Goal: Information Seeking & Learning: Learn about a topic

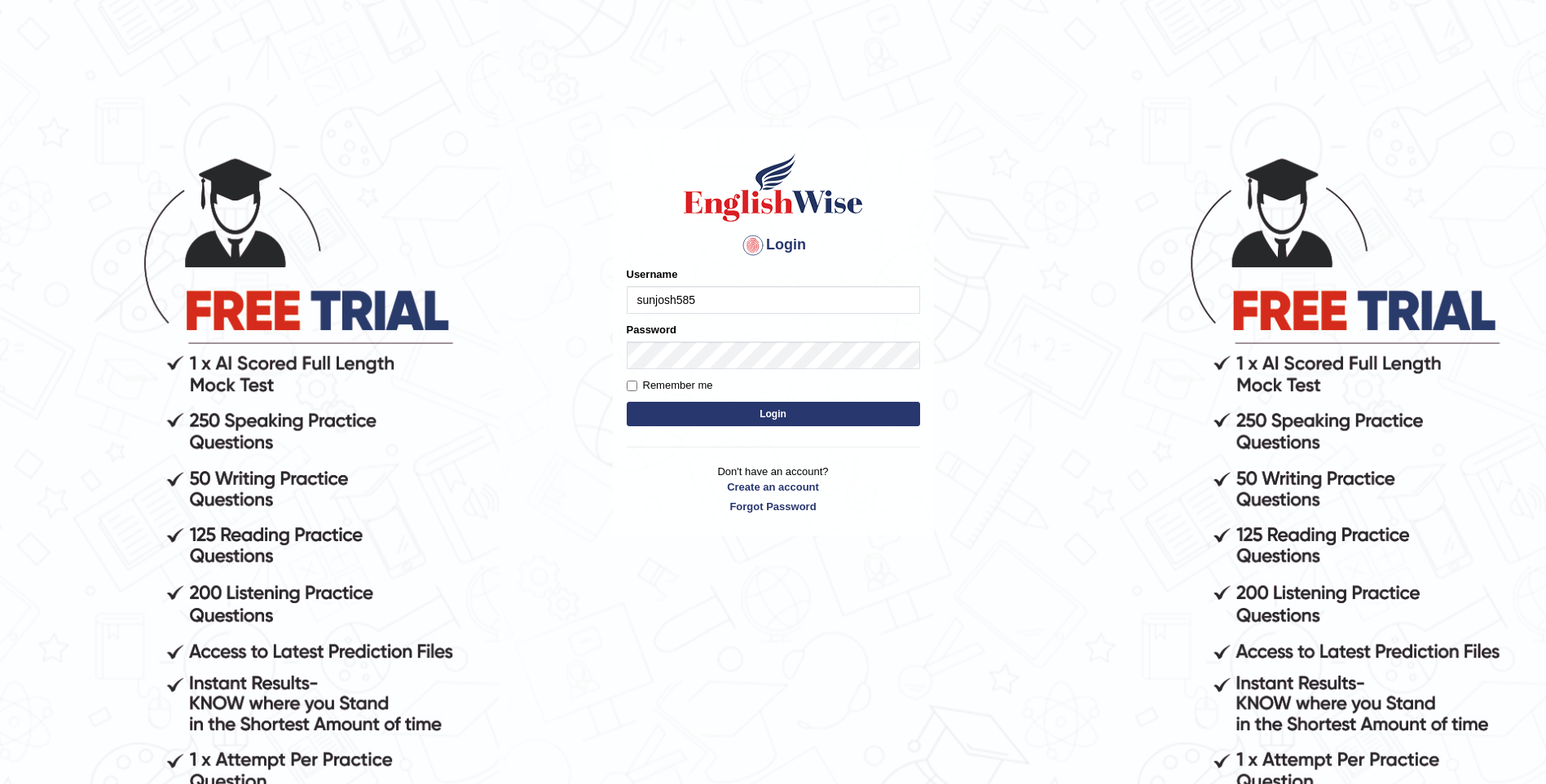
type input "sunjosh585"
click at [773, 418] on button "Login" at bounding box center [773, 414] width 293 height 24
type input "sunjosh585"
click at [1085, 577] on body "Login Please fix the following errors: Username sunjosh585 Password Remember me…" at bounding box center [773, 469] width 1546 height 784
click at [635, 389] on input "Remember me" at bounding box center [631, 385] width 11 height 11
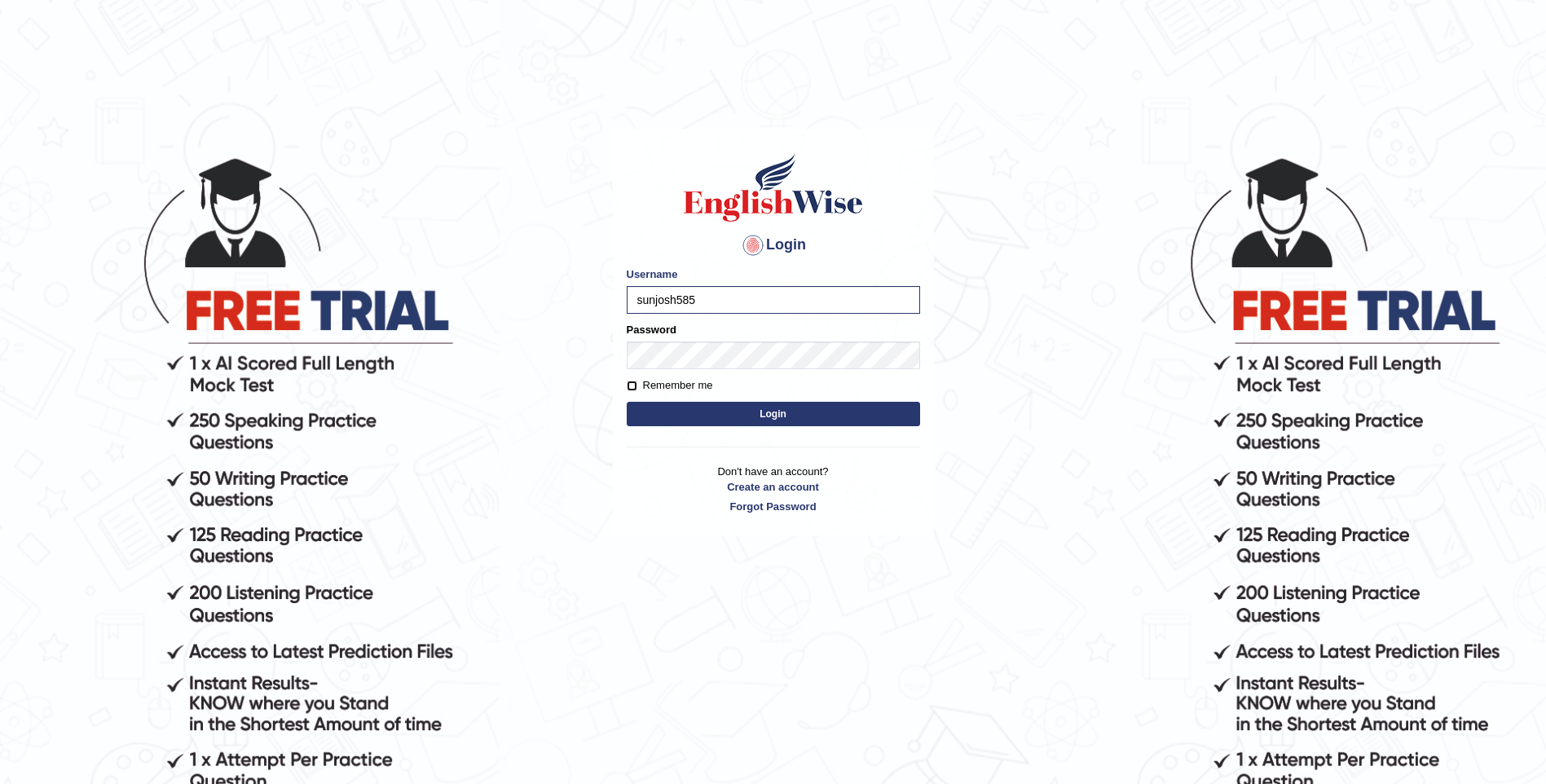
checkbox input "true"
click at [793, 418] on button "Login" at bounding box center [773, 414] width 293 height 24
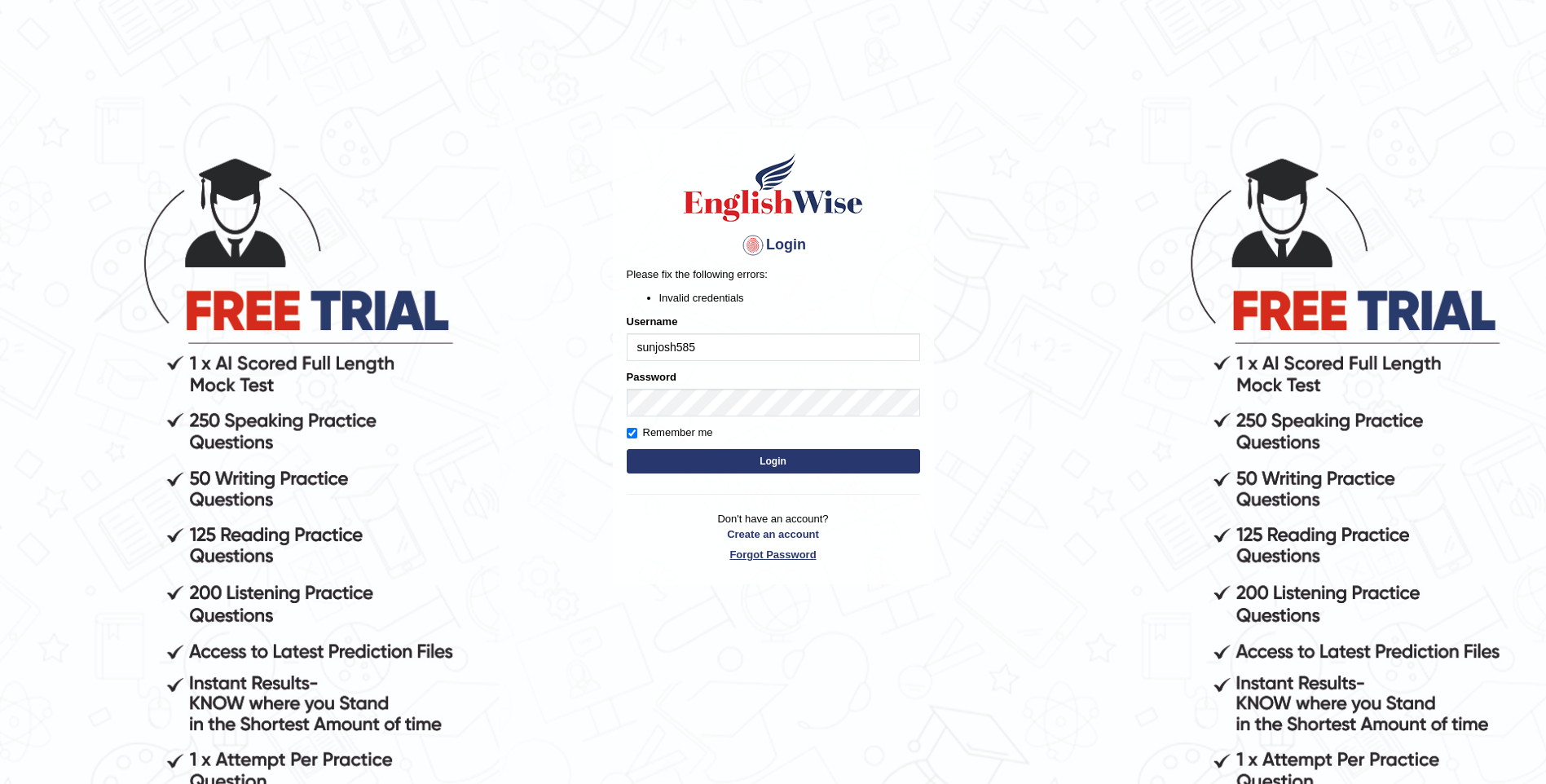
click at [787, 553] on link "Forgot Password" at bounding box center [773, 555] width 293 height 16
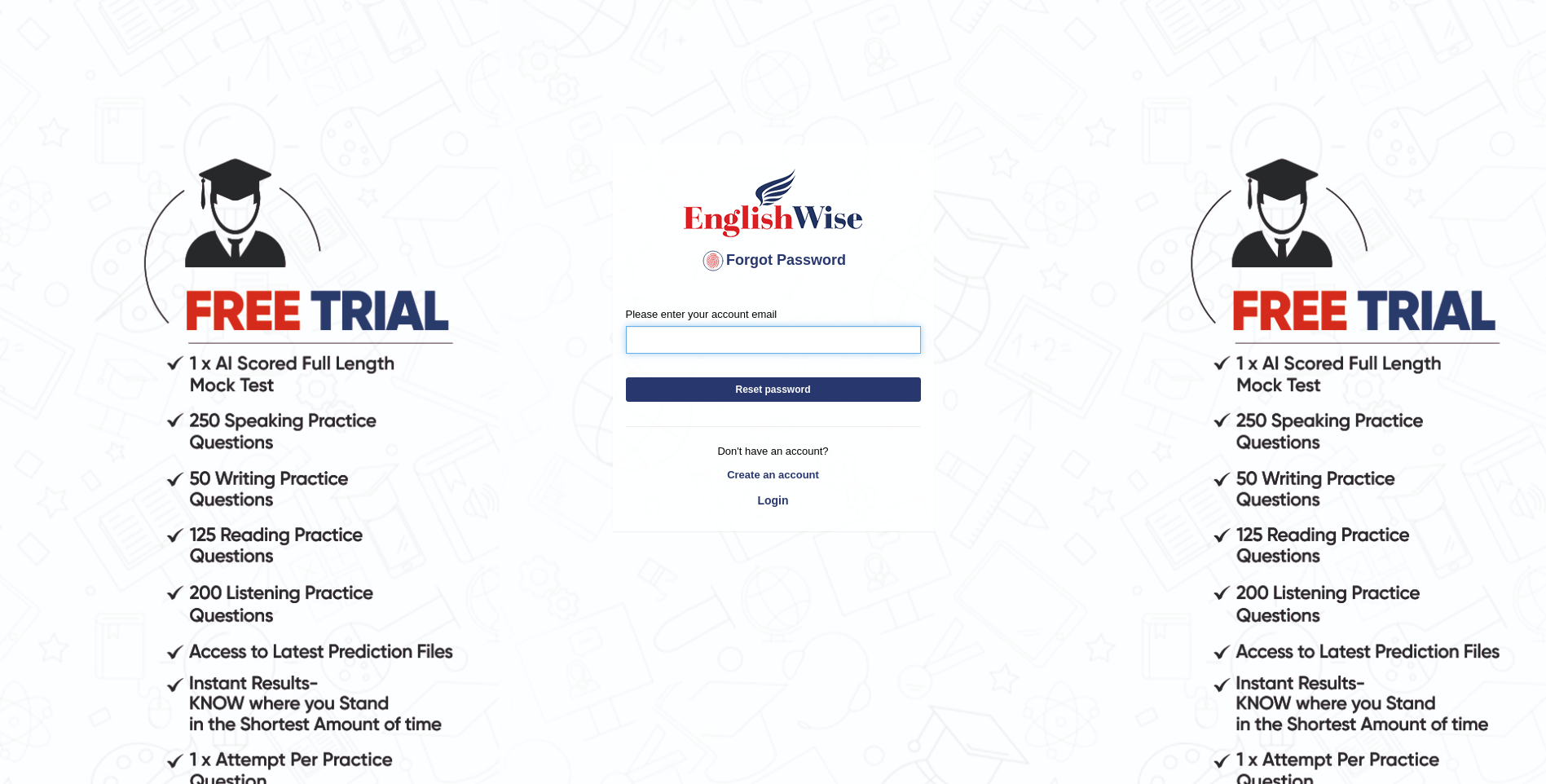
click at [703, 348] on input "Please enter your account email" at bounding box center [773, 340] width 295 height 27
type input "sunjosh585@gmail.com"
click at [771, 396] on button "Reset password" at bounding box center [773, 389] width 295 height 24
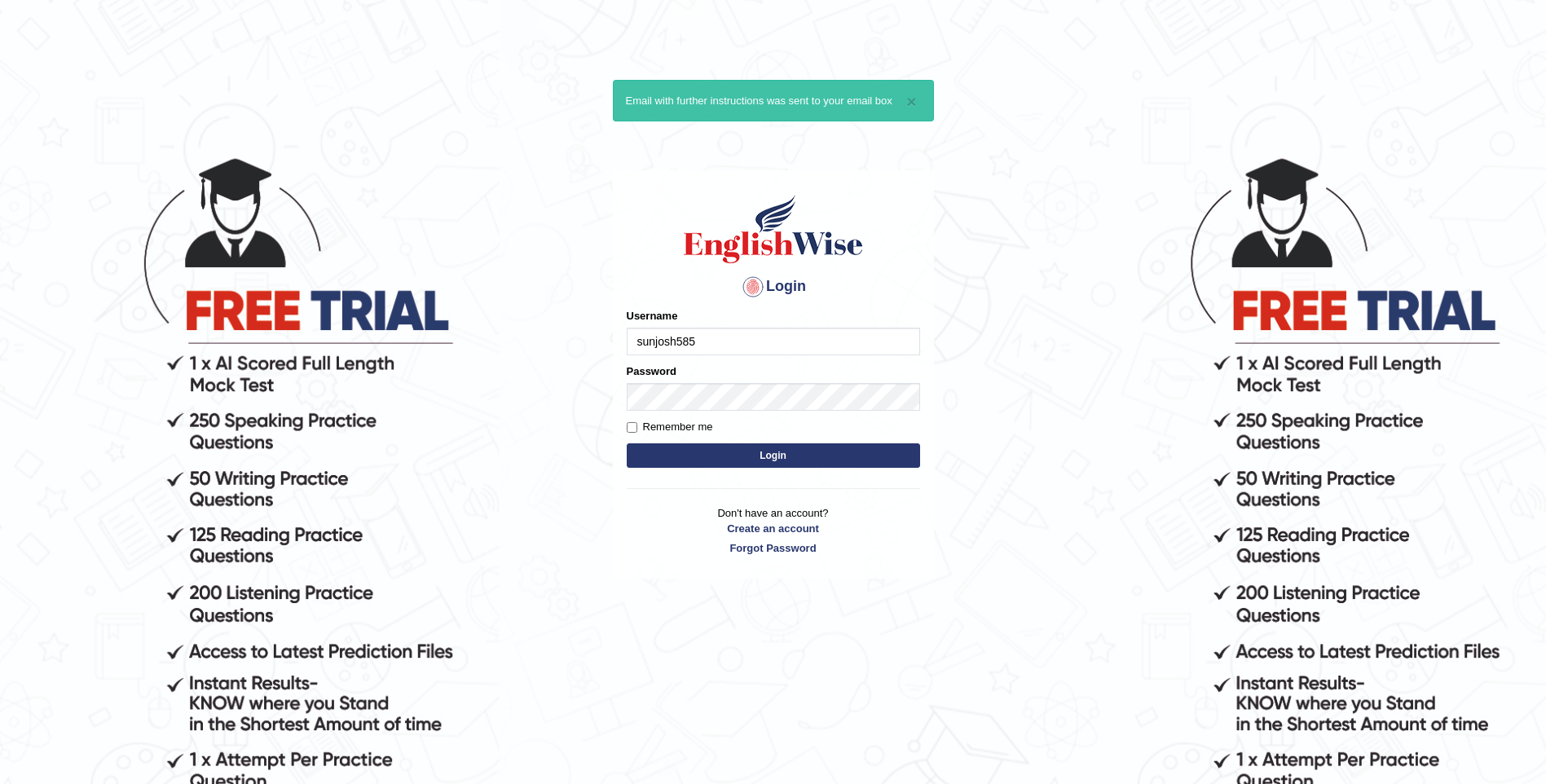
type input "sunjosh585"
click at [632, 425] on input "Remember me" at bounding box center [631, 427] width 11 height 11
checkbox input "true"
click at [784, 456] on button "Login" at bounding box center [773, 455] width 293 height 24
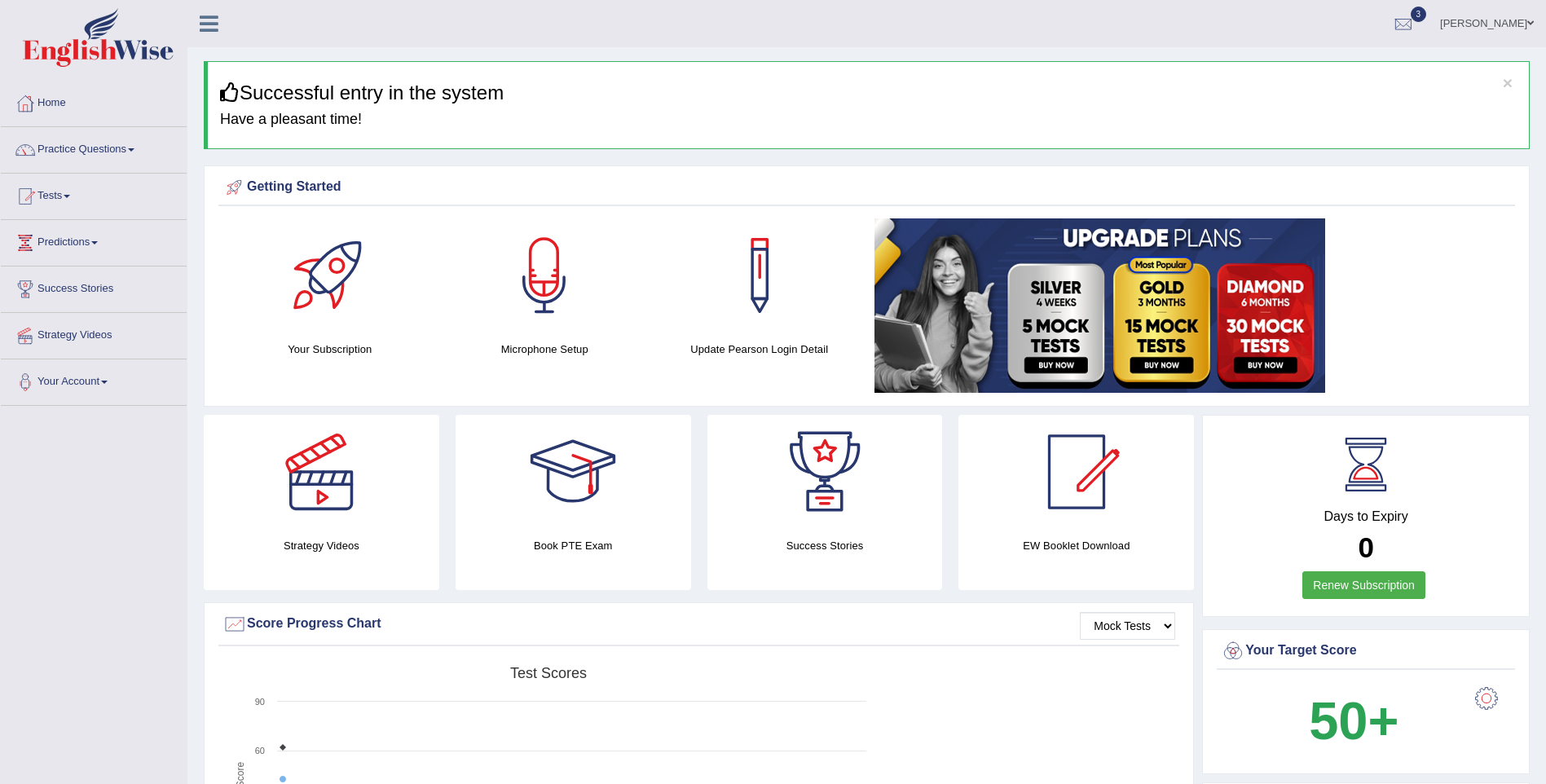
click at [58, 196] on link "Tests" at bounding box center [94, 194] width 186 height 41
click at [104, 230] on link "Take Practice Sectional Test" at bounding box center [106, 234] width 152 height 29
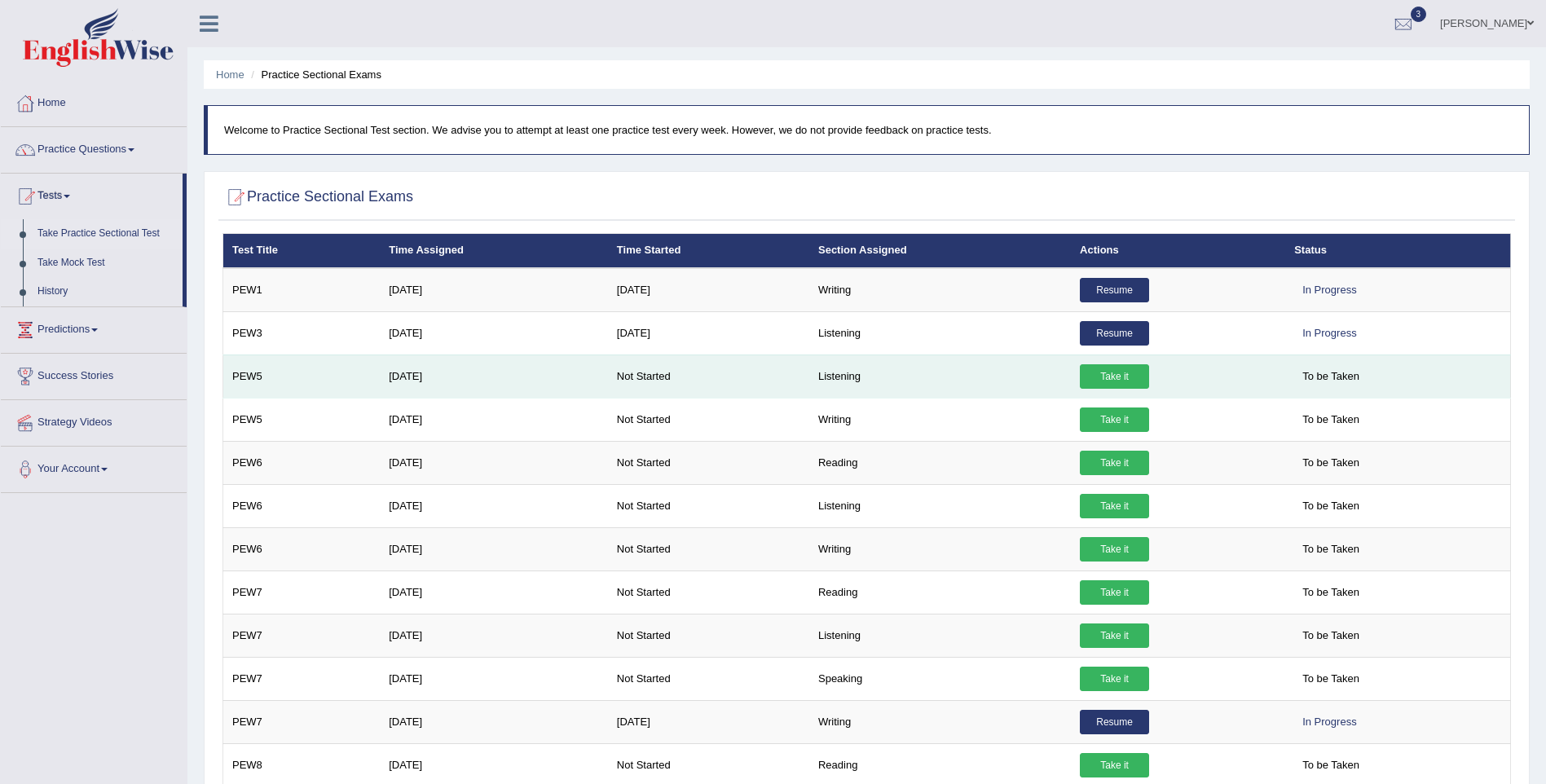
click at [1123, 376] on link "Take it" at bounding box center [1114, 376] width 70 height 24
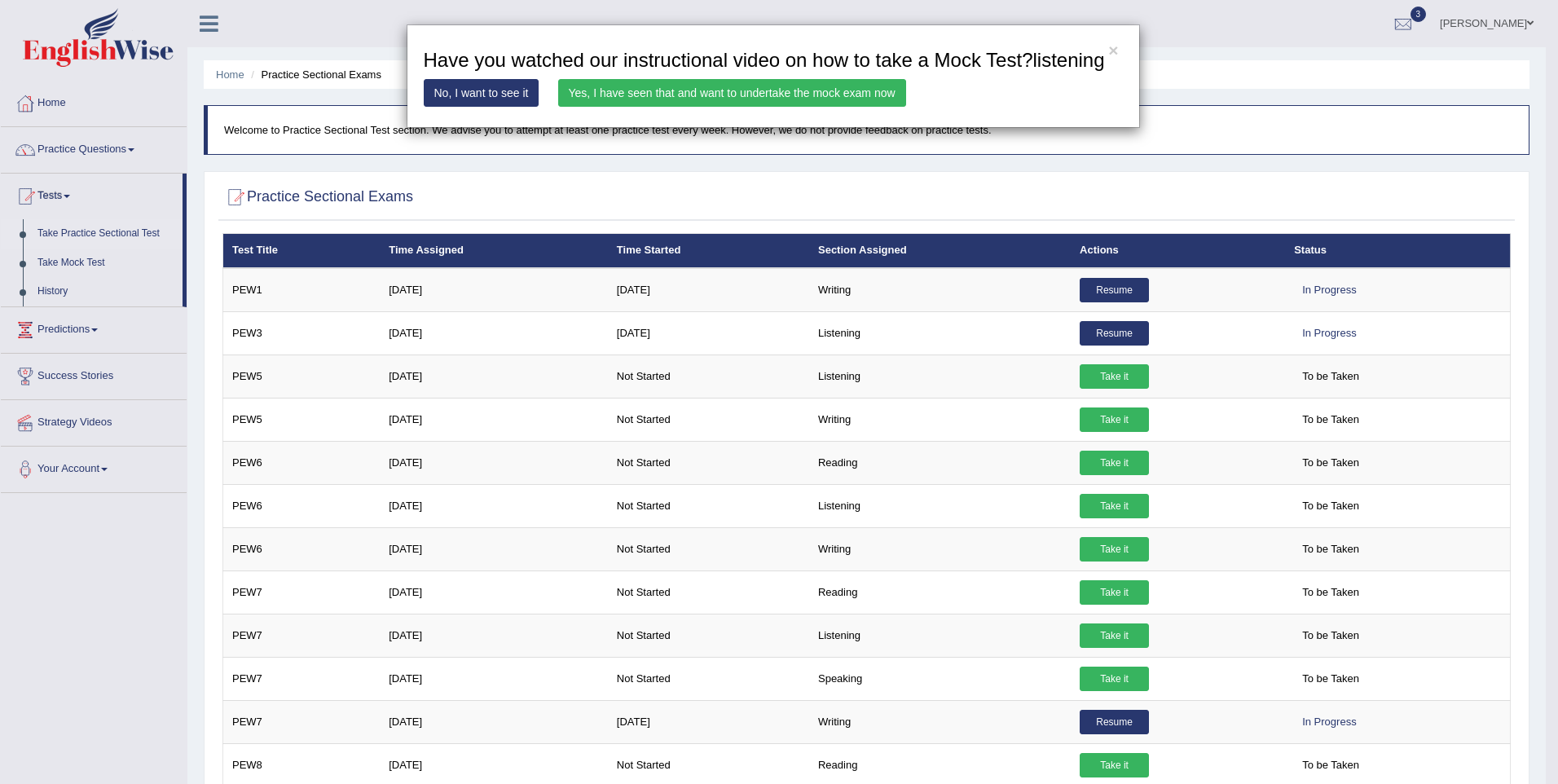
click at [796, 97] on link "Yes, I have seen that and want to undertake the mock exam now" at bounding box center [731, 93] width 348 height 27
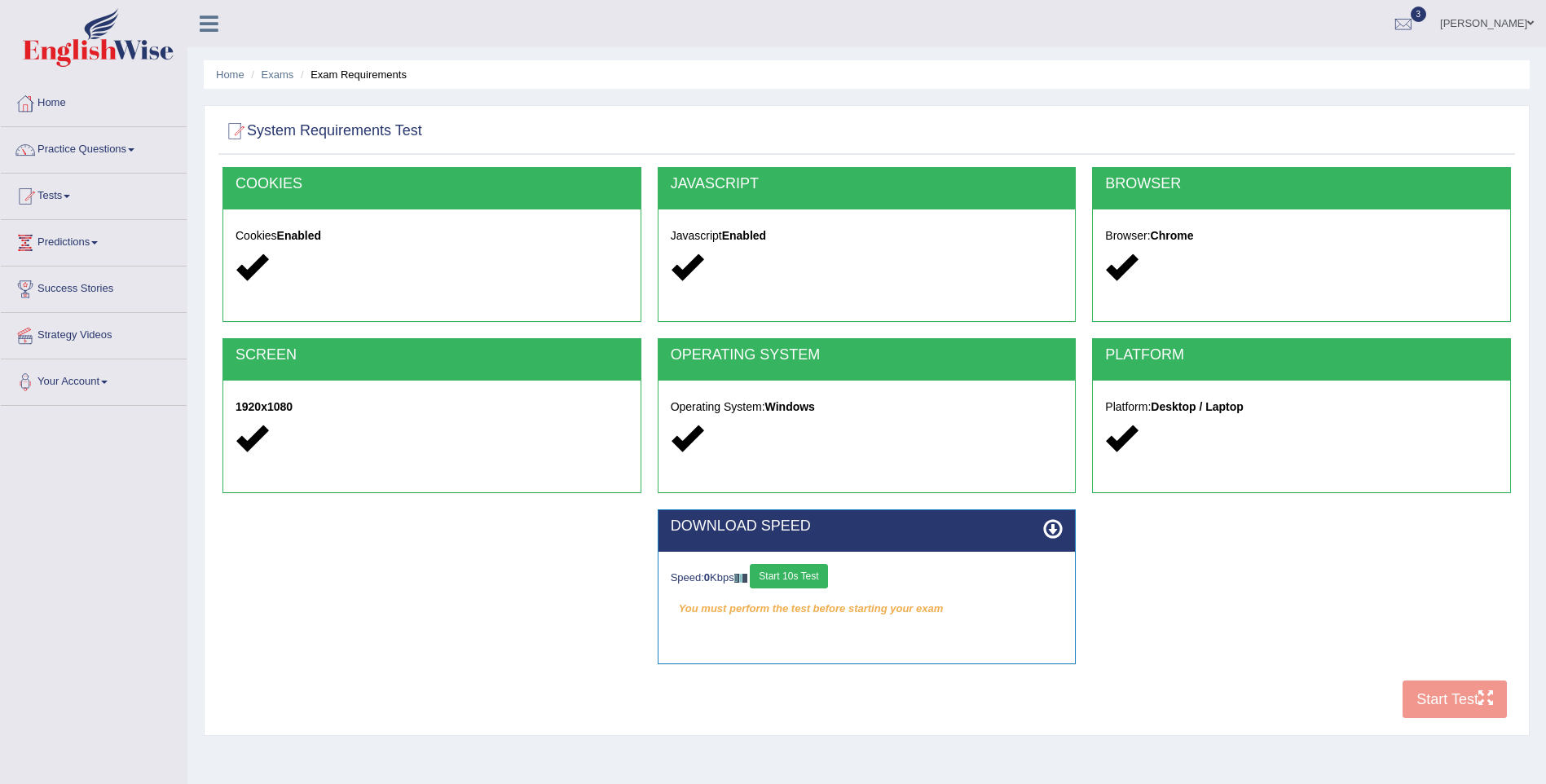
click at [804, 577] on button "Start 10s Test" at bounding box center [788, 575] width 77 height 24
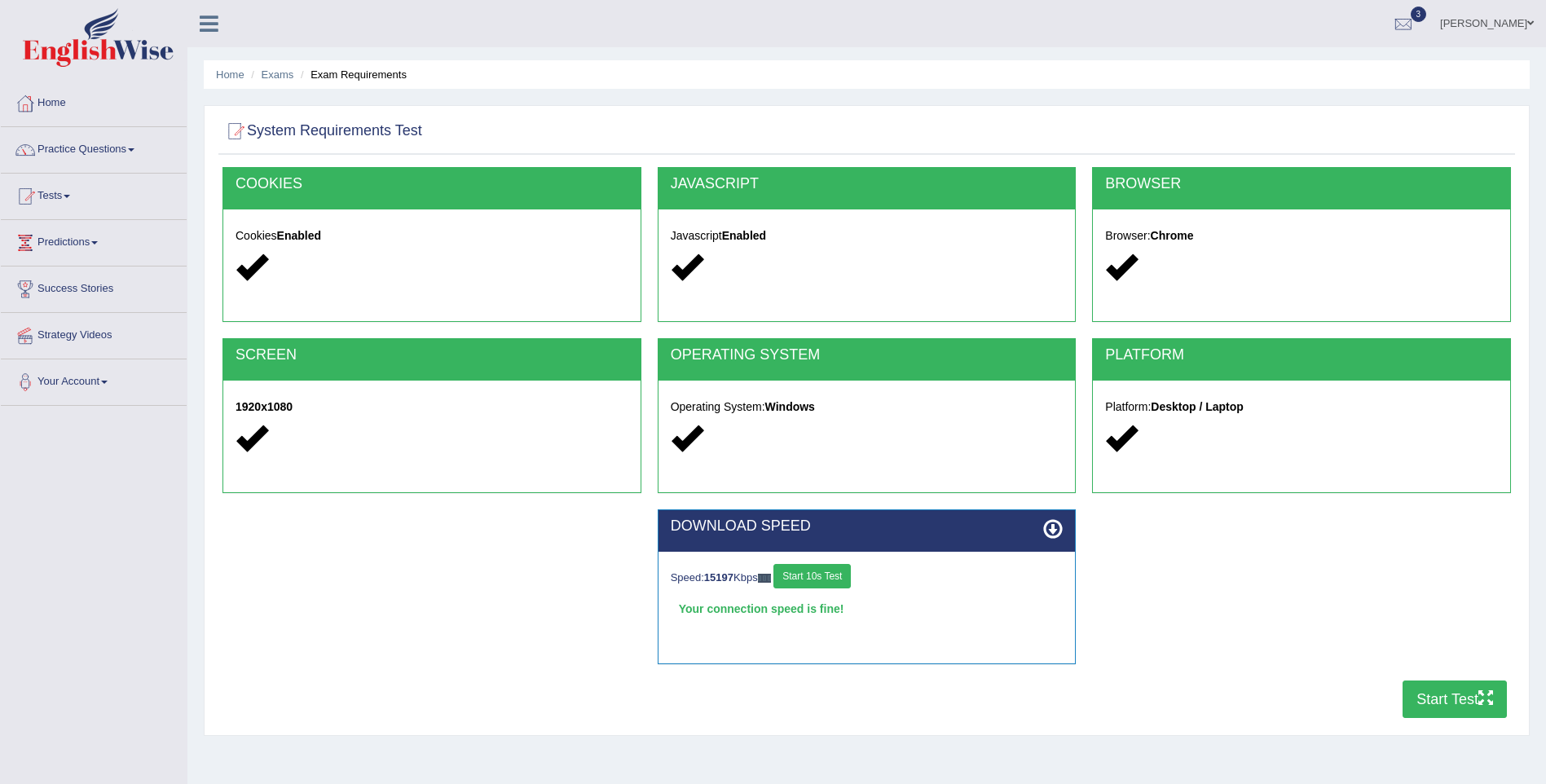
click at [1443, 705] on button "Start Test" at bounding box center [1455, 699] width 104 height 37
click at [66, 151] on link "Practice Questions" at bounding box center [94, 148] width 186 height 41
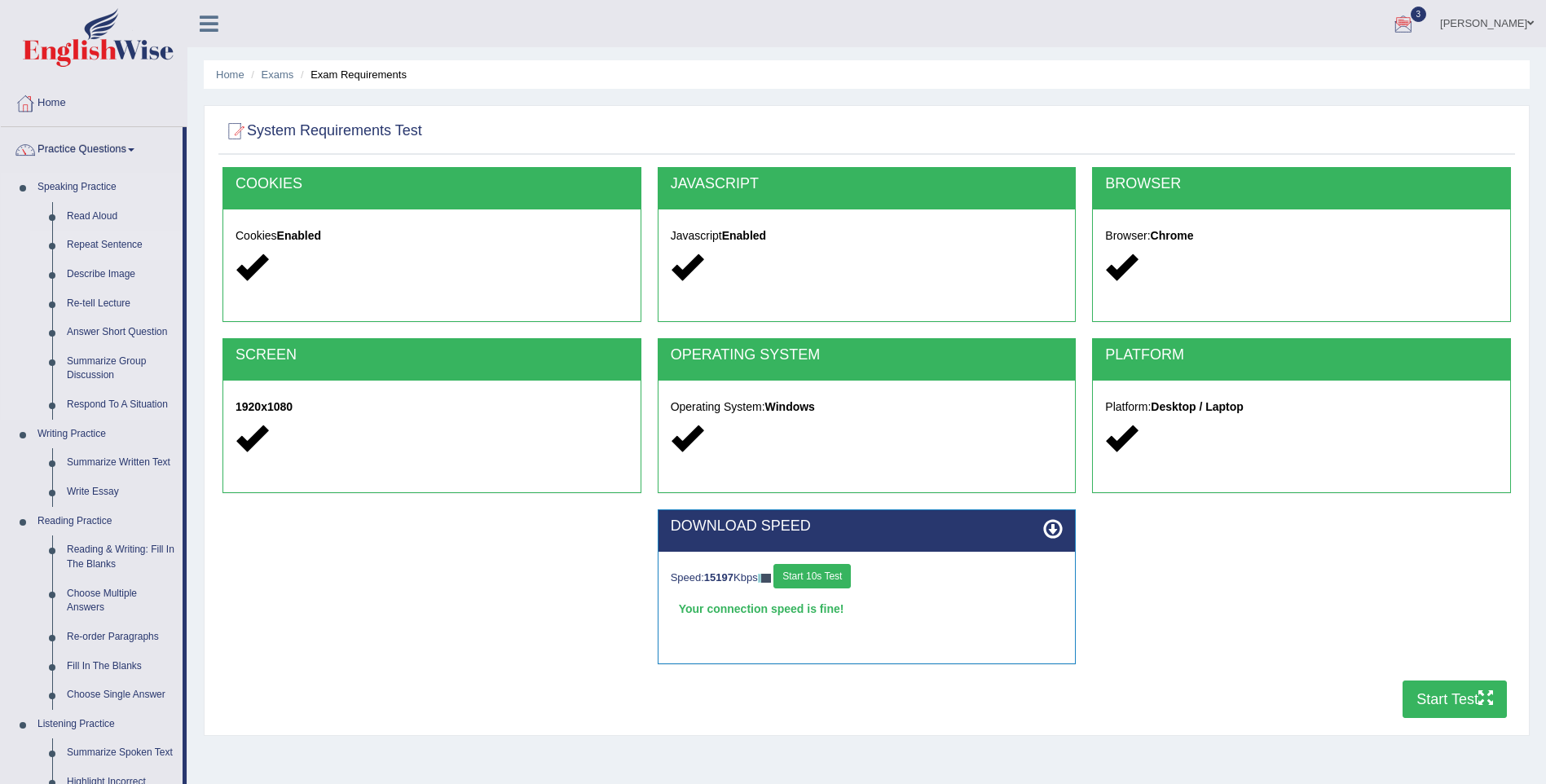
click at [120, 242] on link "Repeat Sentence" at bounding box center [122, 245] width 124 height 29
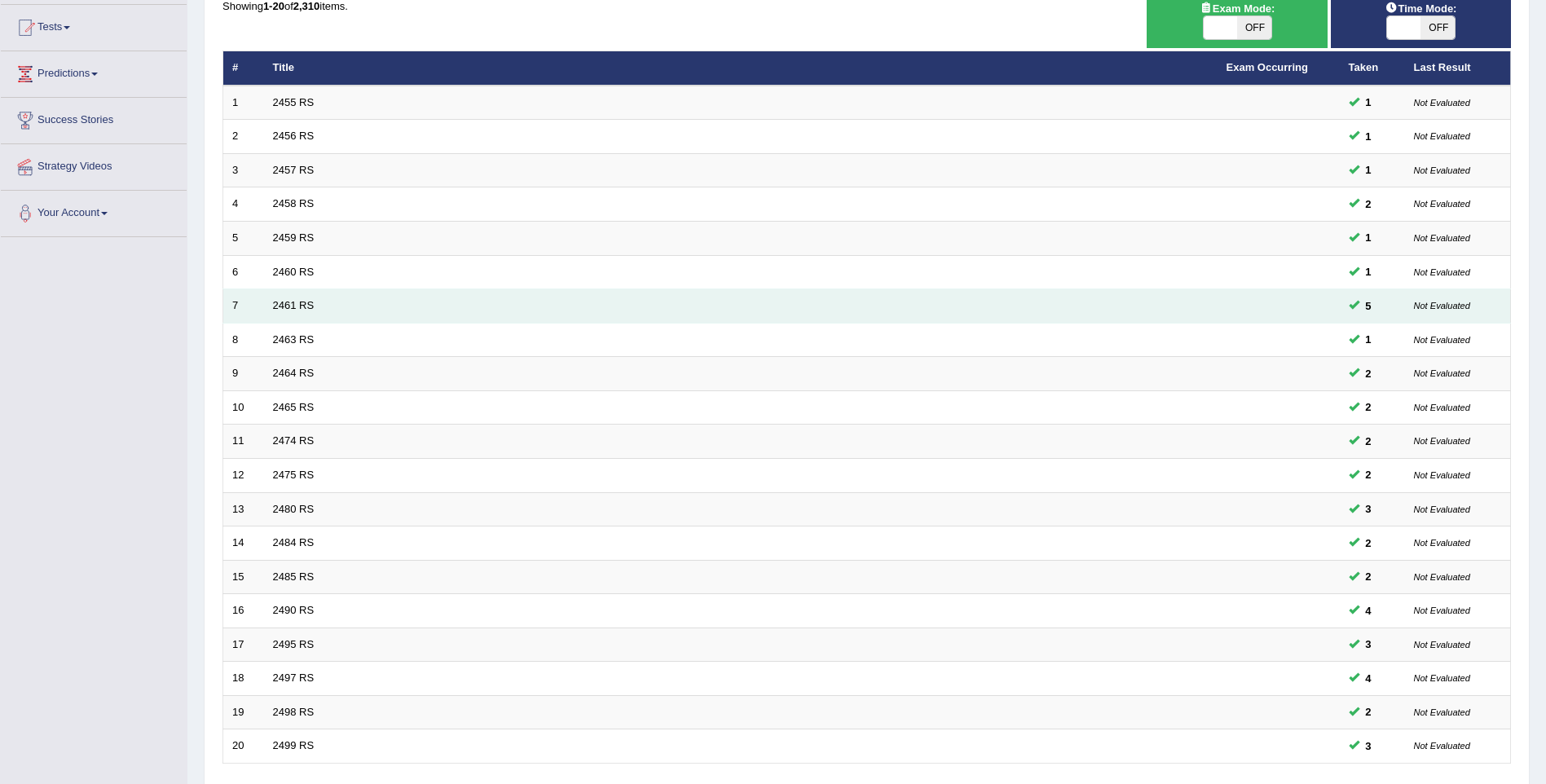
scroll to position [295, 0]
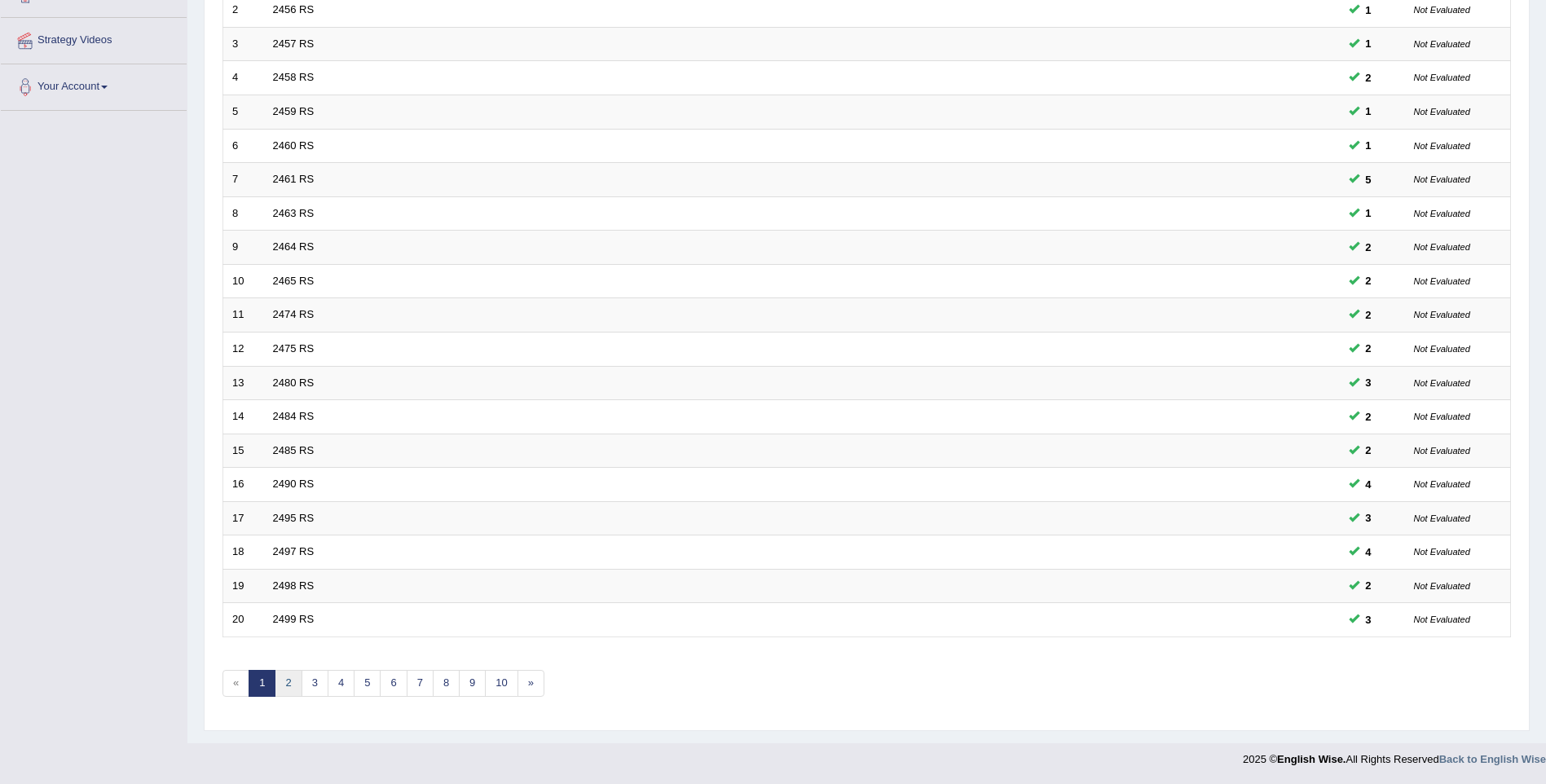
click at [292, 684] on link "2" at bounding box center [287, 682] width 26 height 26
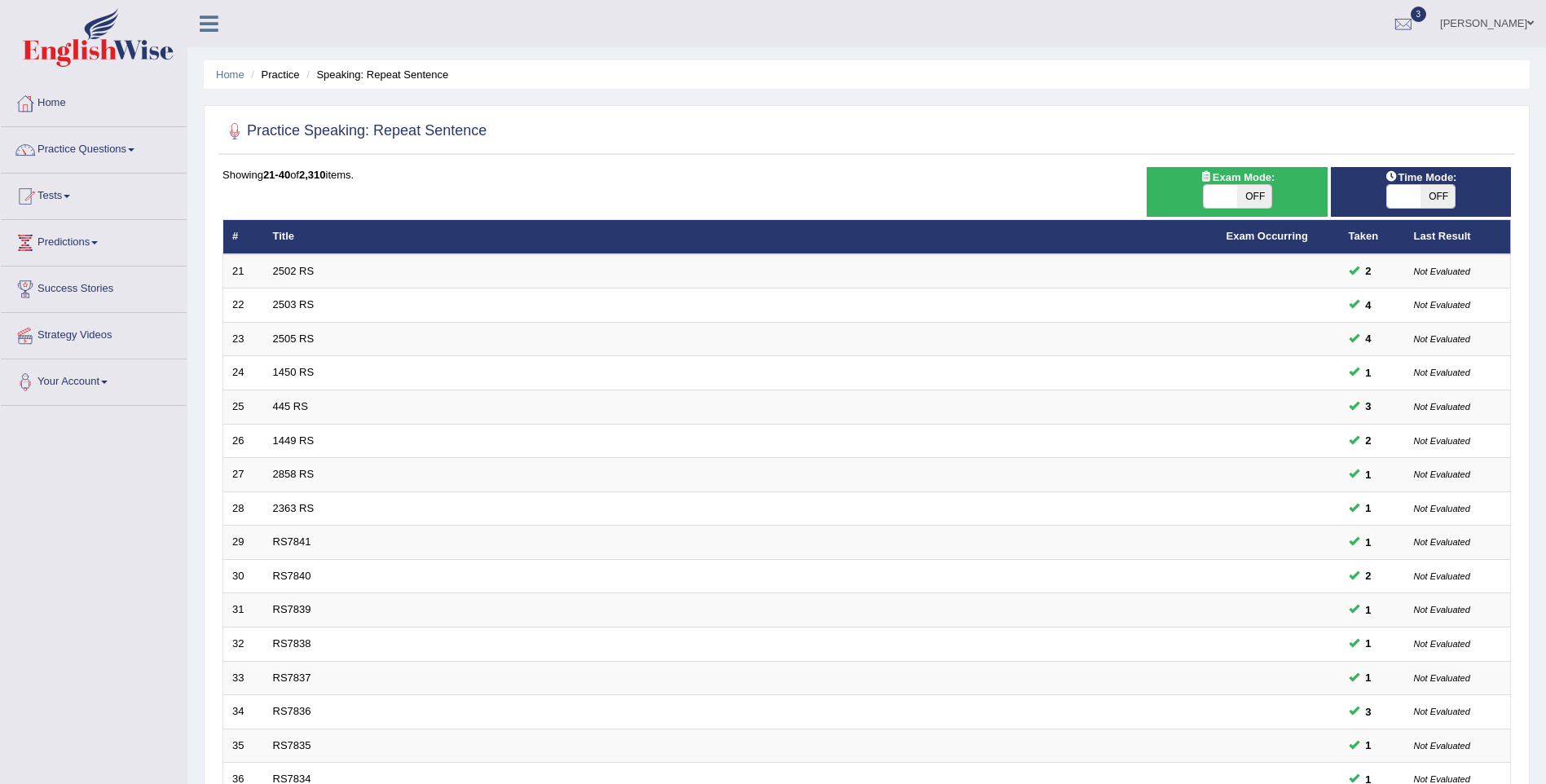
scroll to position [295, 0]
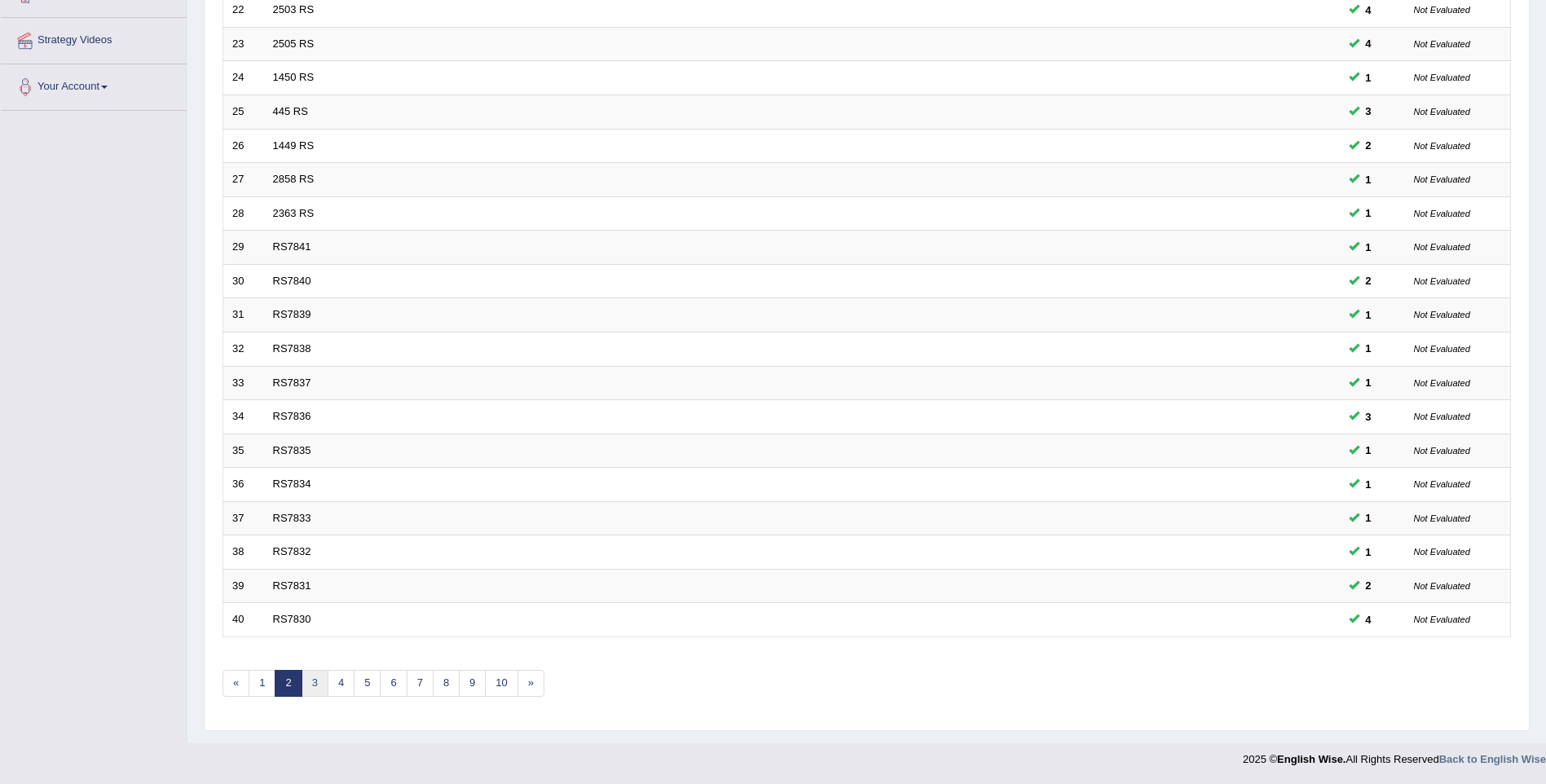
click at [312, 681] on link "3" at bounding box center [315, 682] width 26 height 26
click at [345, 678] on link "4" at bounding box center [340, 682] width 26 height 26
click at [366, 680] on link "5" at bounding box center [367, 682] width 26 height 26
click at [389, 678] on link "6" at bounding box center [392, 682] width 26 height 26
click at [427, 681] on link "7" at bounding box center [420, 682] width 26 height 26
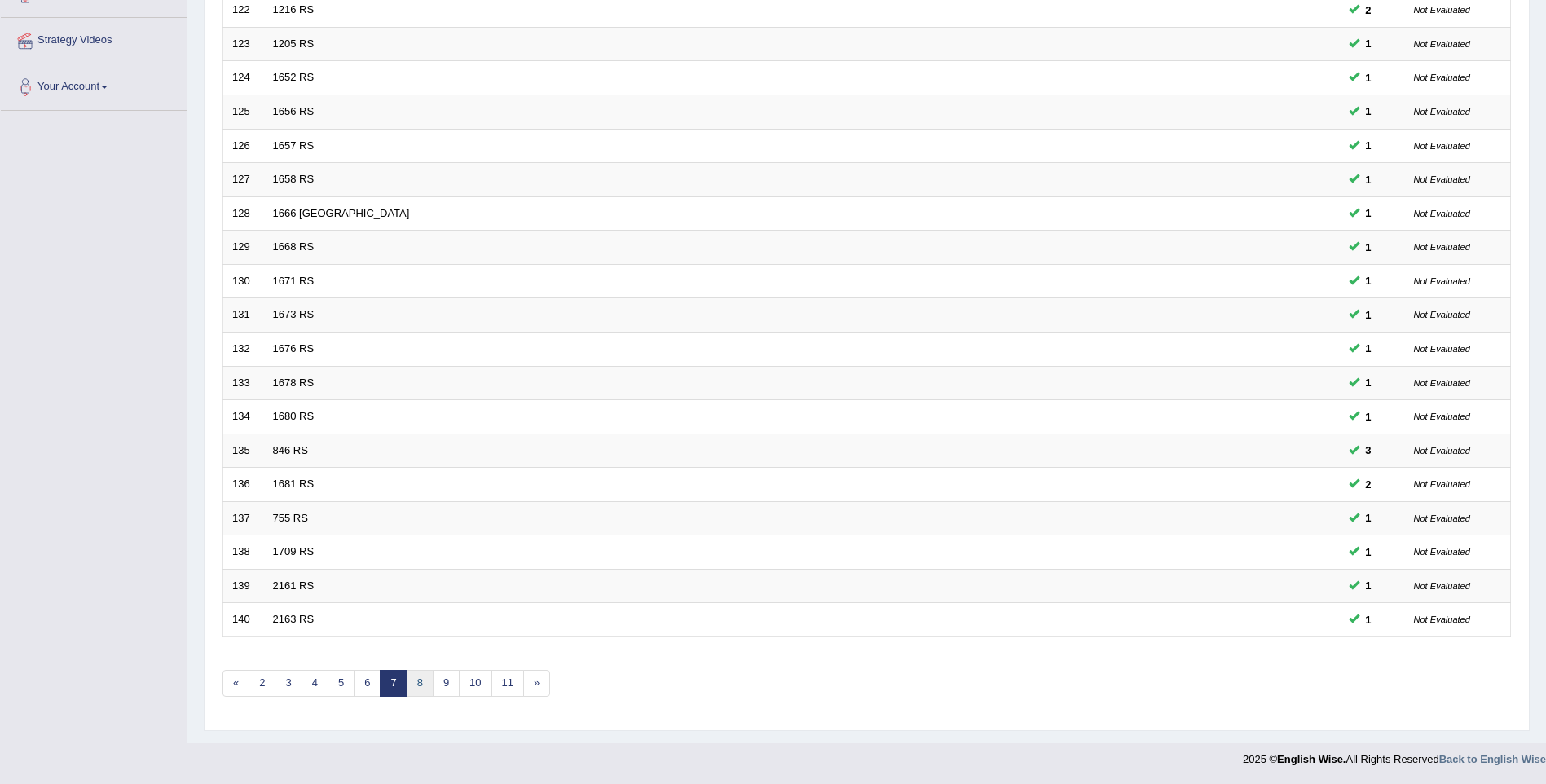
click at [420, 681] on link "8" at bounding box center [420, 682] width 26 height 26
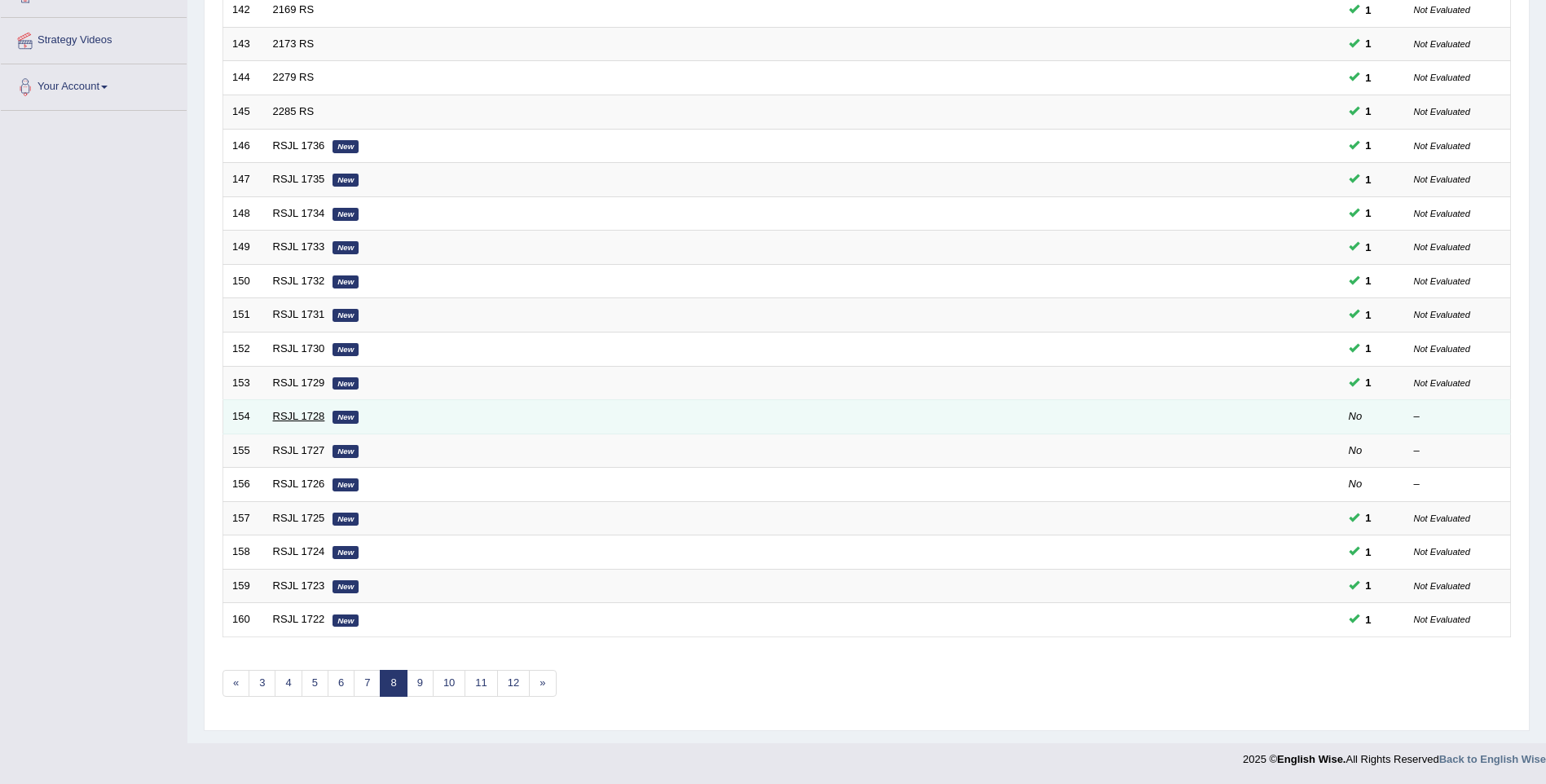
click at [308, 413] on link "RSJL 1728" at bounding box center [298, 416] width 52 height 12
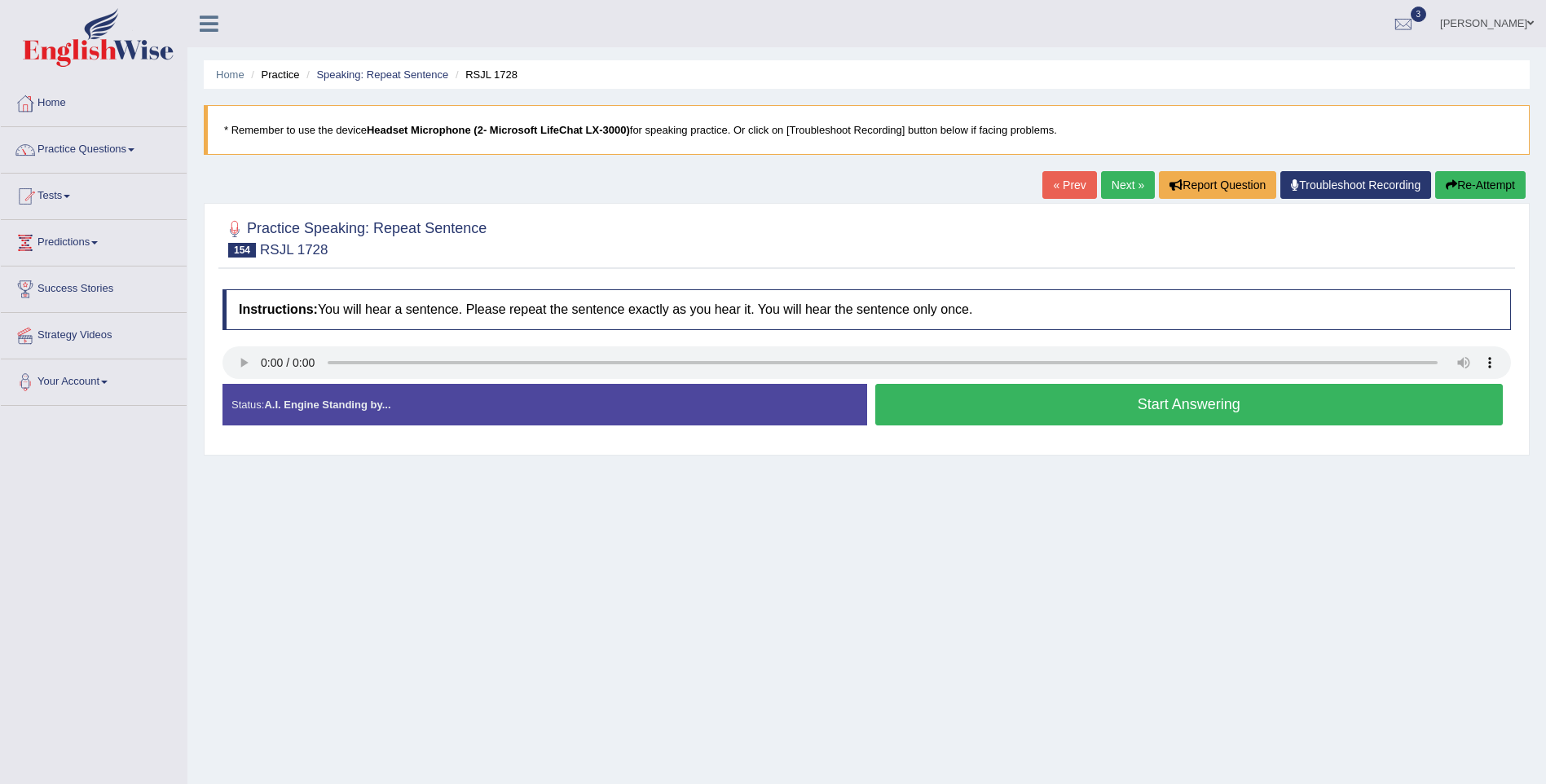
click at [1184, 408] on button "Start Answering" at bounding box center [1189, 405] width 628 height 41
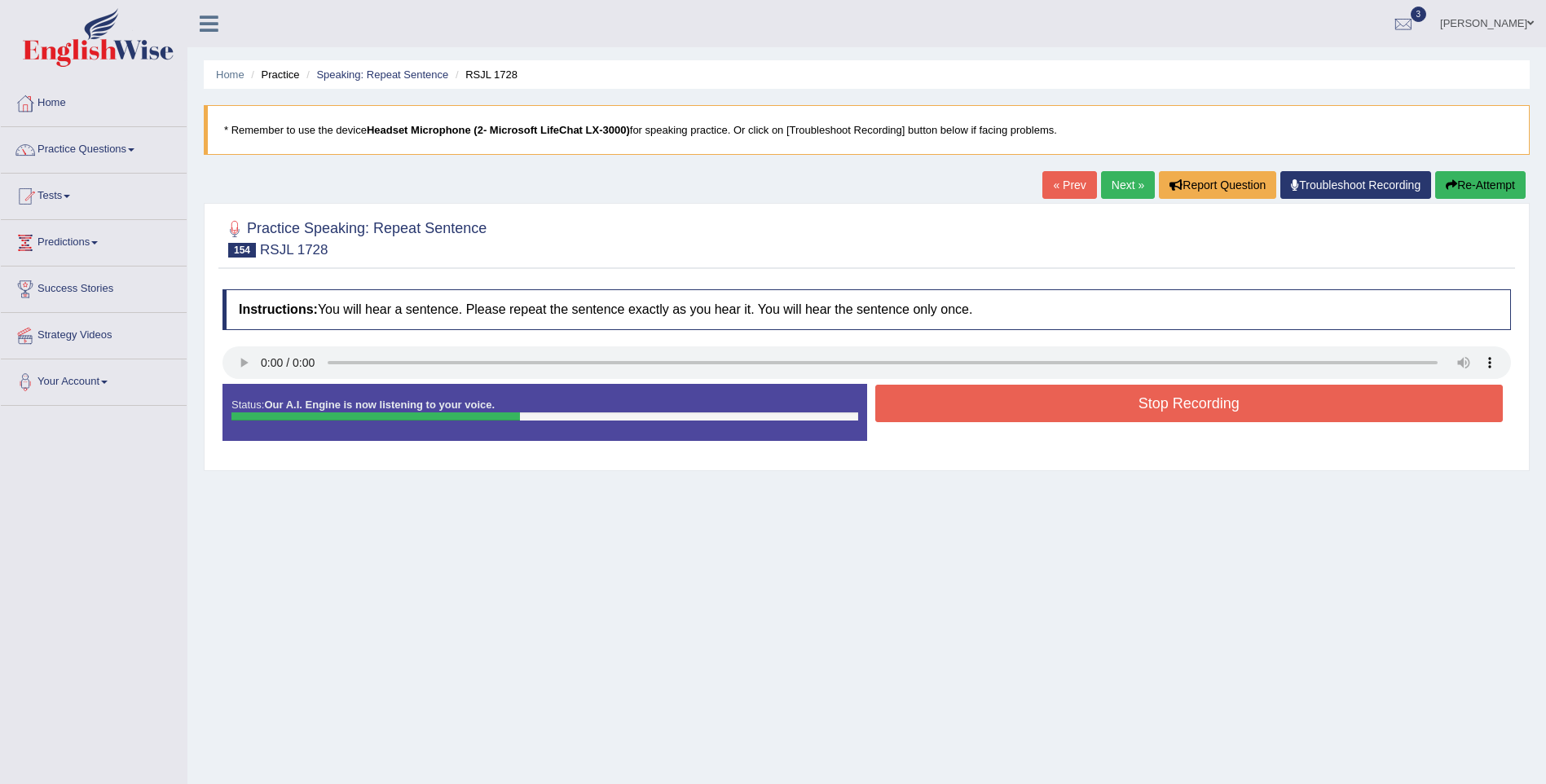
click at [1184, 408] on button "Stop Recording" at bounding box center [1189, 403] width 628 height 37
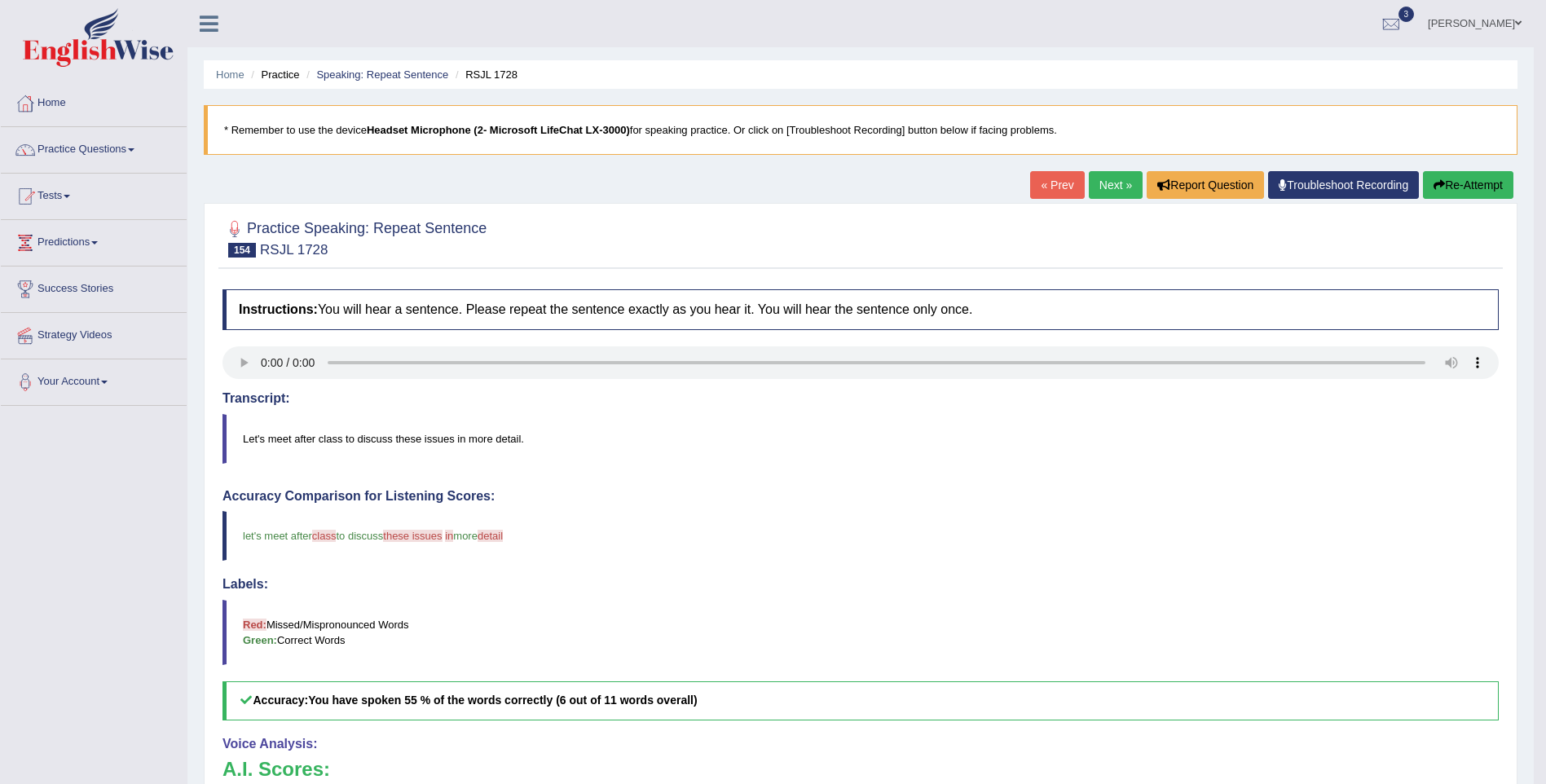
click at [1112, 180] on link "Next »" at bounding box center [1116, 185] width 54 height 27
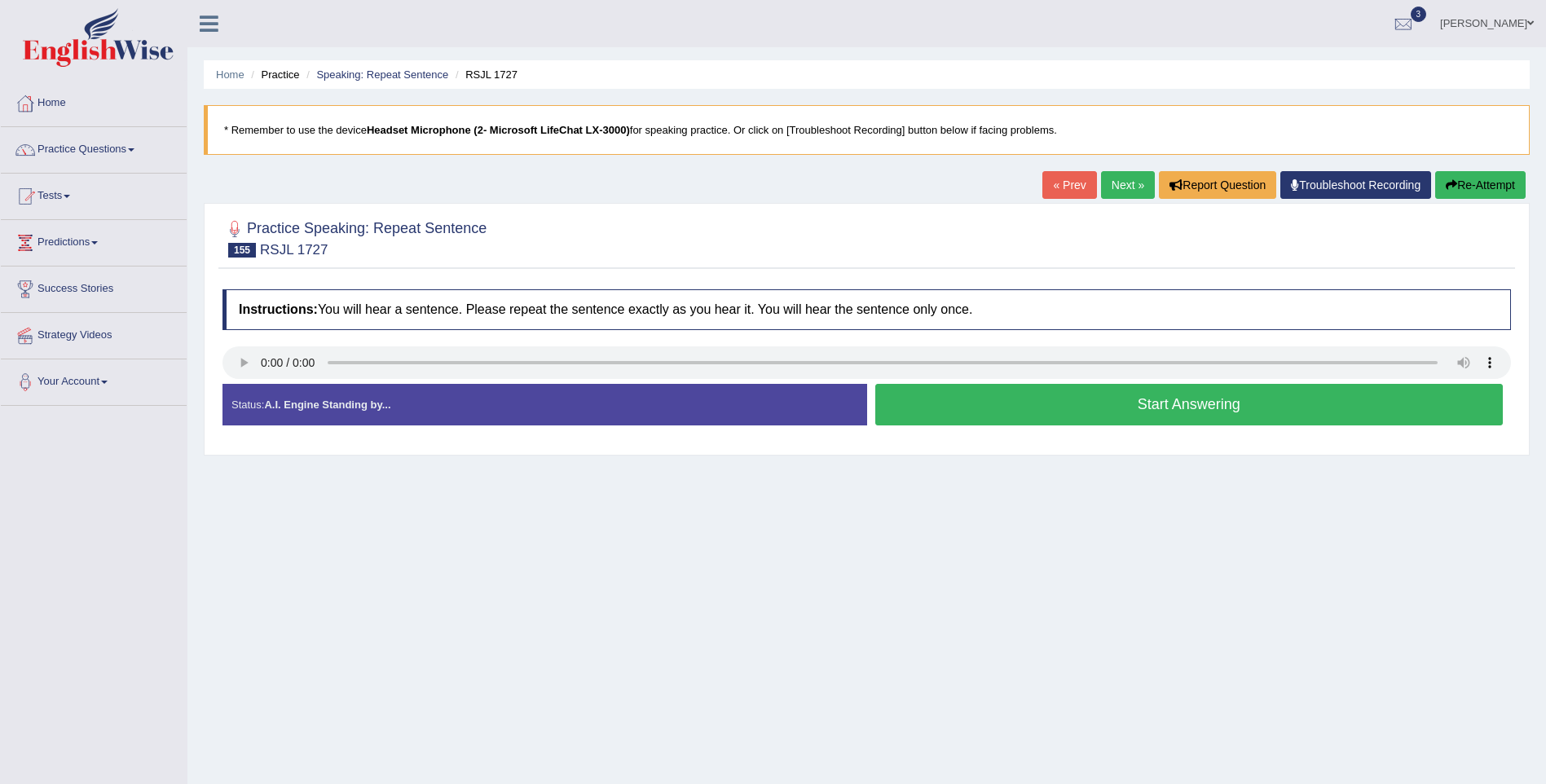
click at [1157, 408] on button "Start Answering" at bounding box center [1189, 405] width 628 height 41
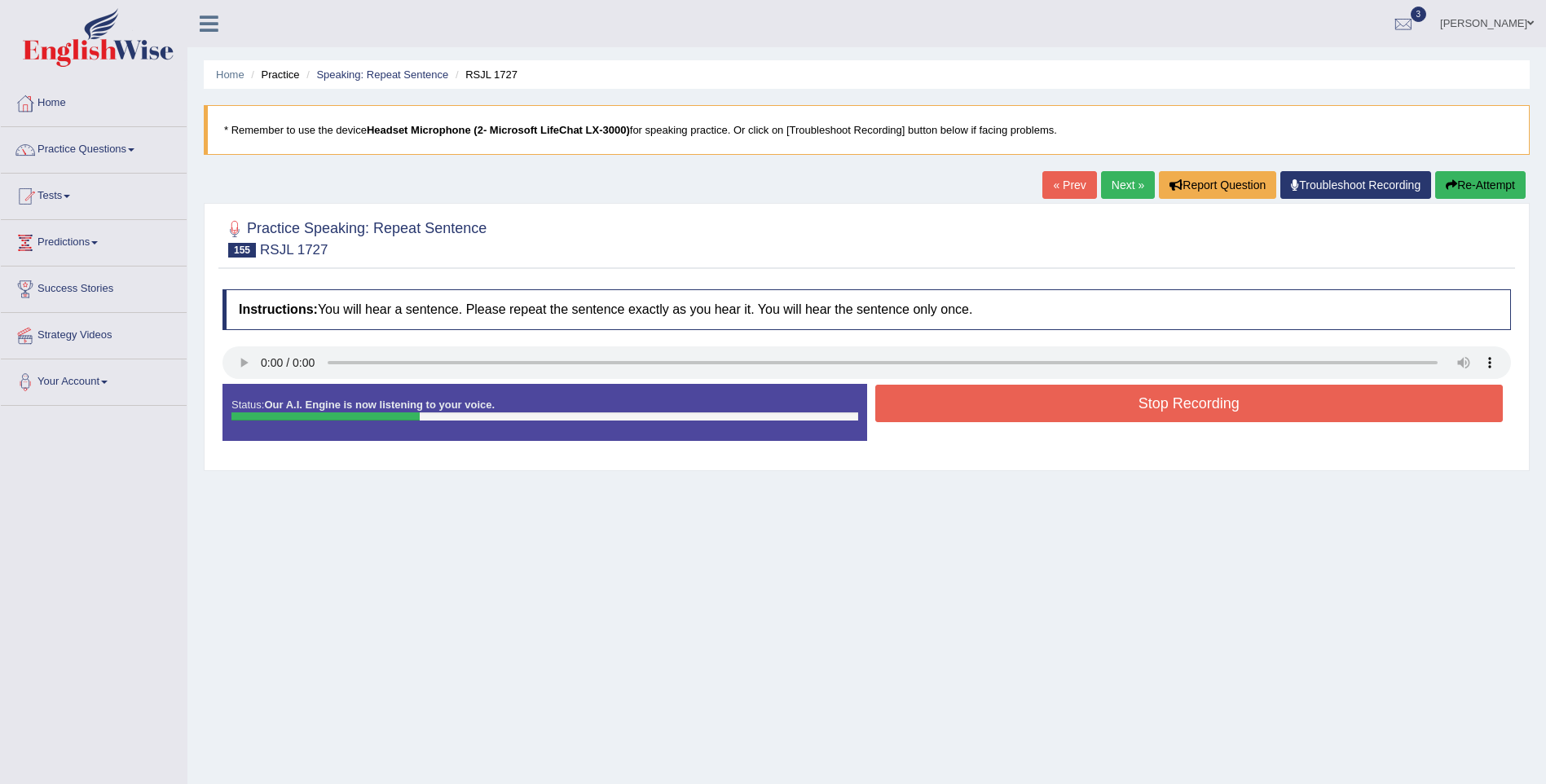
click at [1157, 408] on button "Stop Recording" at bounding box center [1189, 403] width 628 height 37
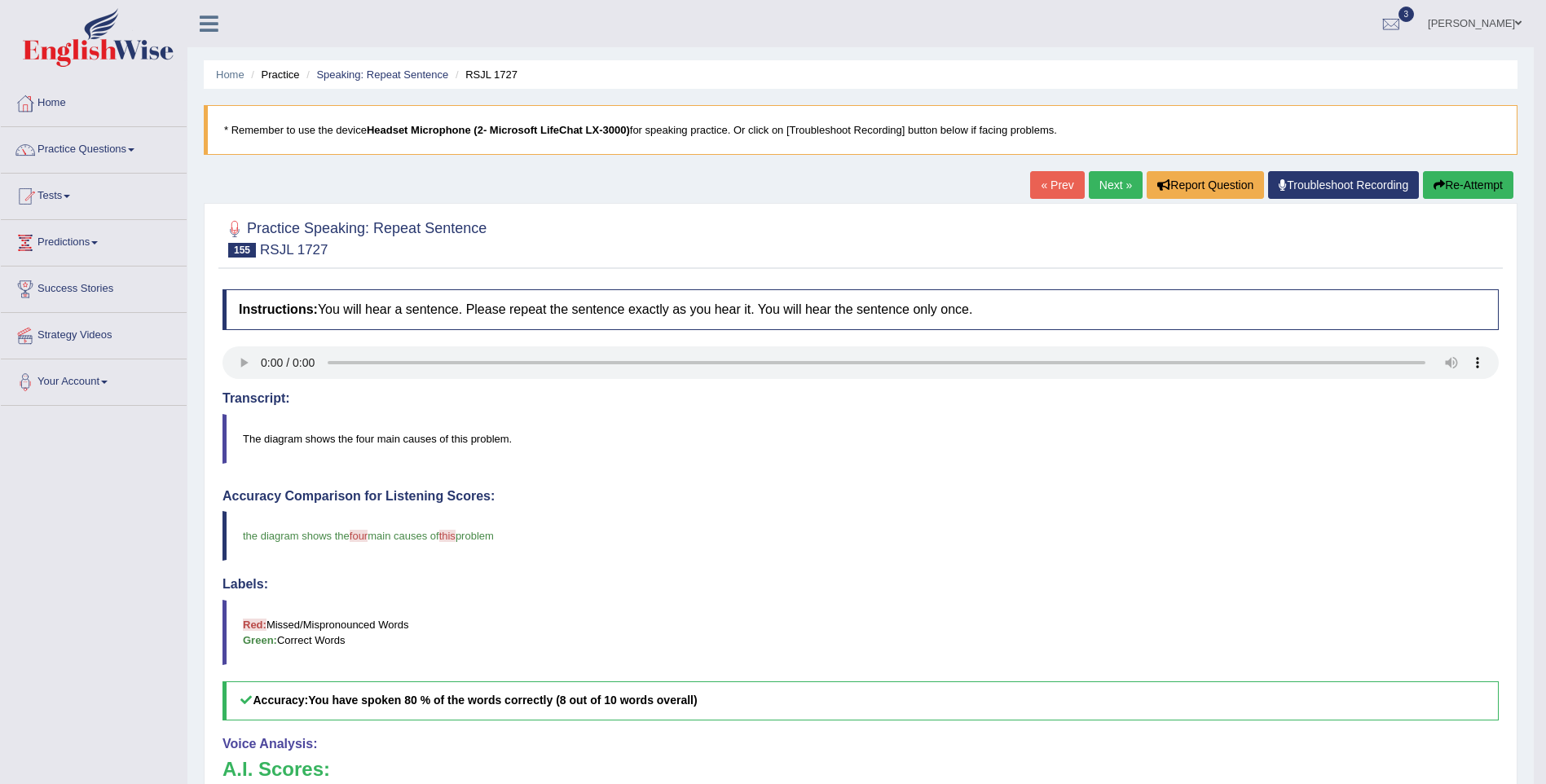
click at [1112, 176] on link "Next »" at bounding box center [1116, 185] width 54 height 27
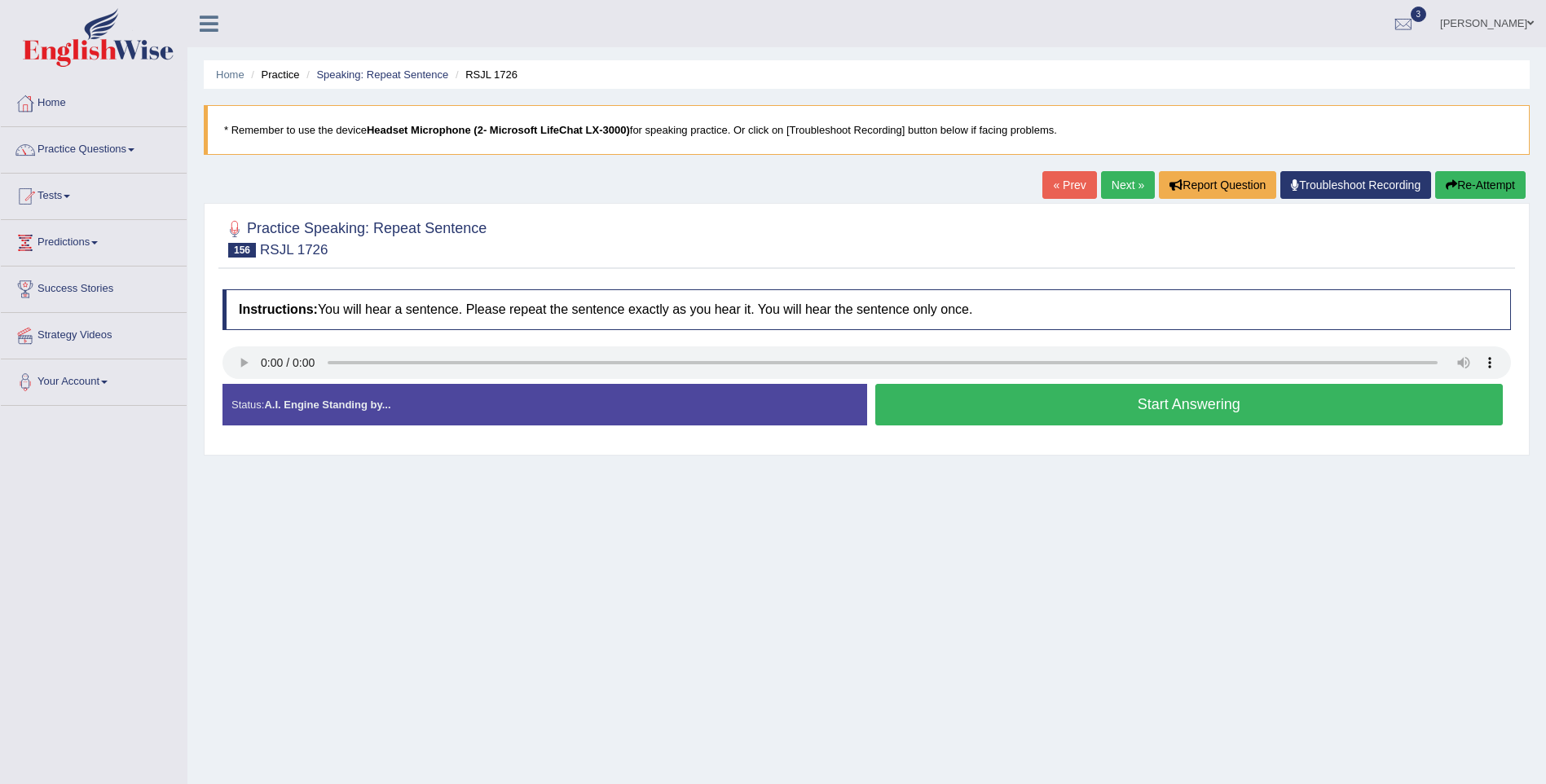
click at [1119, 411] on button "Start Answering" at bounding box center [1189, 405] width 628 height 41
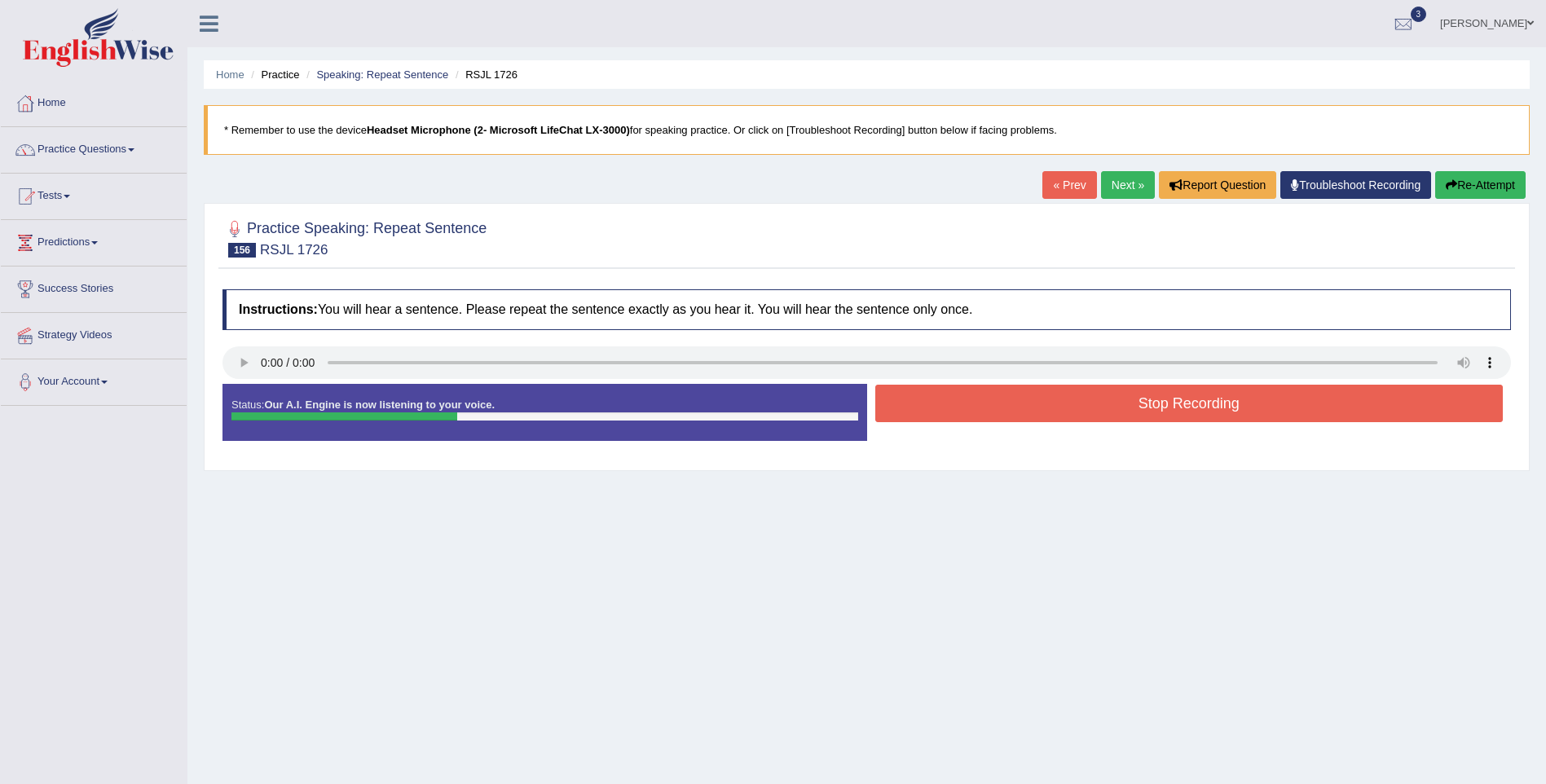
click at [1119, 411] on button "Stop Recording" at bounding box center [1189, 403] width 628 height 37
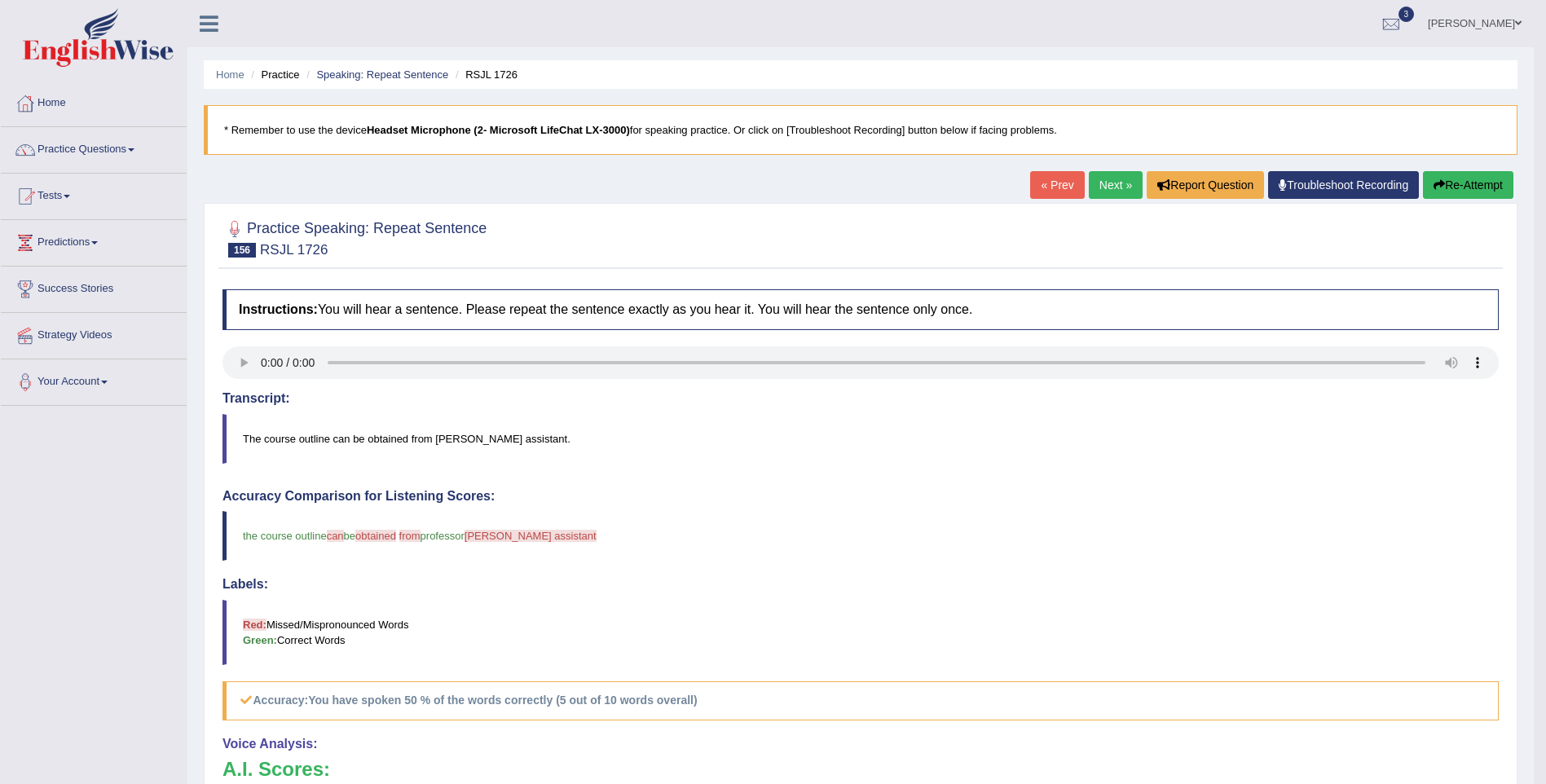
click at [1111, 175] on link "Next »" at bounding box center [1116, 185] width 54 height 27
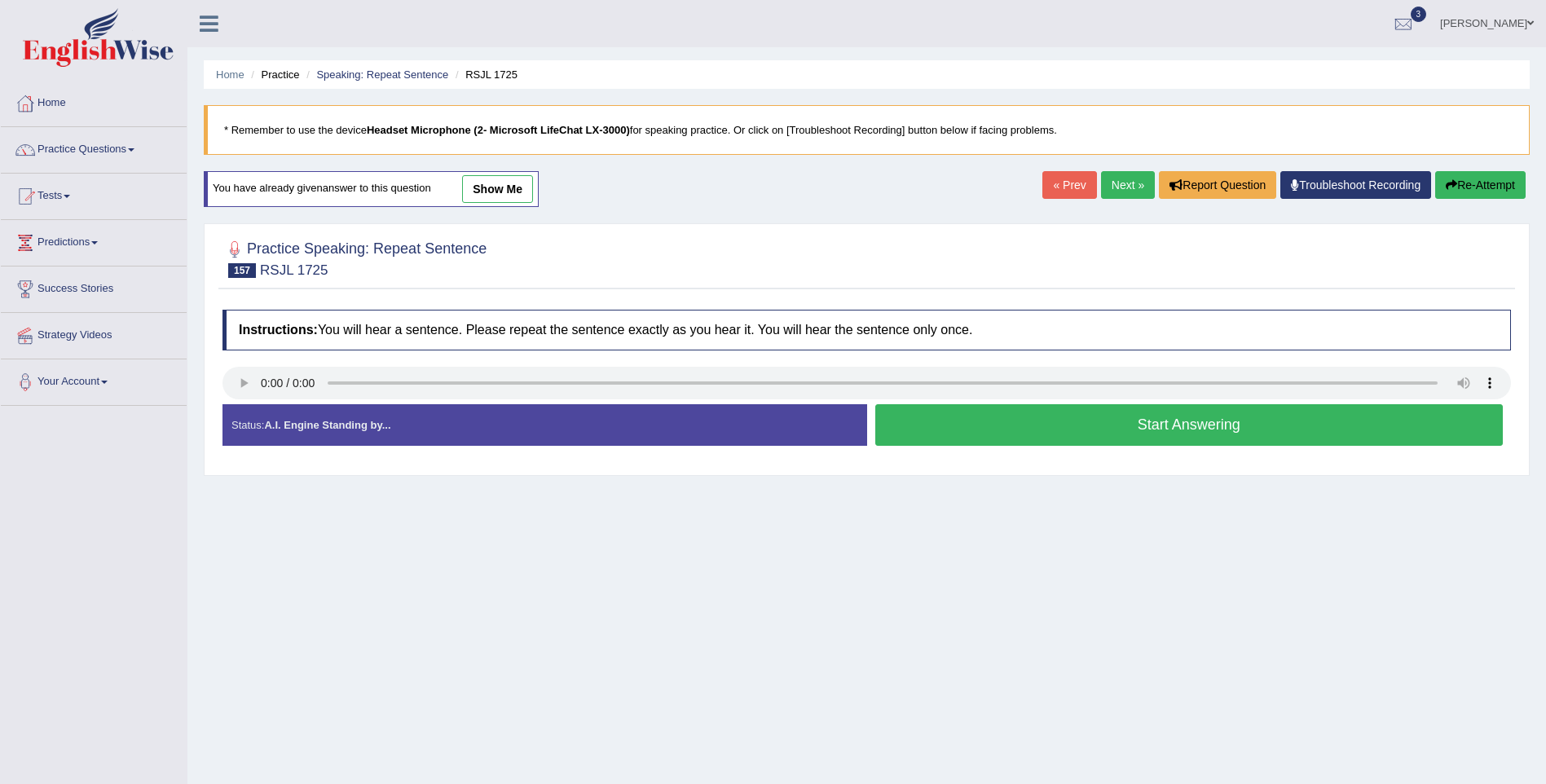
click at [1166, 425] on button "Start Answering" at bounding box center [1189, 424] width 628 height 41
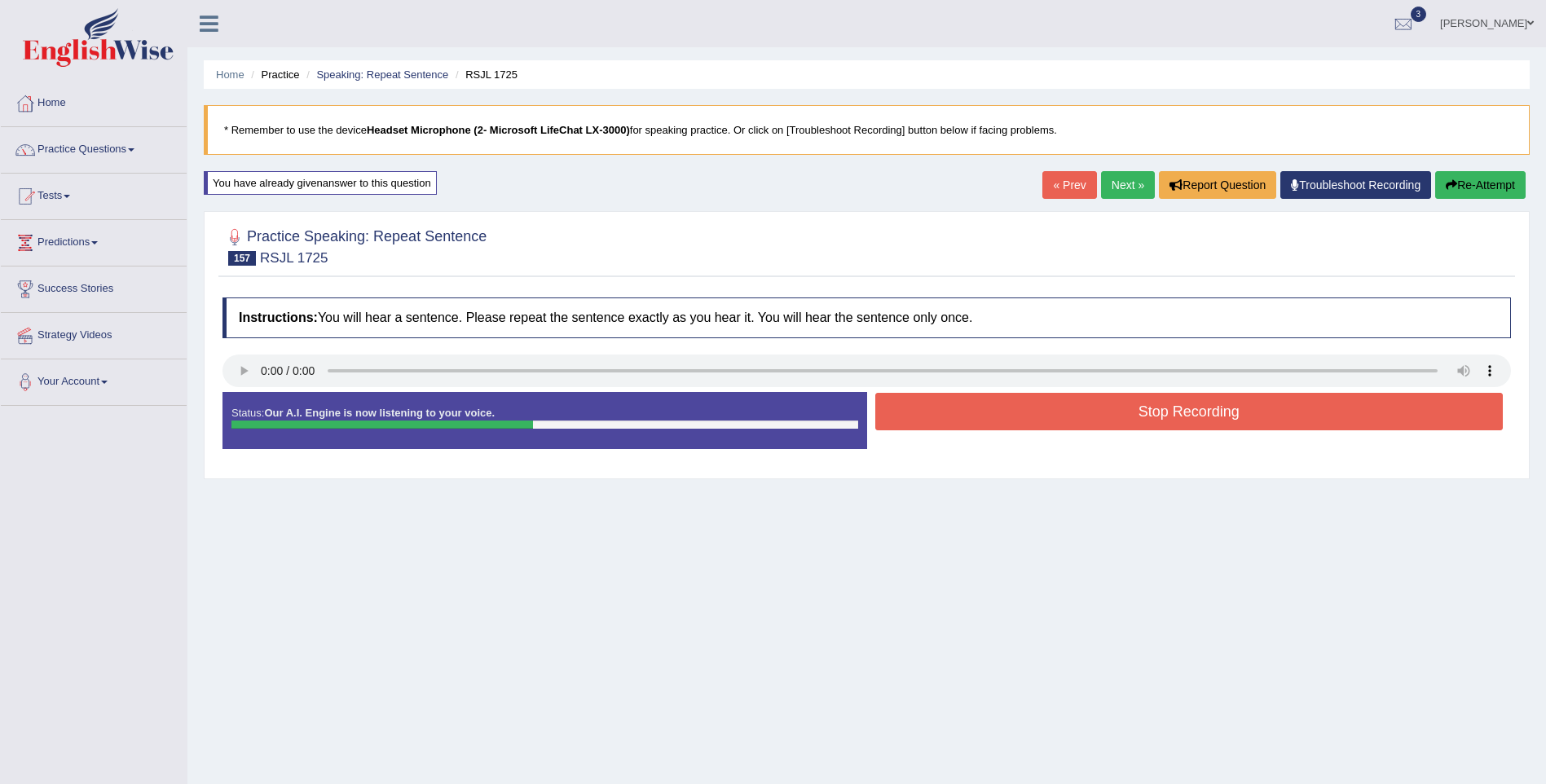
click at [1167, 417] on button "Stop Recording" at bounding box center [1189, 412] width 628 height 37
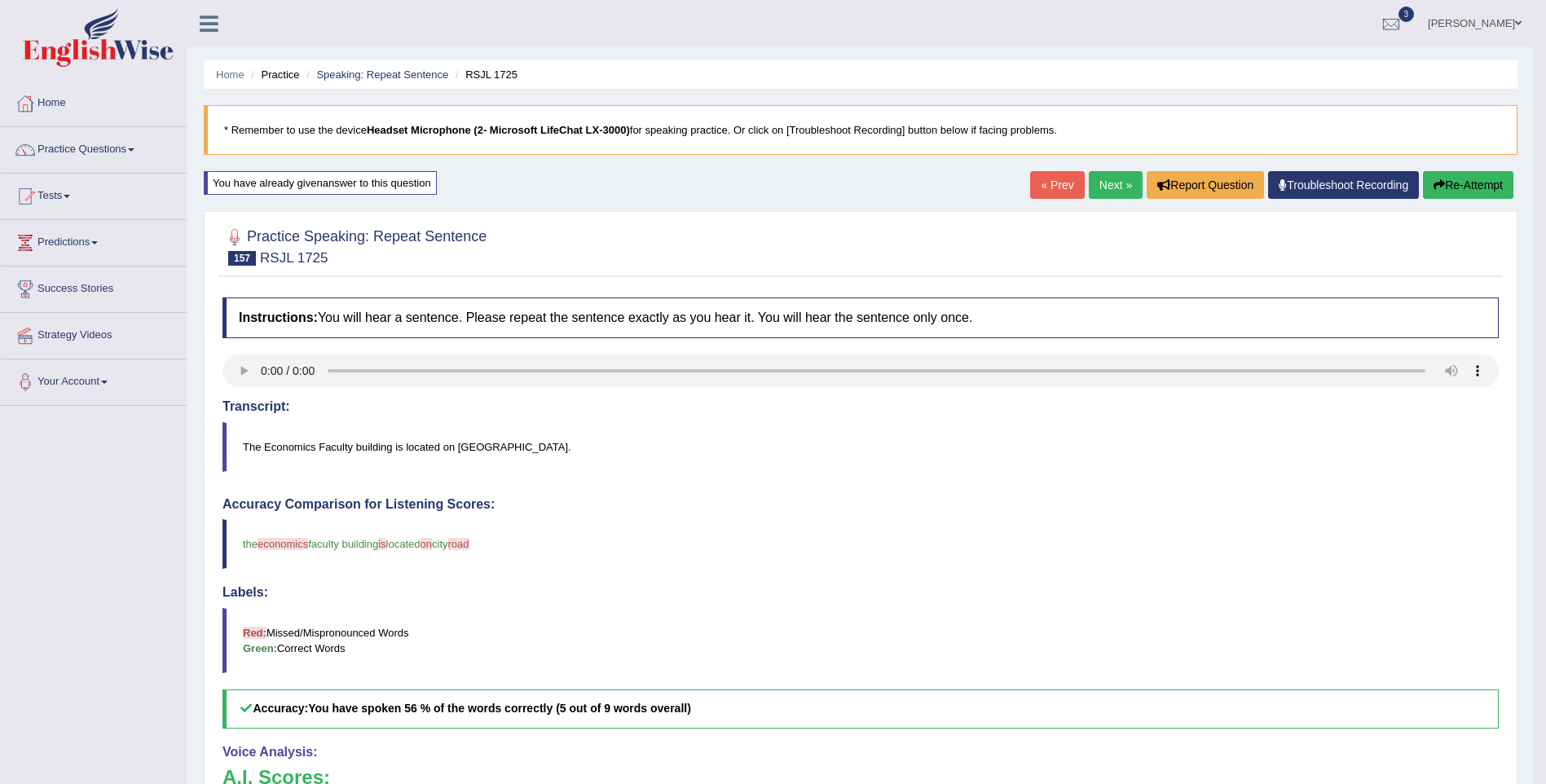
click at [1109, 181] on link "Next »" at bounding box center [1116, 185] width 54 height 27
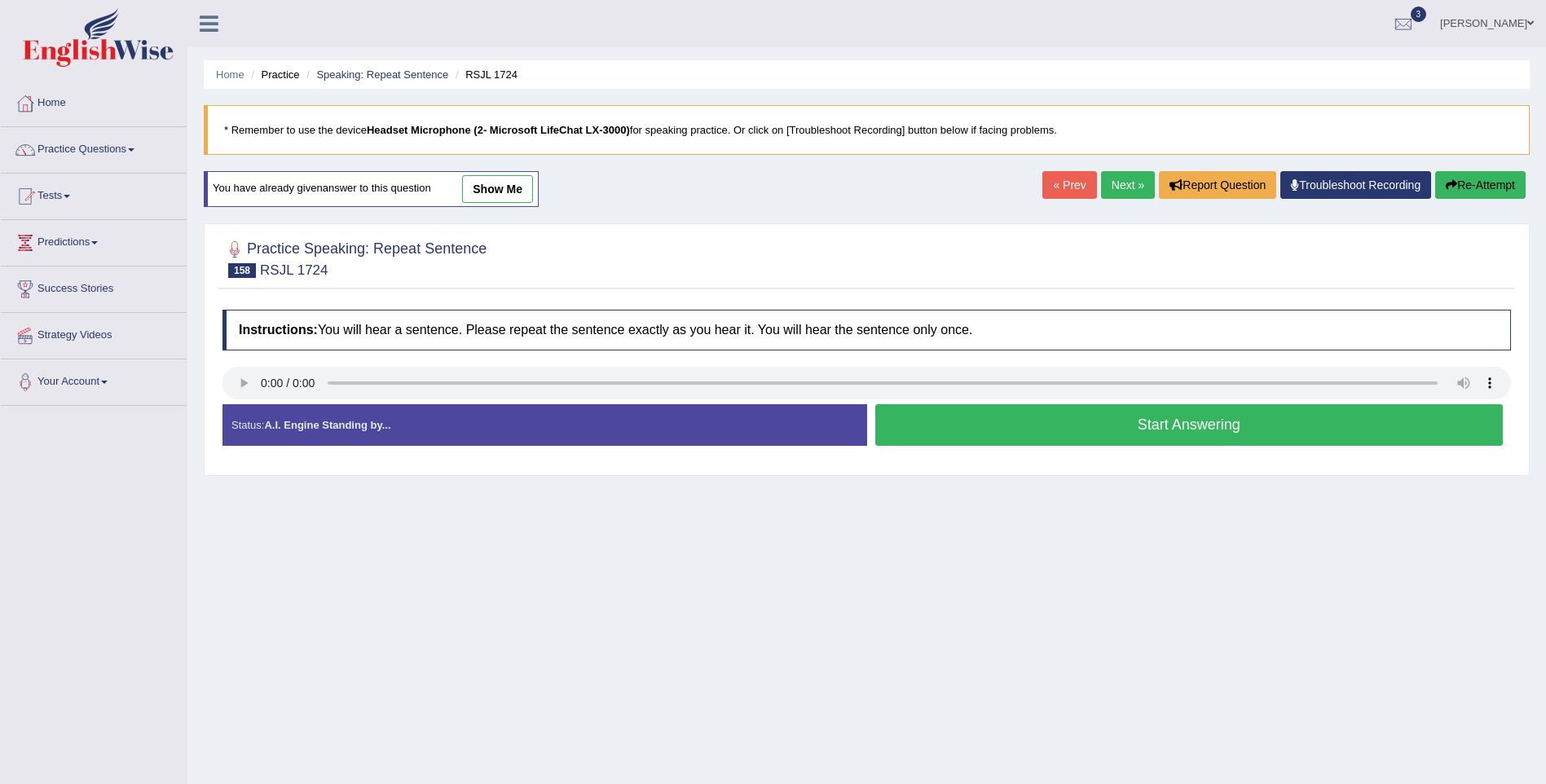
click at [1104, 428] on button "Start Answering" at bounding box center [1189, 424] width 628 height 41
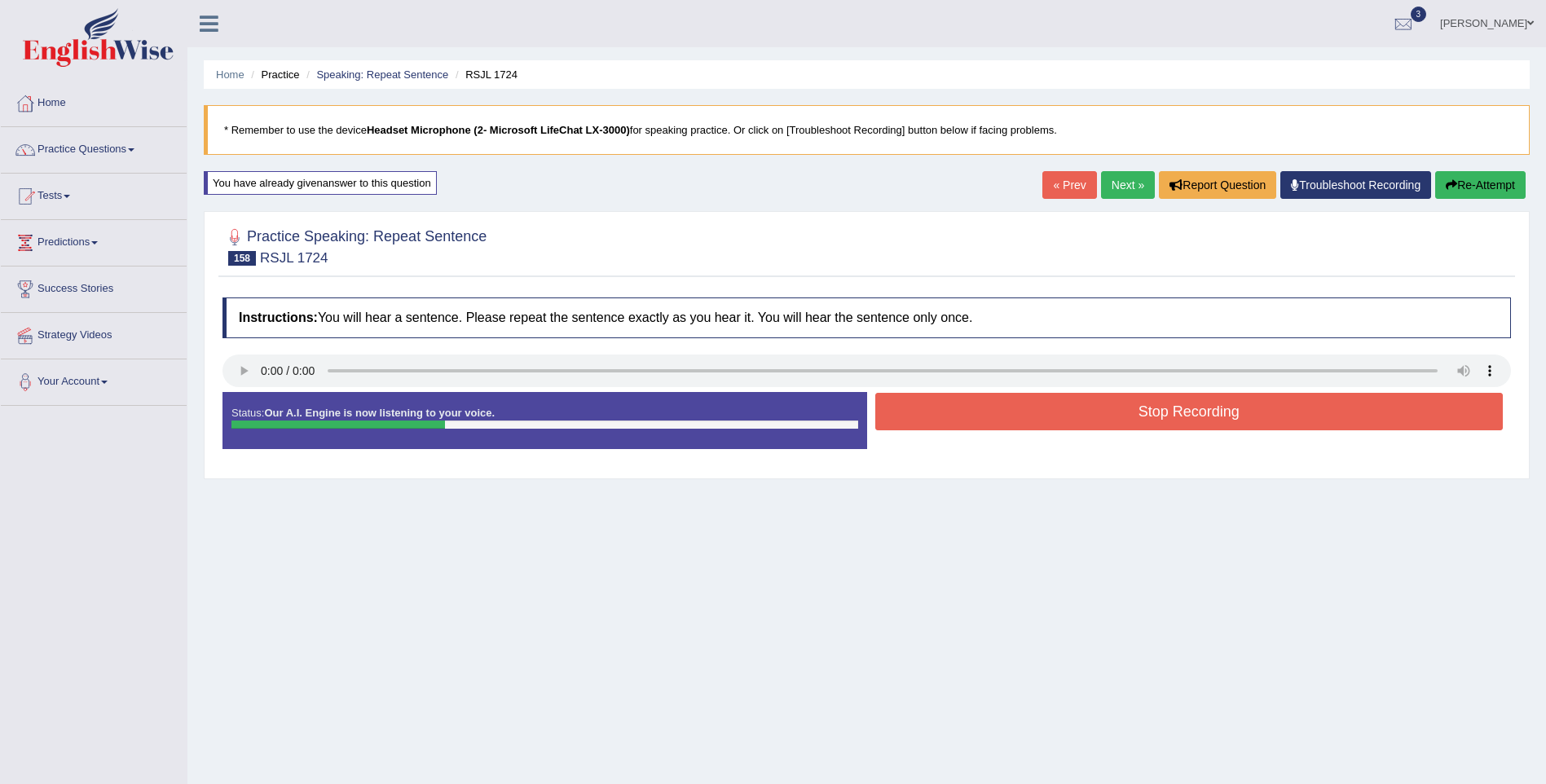
click at [1108, 416] on button "Stop Recording" at bounding box center [1189, 412] width 628 height 37
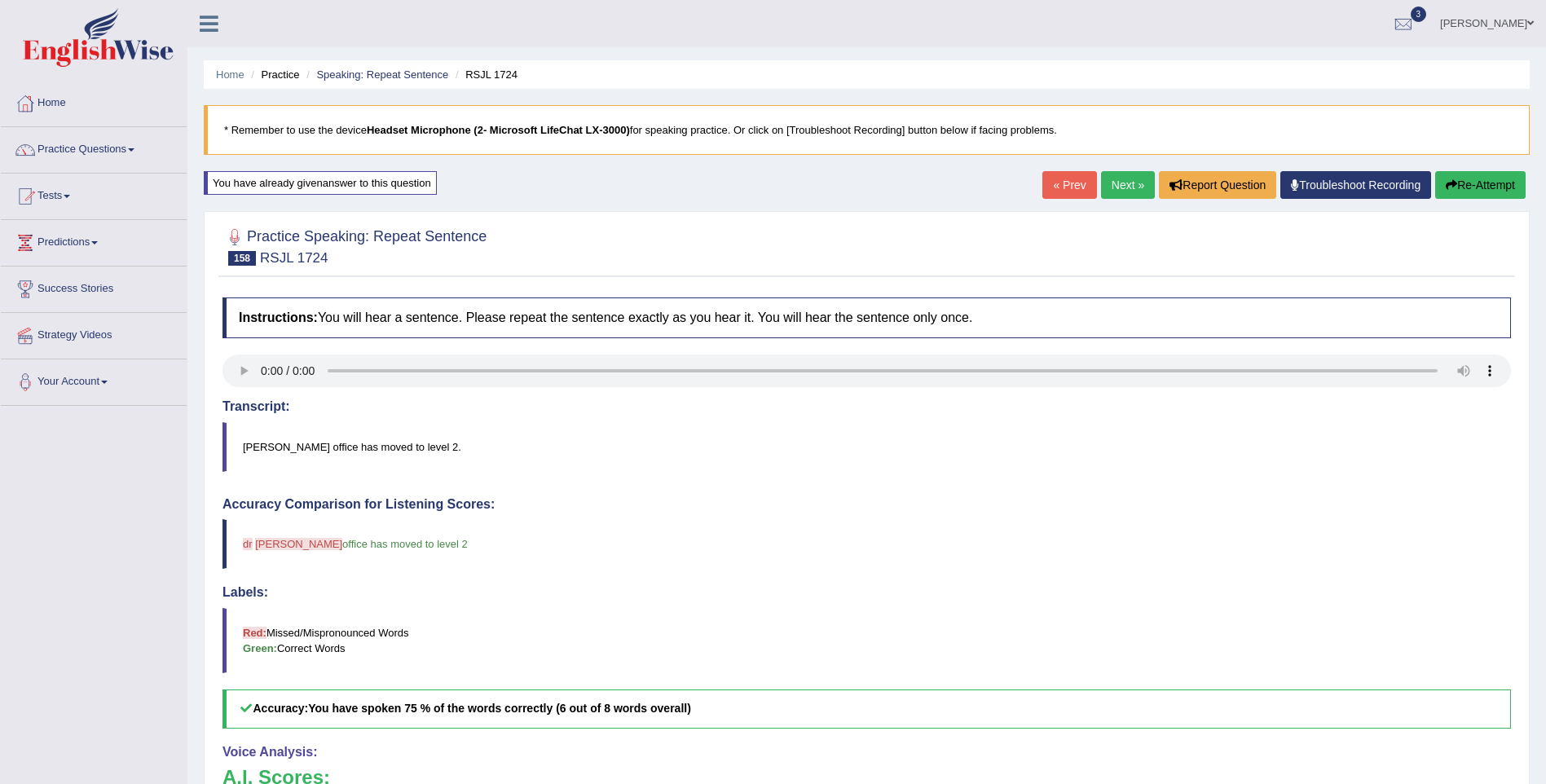
click at [1124, 185] on link "Next »" at bounding box center [1127, 185] width 54 height 27
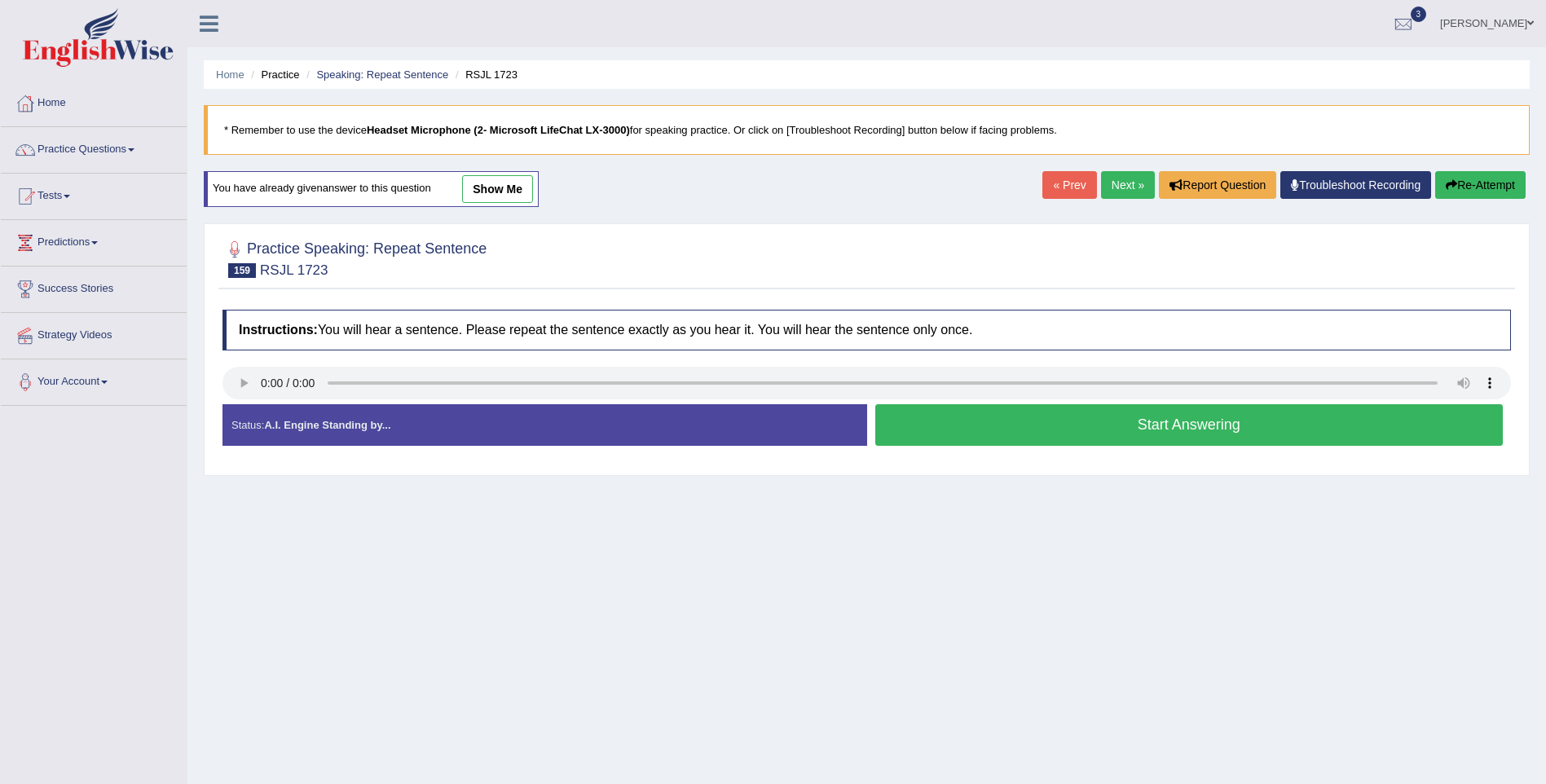
click at [1170, 433] on button "Start Answering" at bounding box center [1189, 424] width 628 height 41
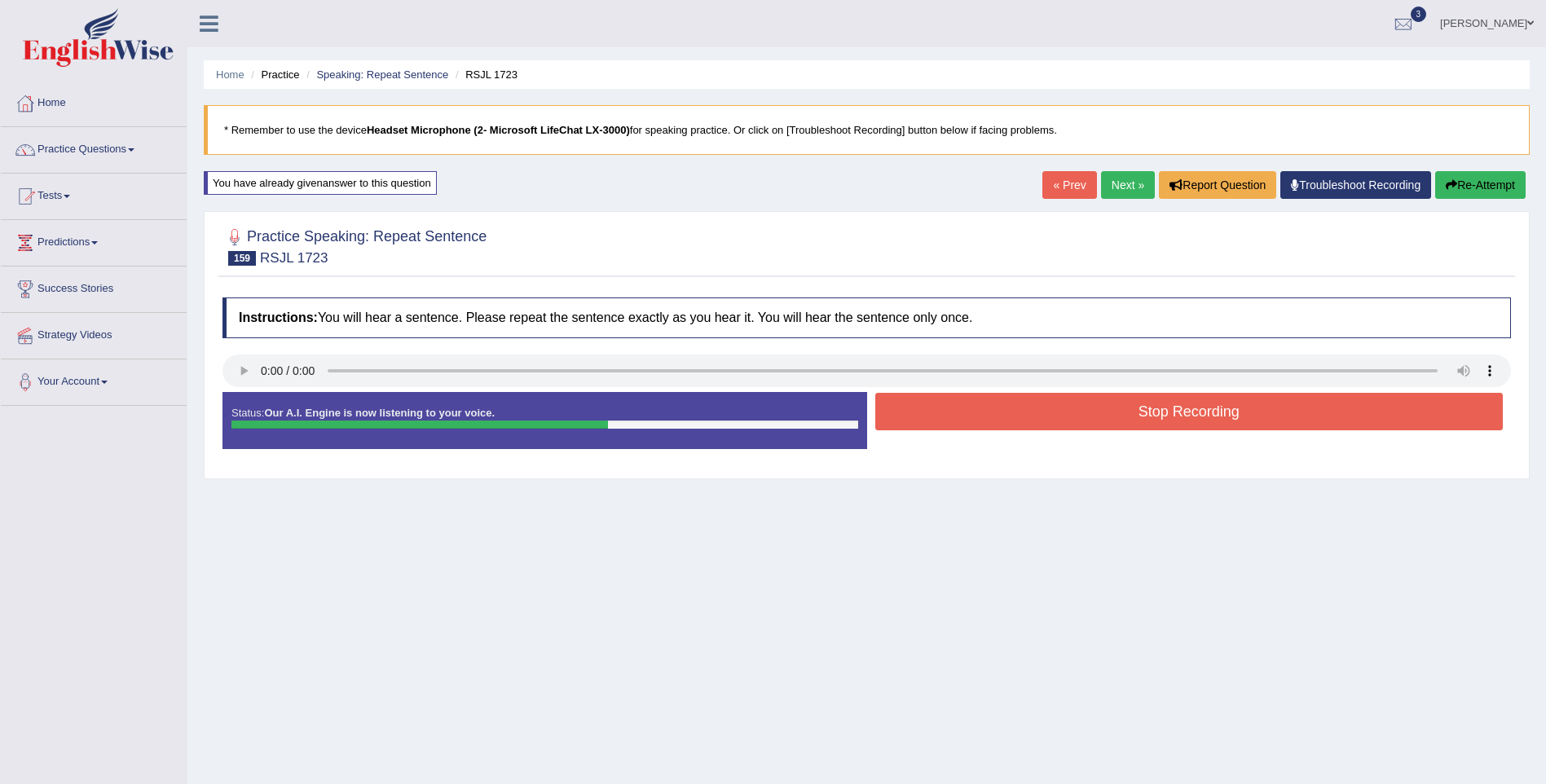
click at [1162, 417] on button "Stop Recording" at bounding box center [1189, 412] width 628 height 37
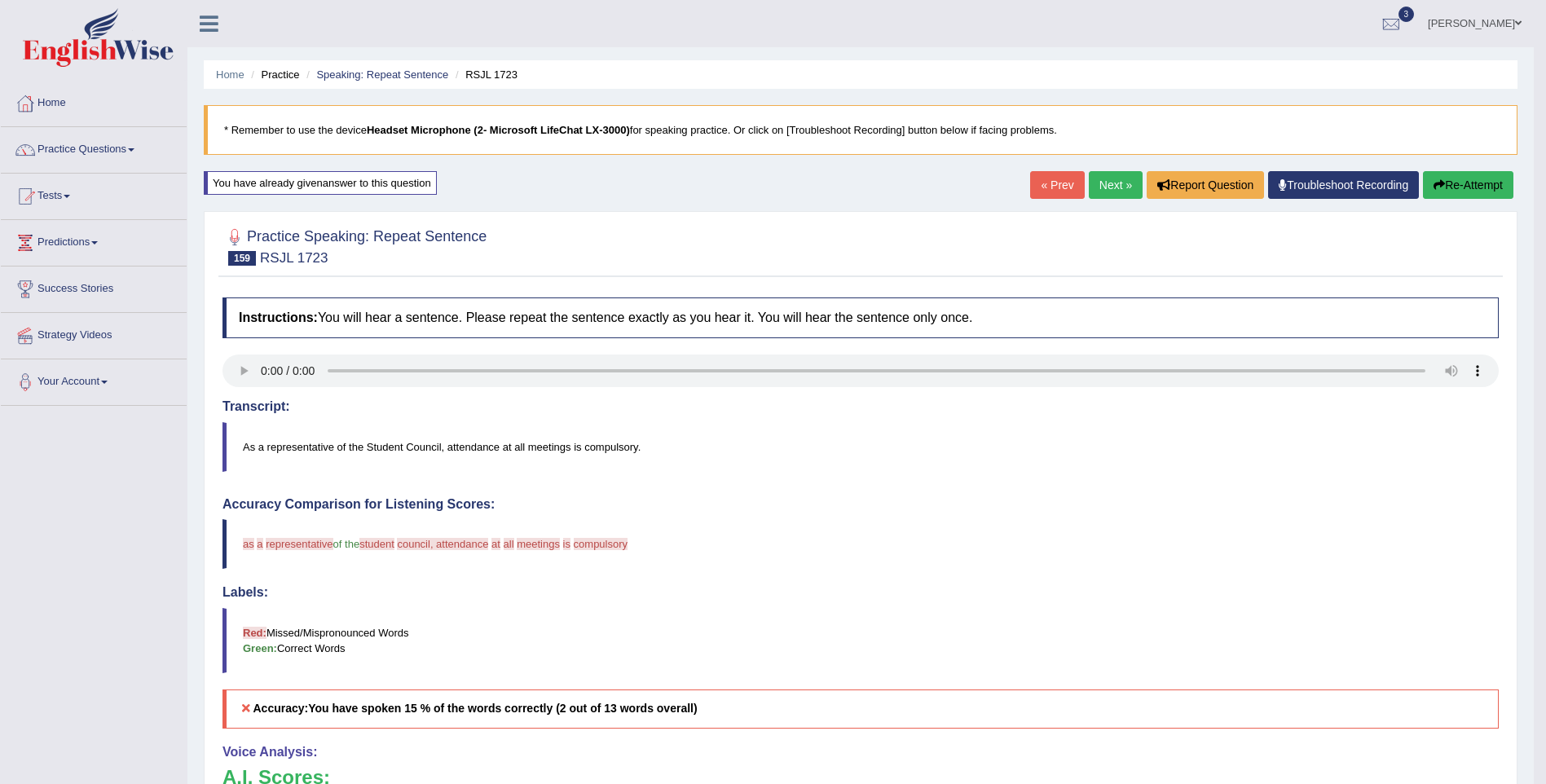
click at [1108, 180] on link "Next »" at bounding box center [1116, 185] width 54 height 27
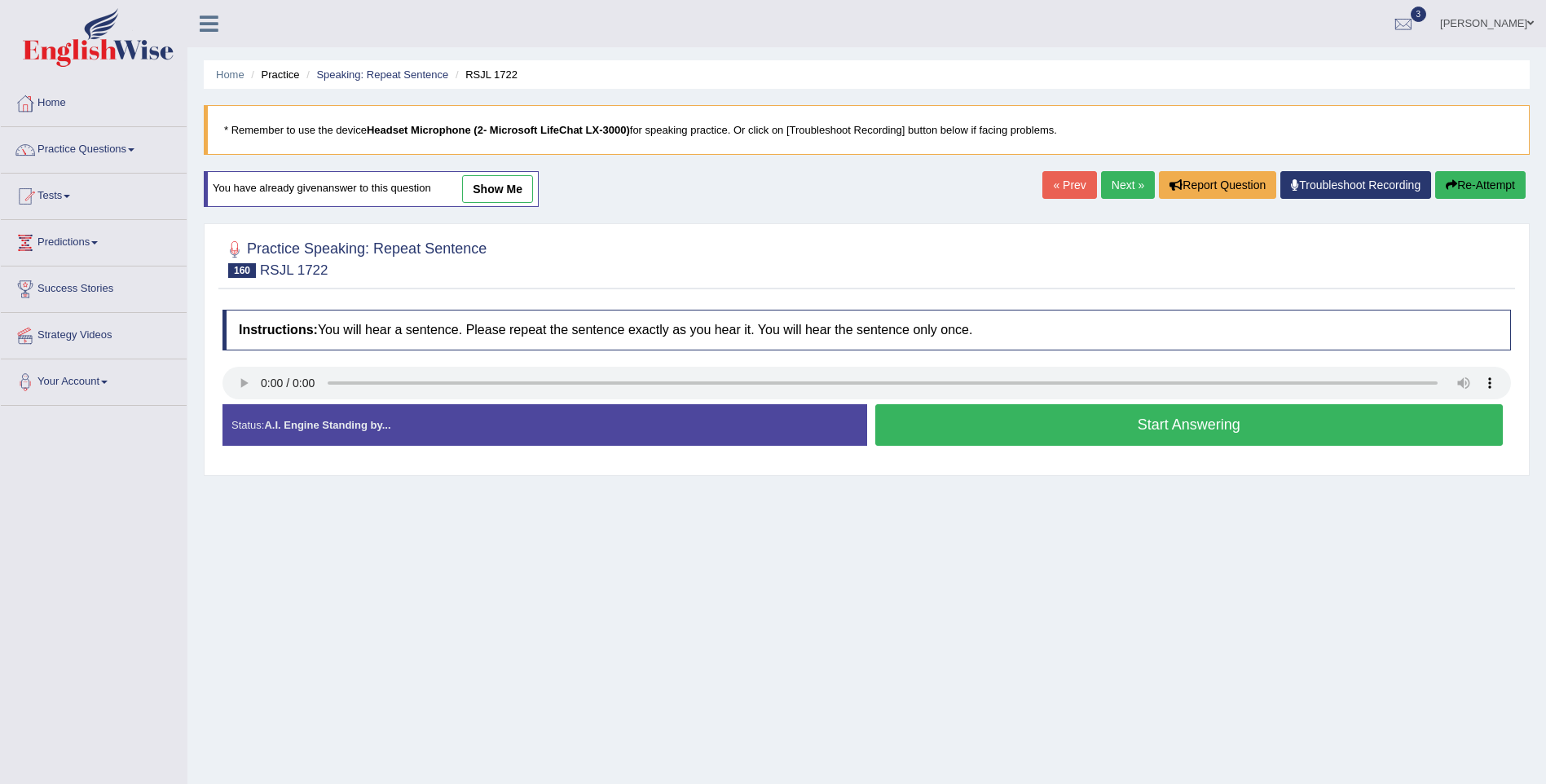
click at [1142, 419] on button "Start Answering" at bounding box center [1189, 424] width 628 height 41
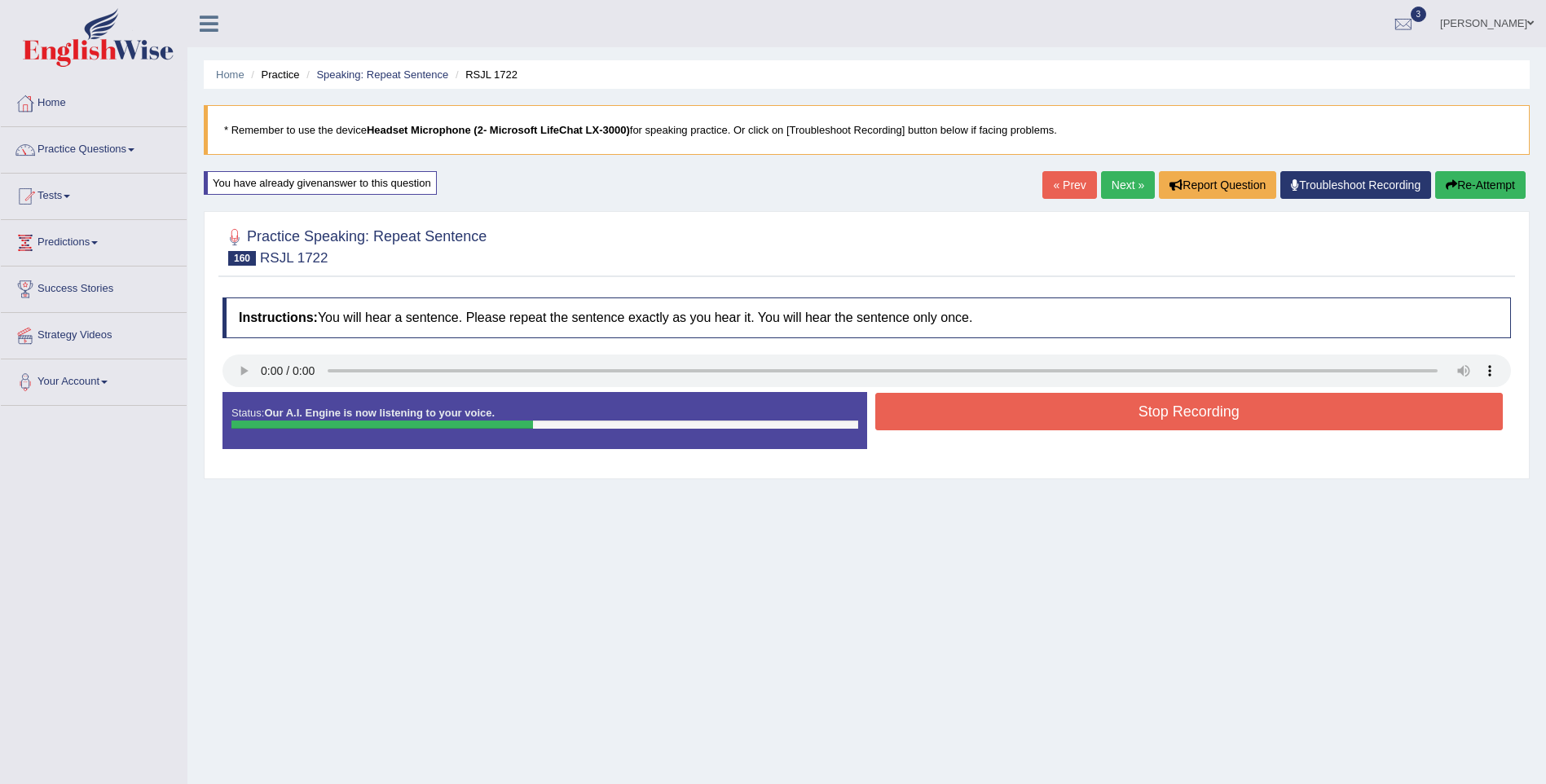
click at [1142, 416] on button "Stop Recording" at bounding box center [1189, 412] width 628 height 37
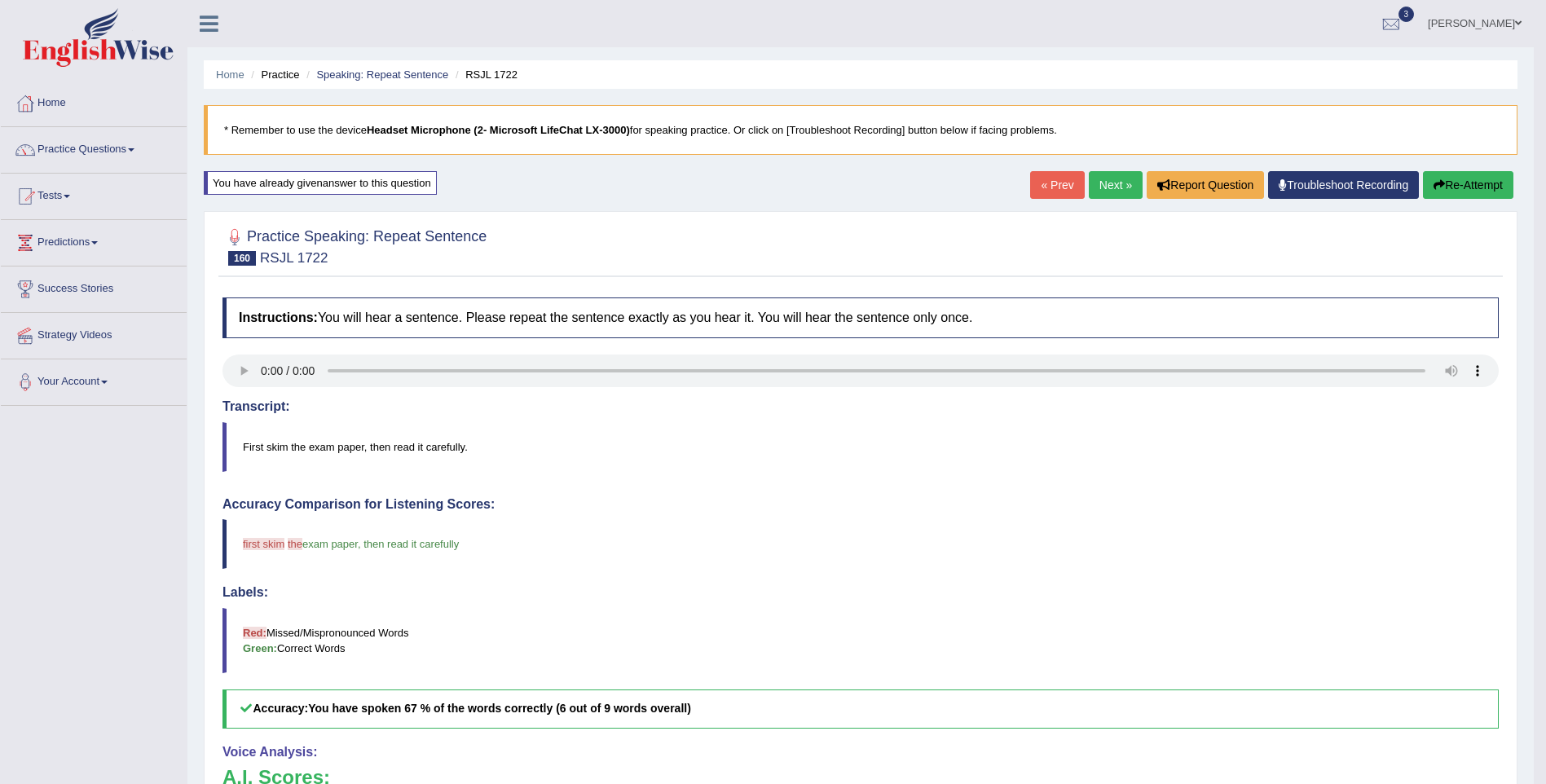
click at [1102, 190] on link "Next »" at bounding box center [1116, 185] width 54 height 27
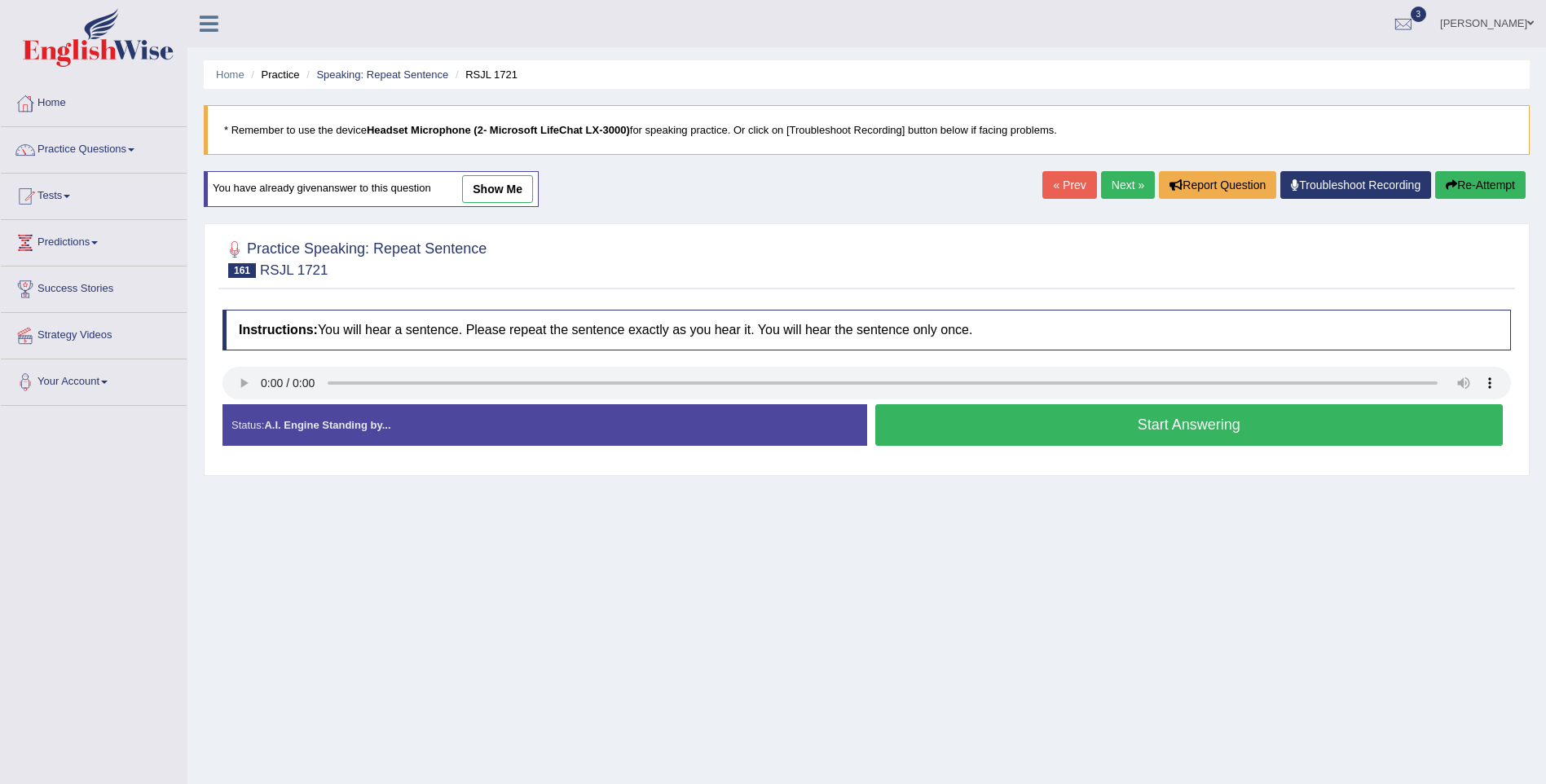
click at [1292, 432] on button "Start Answering" at bounding box center [1189, 424] width 628 height 41
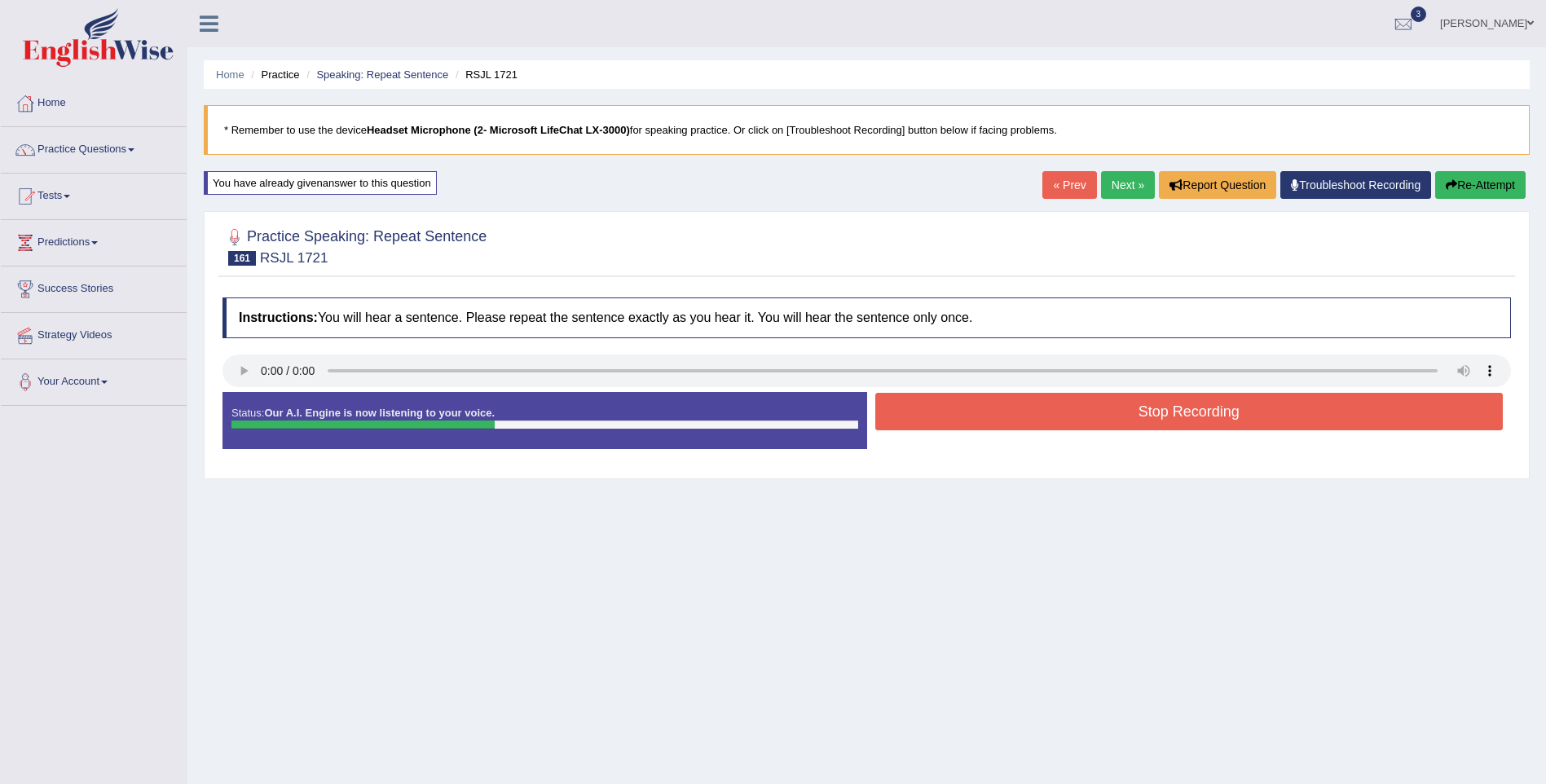
click at [1219, 405] on button "Stop Recording" at bounding box center [1189, 412] width 628 height 37
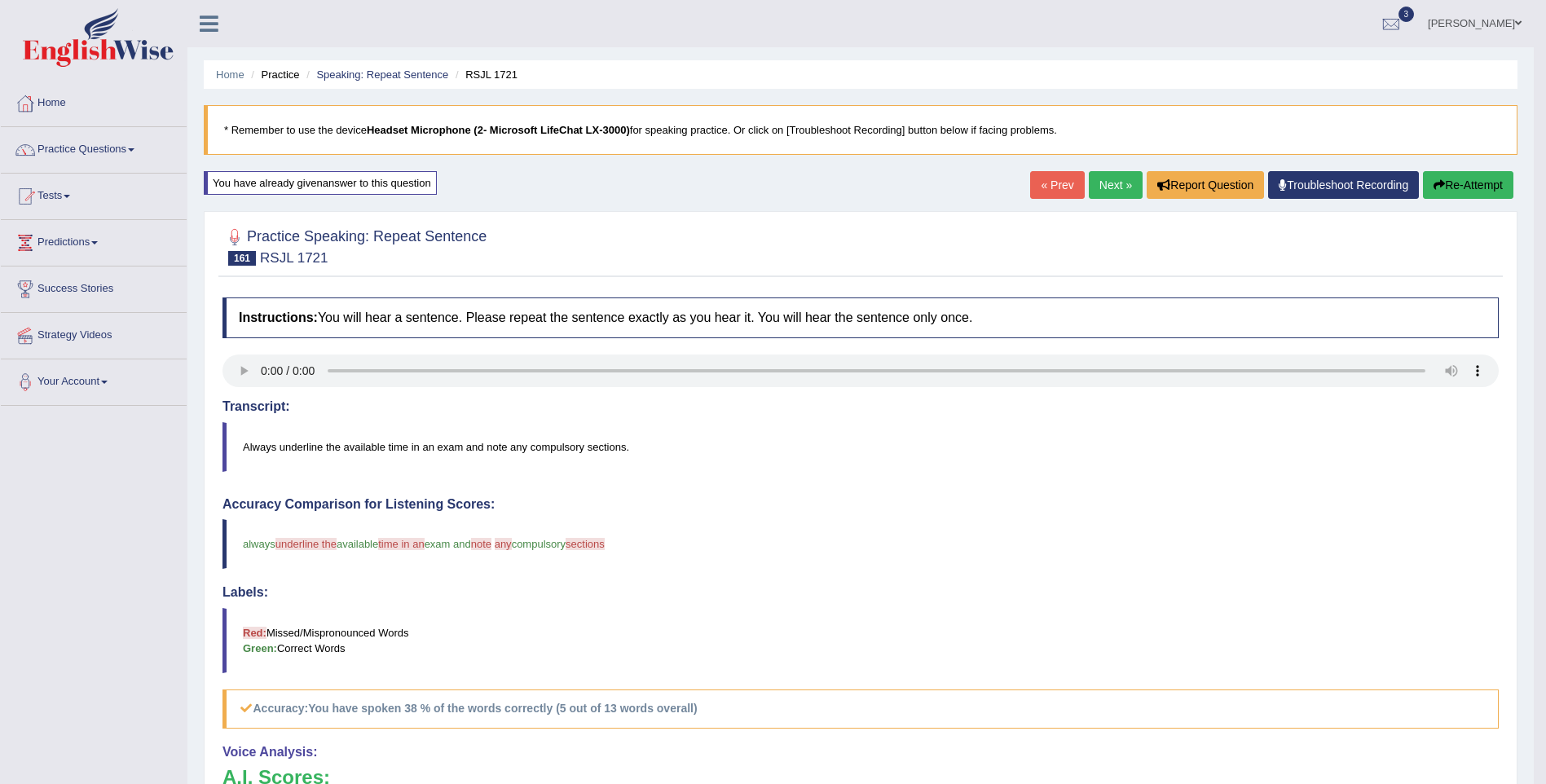
click at [1103, 181] on link "Next »" at bounding box center [1116, 185] width 54 height 27
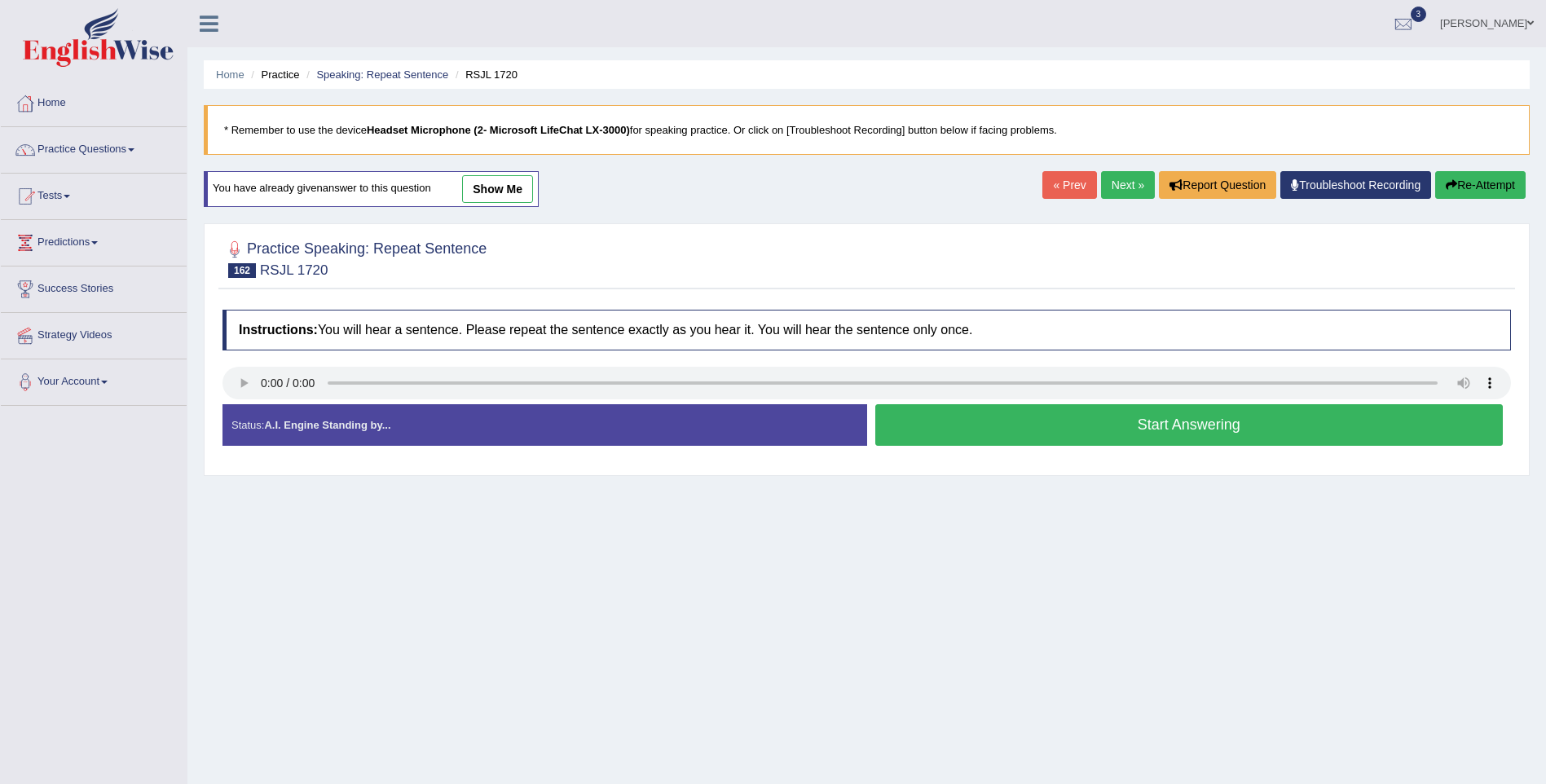
click at [1203, 433] on button "Start Answering" at bounding box center [1189, 424] width 628 height 41
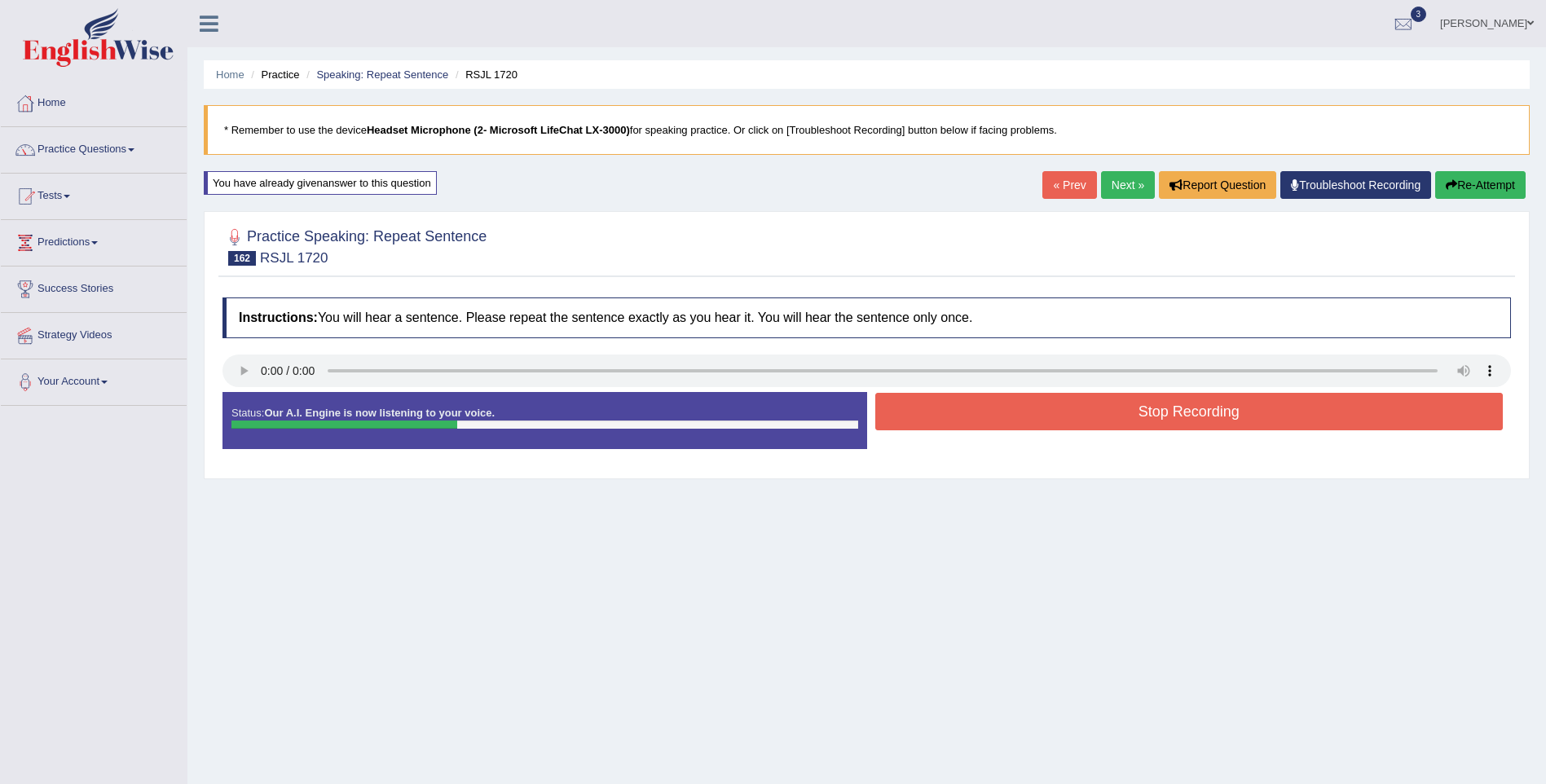
click at [1184, 415] on button "Stop Recording" at bounding box center [1189, 412] width 628 height 37
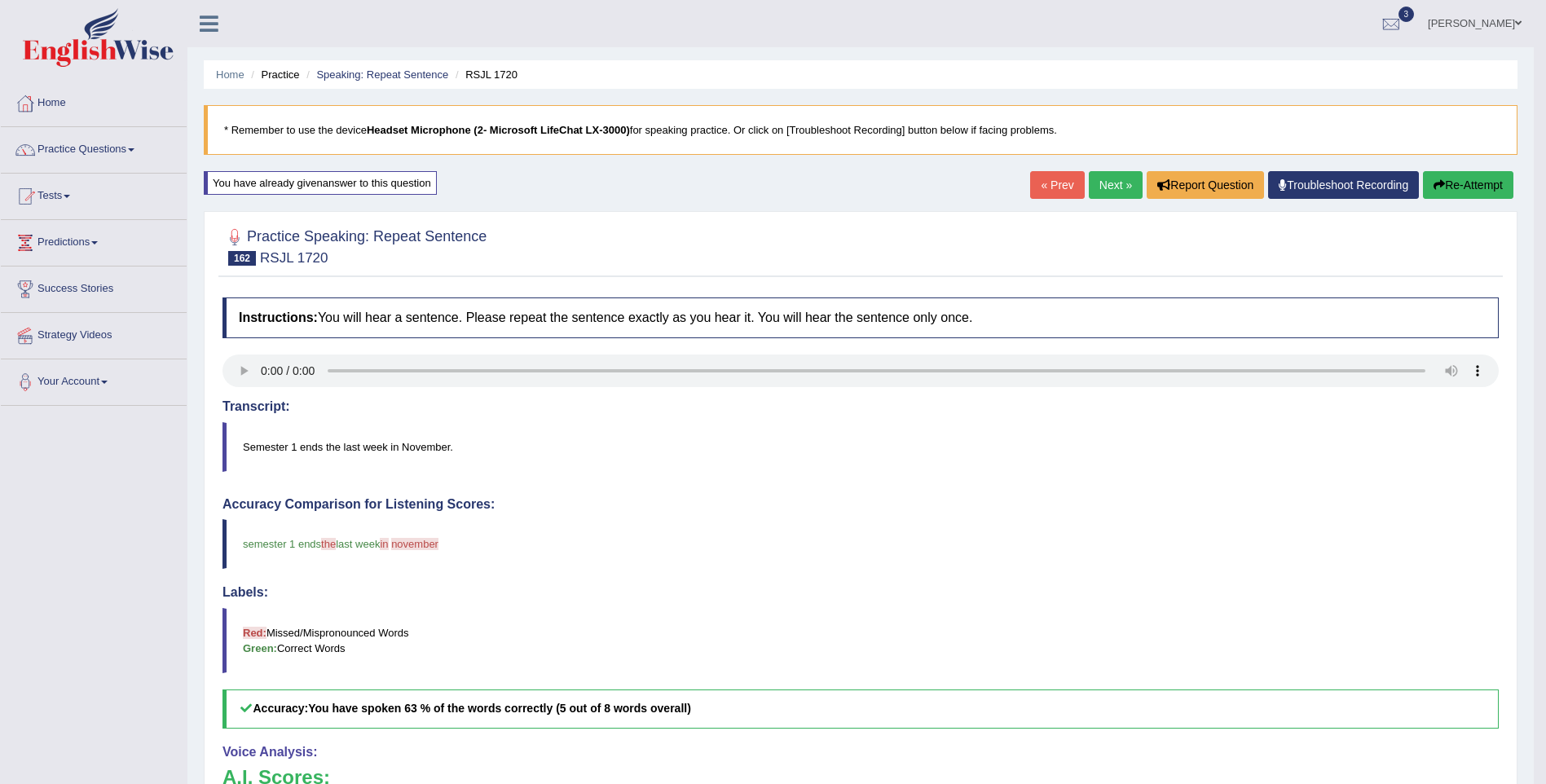
click at [1114, 181] on link "Next »" at bounding box center [1116, 185] width 54 height 27
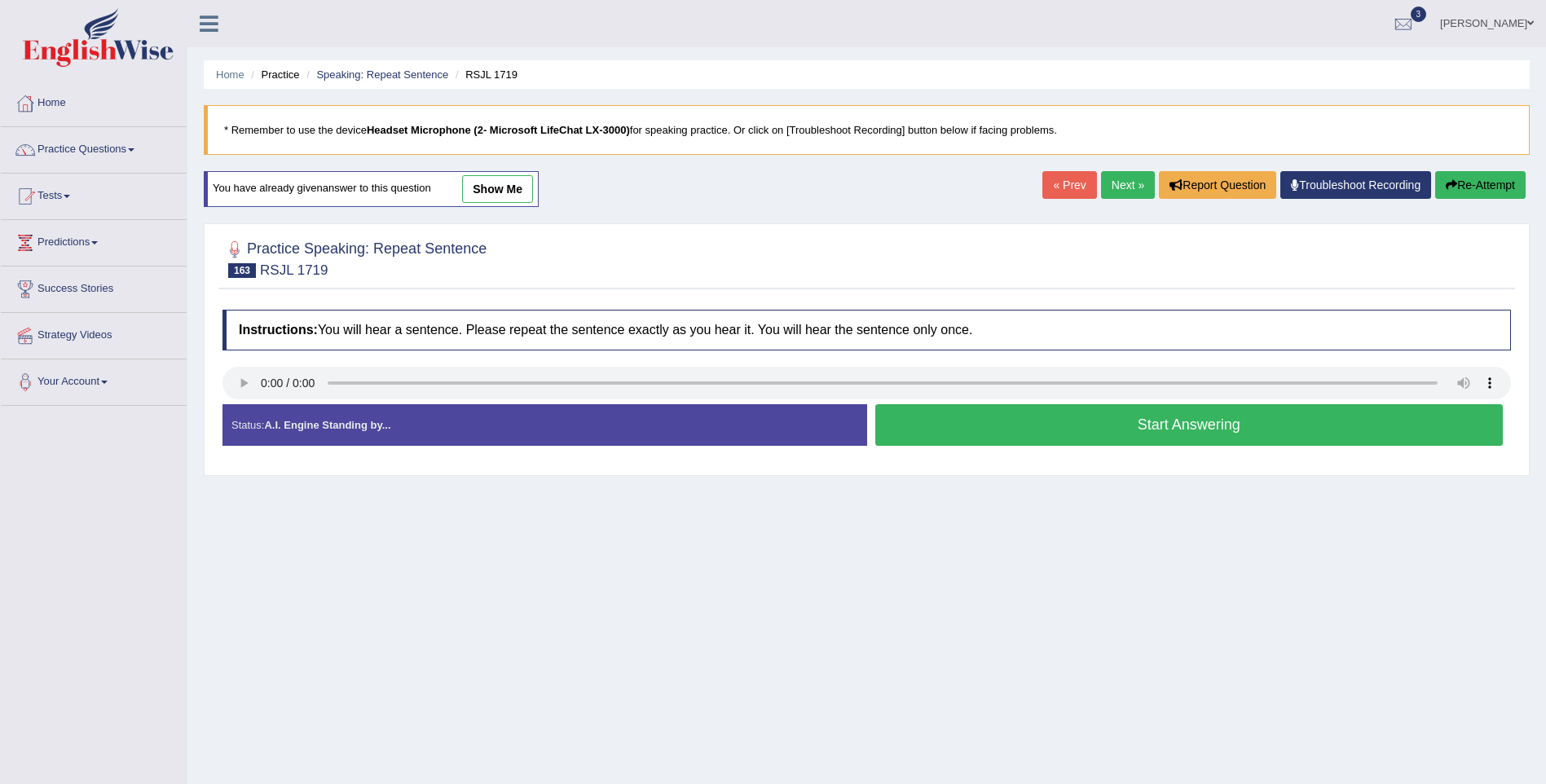
click at [1178, 431] on button "Start Answering" at bounding box center [1189, 424] width 628 height 41
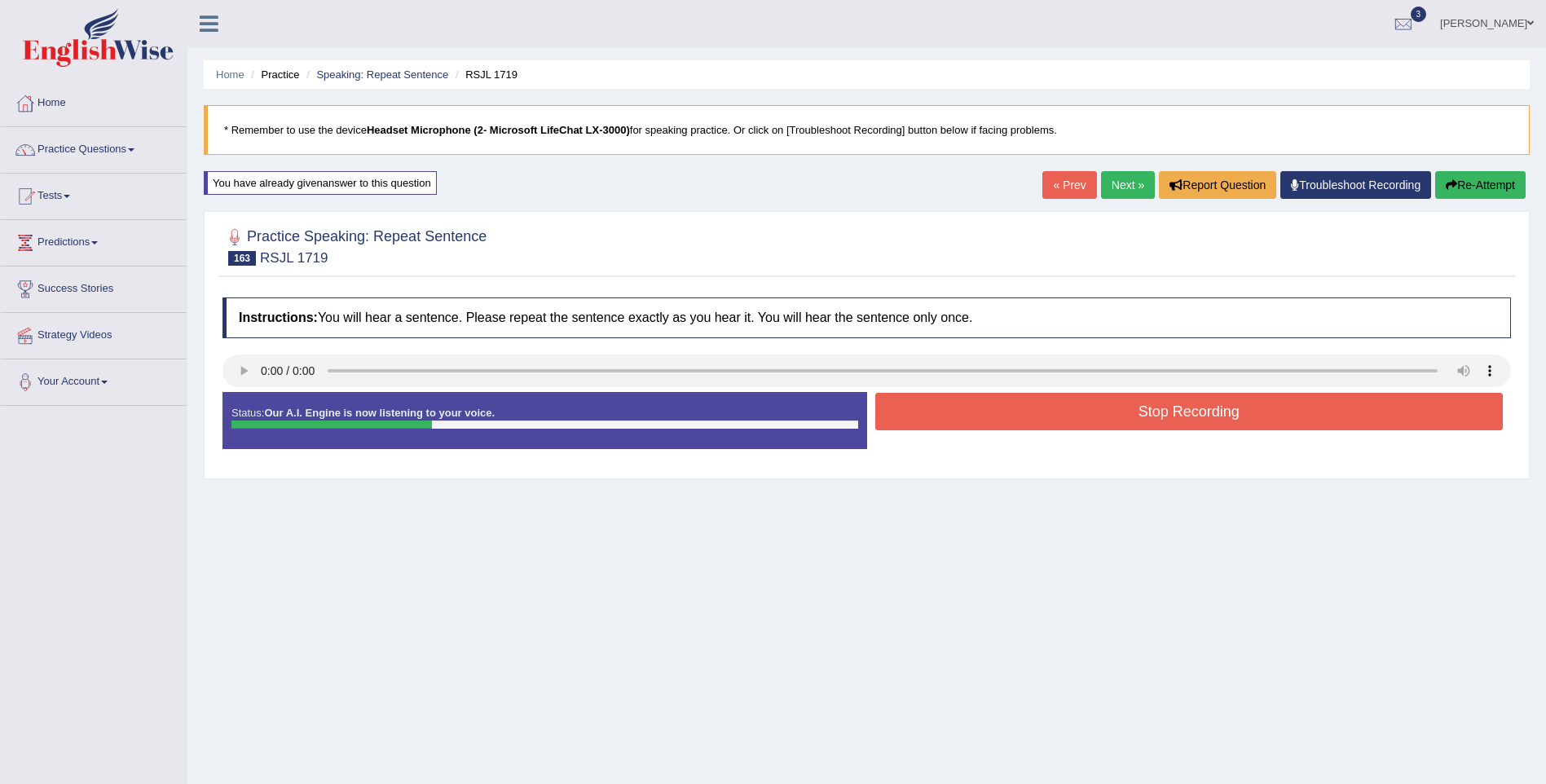
click at [1178, 408] on button "Stop Recording" at bounding box center [1189, 412] width 628 height 37
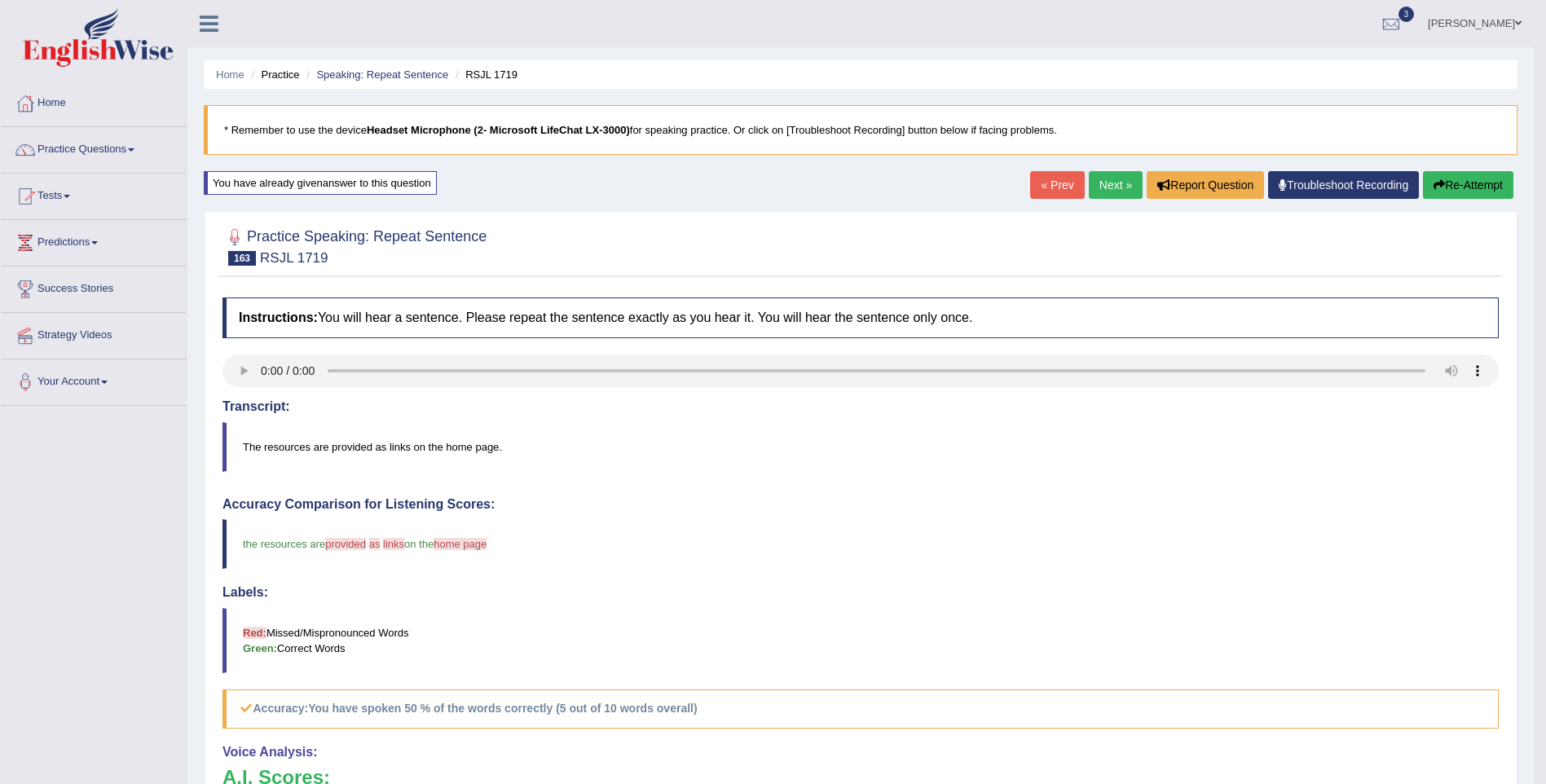
click at [1118, 183] on link "Next »" at bounding box center [1116, 185] width 54 height 27
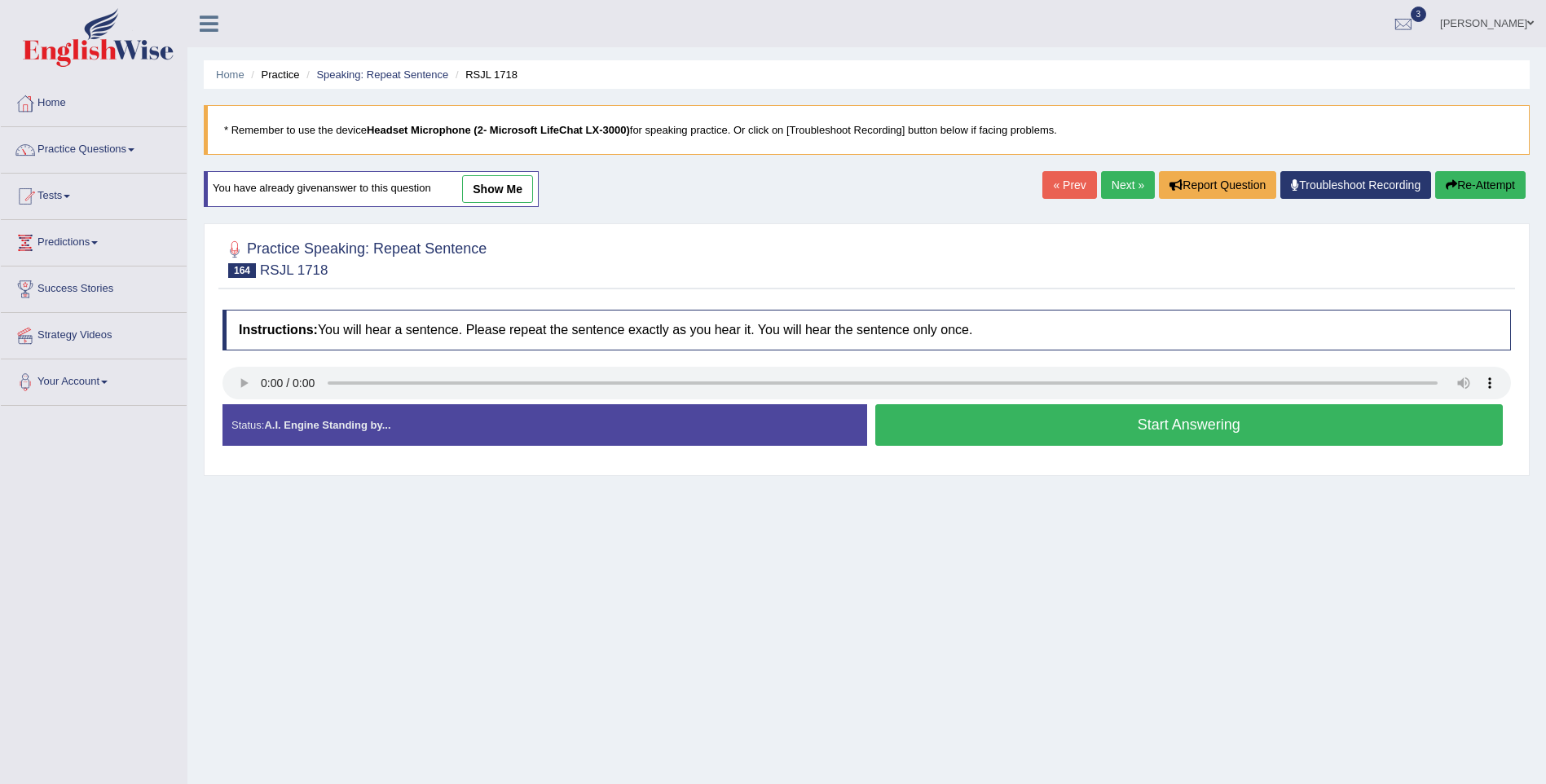
click at [1163, 433] on button "Start Answering" at bounding box center [1189, 424] width 628 height 41
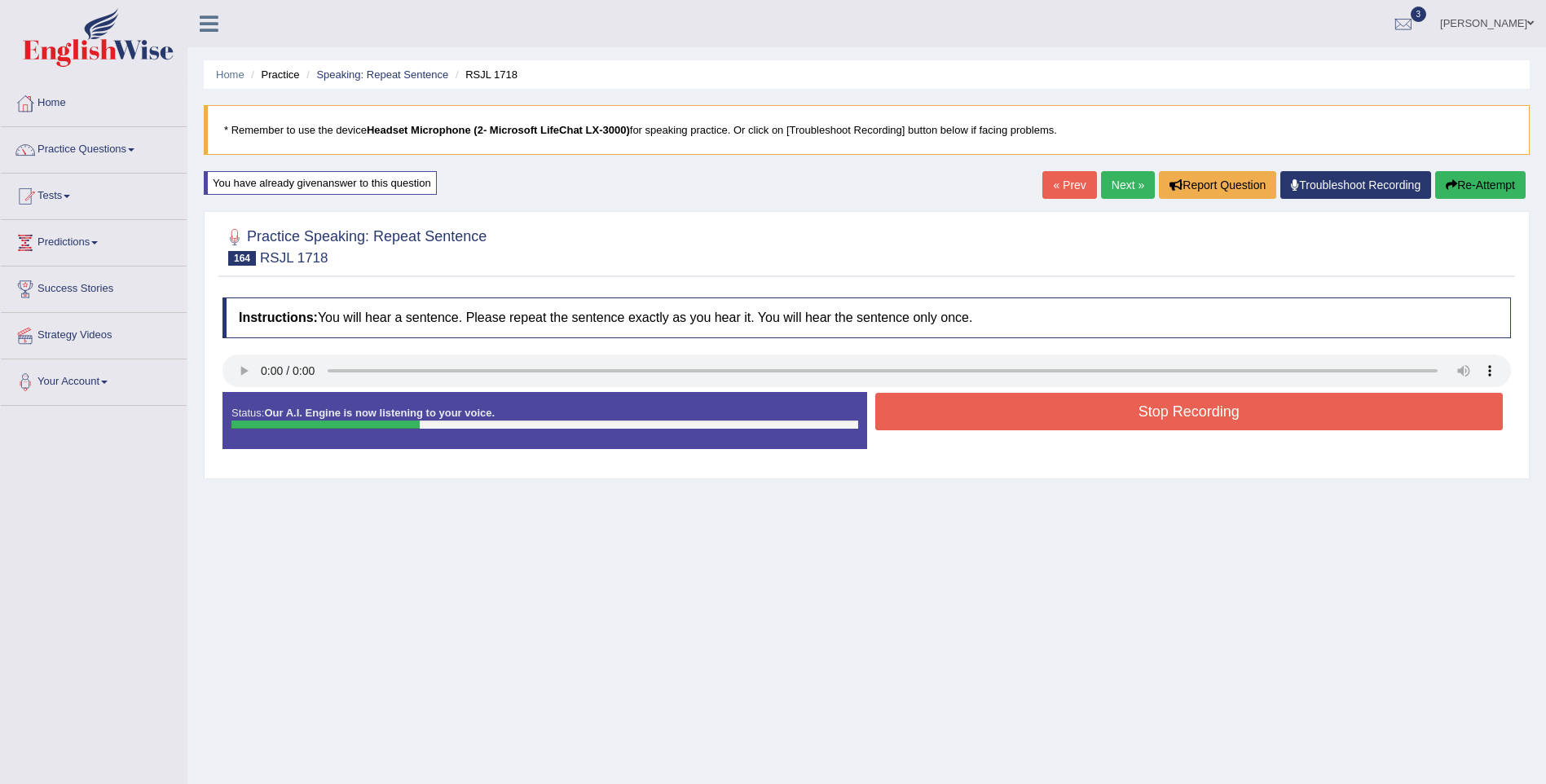
click at [1165, 418] on button "Stop Recording" at bounding box center [1189, 412] width 628 height 37
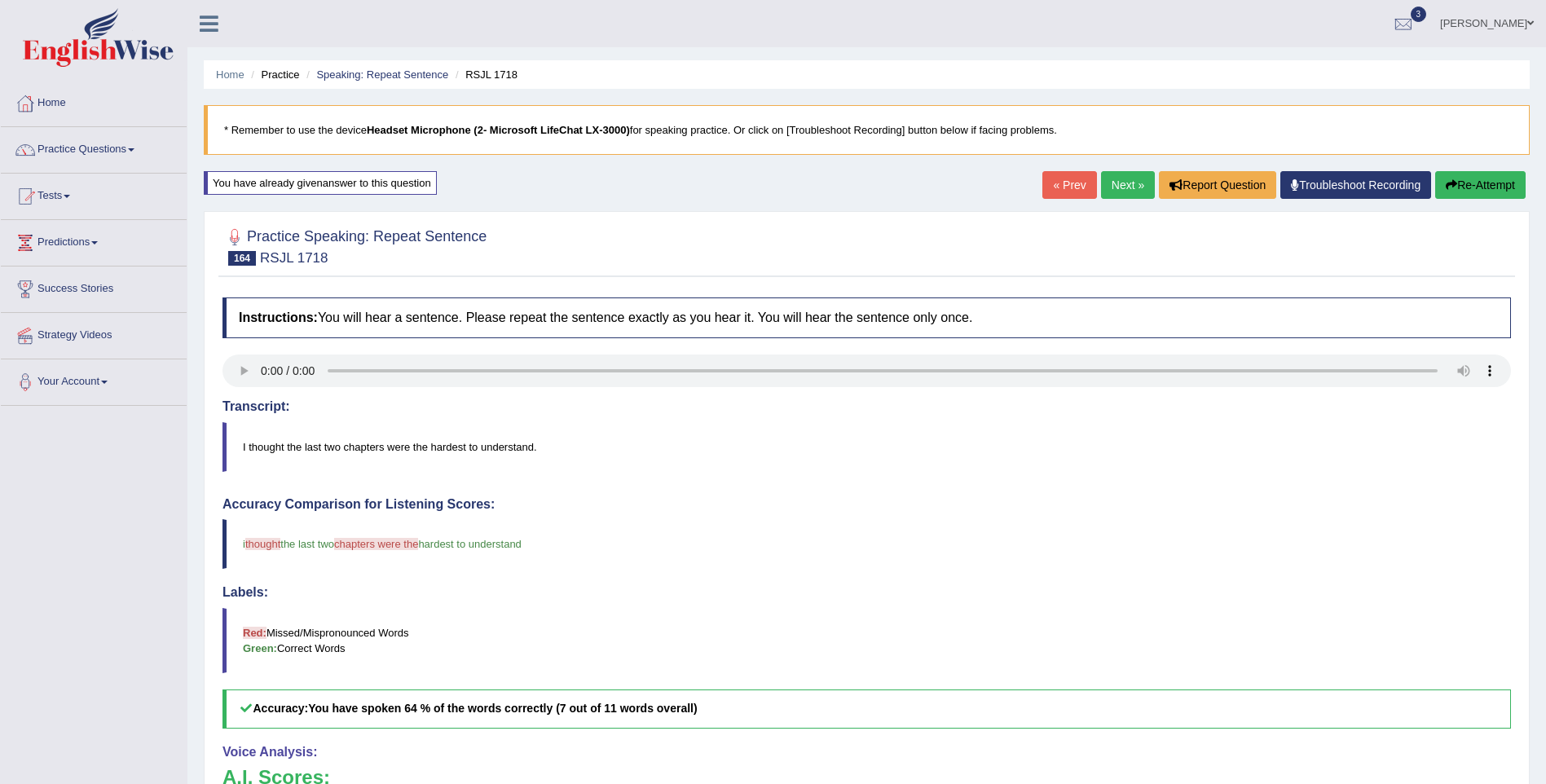
click at [1125, 183] on link "Next »" at bounding box center [1127, 185] width 54 height 27
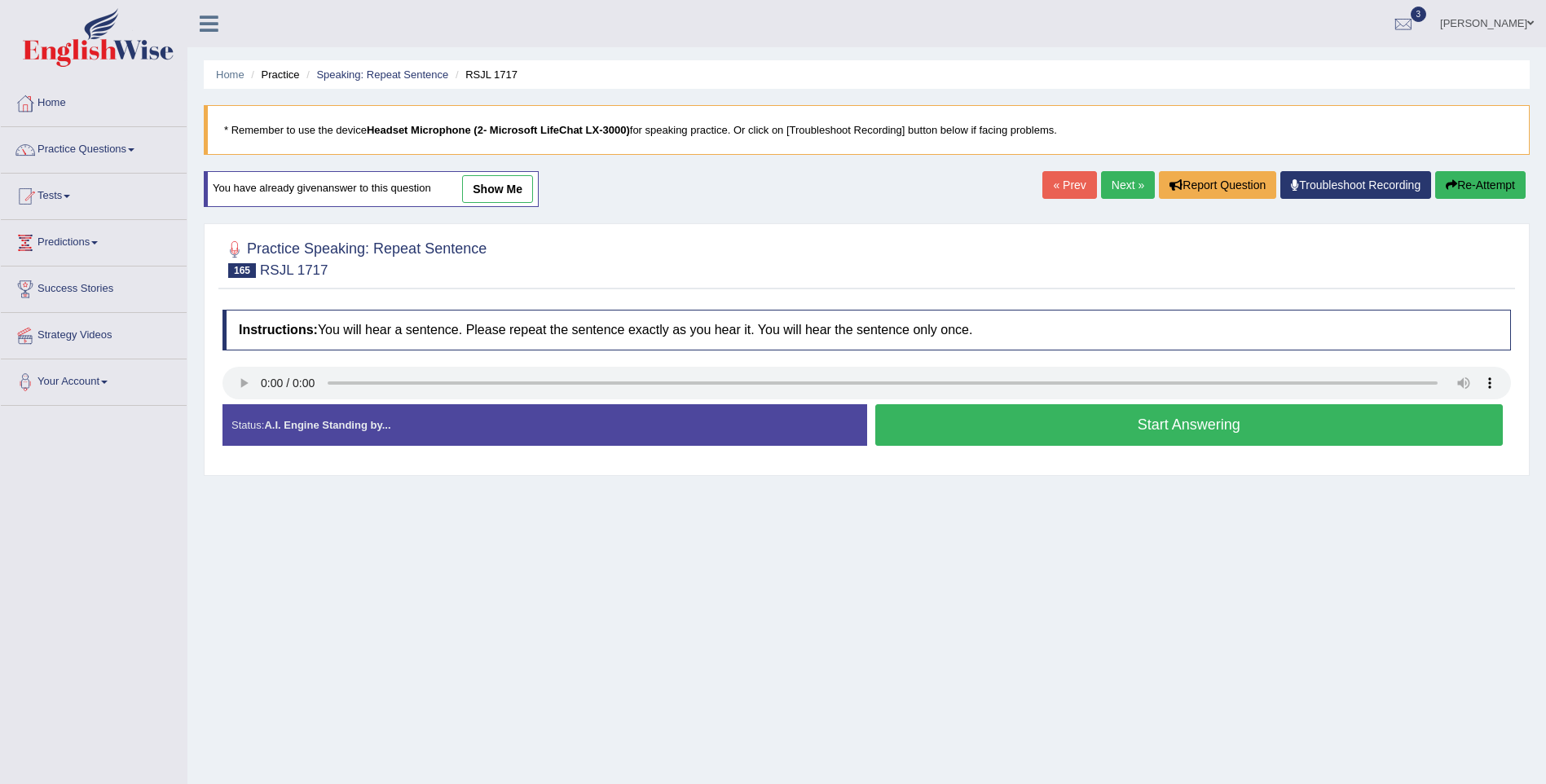
click at [1222, 431] on button "Start Answering" at bounding box center [1189, 424] width 628 height 41
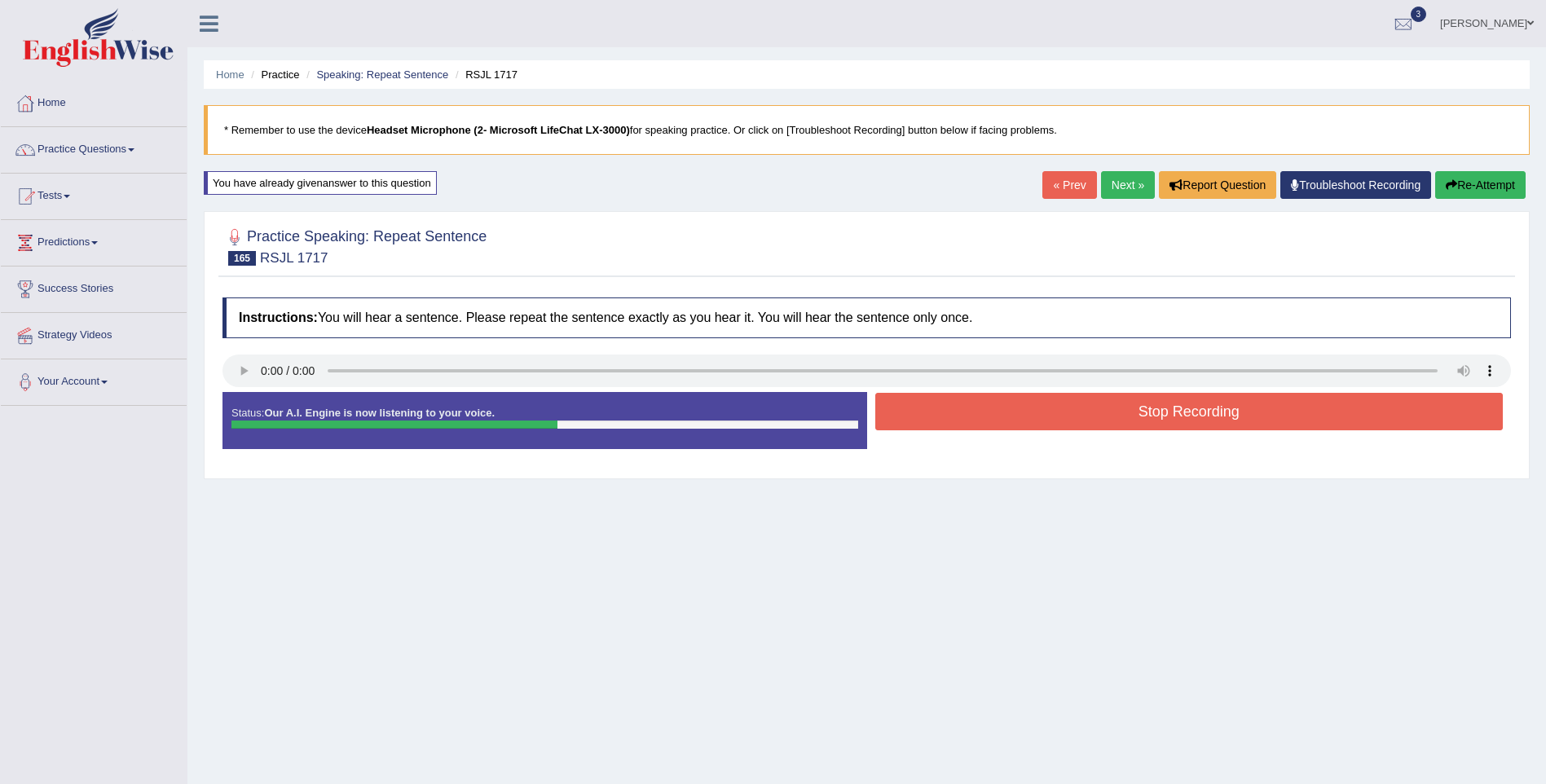
click at [1203, 419] on button "Stop Recording" at bounding box center [1189, 412] width 628 height 37
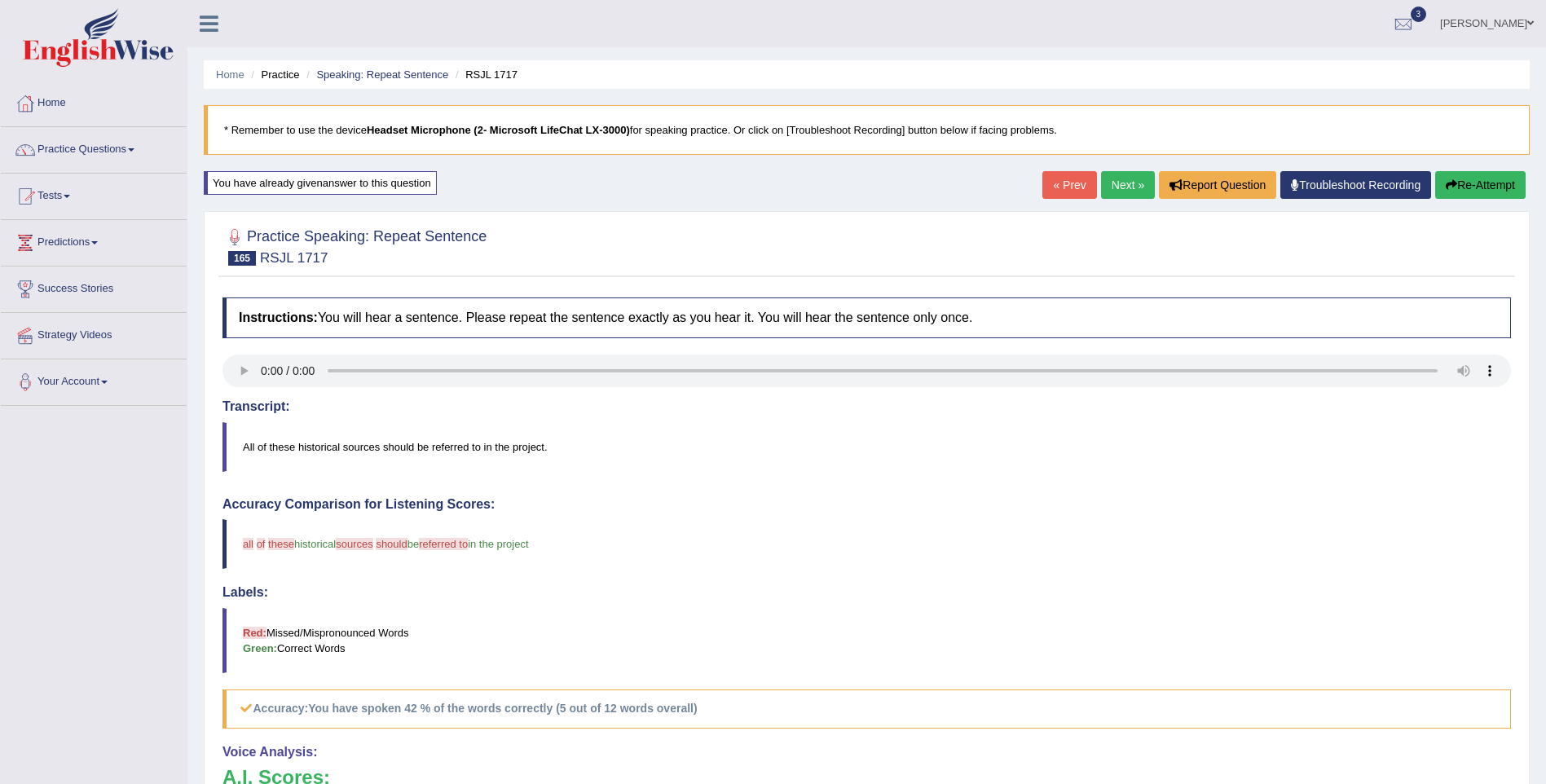
click at [1127, 184] on link "Next »" at bounding box center [1127, 185] width 54 height 27
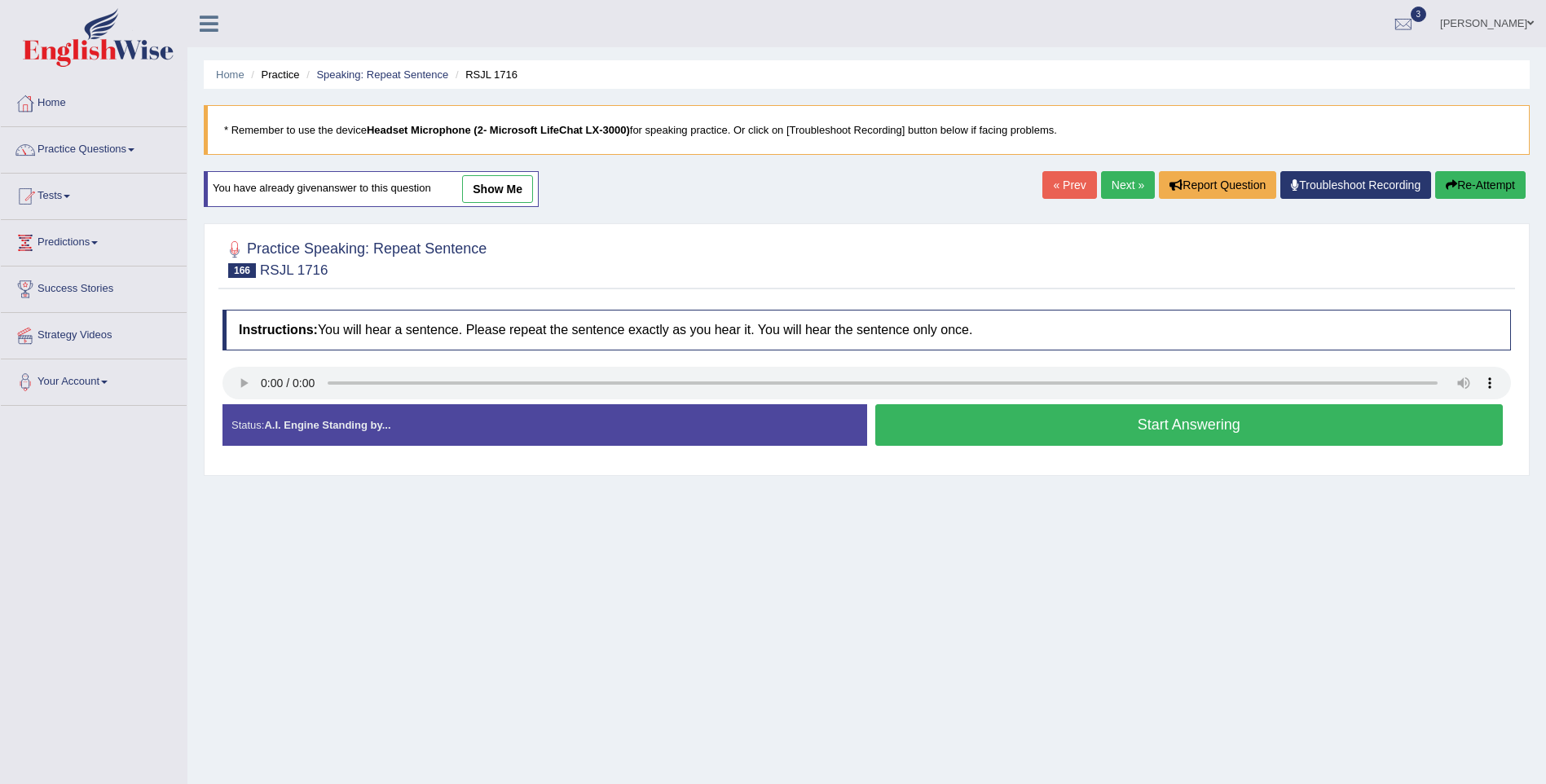
click at [1199, 429] on button "Start Answering" at bounding box center [1189, 424] width 628 height 41
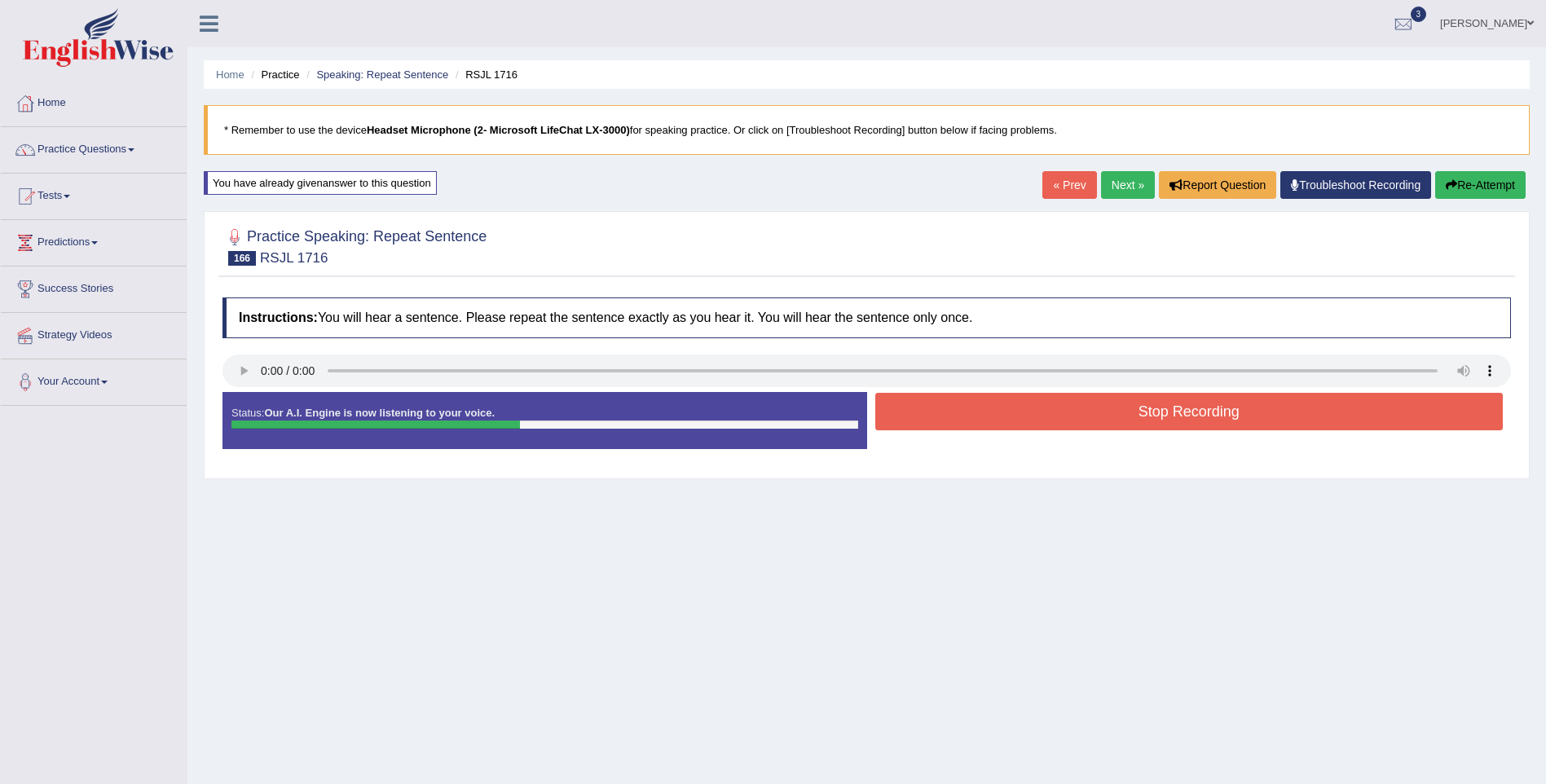
click at [1197, 409] on button "Stop Recording" at bounding box center [1189, 412] width 628 height 37
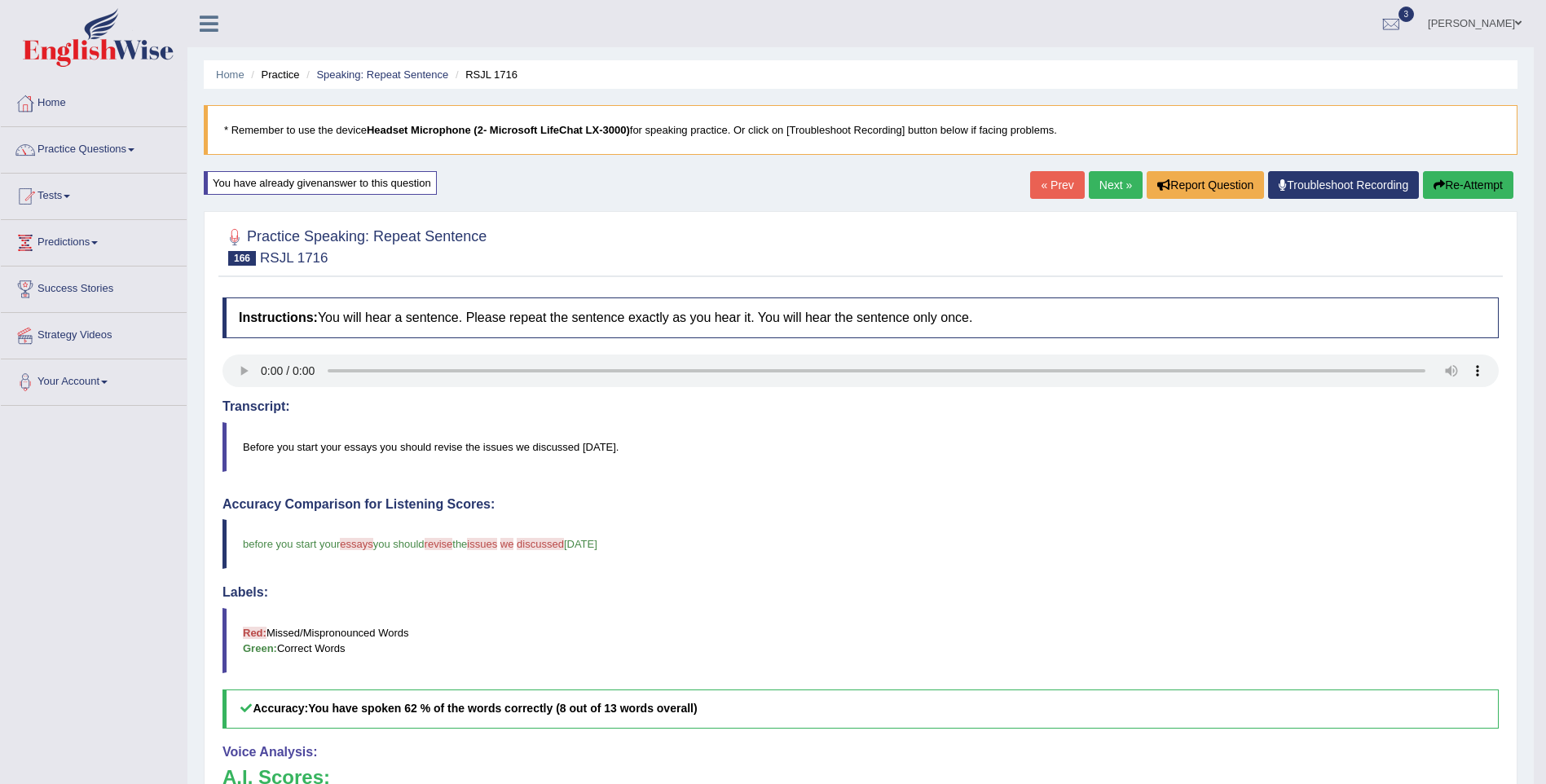
click at [1121, 188] on link "Next »" at bounding box center [1116, 185] width 54 height 27
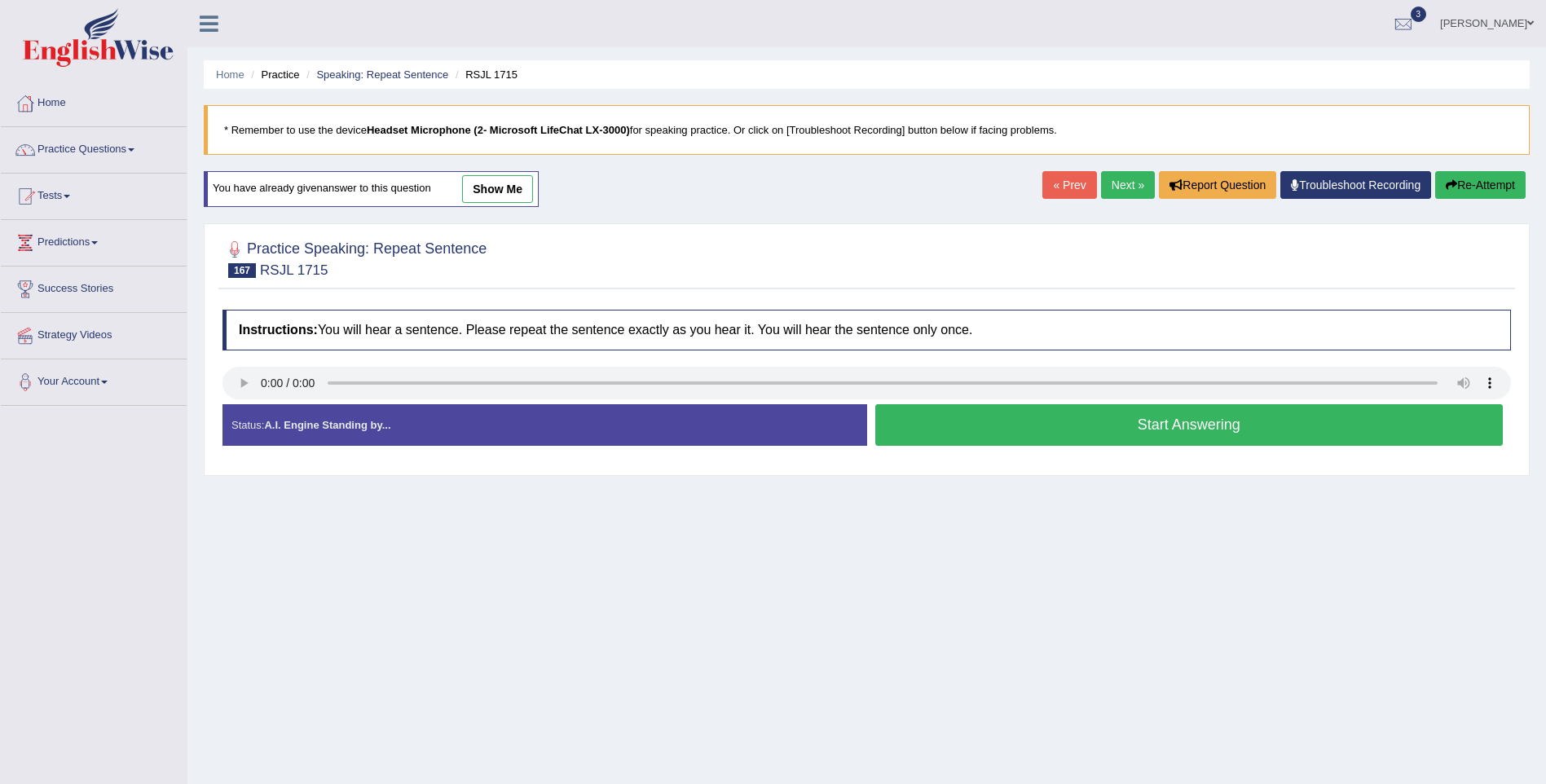
click at [1269, 422] on button "Start Answering" at bounding box center [1189, 424] width 628 height 41
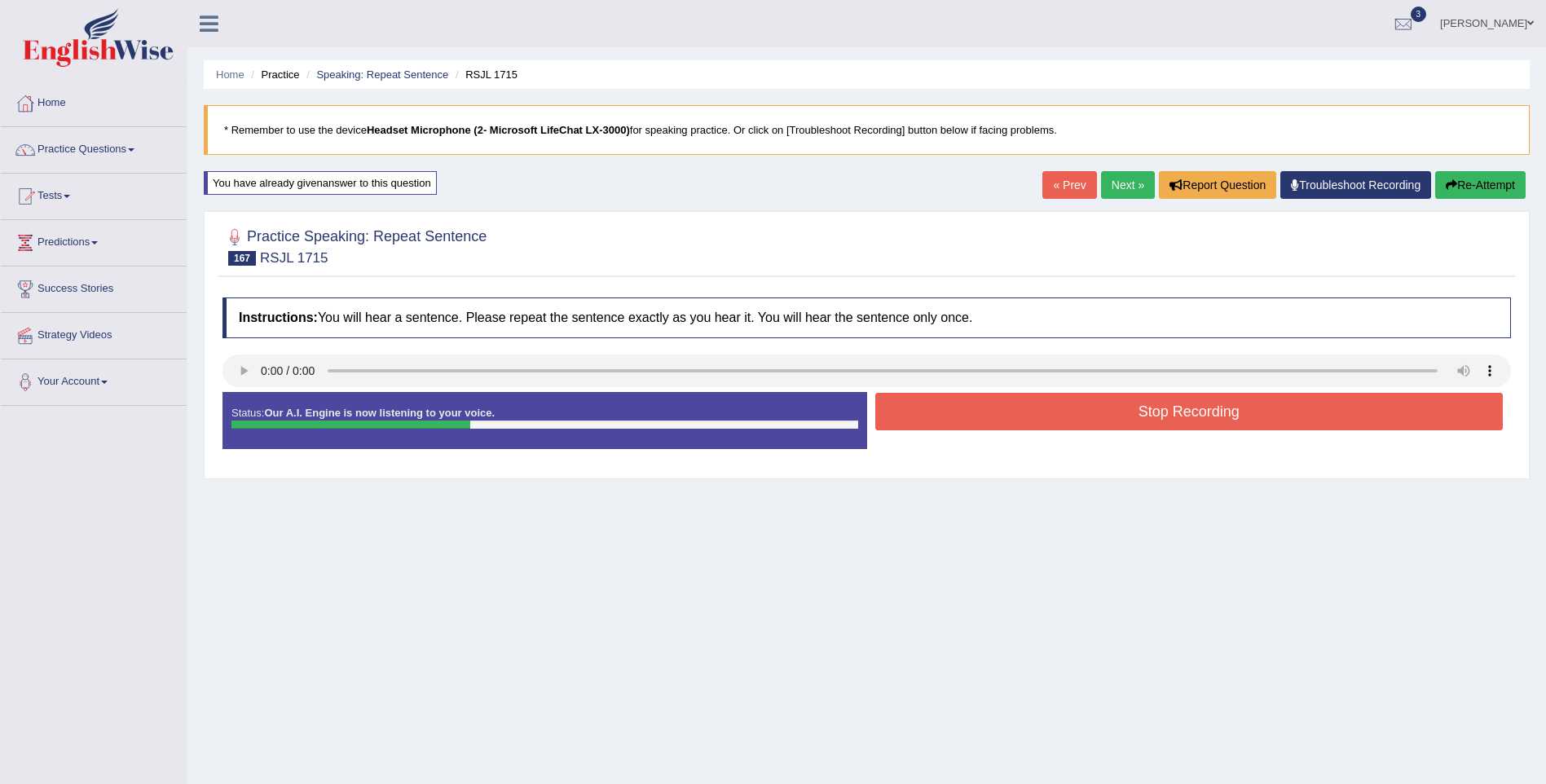
click at [1269, 422] on button "Stop Recording" at bounding box center [1189, 412] width 628 height 37
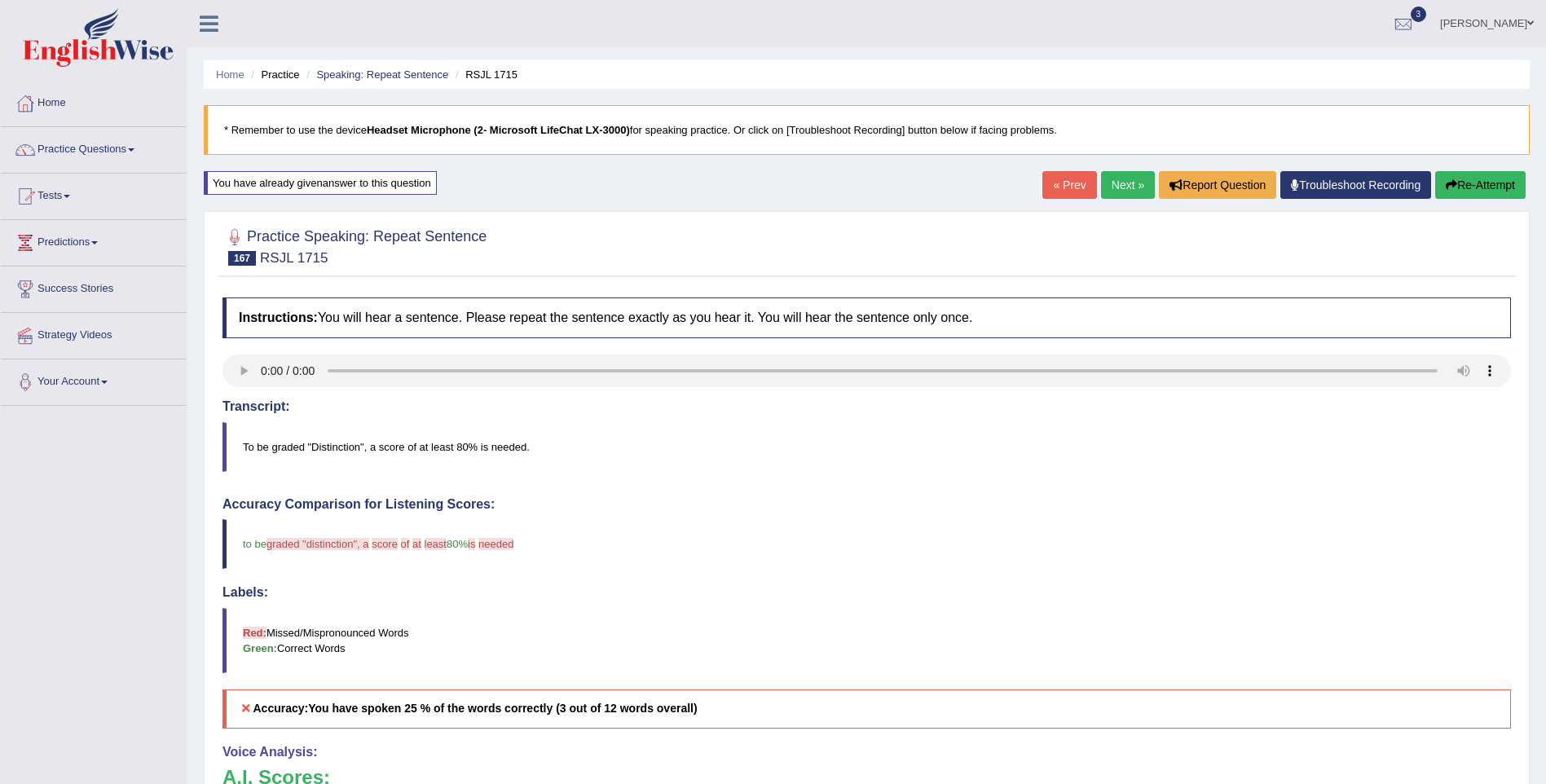
click at [1120, 181] on link "Next »" at bounding box center [1127, 185] width 54 height 27
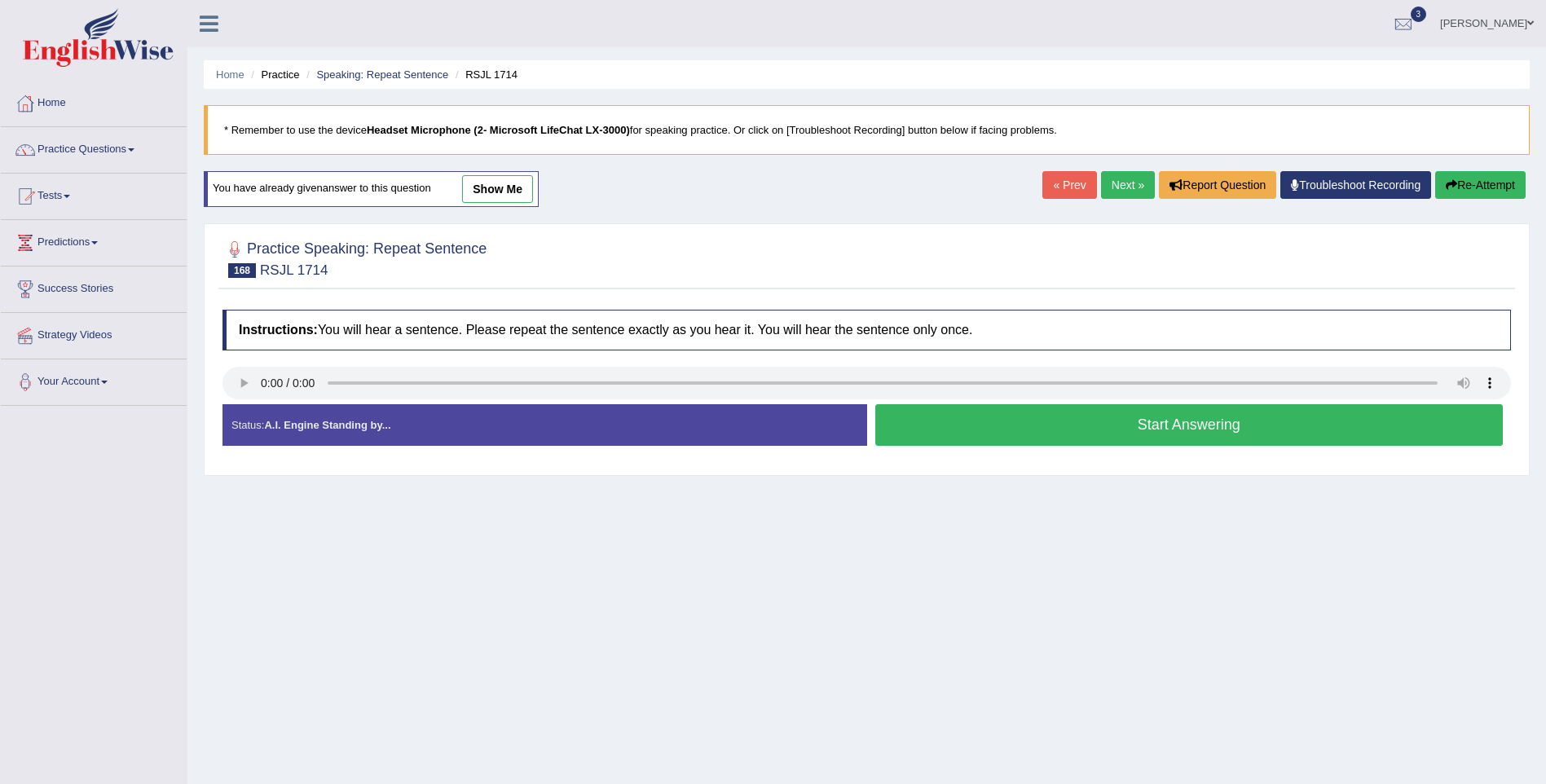
click at [1214, 429] on button "Start Answering" at bounding box center [1189, 424] width 628 height 41
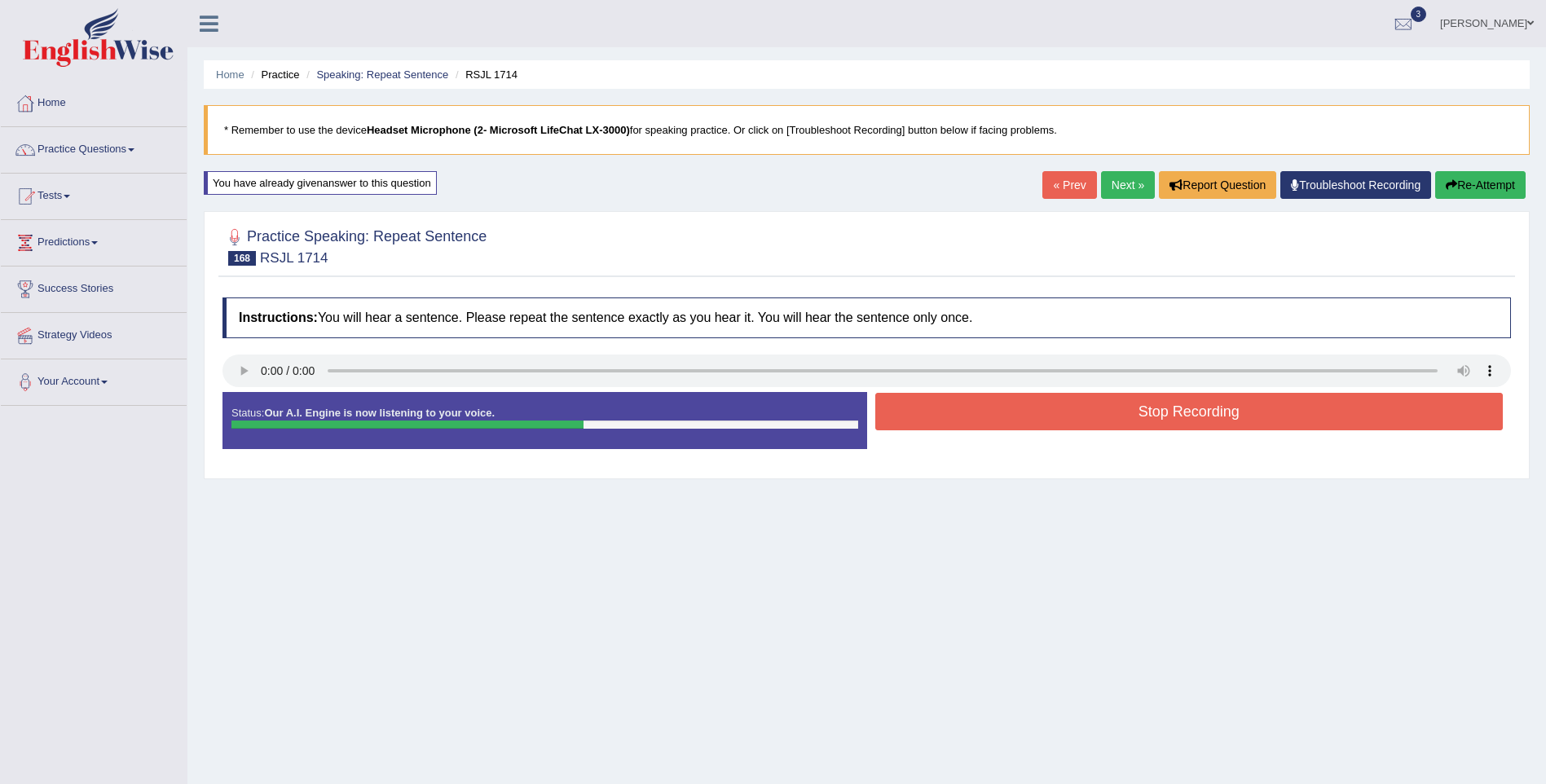
click at [1212, 418] on button "Stop Recording" at bounding box center [1189, 412] width 628 height 37
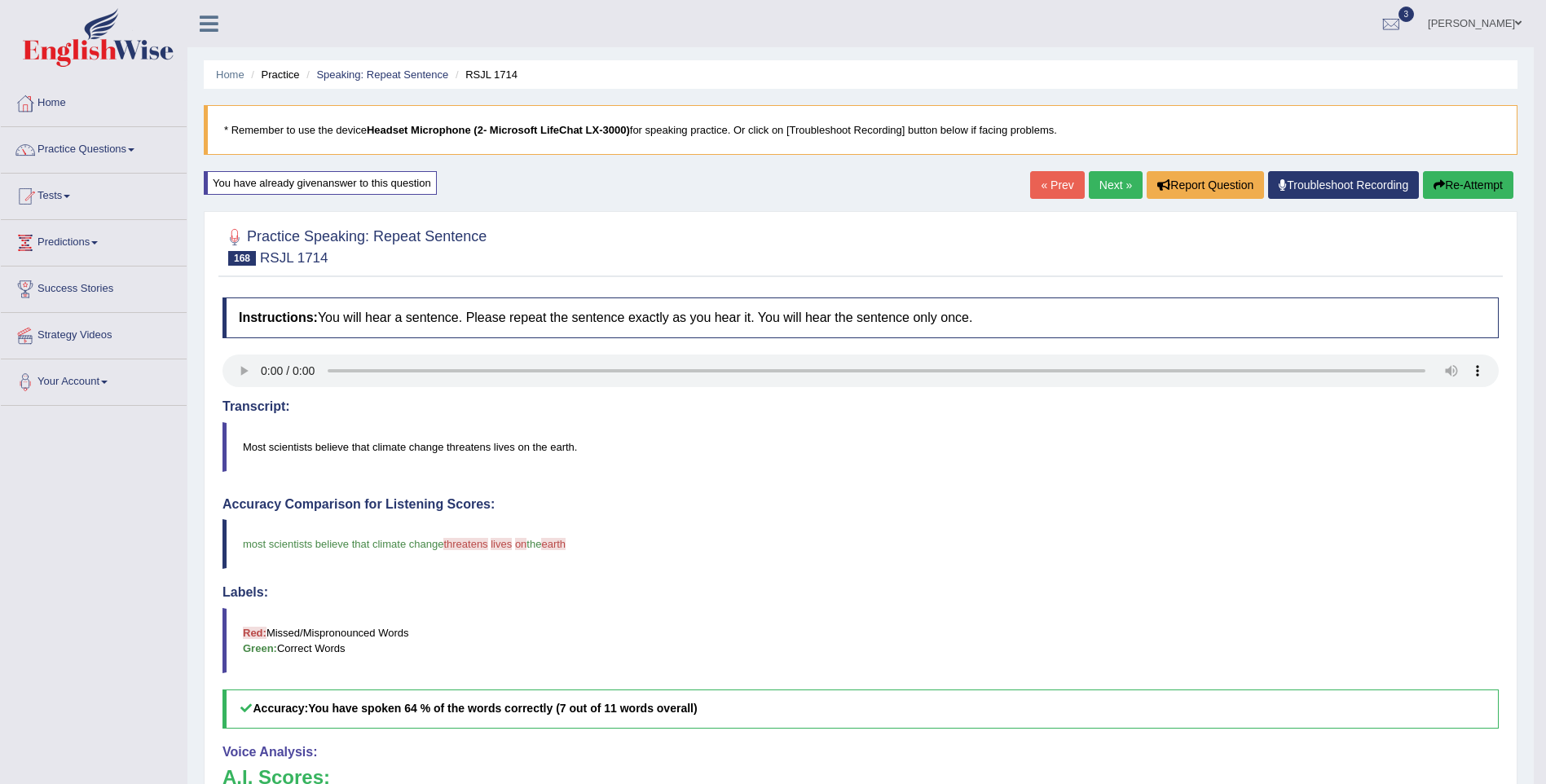
click at [1106, 181] on link "Next »" at bounding box center [1116, 185] width 54 height 27
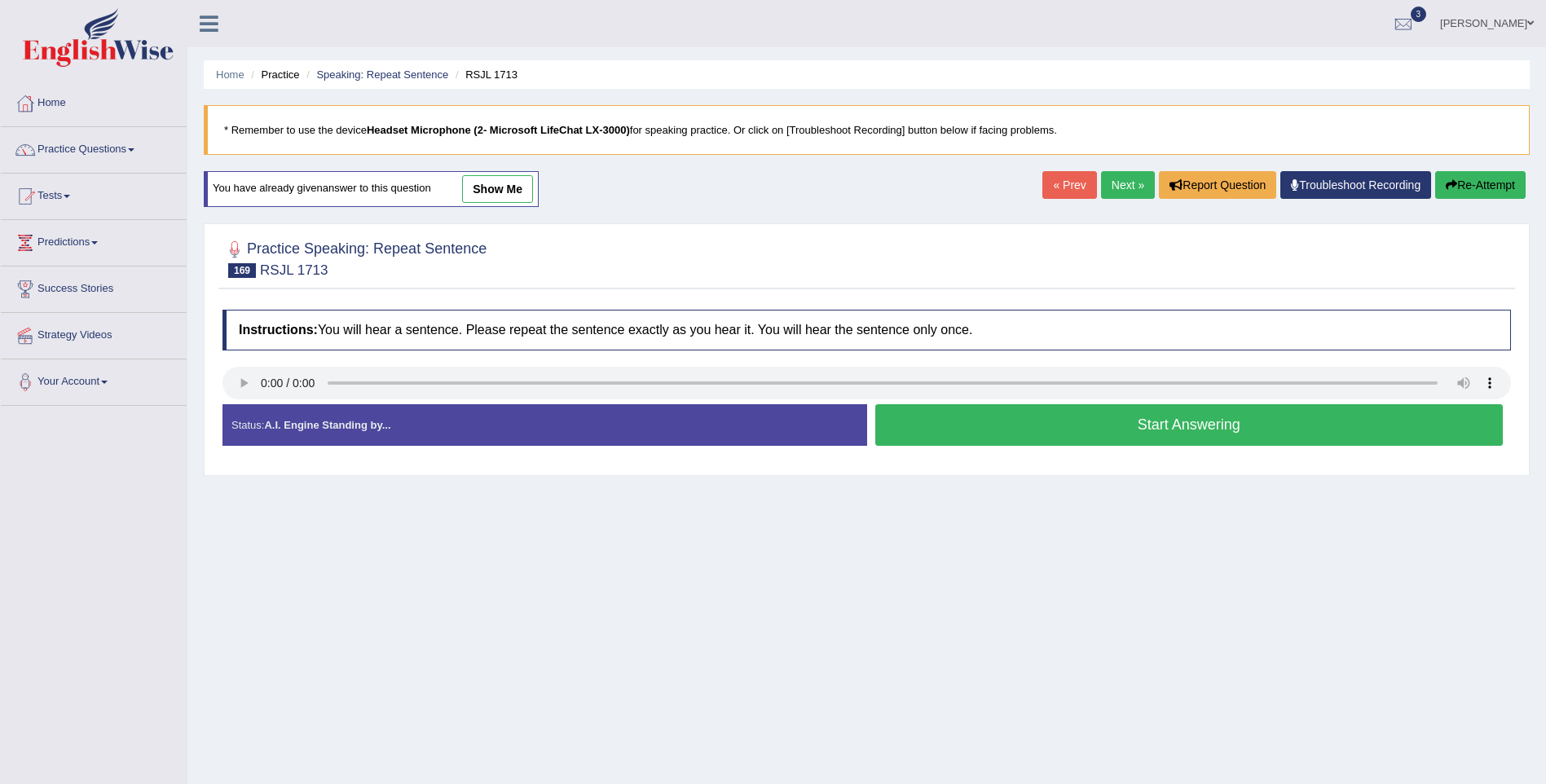
click at [1261, 437] on button "Start Answering" at bounding box center [1189, 424] width 628 height 41
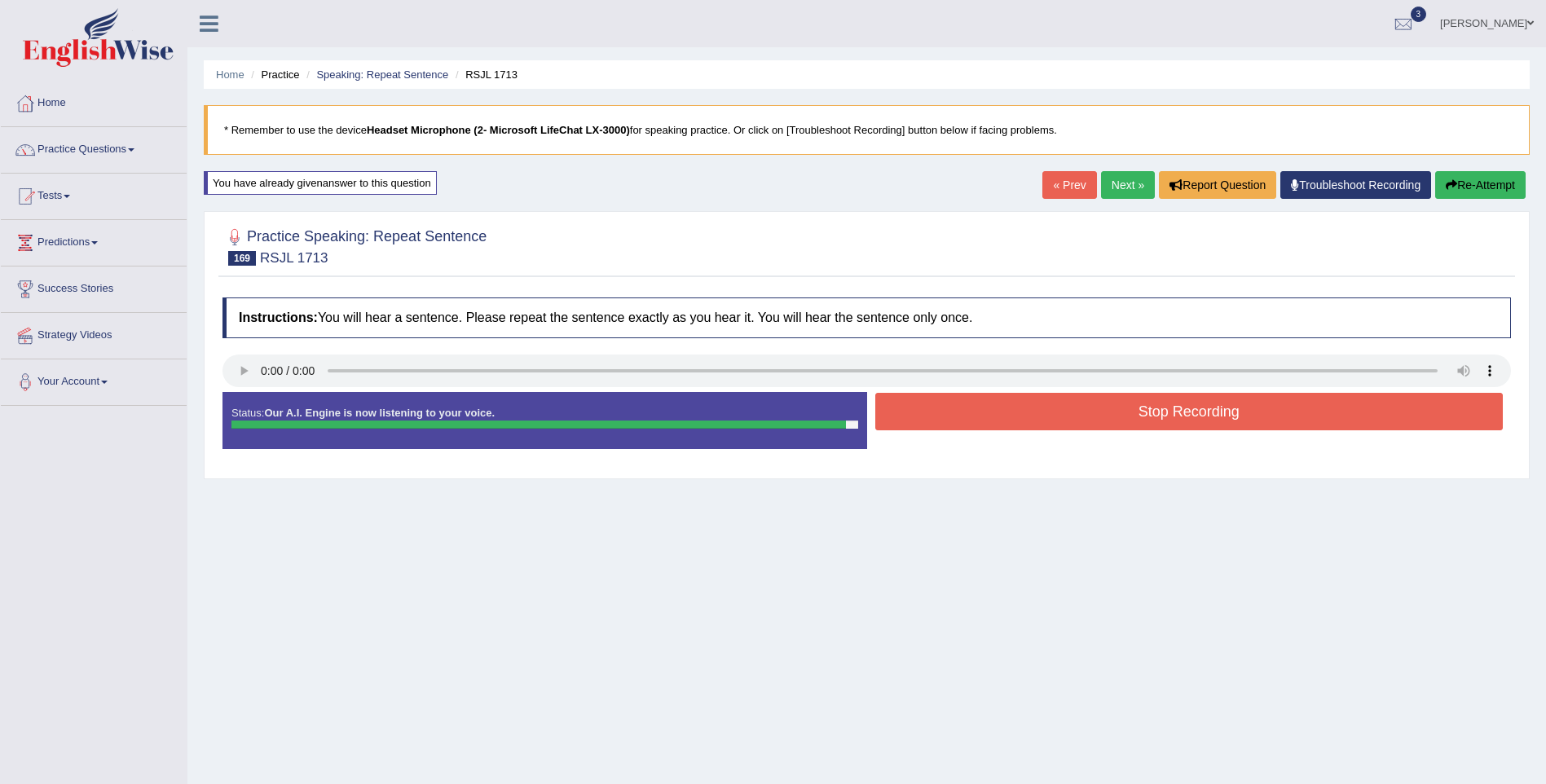
click at [1309, 405] on button "Stop Recording" at bounding box center [1189, 412] width 628 height 37
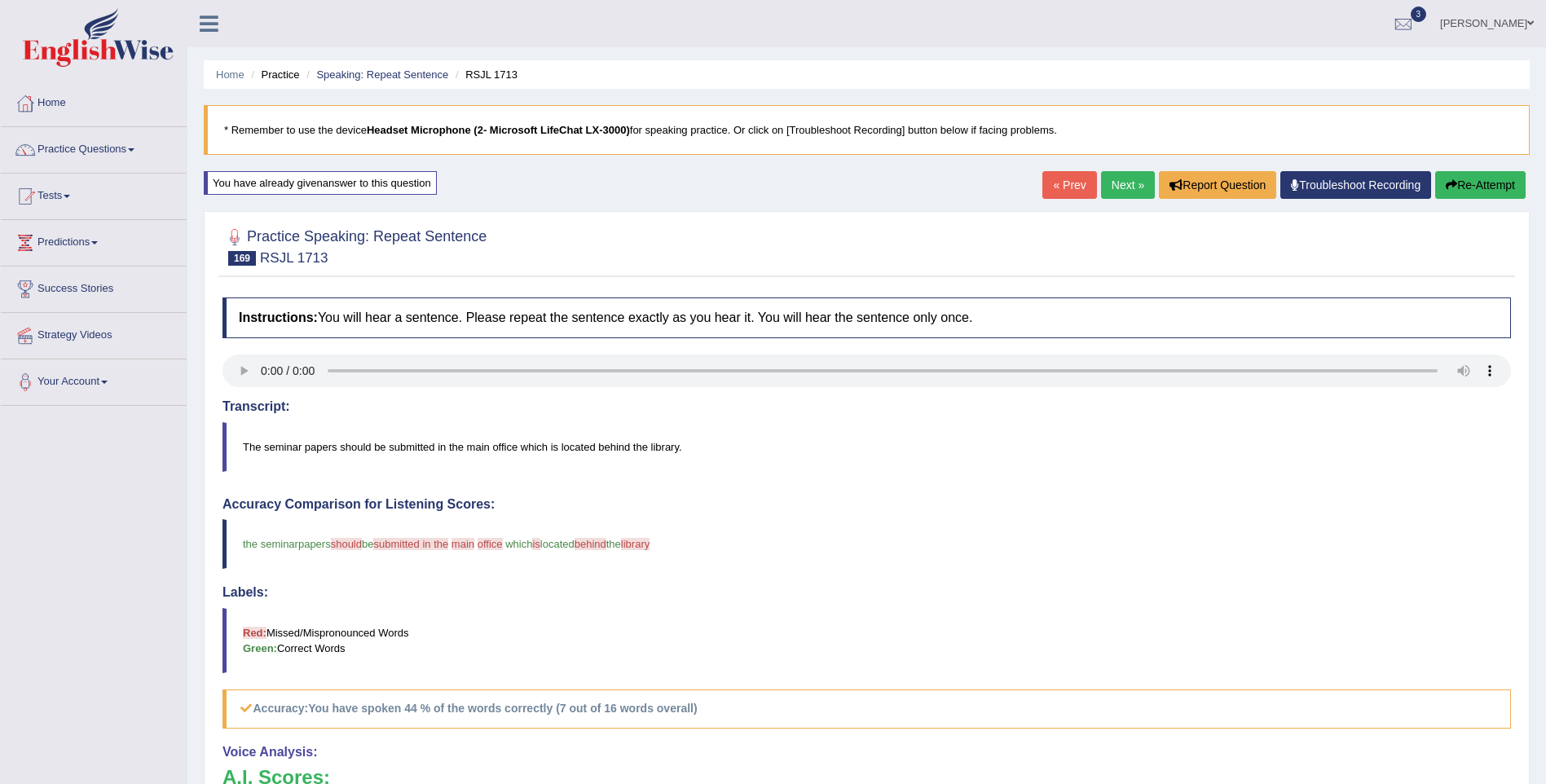
click at [1132, 181] on link "Next »" at bounding box center [1127, 185] width 54 height 27
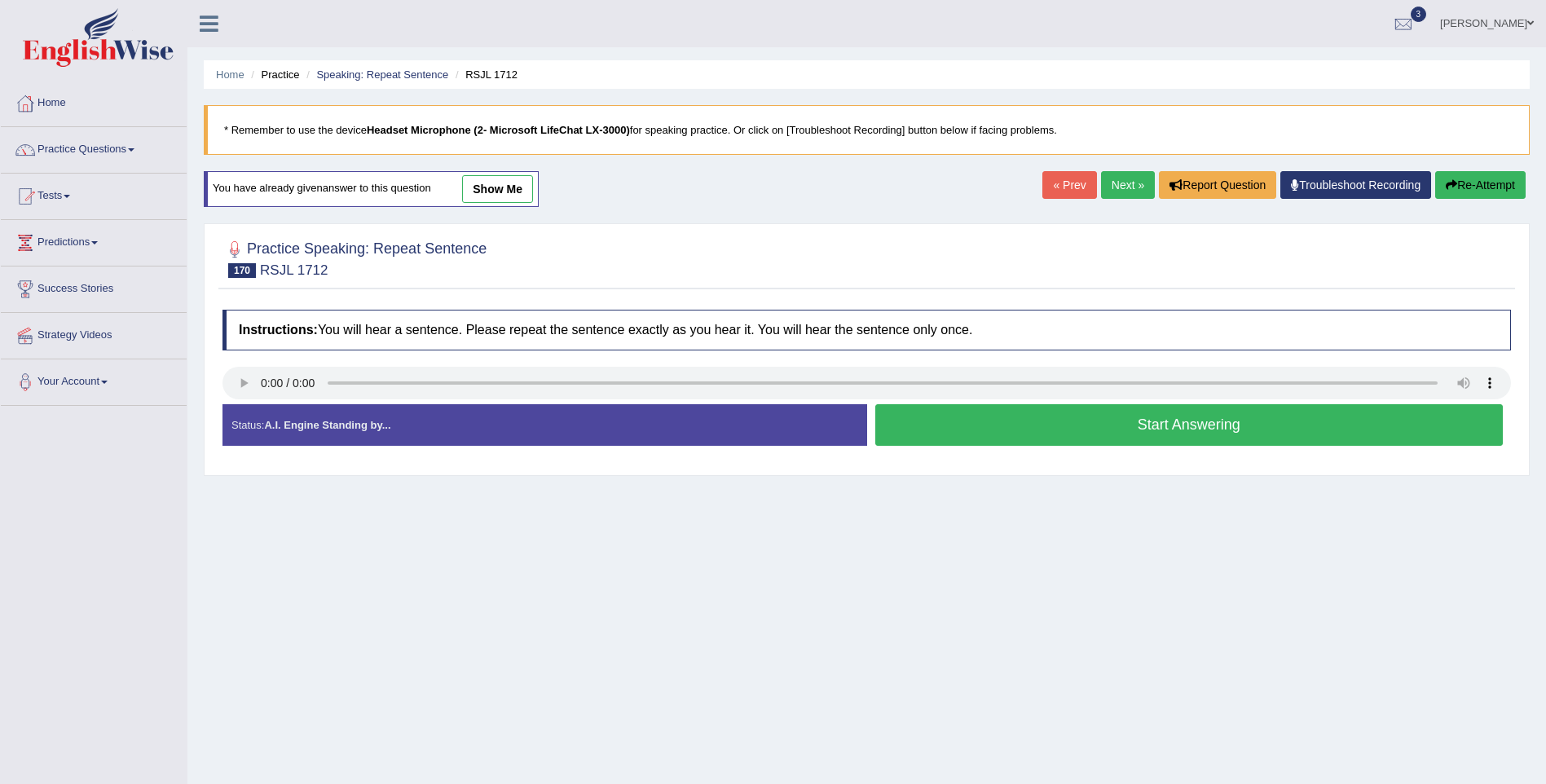
click at [1268, 426] on button "Start Answering" at bounding box center [1189, 424] width 628 height 41
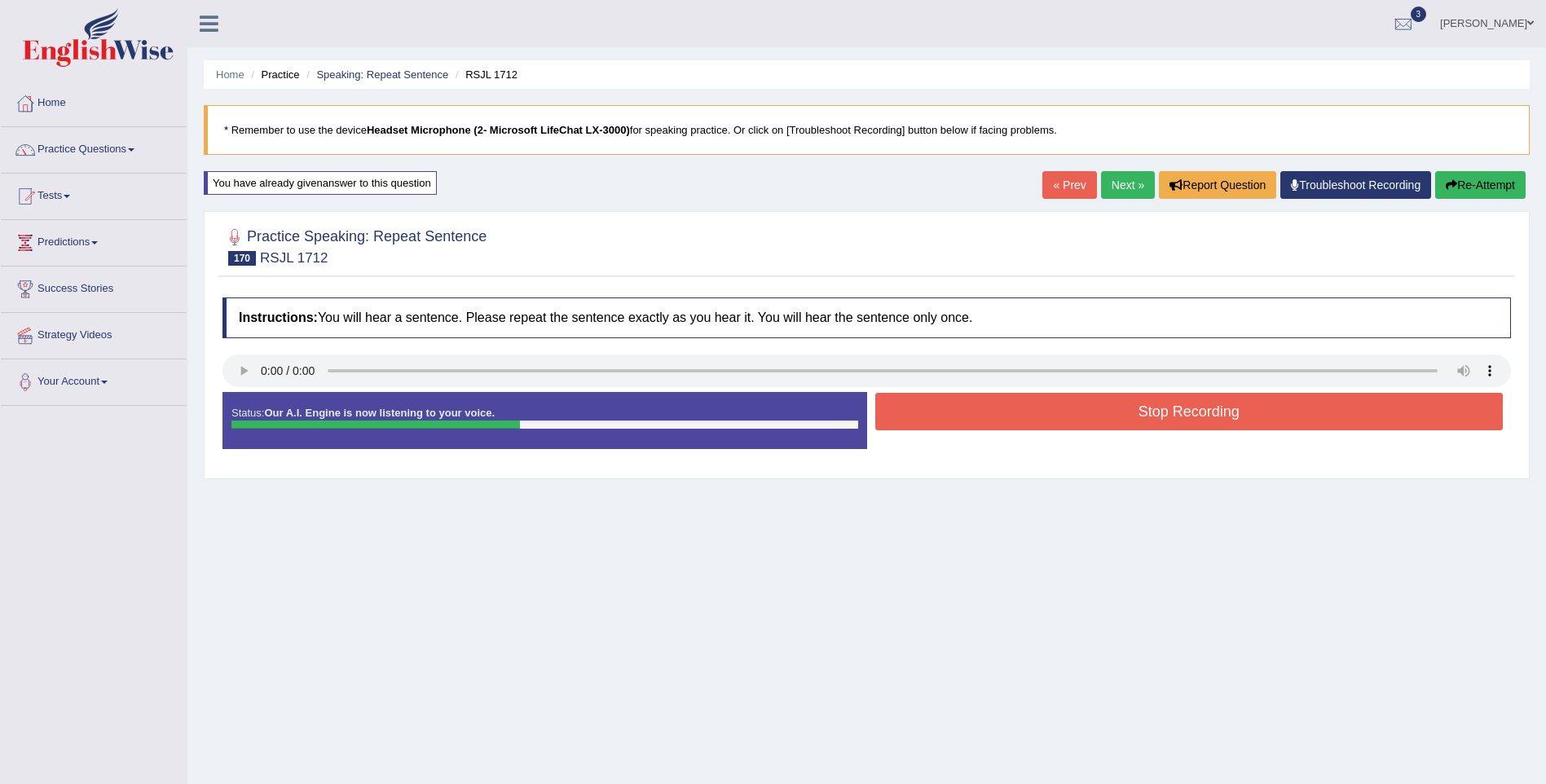
click at [1268, 425] on button "Stop Recording" at bounding box center [1189, 412] width 628 height 37
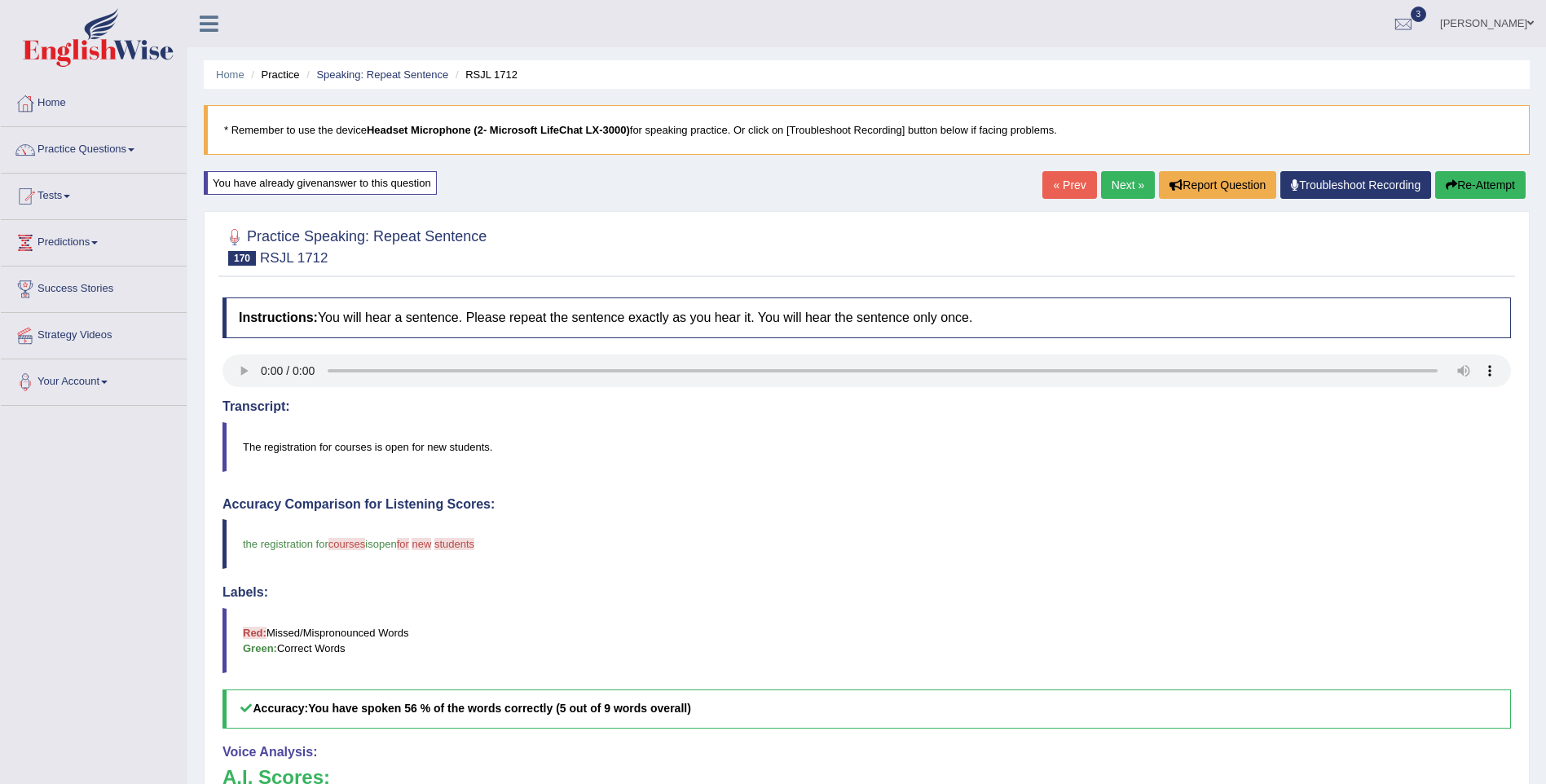
click at [1129, 191] on link "Next »" at bounding box center [1127, 185] width 54 height 27
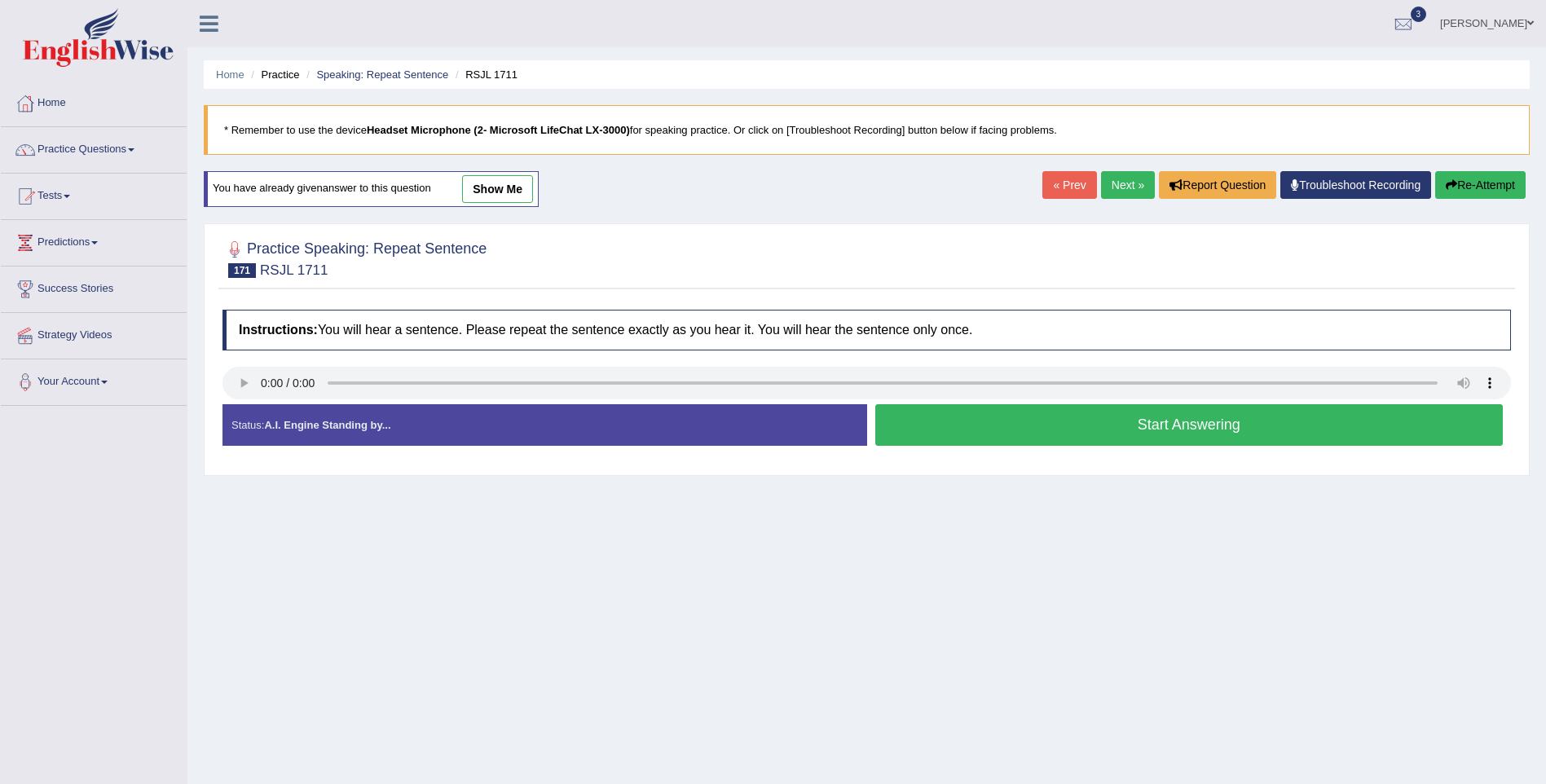
click at [1182, 420] on button "Start Answering" at bounding box center [1189, 424] width 628 height 41
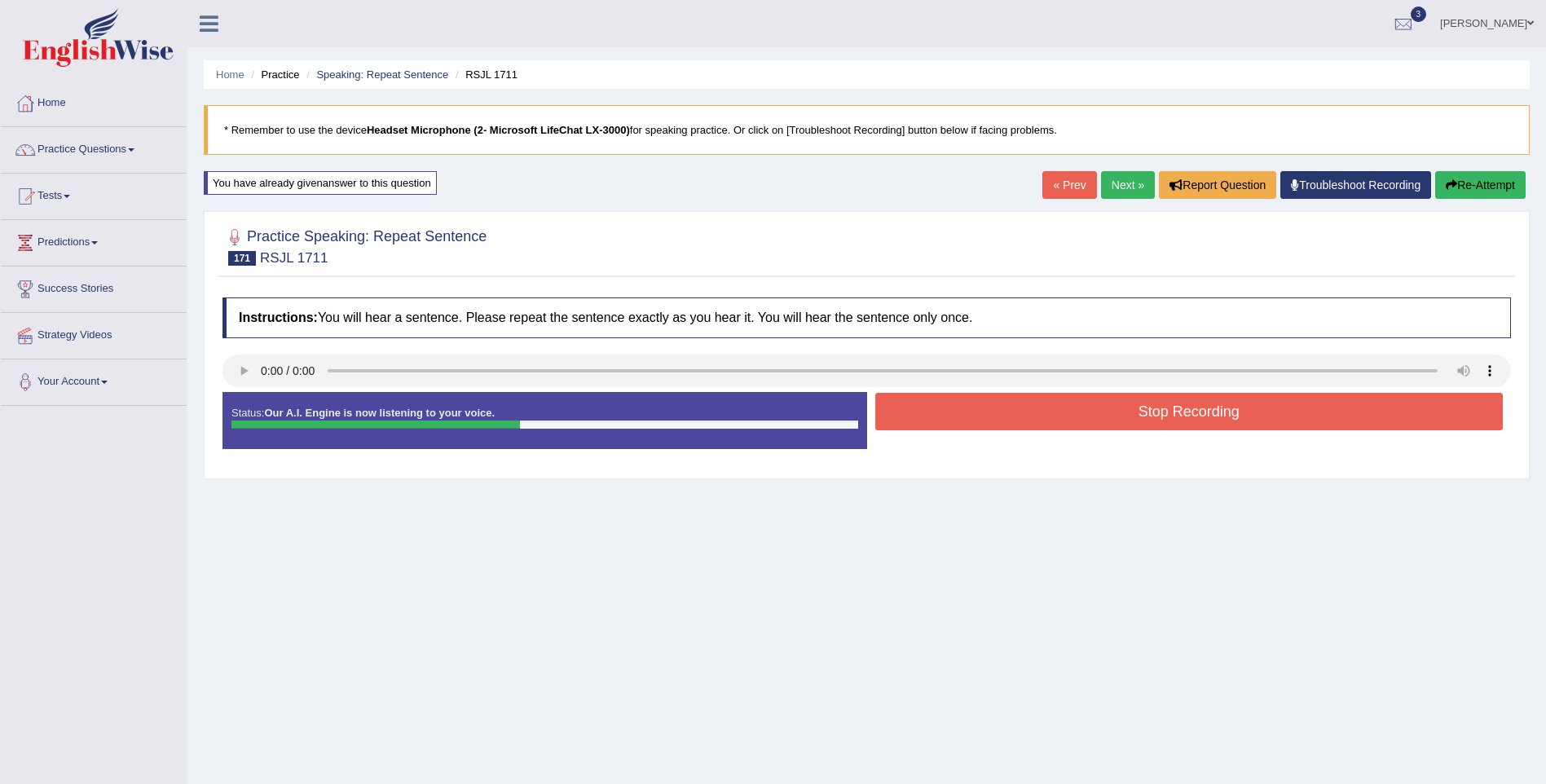
click at [1181, 420] on button "Stop Recording" at bounding box center [1189, 412] width 628 height 37
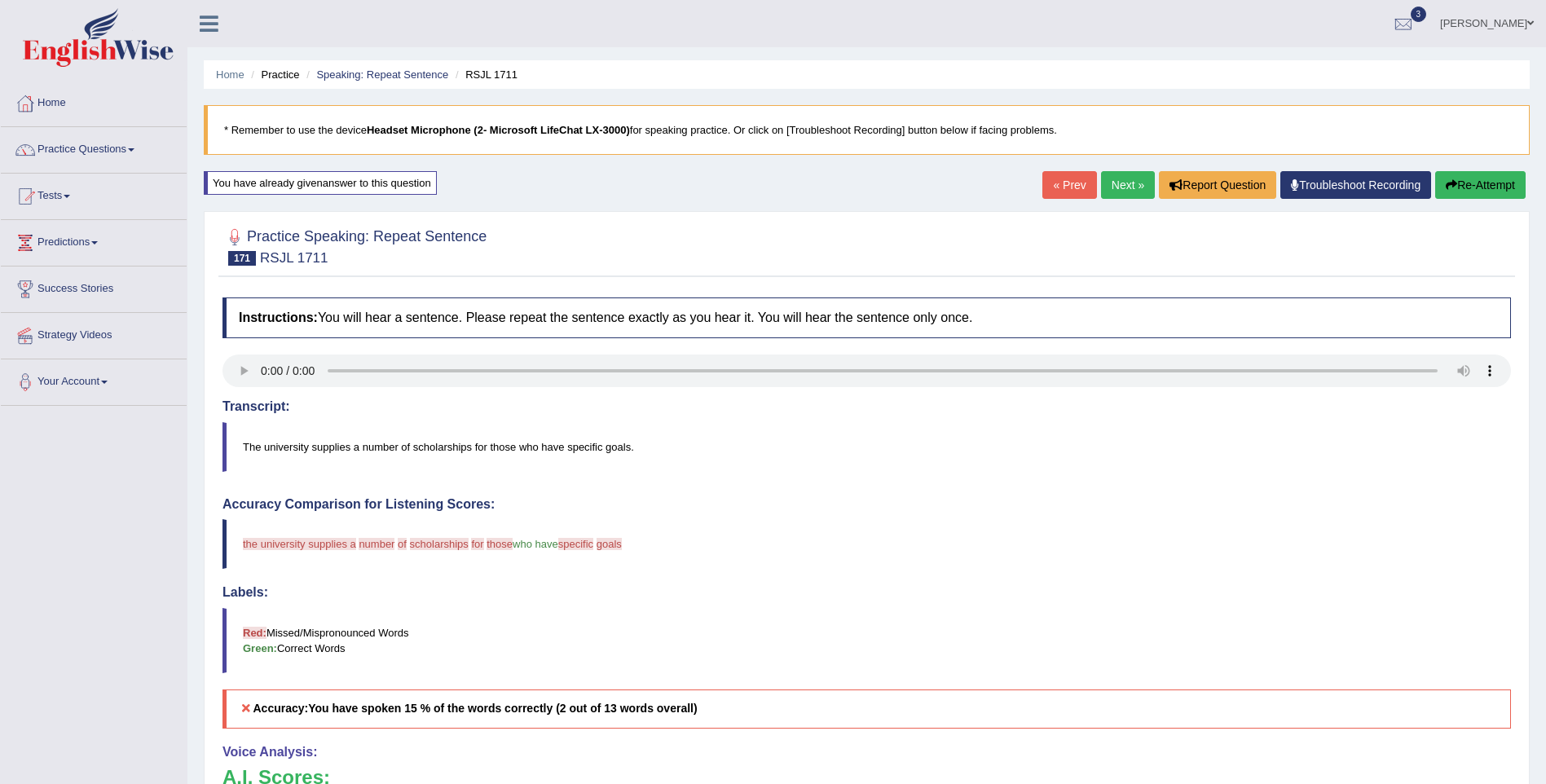
click at [1122, 184] on link "Next »" at bounding box center [1127, 185] width 54 height 27
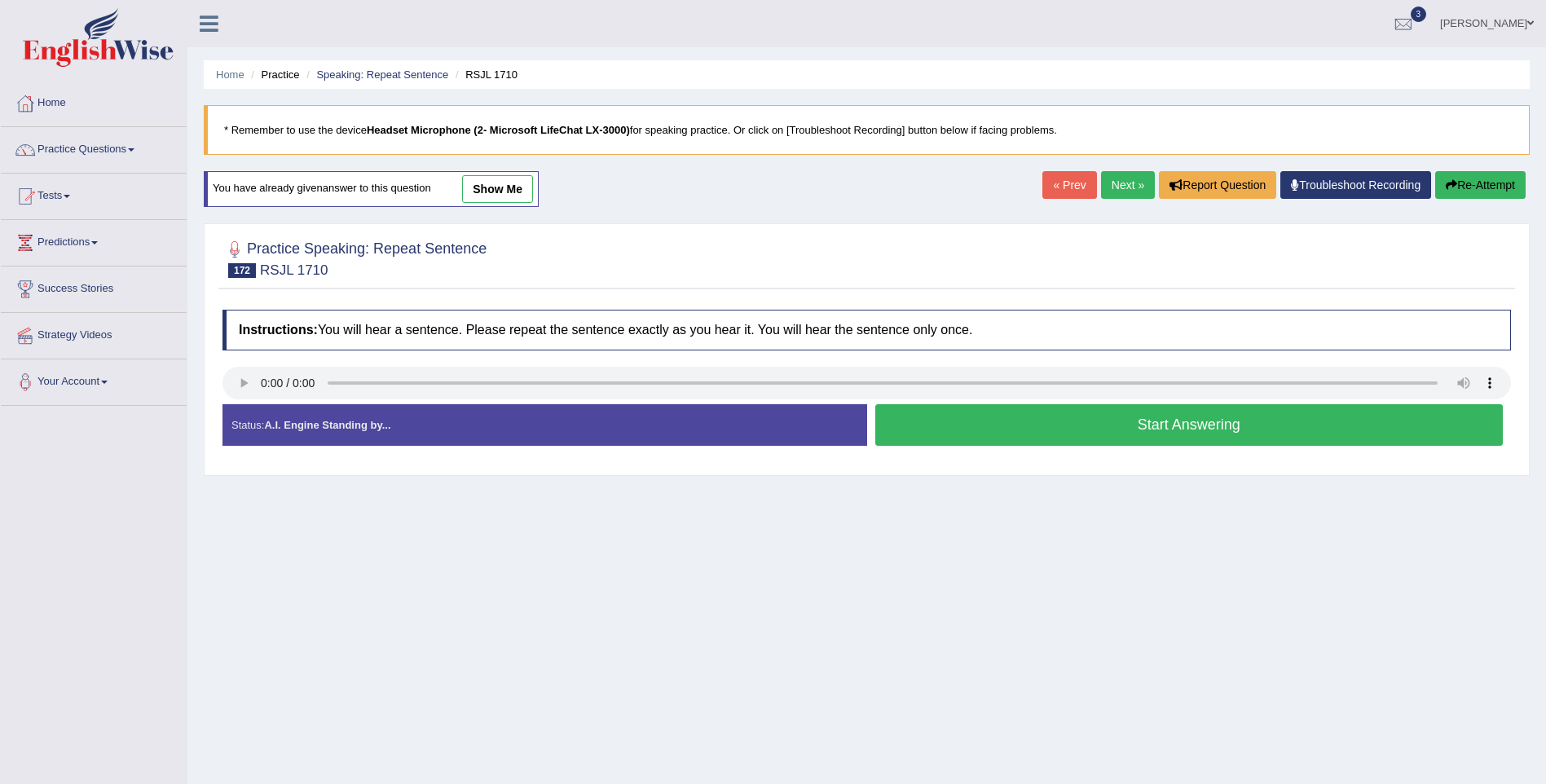
click at [1153, 429] on button "Start Answering" at bounding box center [1189, 424] width 628 height 41
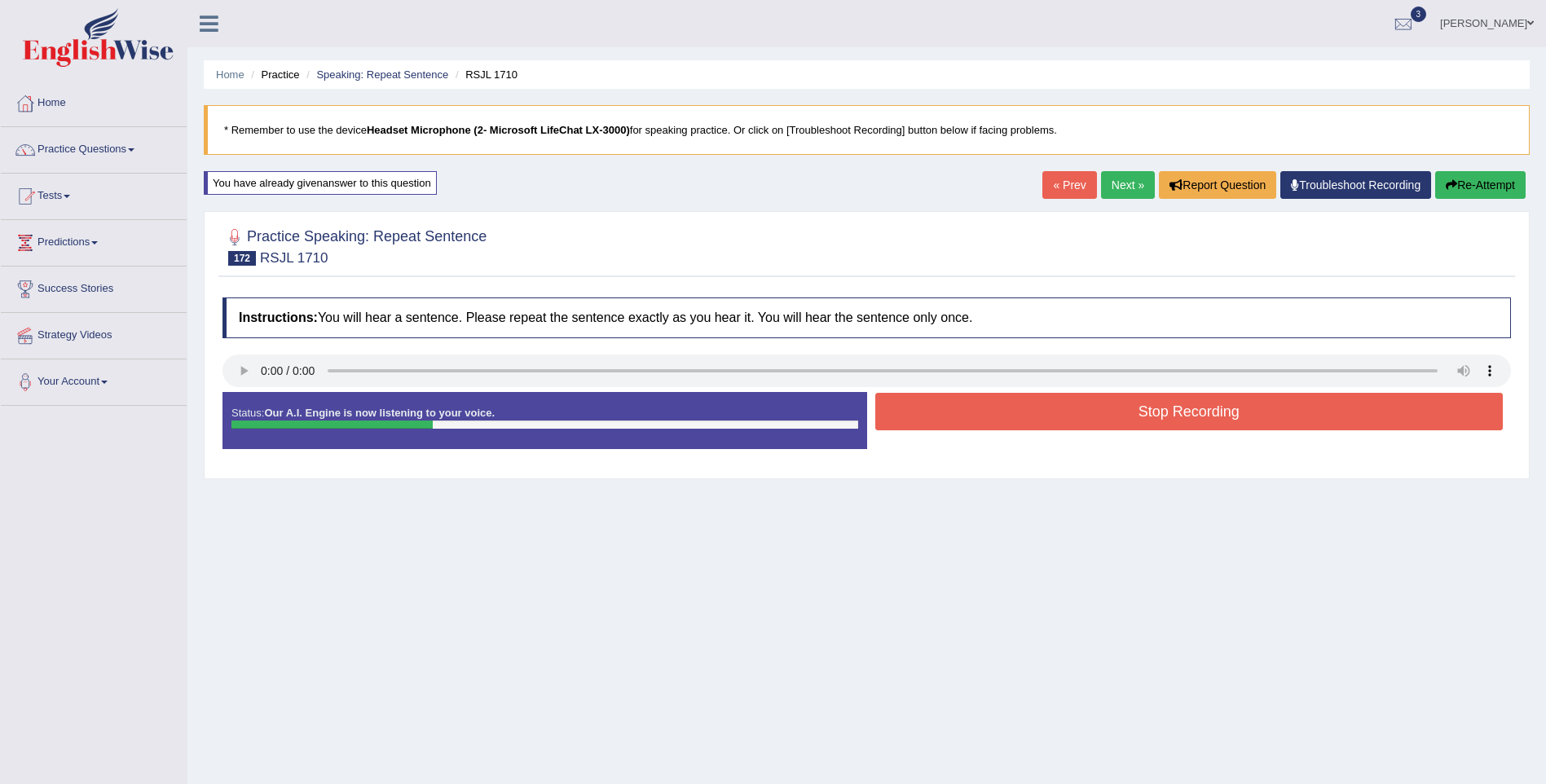
click at [1189, 403] on button "Stop Recording" at bounding box center [1189, 412] width 628 height 37
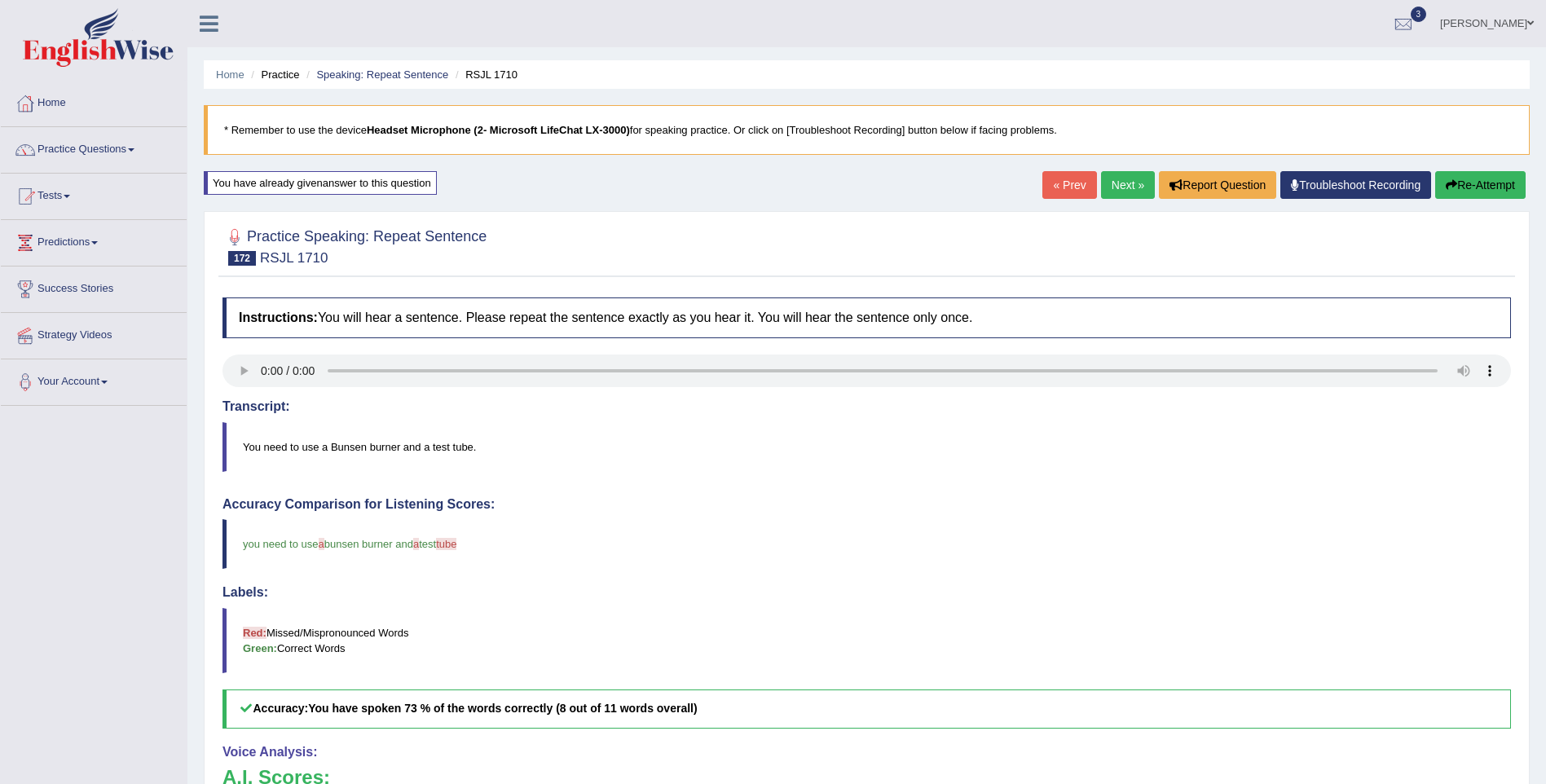
click at [1122, 172] on link "Next »" at bounding box center [1127, 185] width 54 height 27
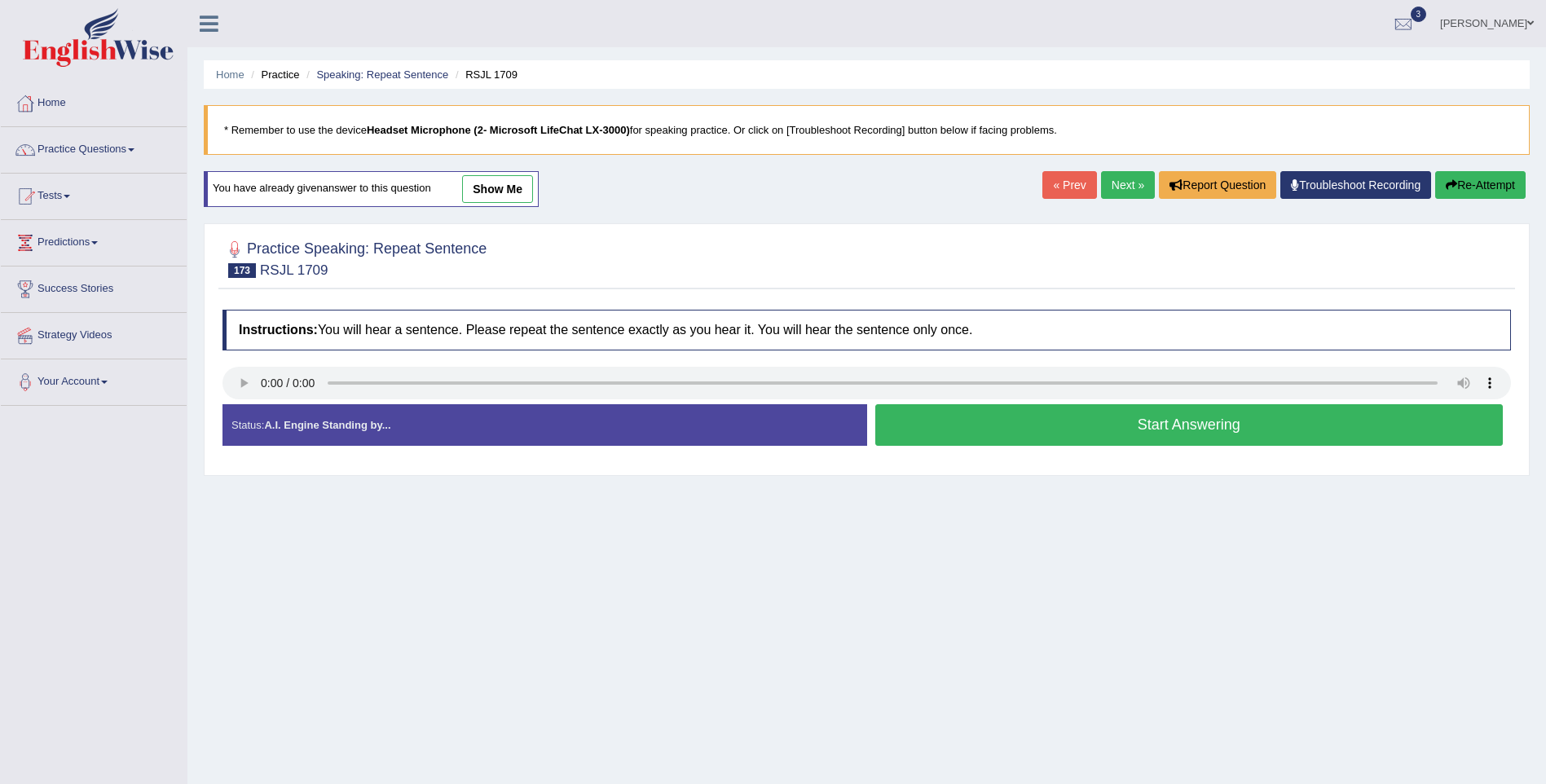
click at [1215, 437] on button "Start Answering" at bounding box center [1189, 424] width 628 height 41
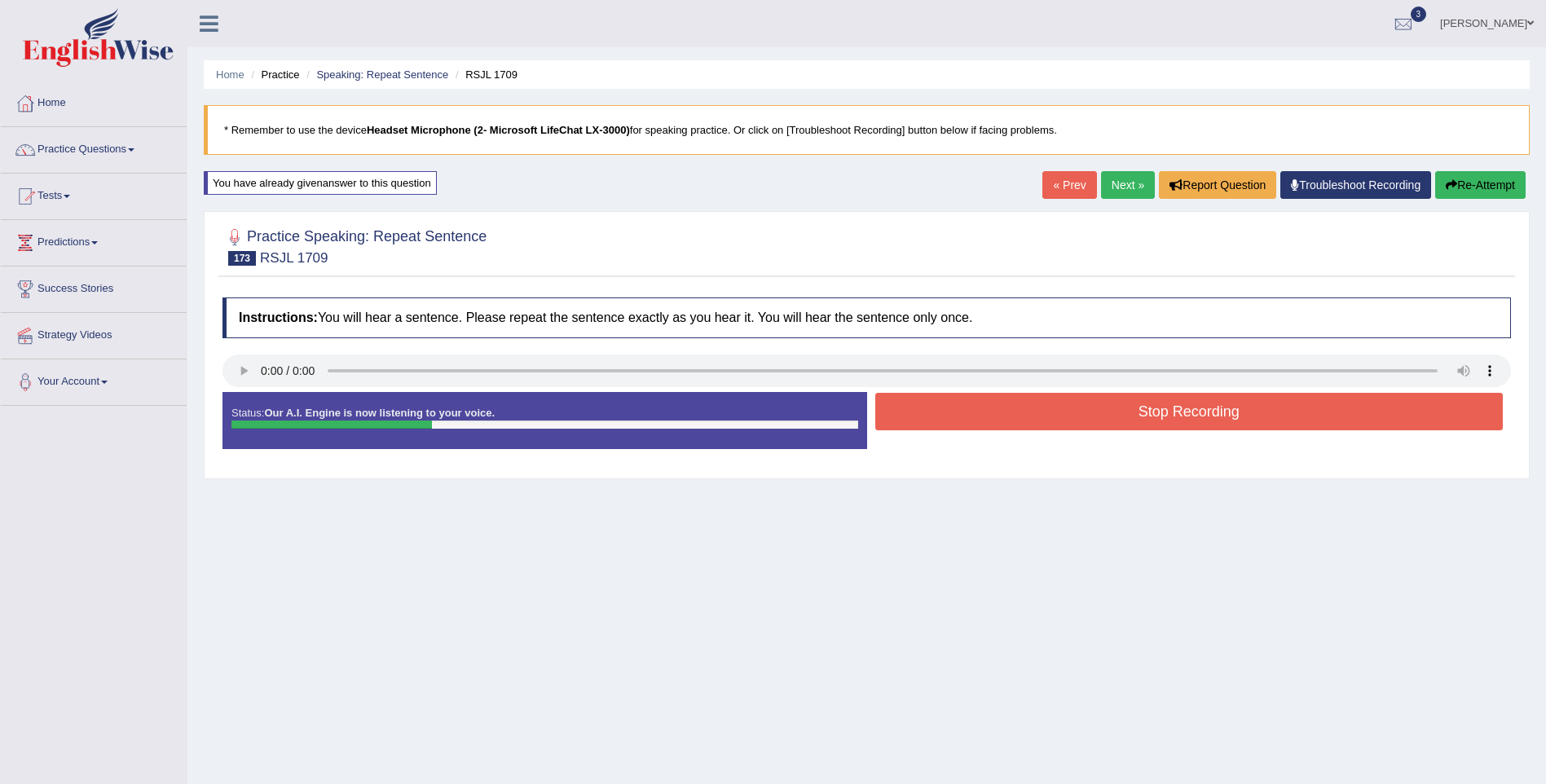
click at [1210, 414] on button "Stop Recording" at bounding box center [1189, 412] width 628 height 37
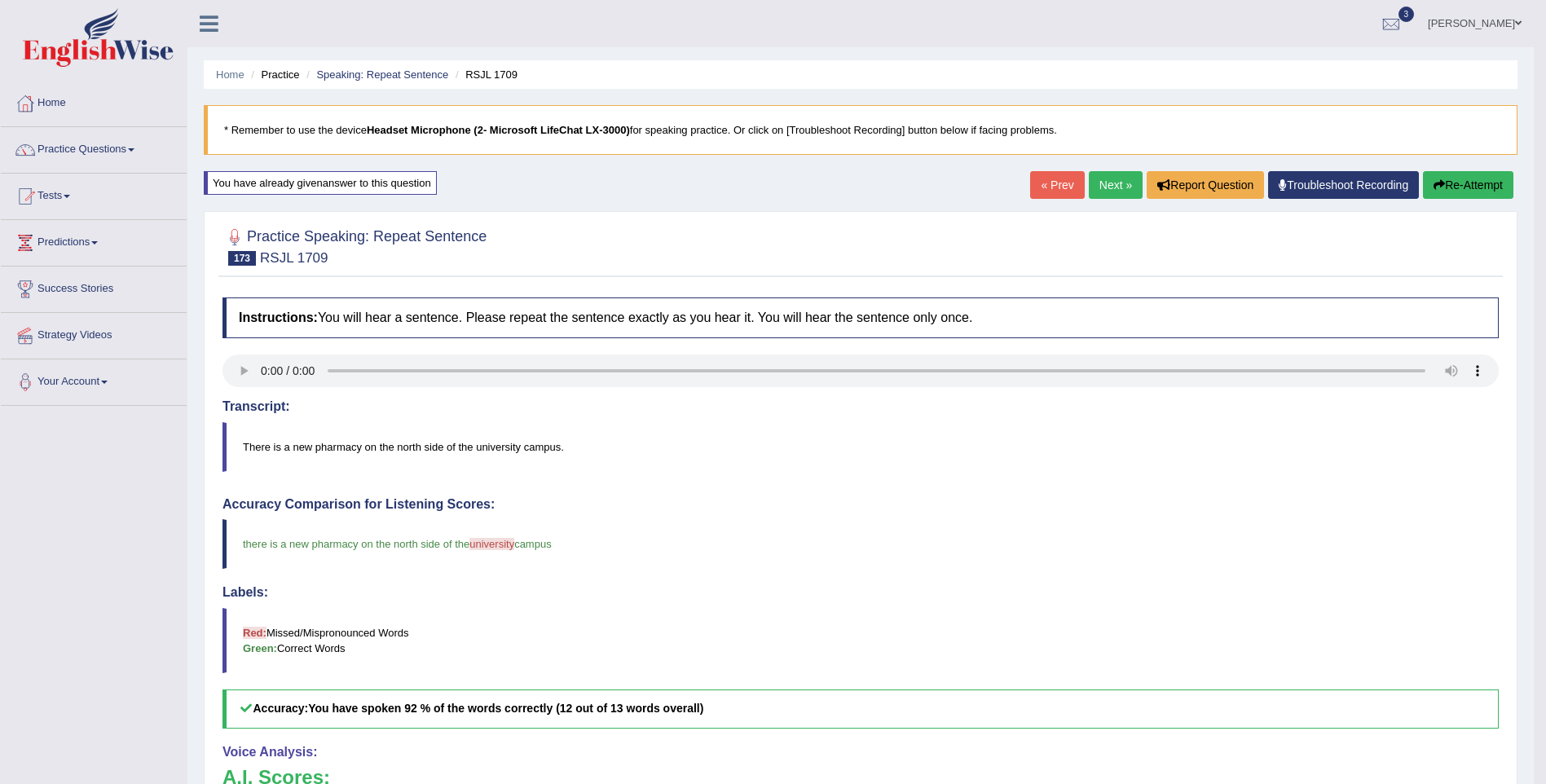
click at [1108, 186] on link "Next »" at bounding box center [1116, 185] width 54 height 27
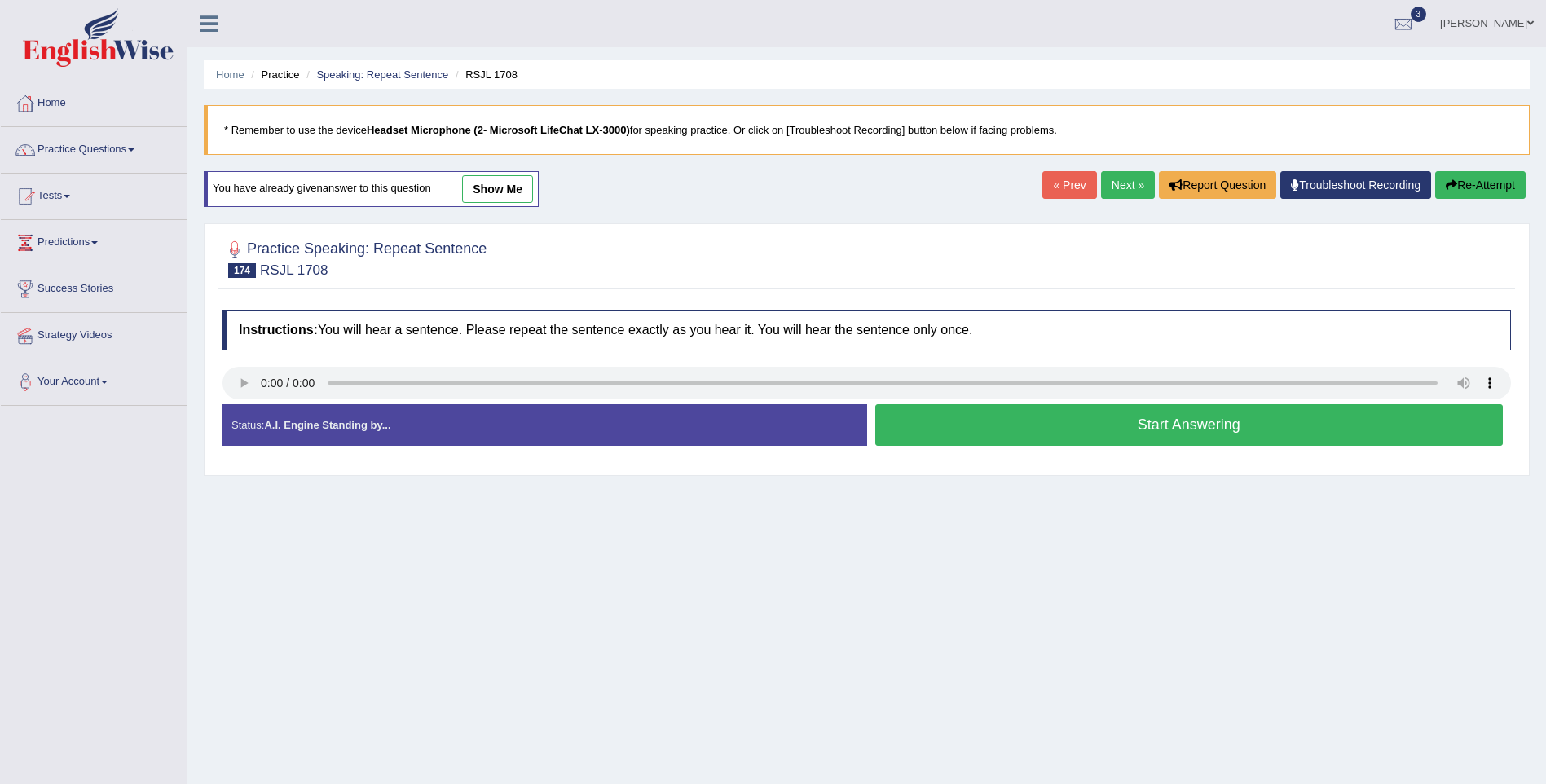
click at [1108, 424] on button "Start Answering" at bounding box center [1189, 424] width 628 height 41
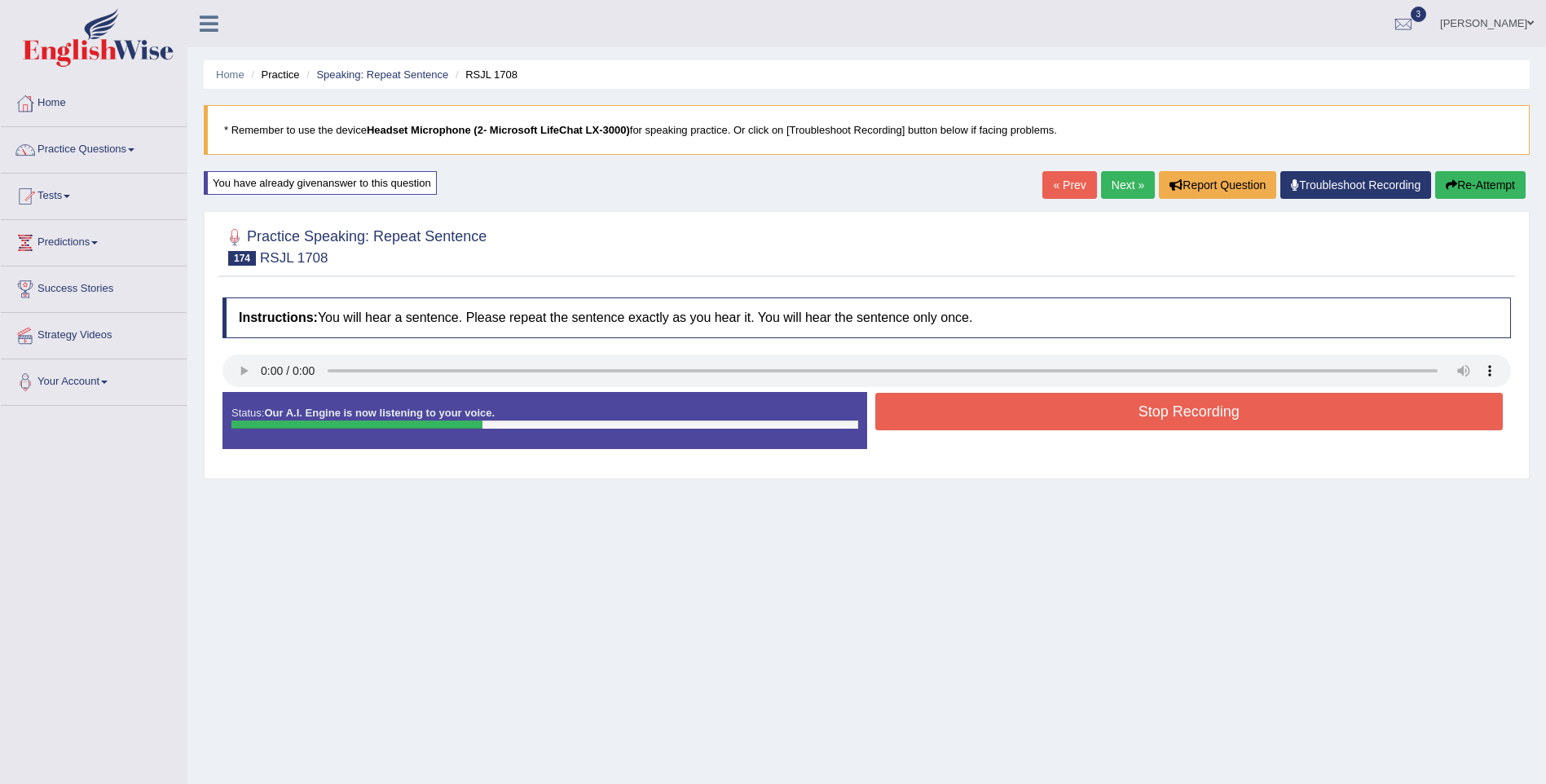
click at [1221, 417] on button "Stop Recording" at bounding box center [1189, 412] width 628 height 37
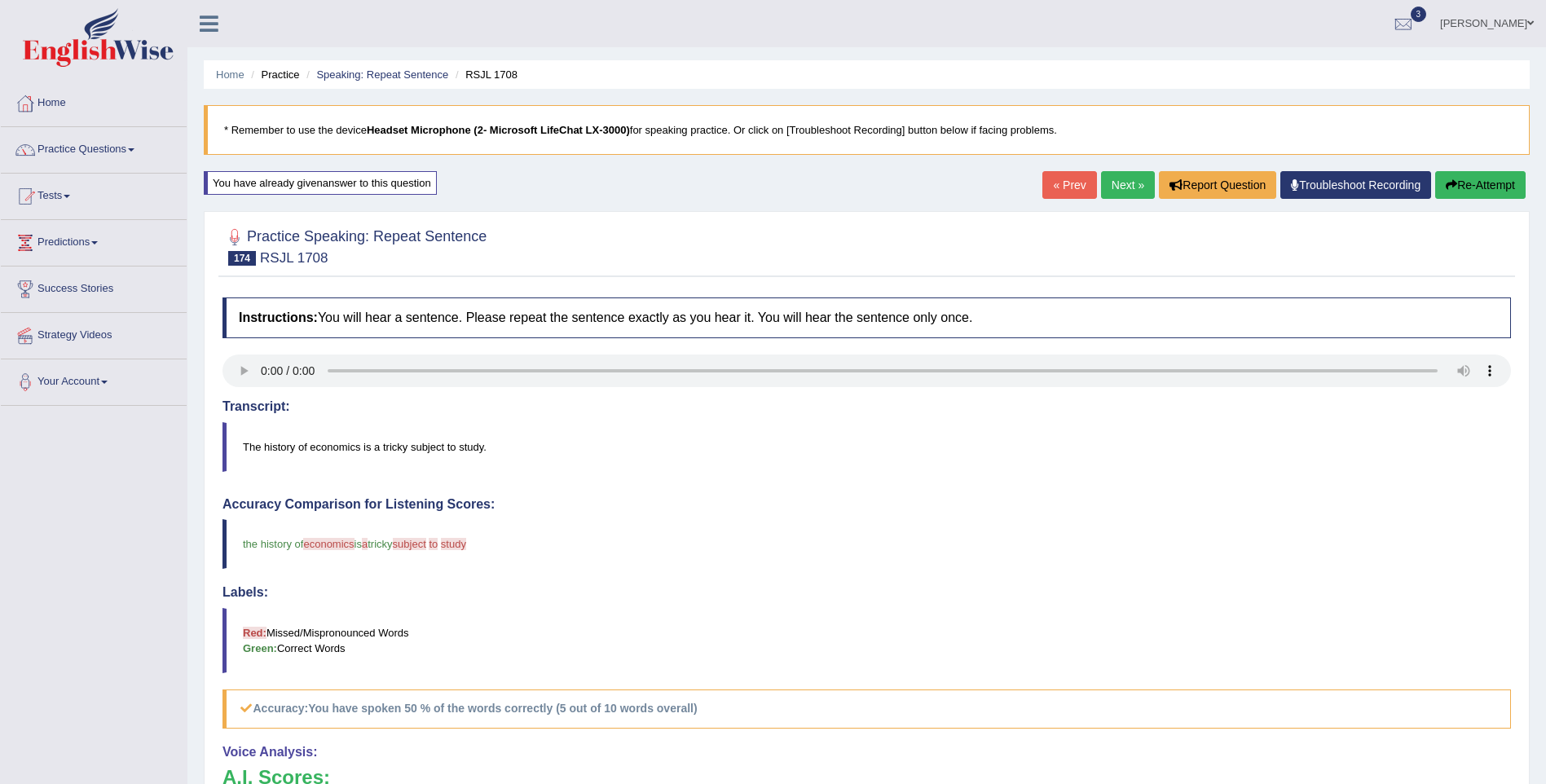
click at [1133, 177] on link "Next »" at bounding box center [1127, 185] width 54 height 27
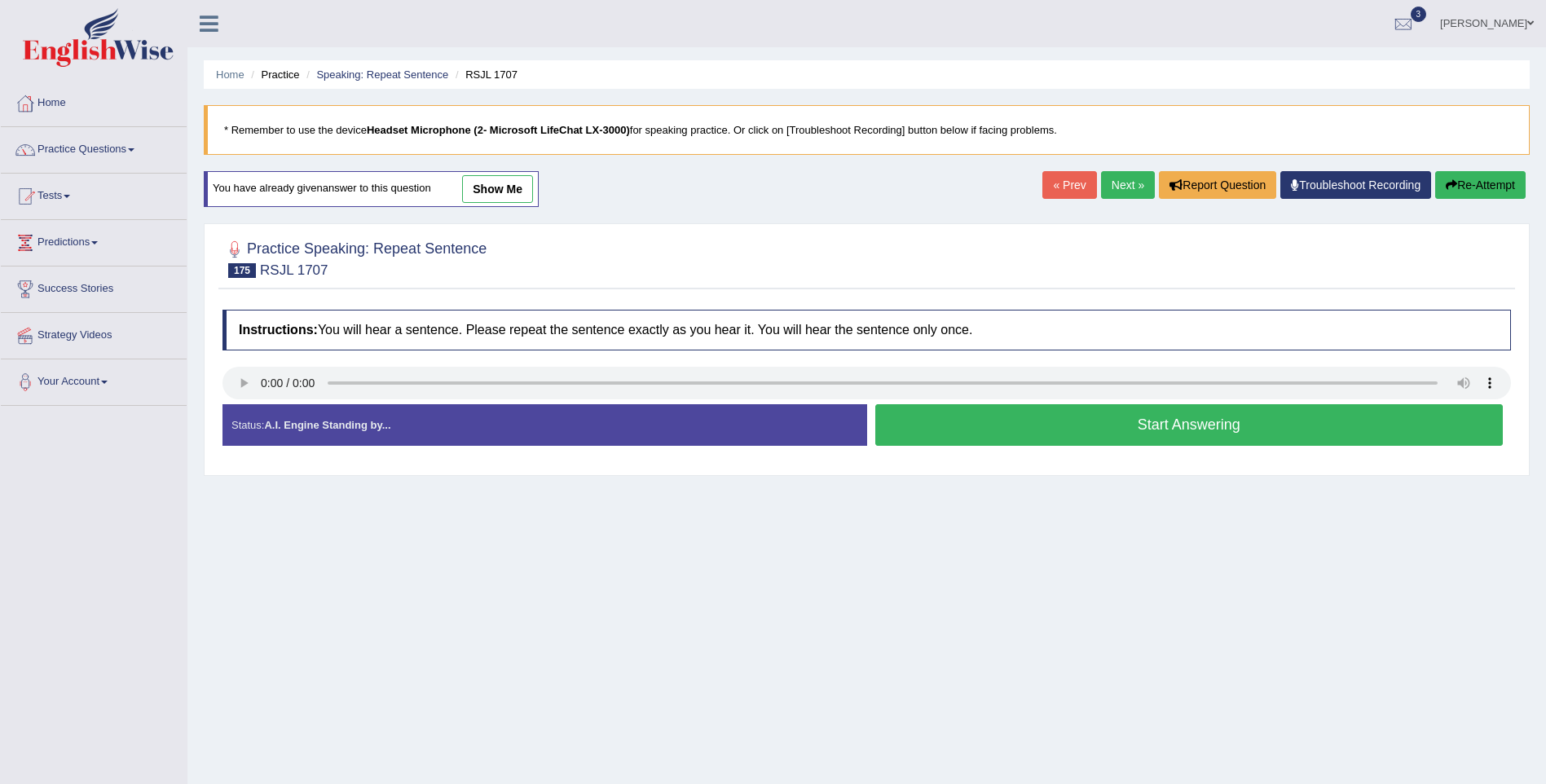
click at [1150, 417] on button "Start Answering" at bounding box center [1189, 424] width 628 height 41
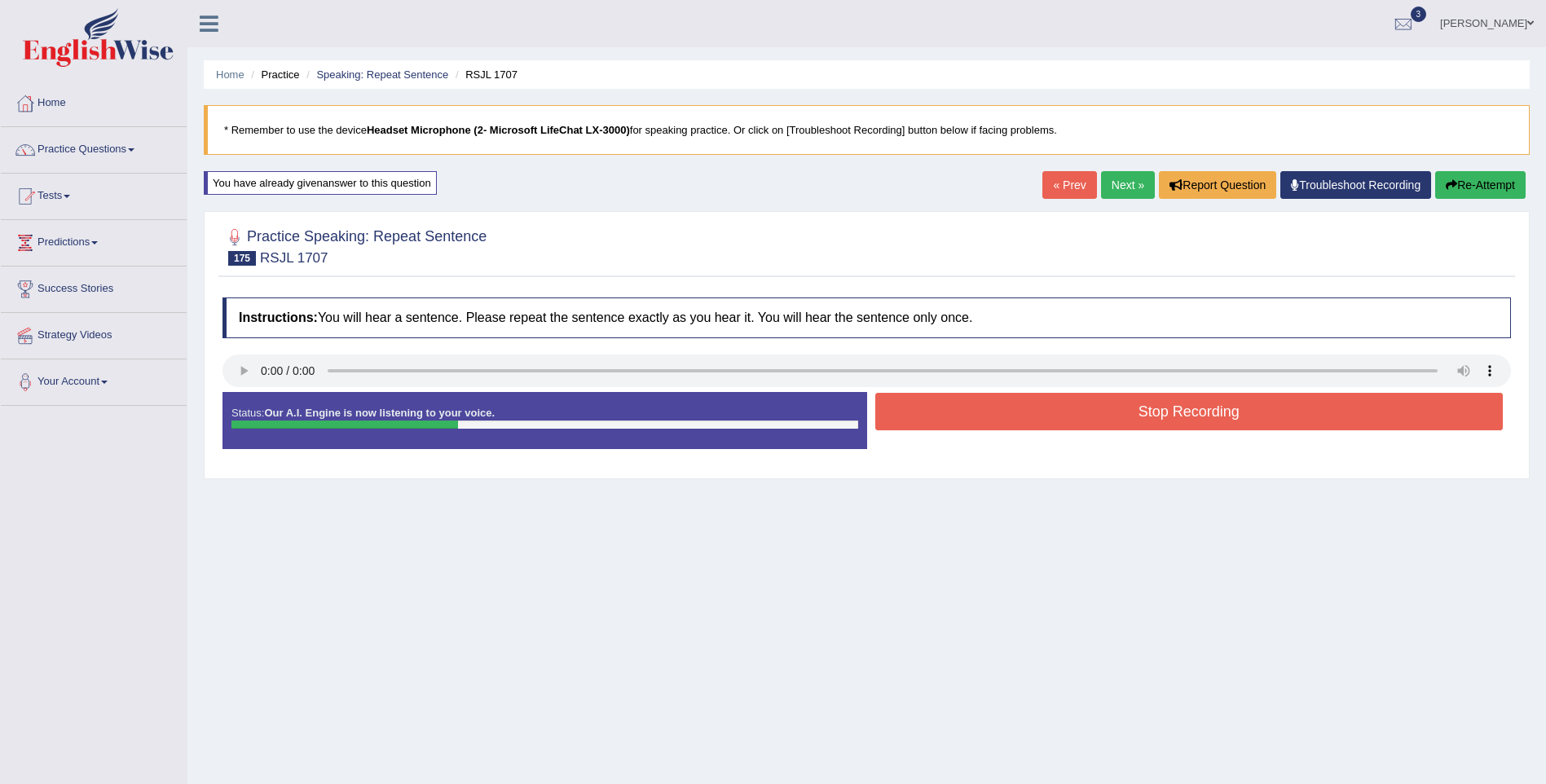
click at [1150, 417] on button "Stop Recording" at bounding box center [1189, 412] width 628 height 37
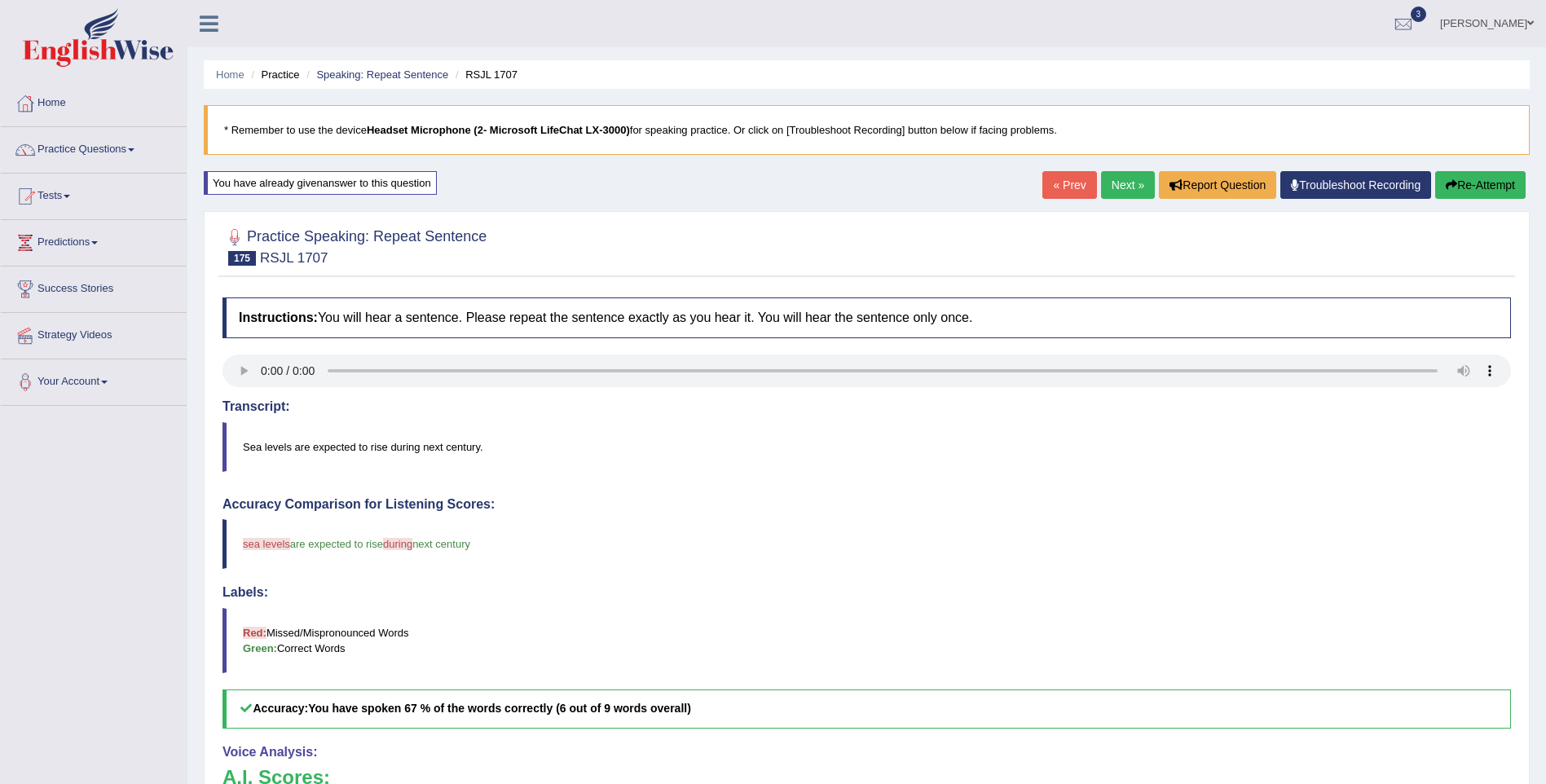
click at [1140, 187] on link "Next »" at bounding box center [1127, 185] width 54 height 27
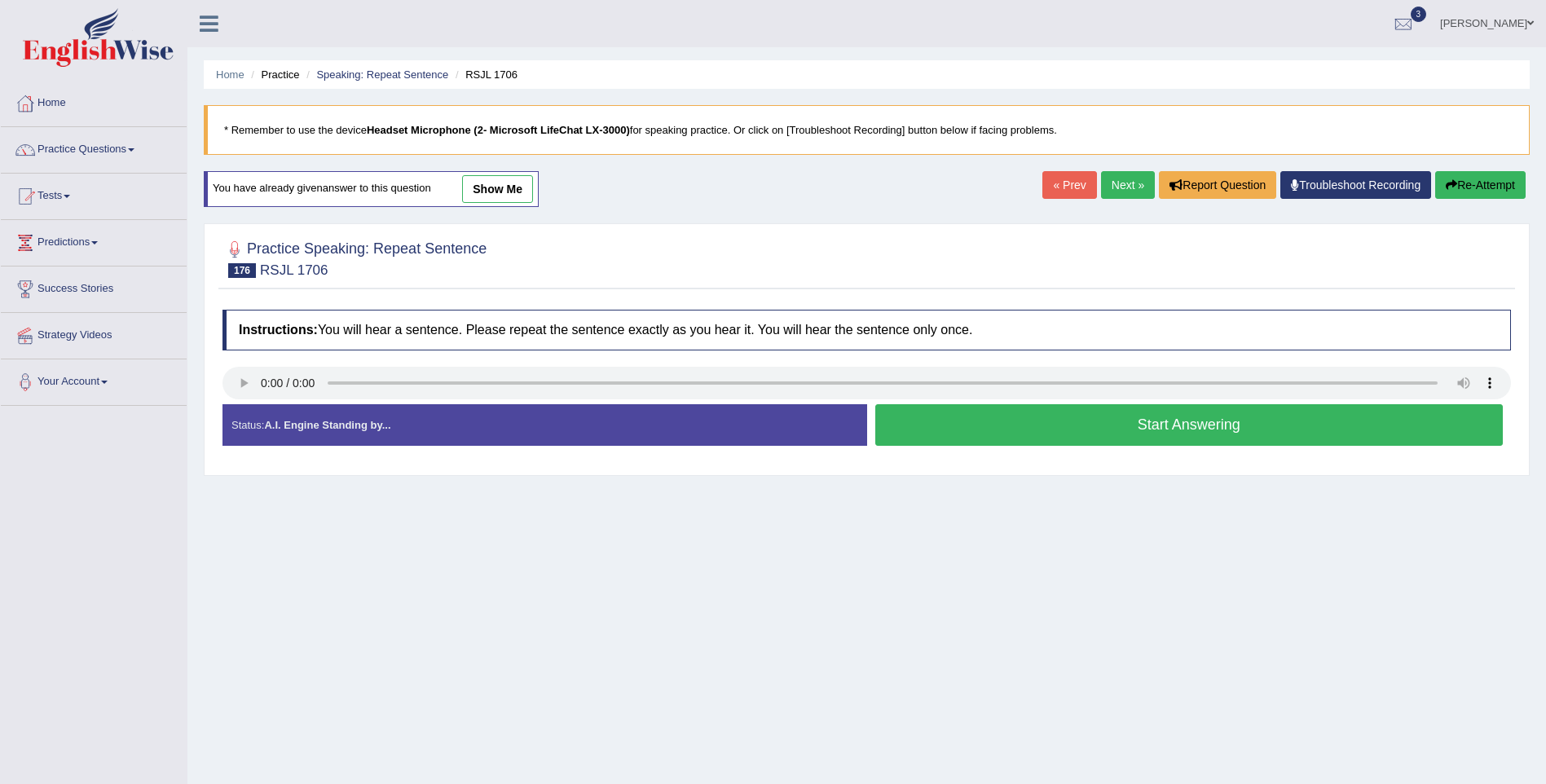
click at [1288, 427] on button "Start Answering" at bounding box center [1189, 424] width 628 height 41
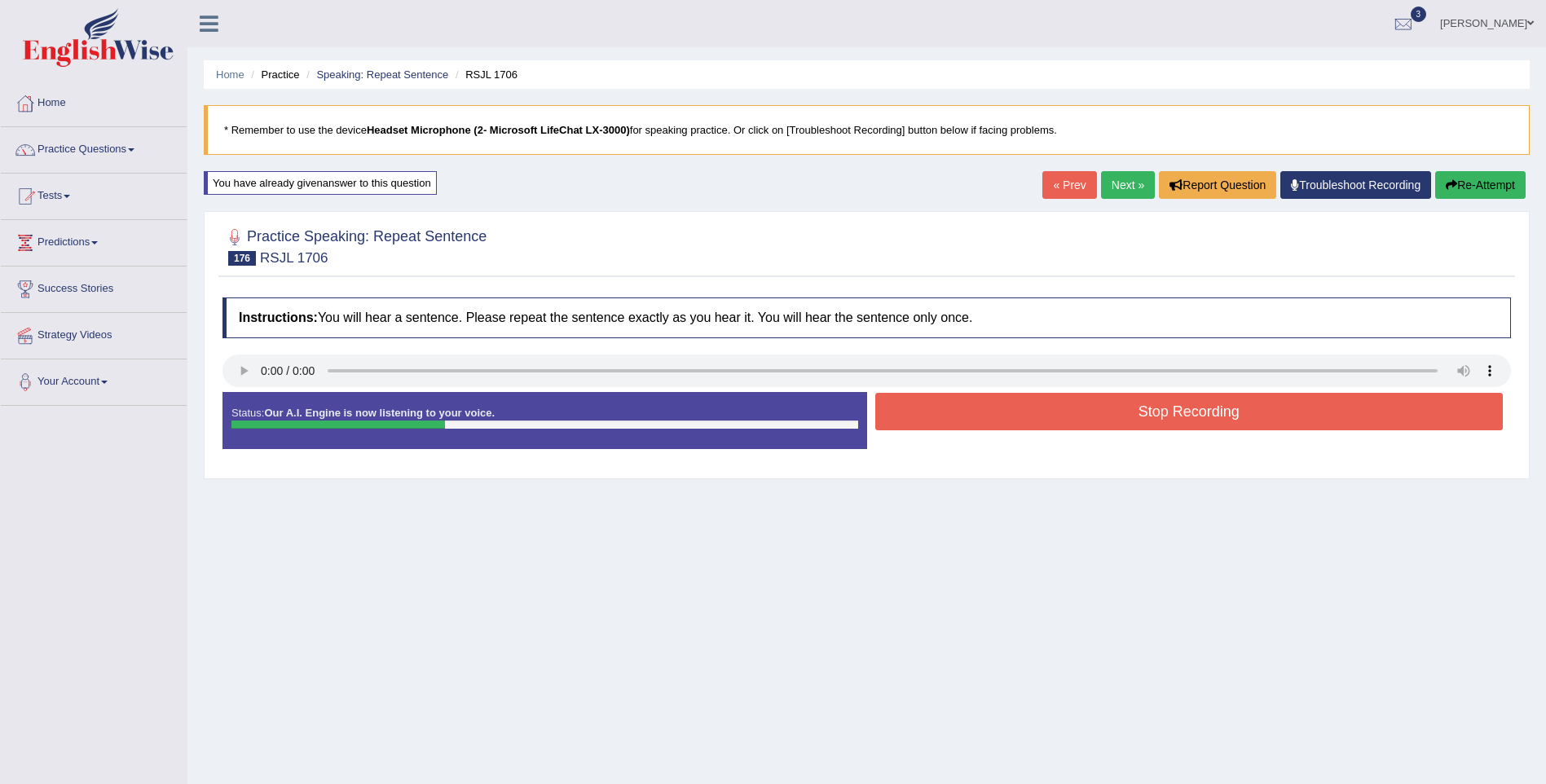
click at [1276, 420] on button "Stop Recording" at bounding box center [1189, 412] width 628 height 37
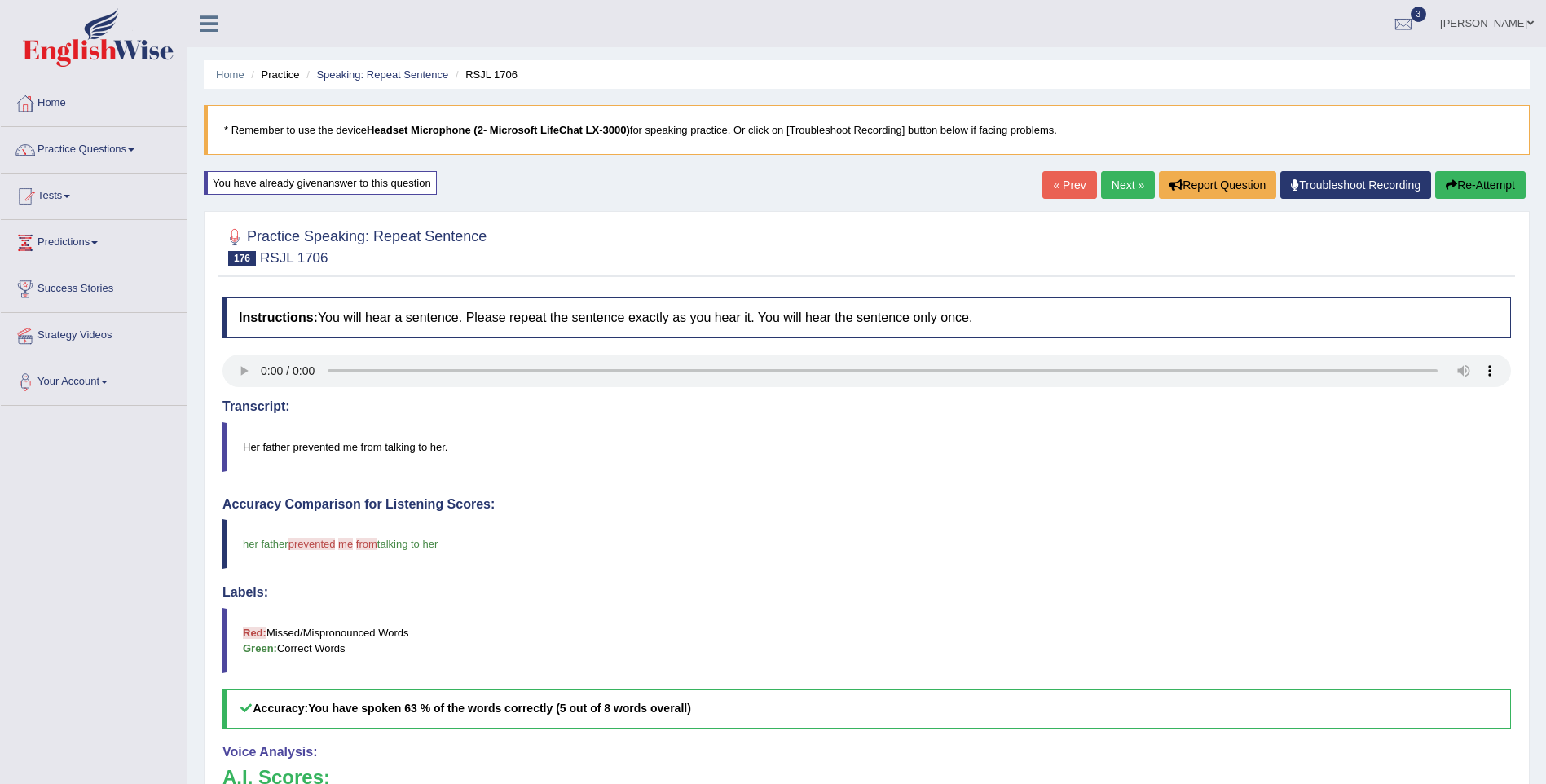
click at [1115, 181] on link "Next »" at bounding box center [1127, 185] width 54 height 27
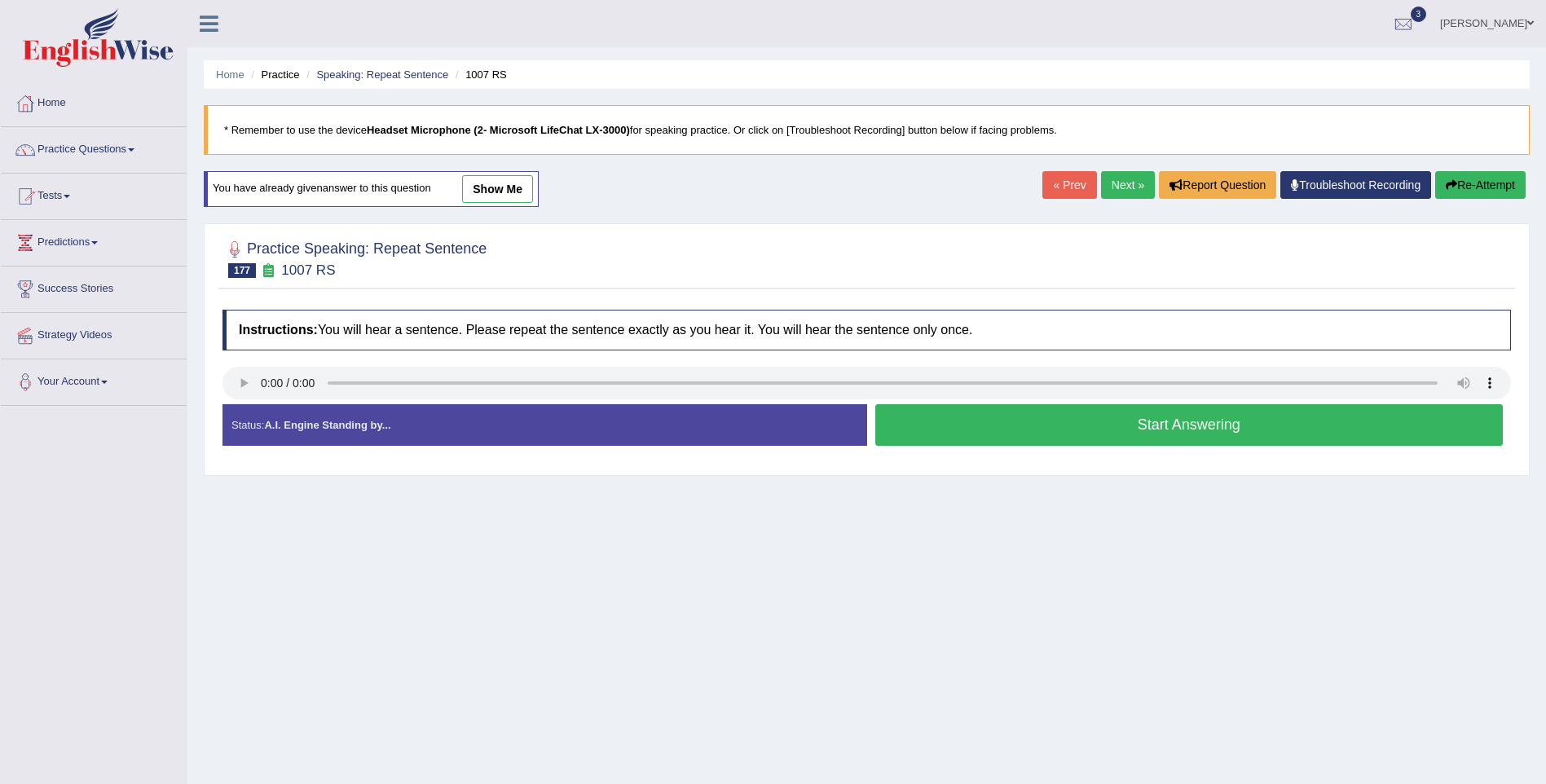
click at [1026, 415] on button "Start Answering" at bounding box center [1189, 424] width 628 height 41
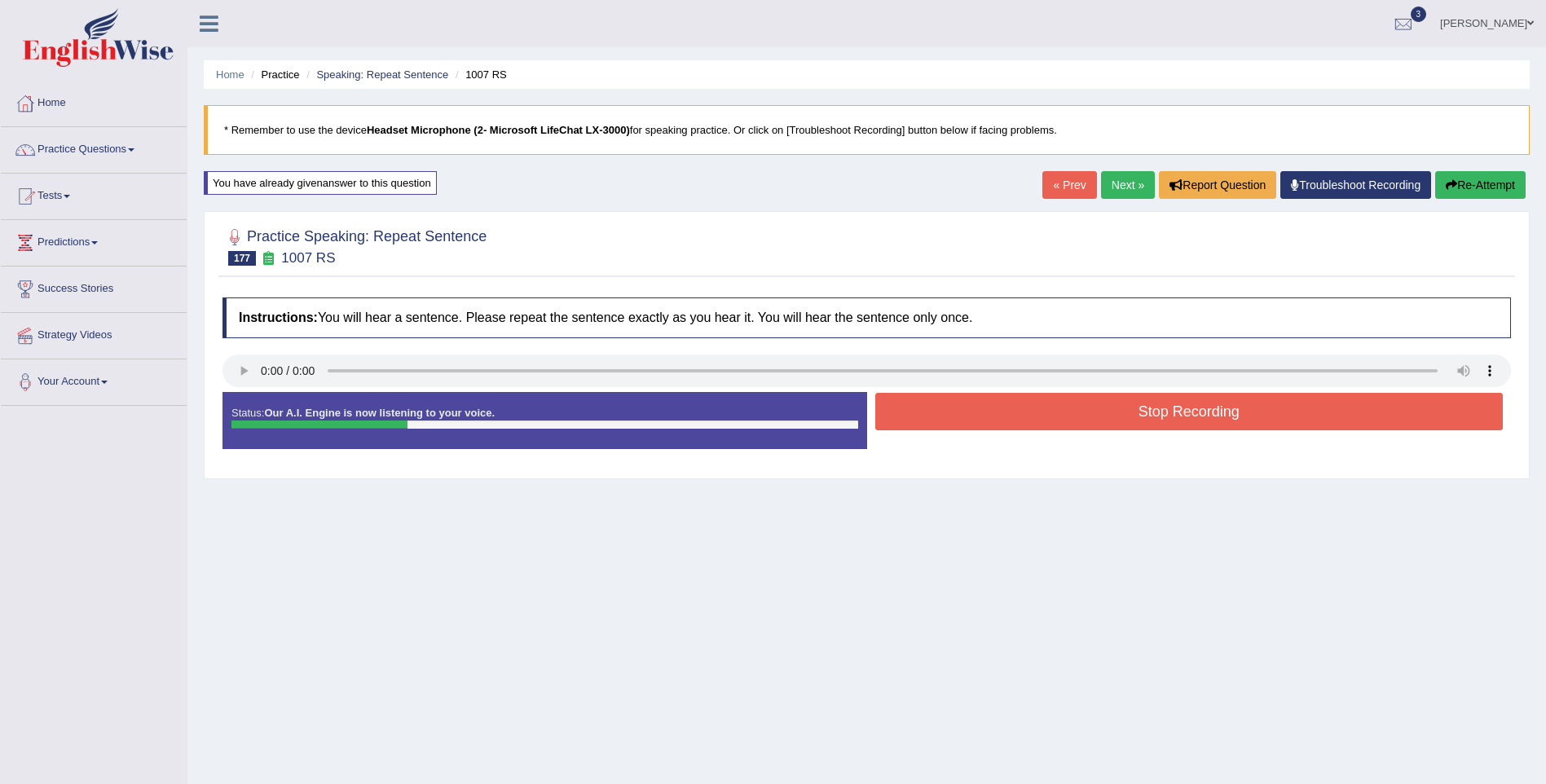
click at [1026, 415] on button "Stop Recording" at bounding box center [1189, 412] width 628 height 37
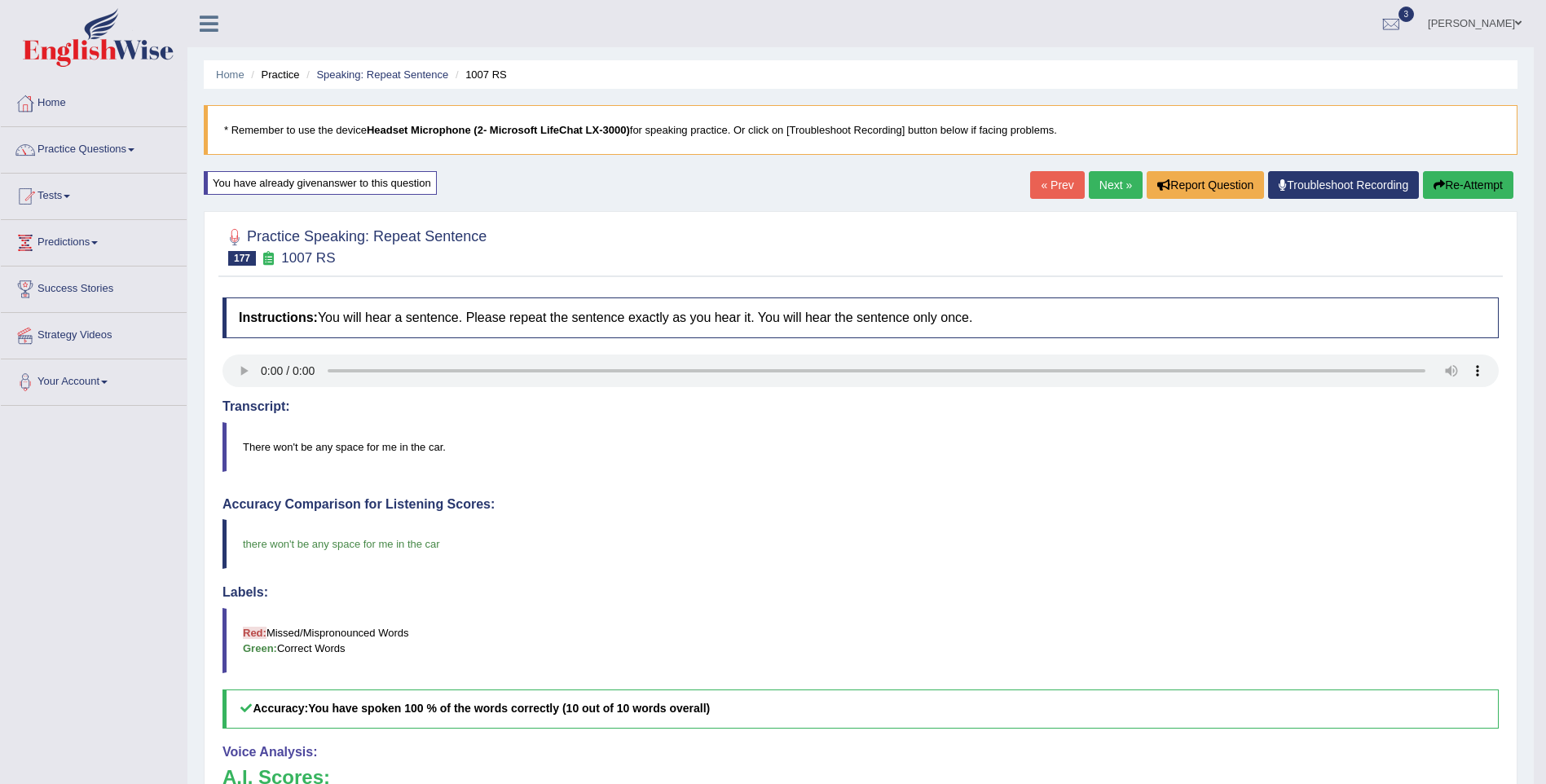
click at [1107, 184] on link "Next »" at bounding box center [1116, 185] width 54 height 27
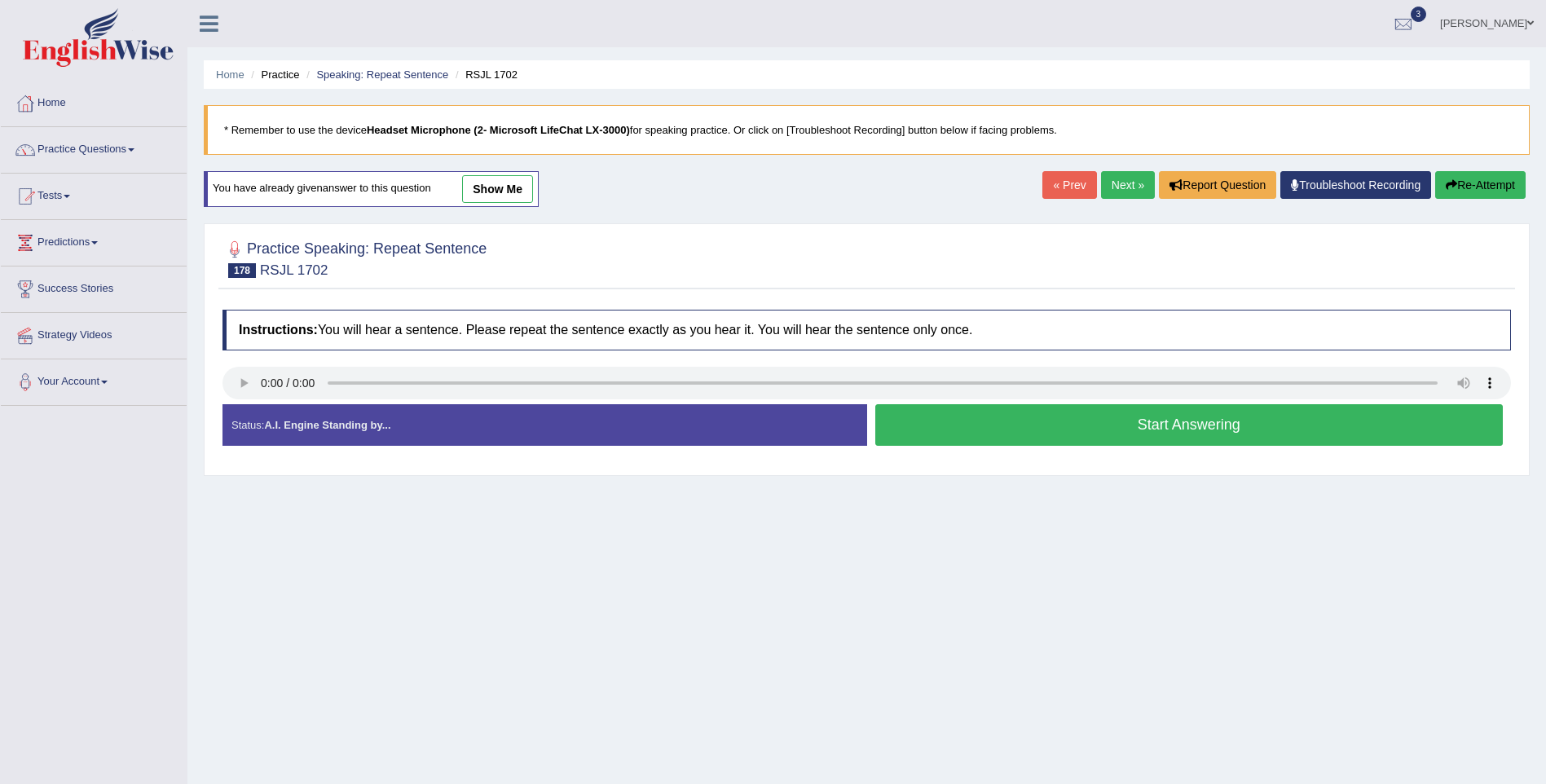
click at [1026, 433] on button "Start Answering" at bounding box center [1189, 424] width 628 height 41
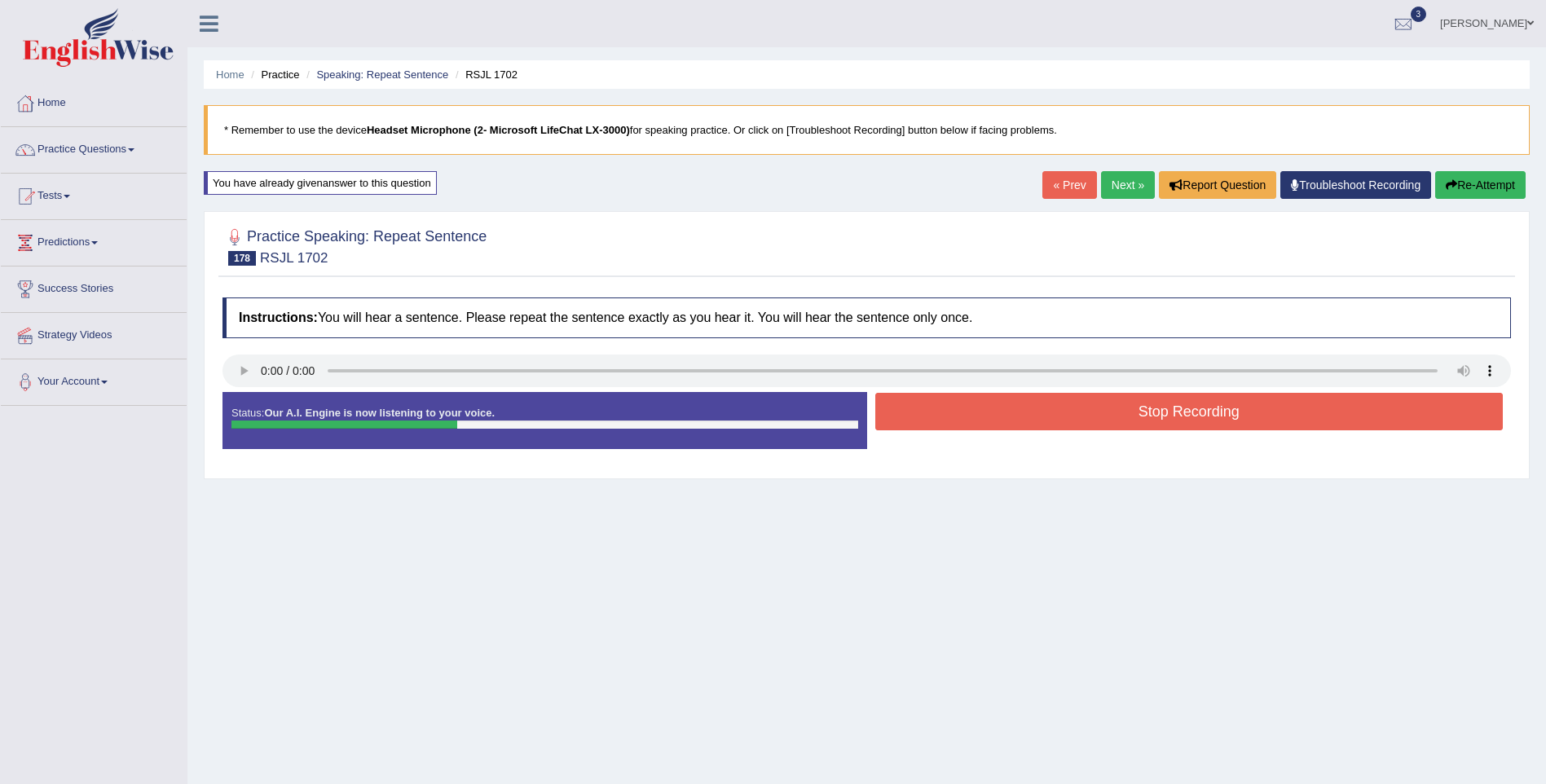
click at [1064, 422] on button "Stop Recording" at bounding box center [1189, 412] width 628 height 37
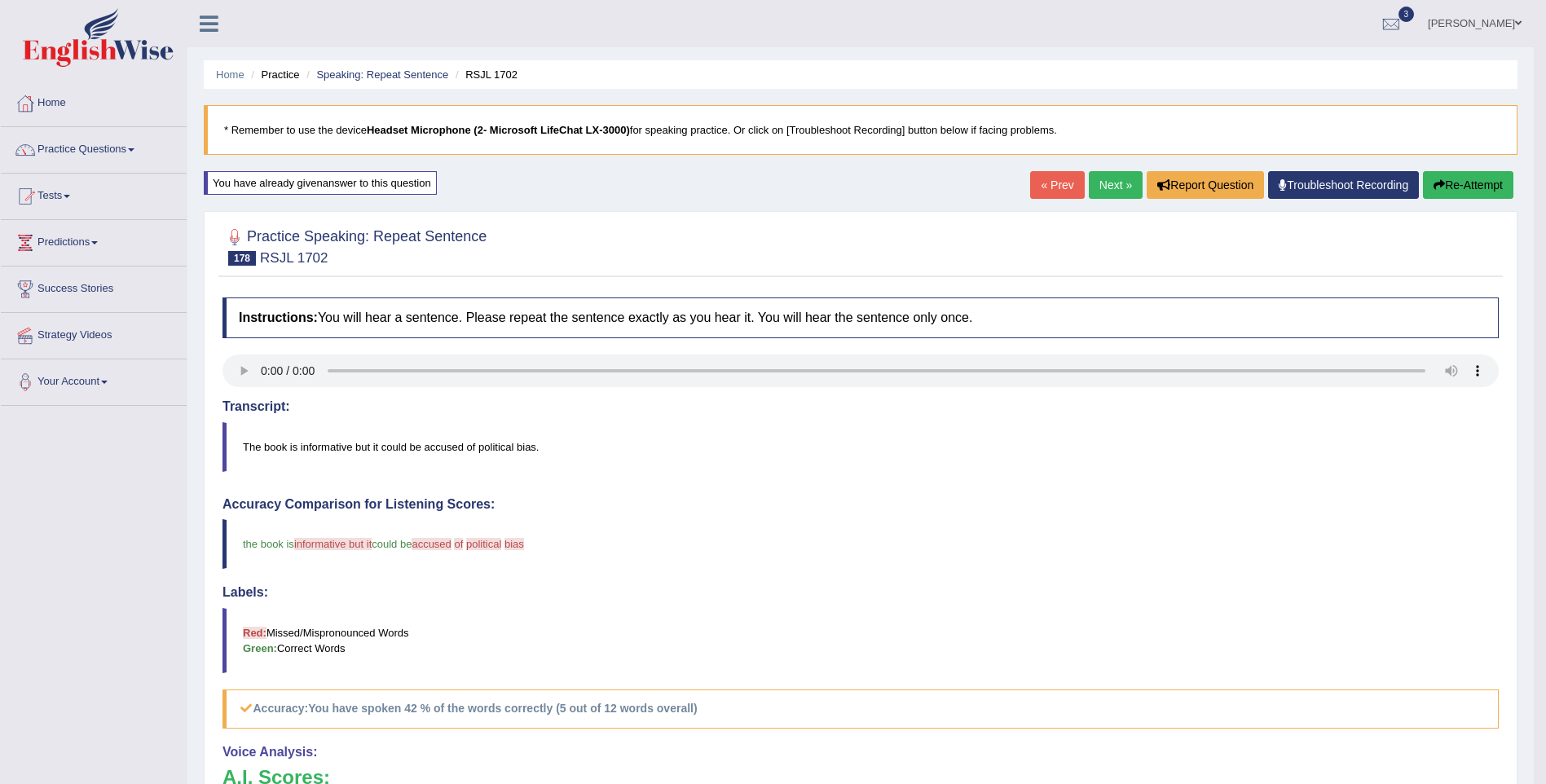
click at [1112, 188] on link "Next »" at bounding box center [1116, 185] width 54 height 27
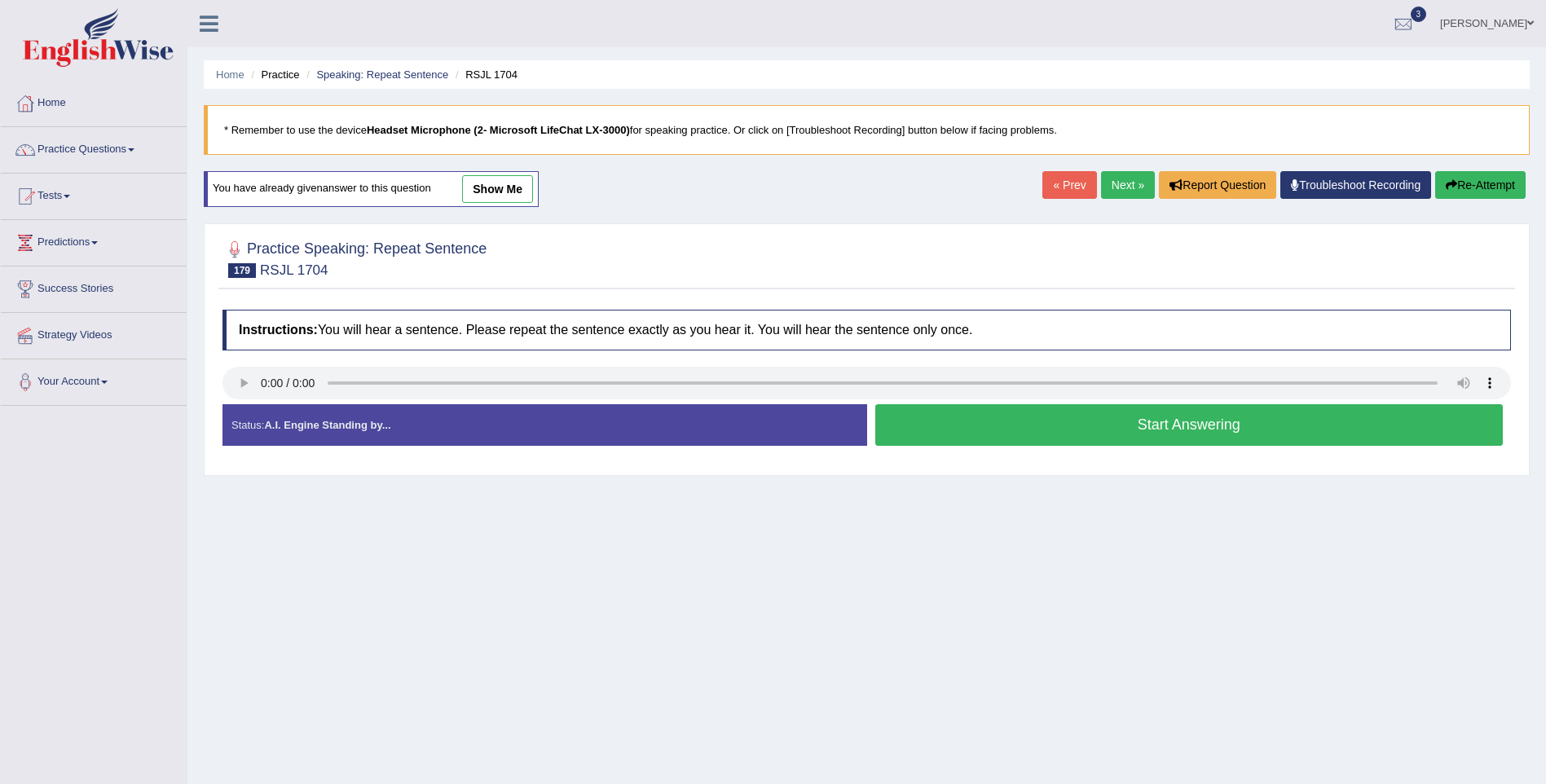
click at [1194, 426] on button "Start Answering" at bounding box center [1189, 424] width 628 height 41
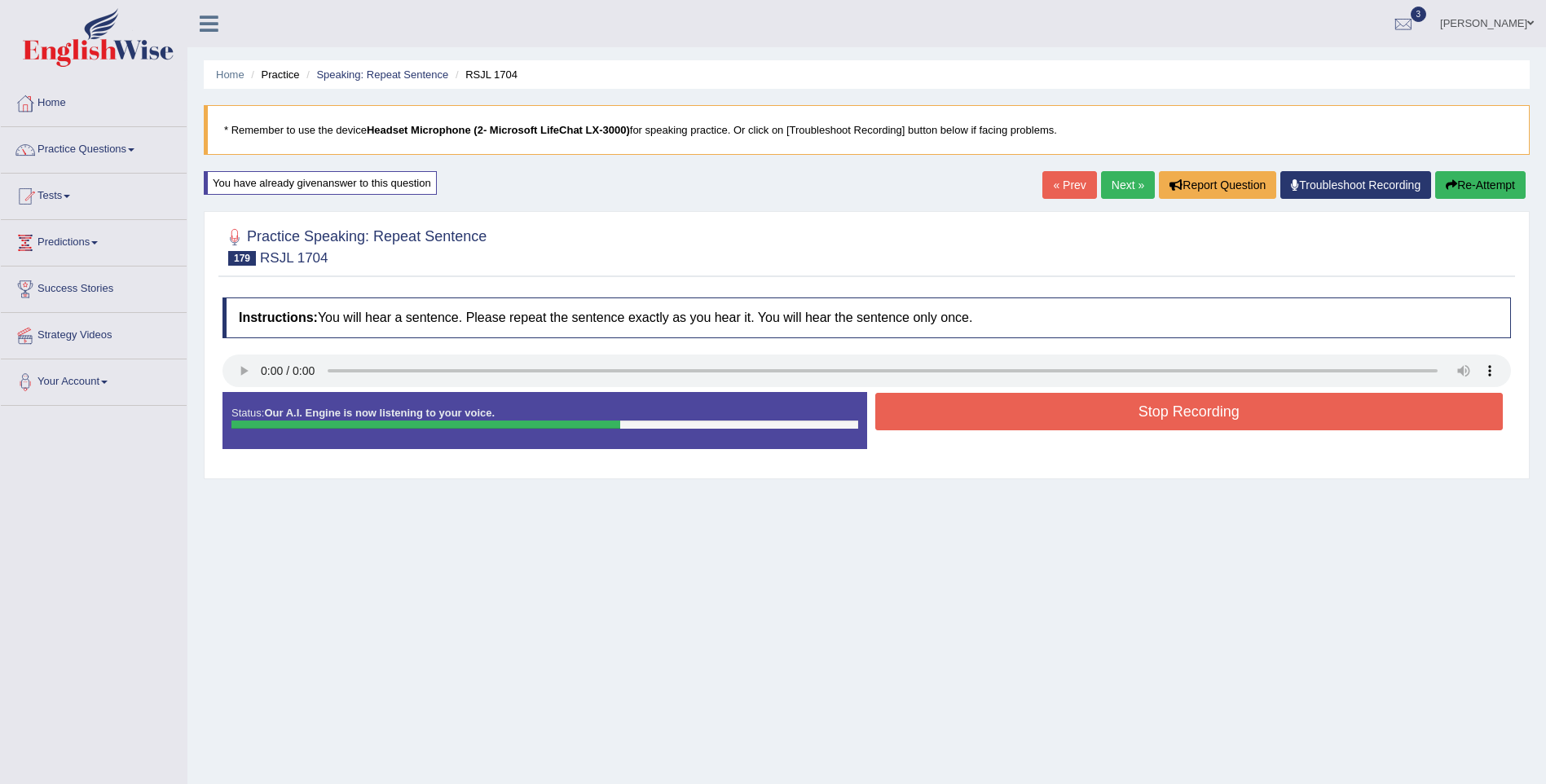
click at [1191, 416] on button "Stop Recording" at bounding box center [1189, 412] width 628 height 37
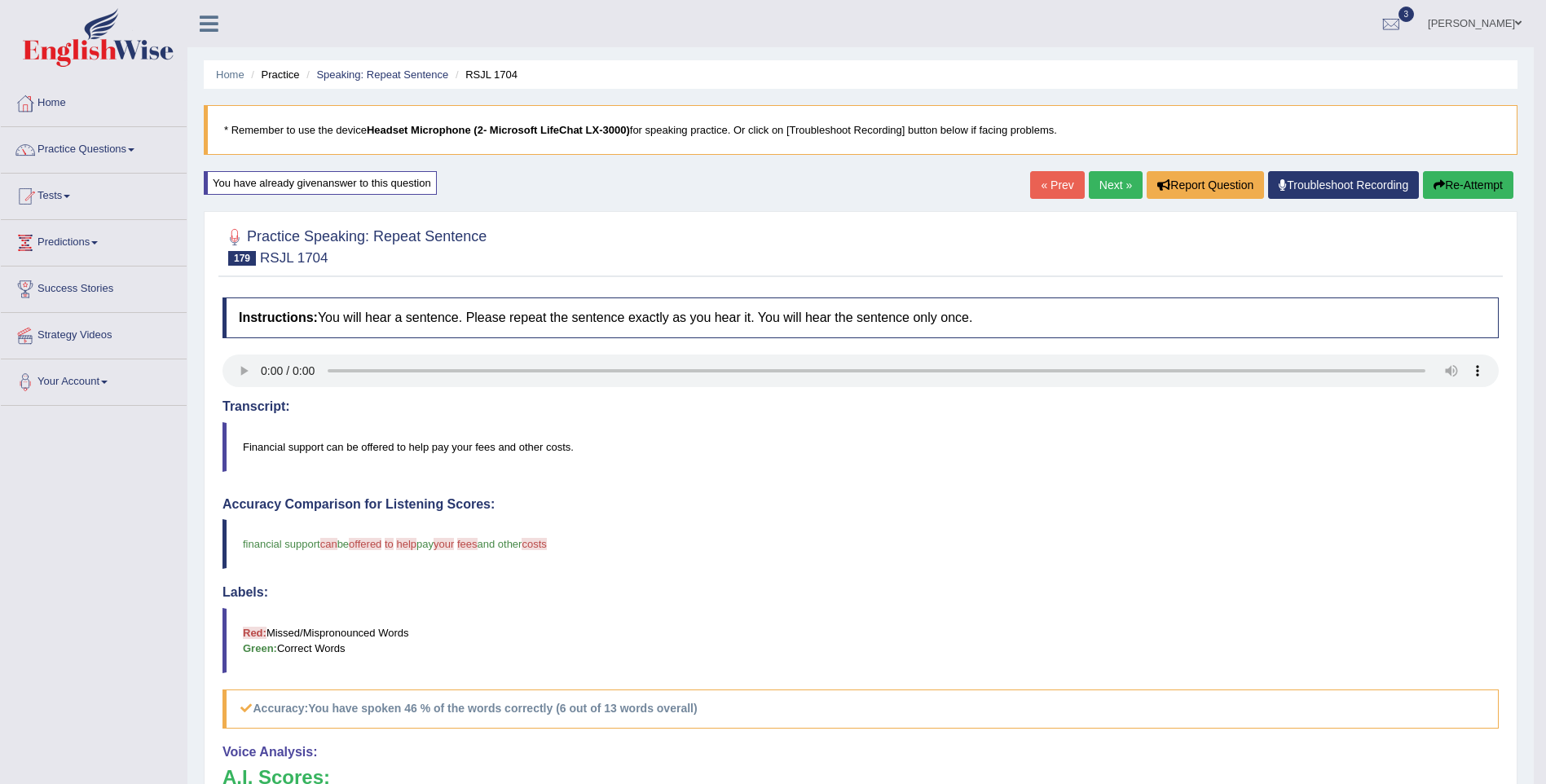
click at [1109, 181] on link "Next »" at bounding box center [1116, 185] width 54 height 27
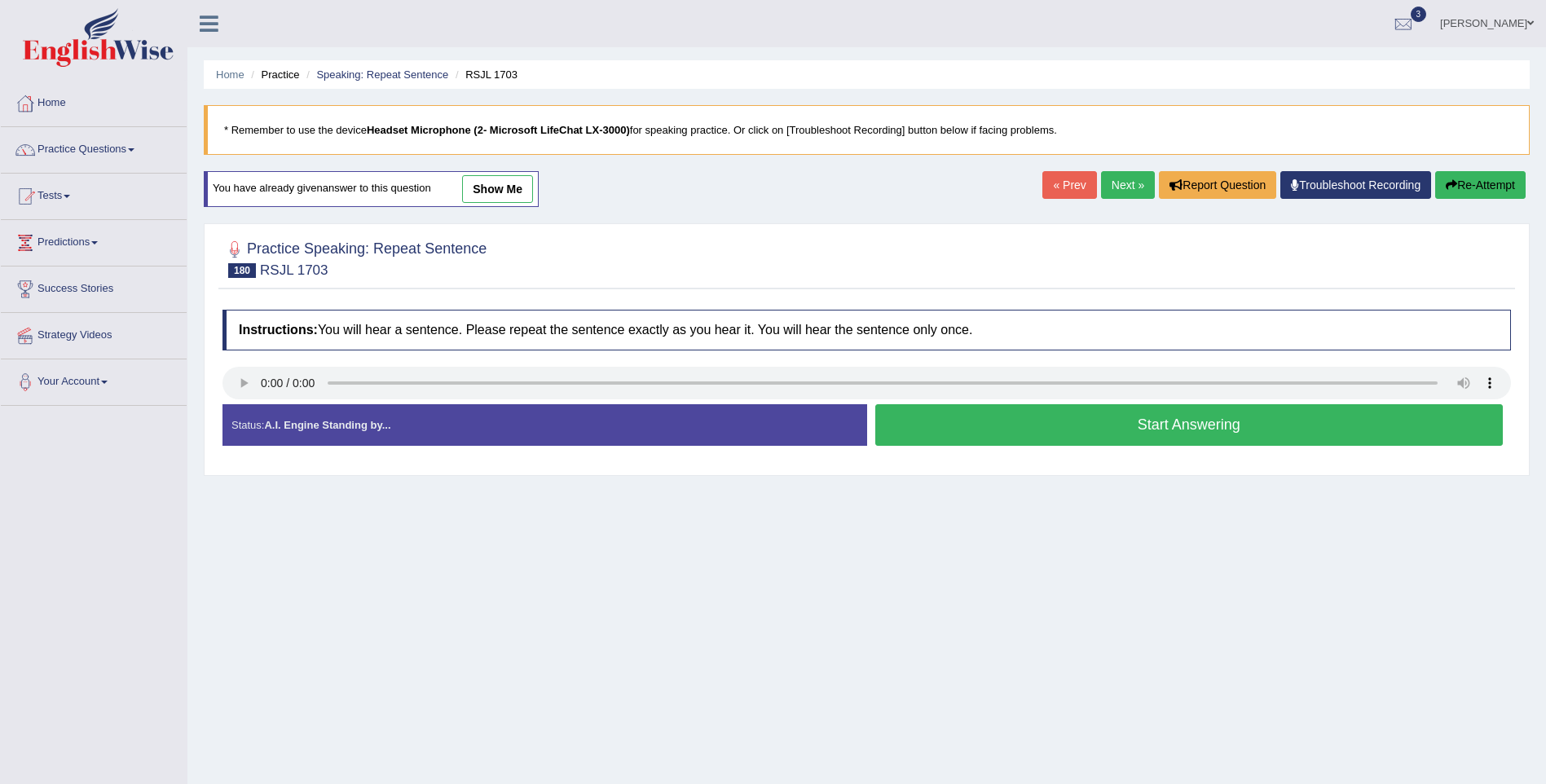
click at [1162, 432] on button "Start Answering" at bounding box center [1189, 424] width 628 height 41
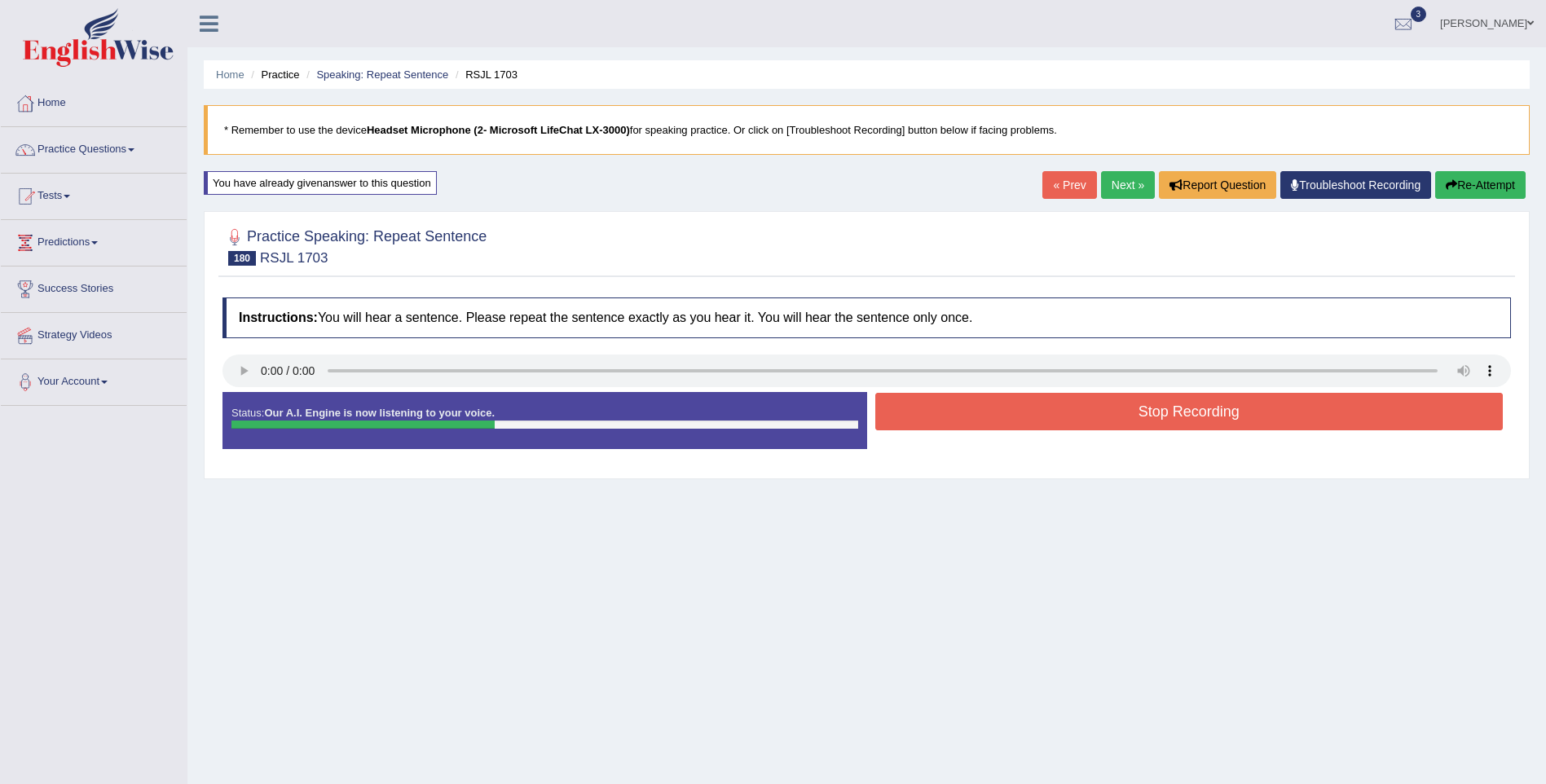
click at [1160, 413] on button "Stop Recording" at bounding box center [1189, 412] width 628 height 37
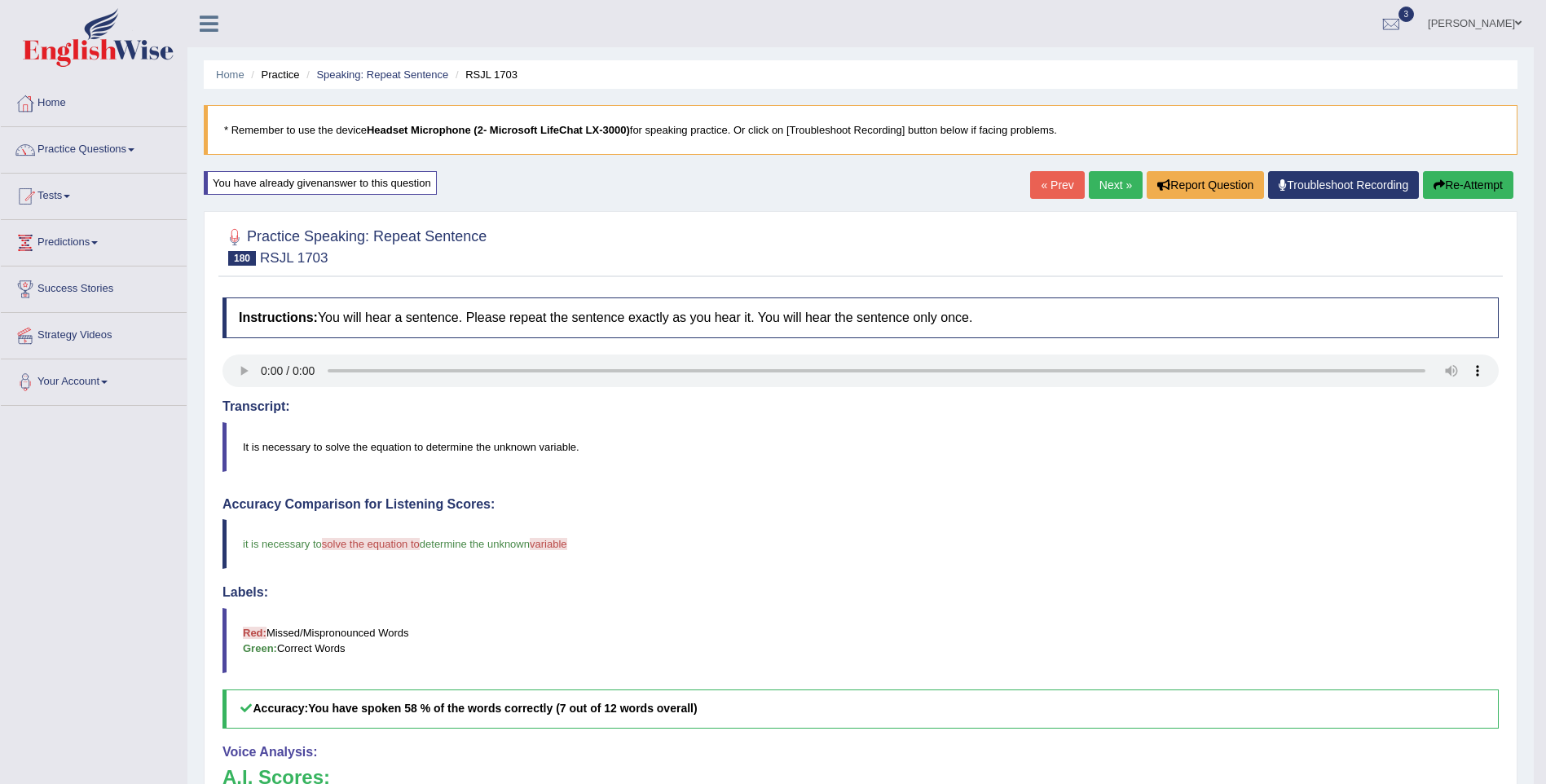
click at [1112, 186] on link "Next »" at bounding box center [1116, 185] width 54 height 27
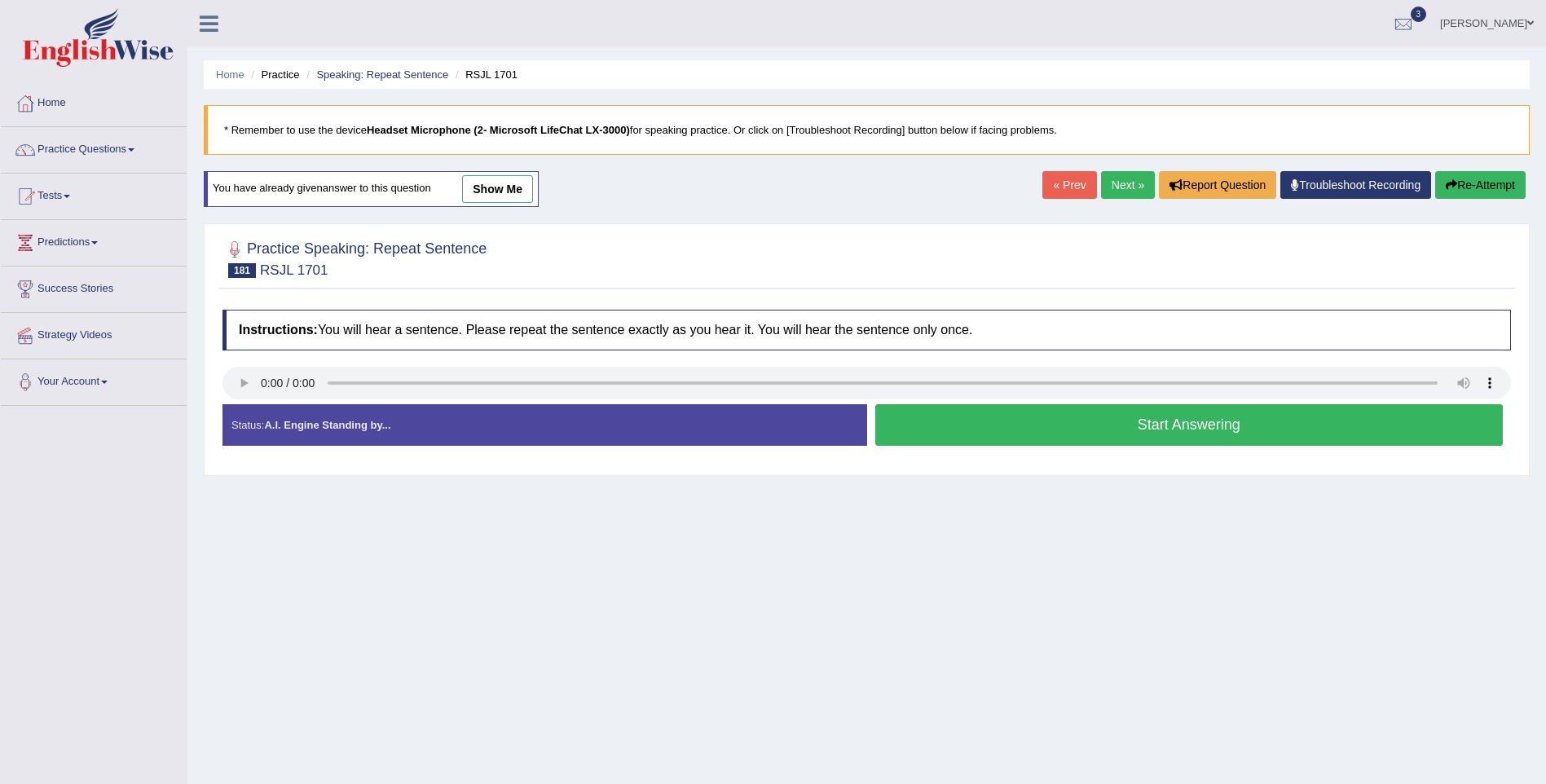
click at [1232, 432] on button "Start Answering" at bounding box center [1189, 424] width 628 height 41
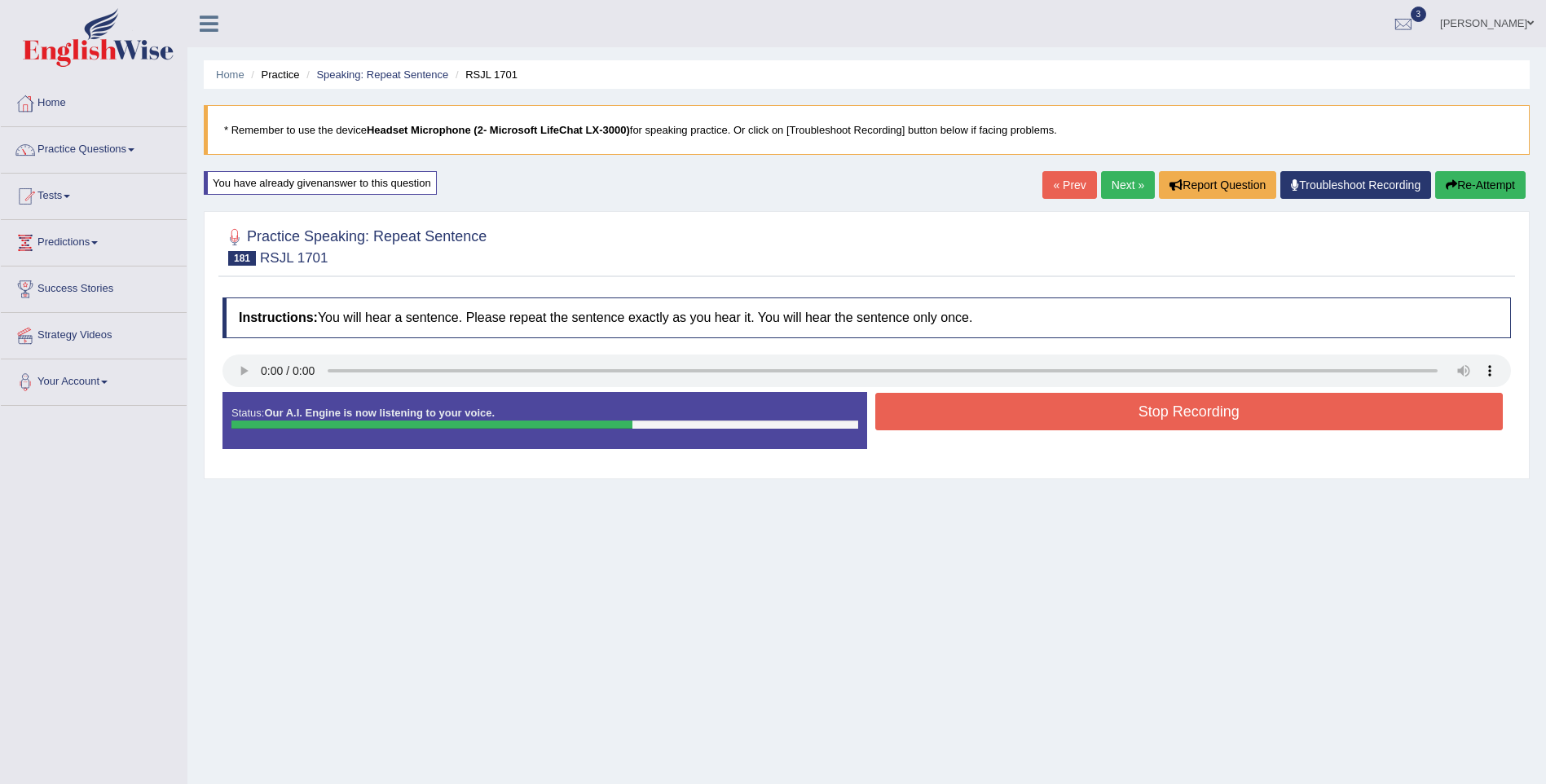
click at [1218, 414] on button "Stop Recording" at bounding box center [1189, 412] width 628 height 37
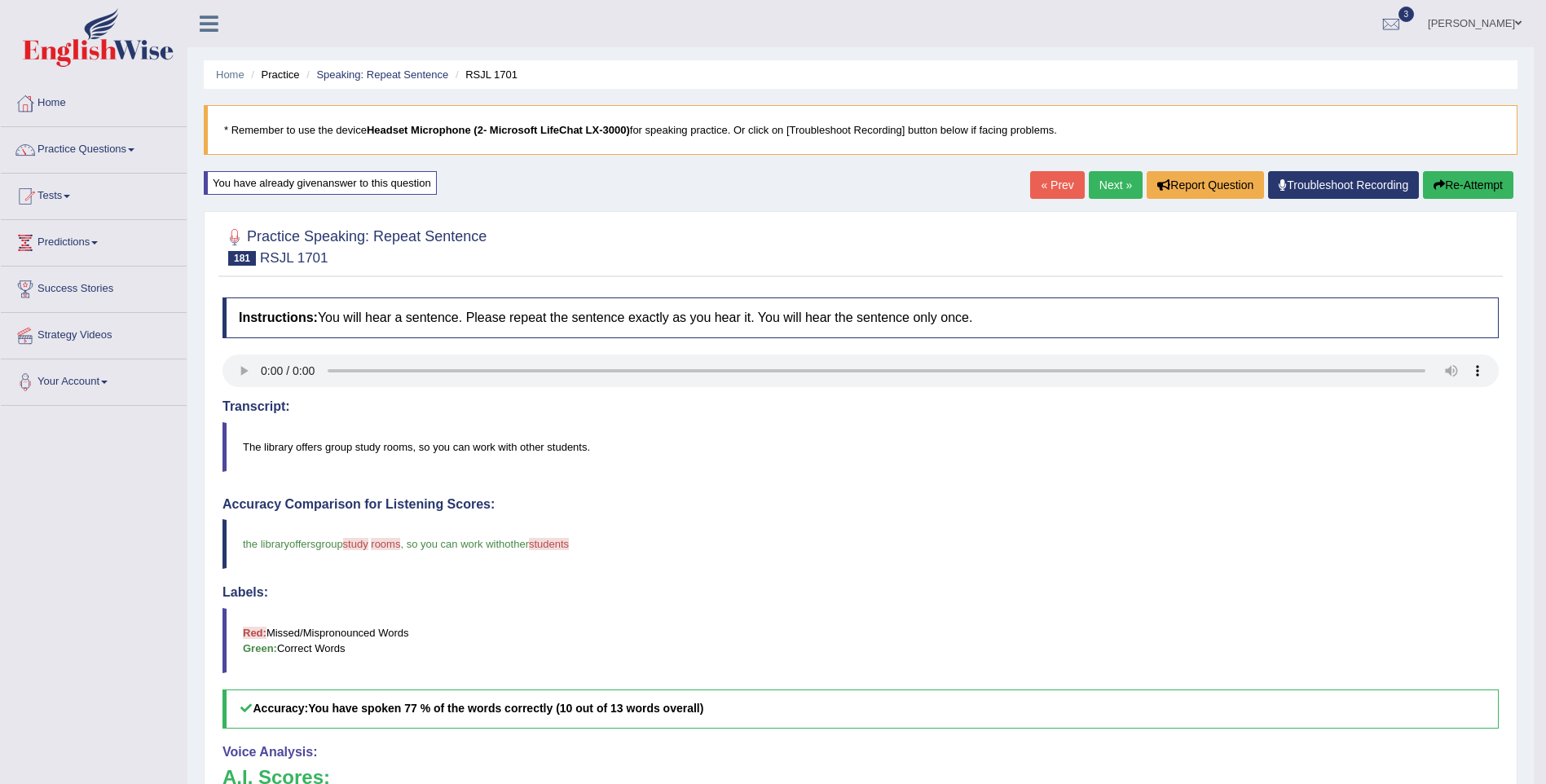
click at [1123, 186] on link "Next »" at bounding box center [1116, 185] width 54 height 27
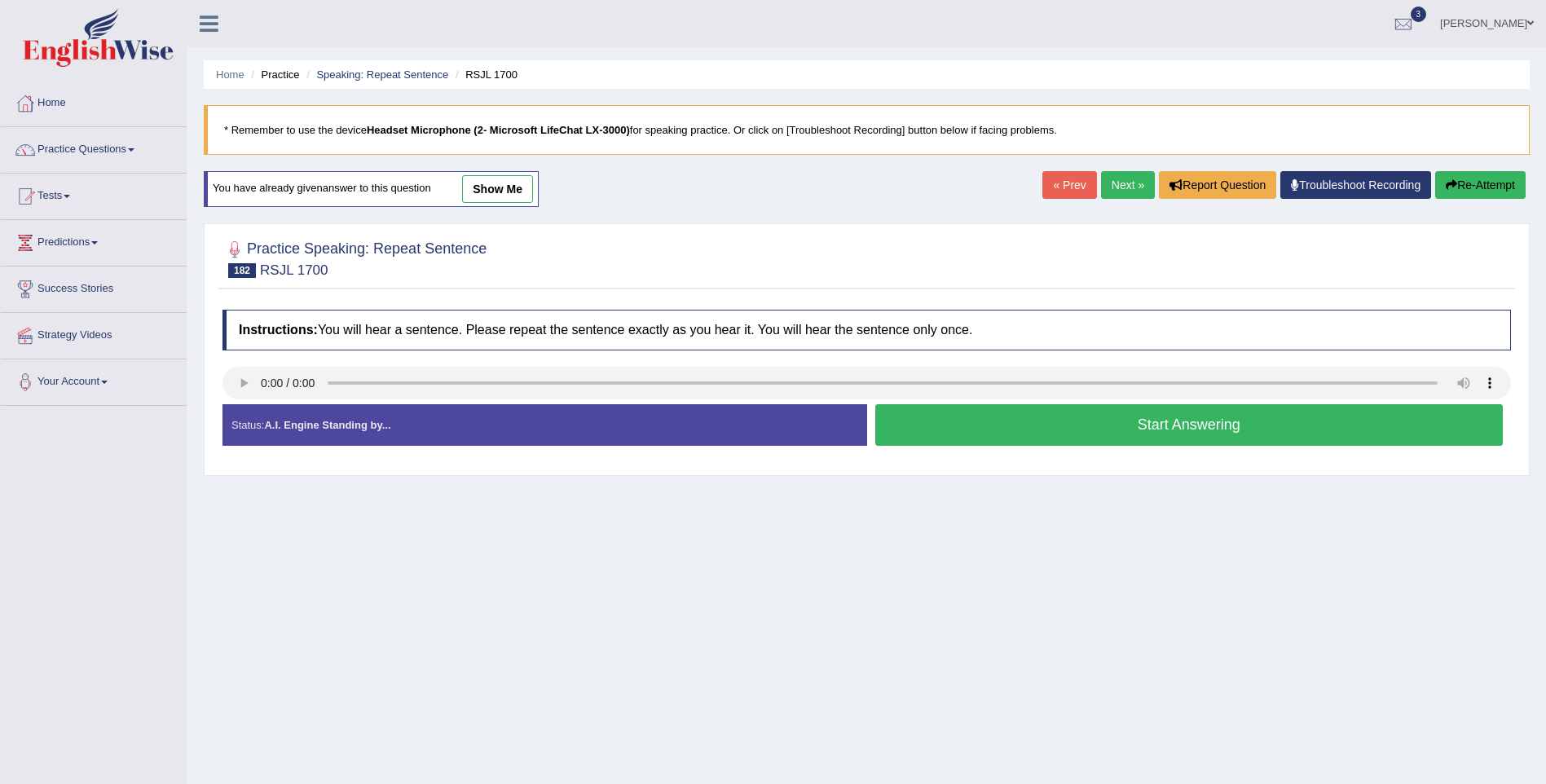
click at [1170, 432] on button "Start Answering" at bounding box center [1189, 424] width 628 height 41
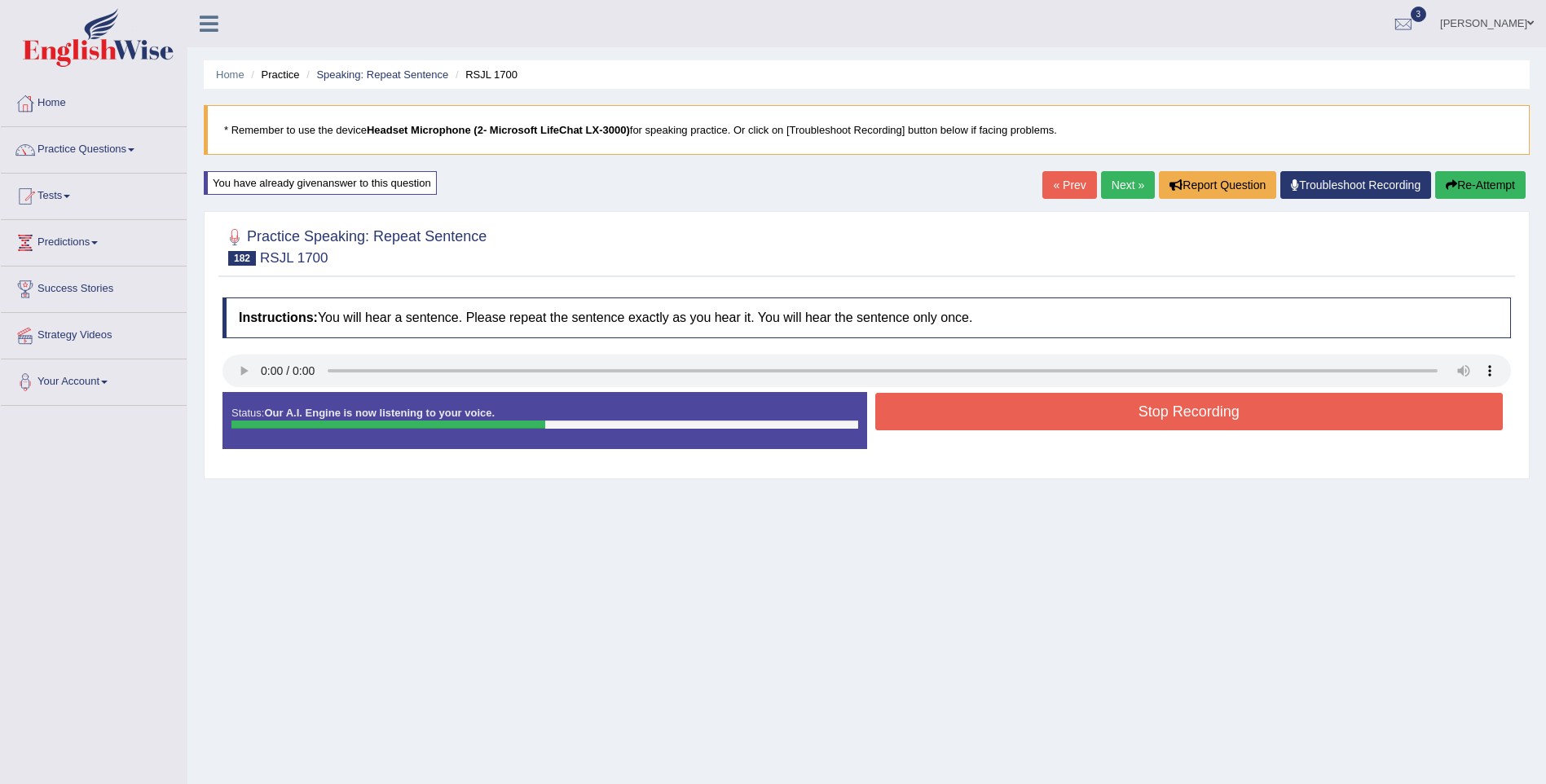
click at [1182, 404] on button "Stop Recording" at bounding box center [1189, 412] width 628 height 37
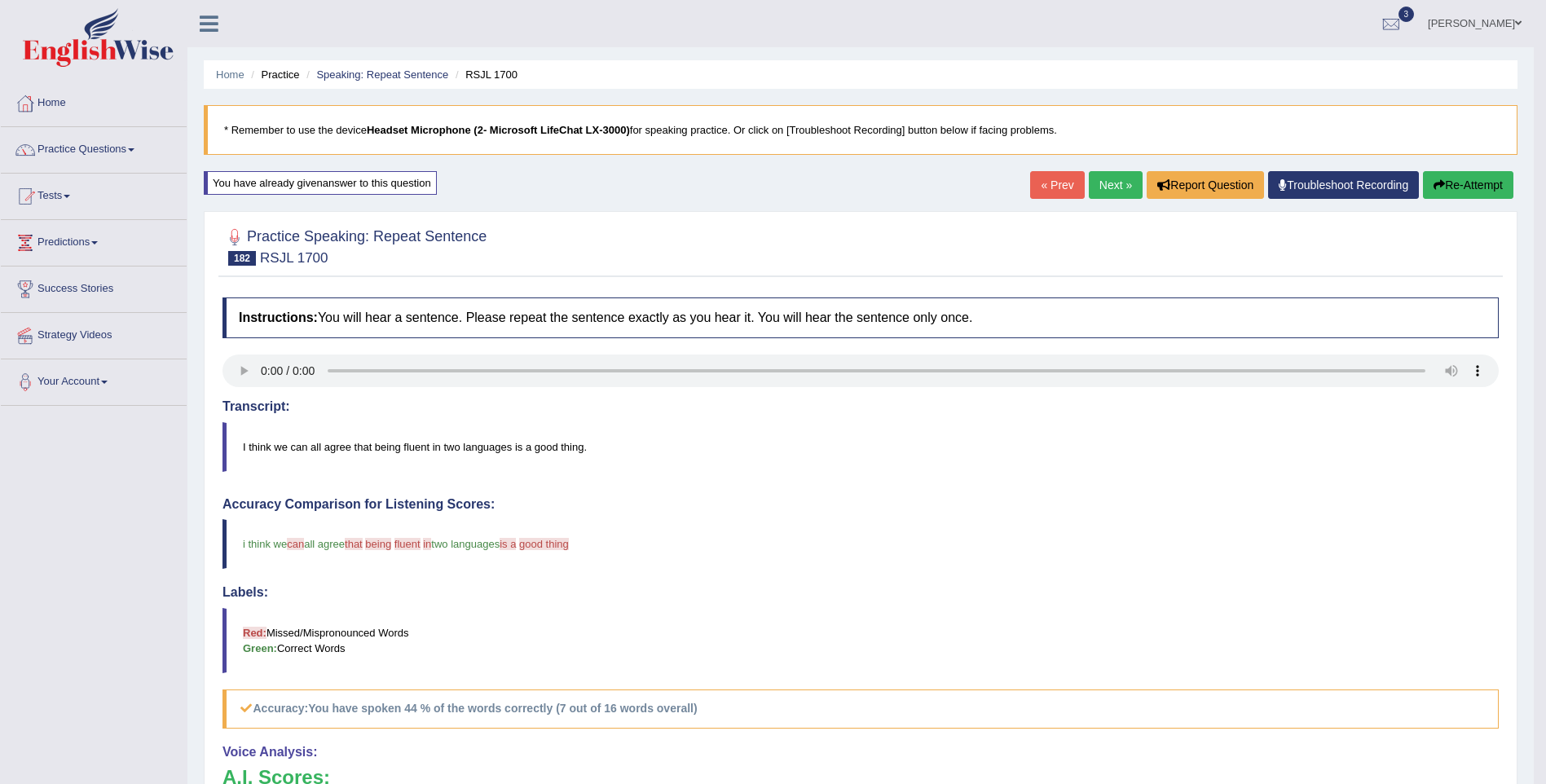
click at [1107, 189] on link "Next »" at bounding box center [1116, 185] width 54 height 27
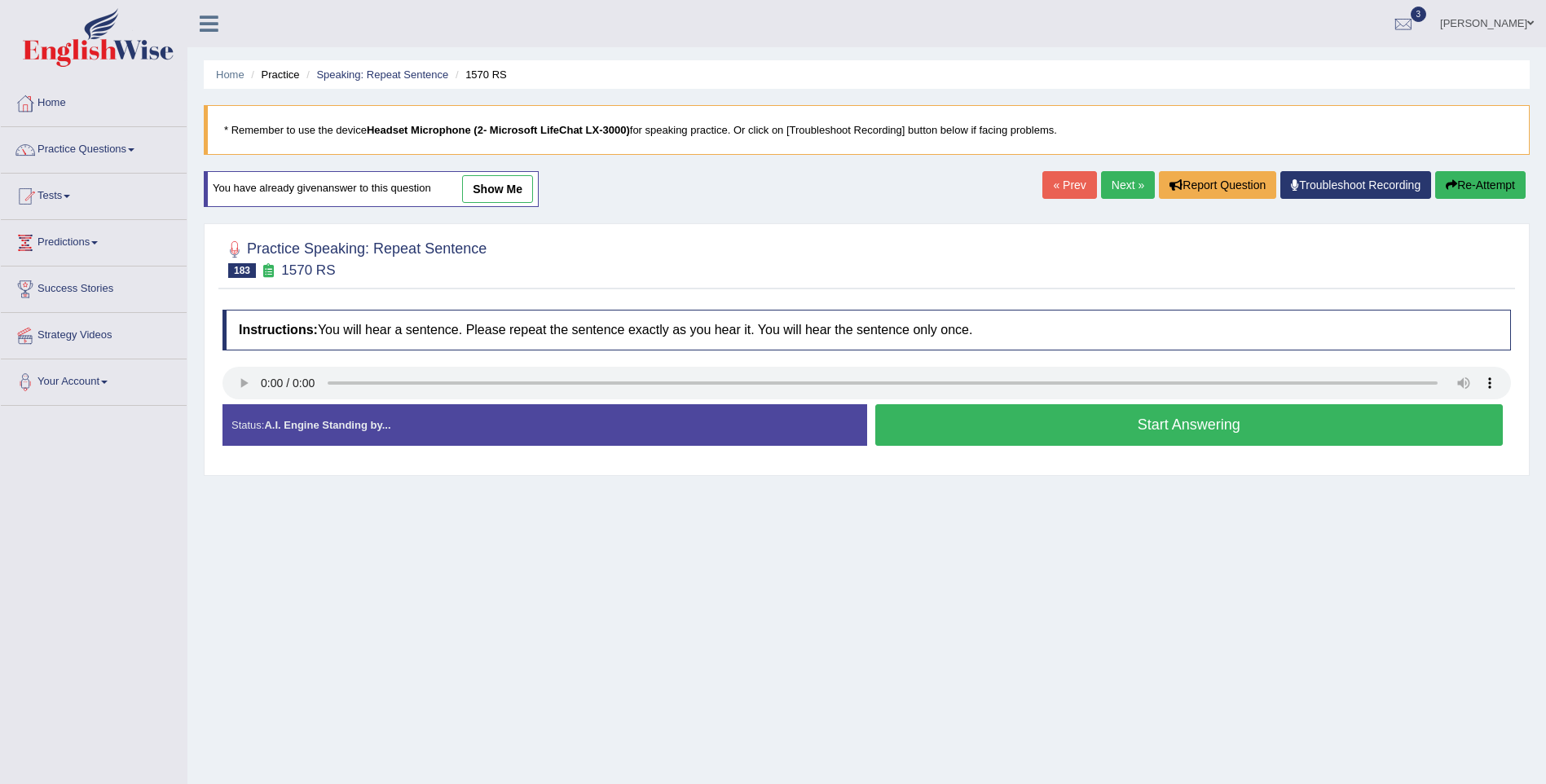
click at [1115, 432] on button "Start Answering" at bounding box center [1189, 424] width 628 height 41
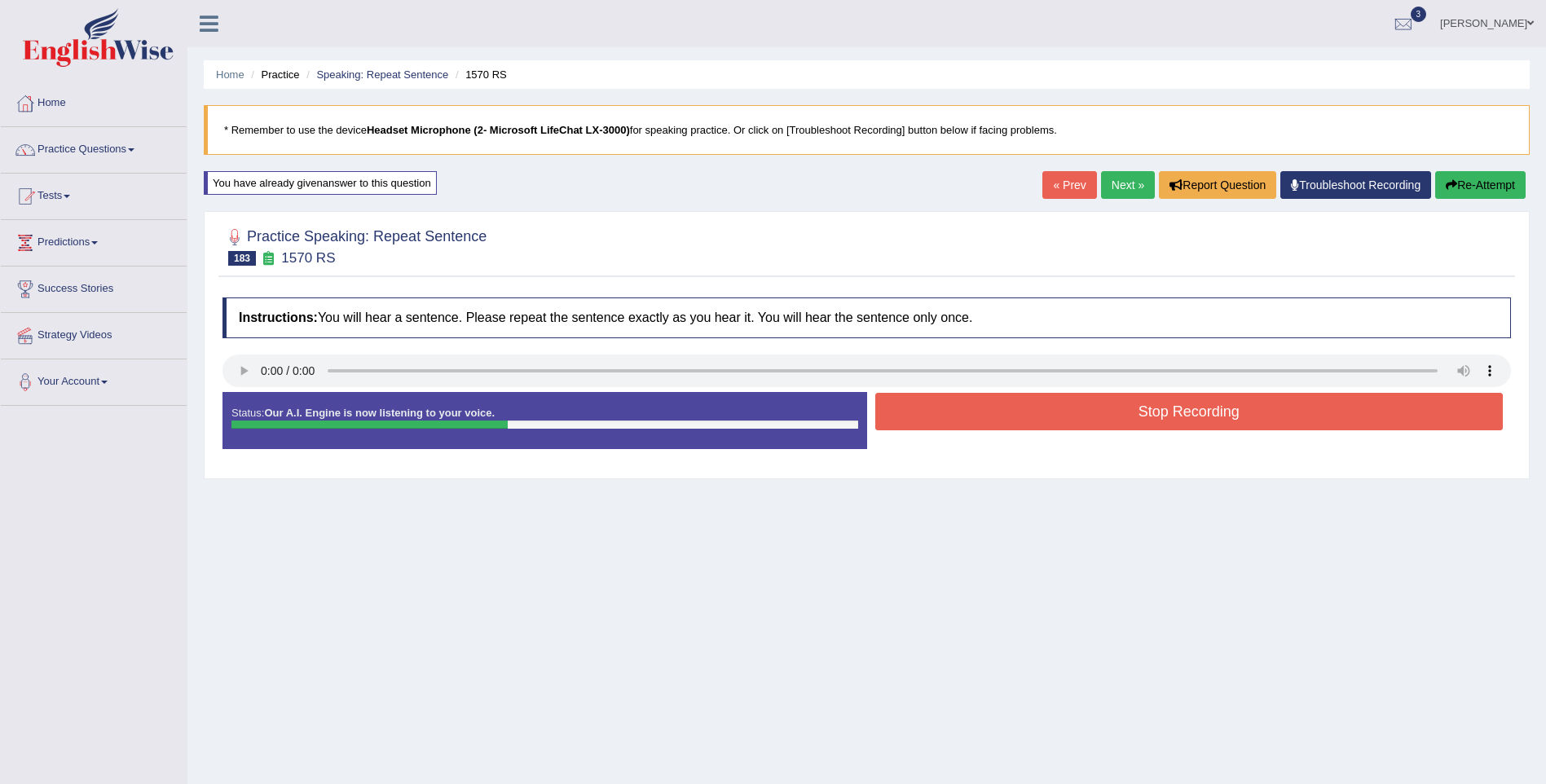
click at [1122, 425] on button "Stop Recording" at bounding box center [1189, 412] width 628 height 37
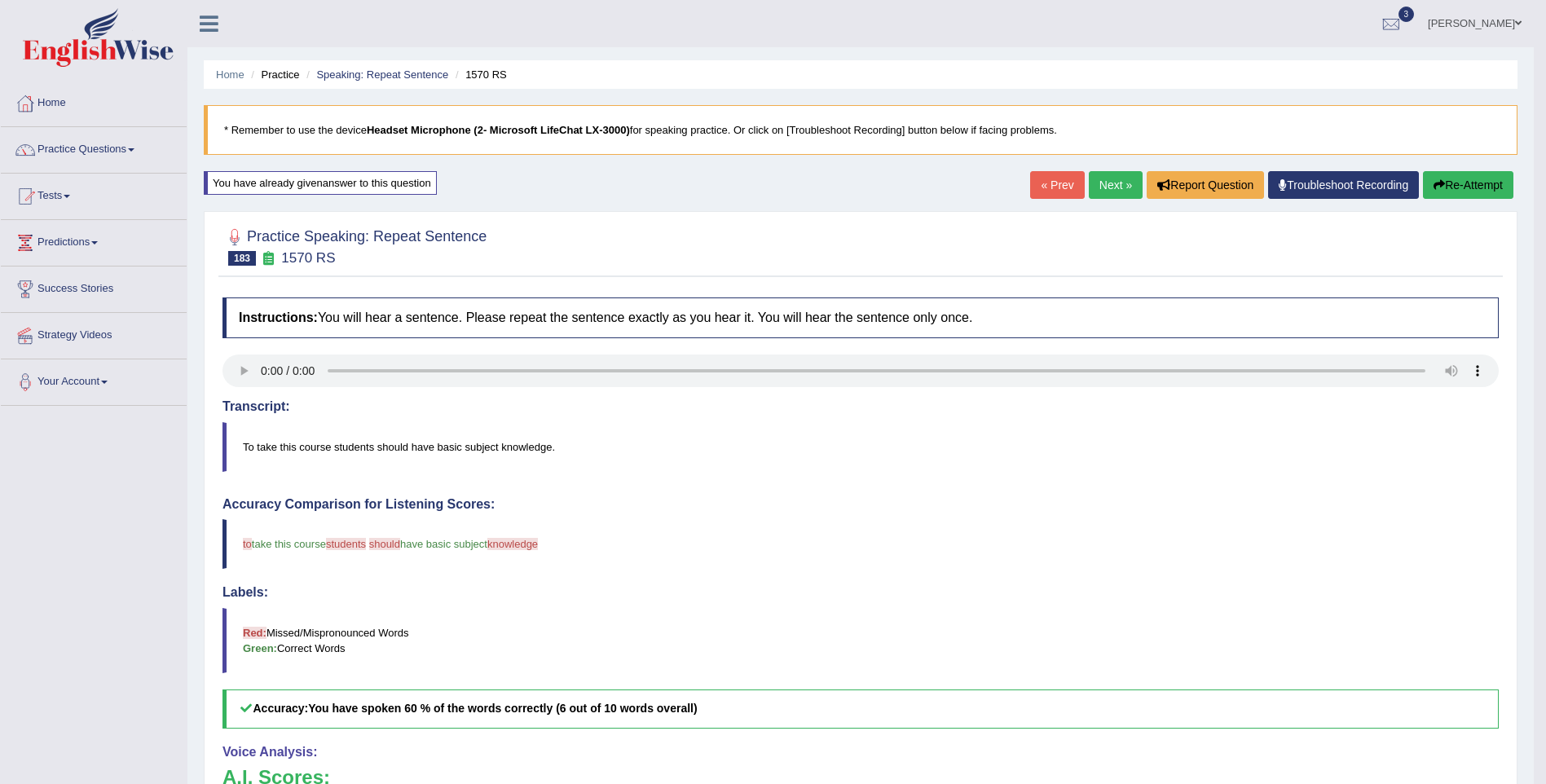
click at [1119, 186] on link "Next »" at bounding box center [1116, 185] width 54 height 27
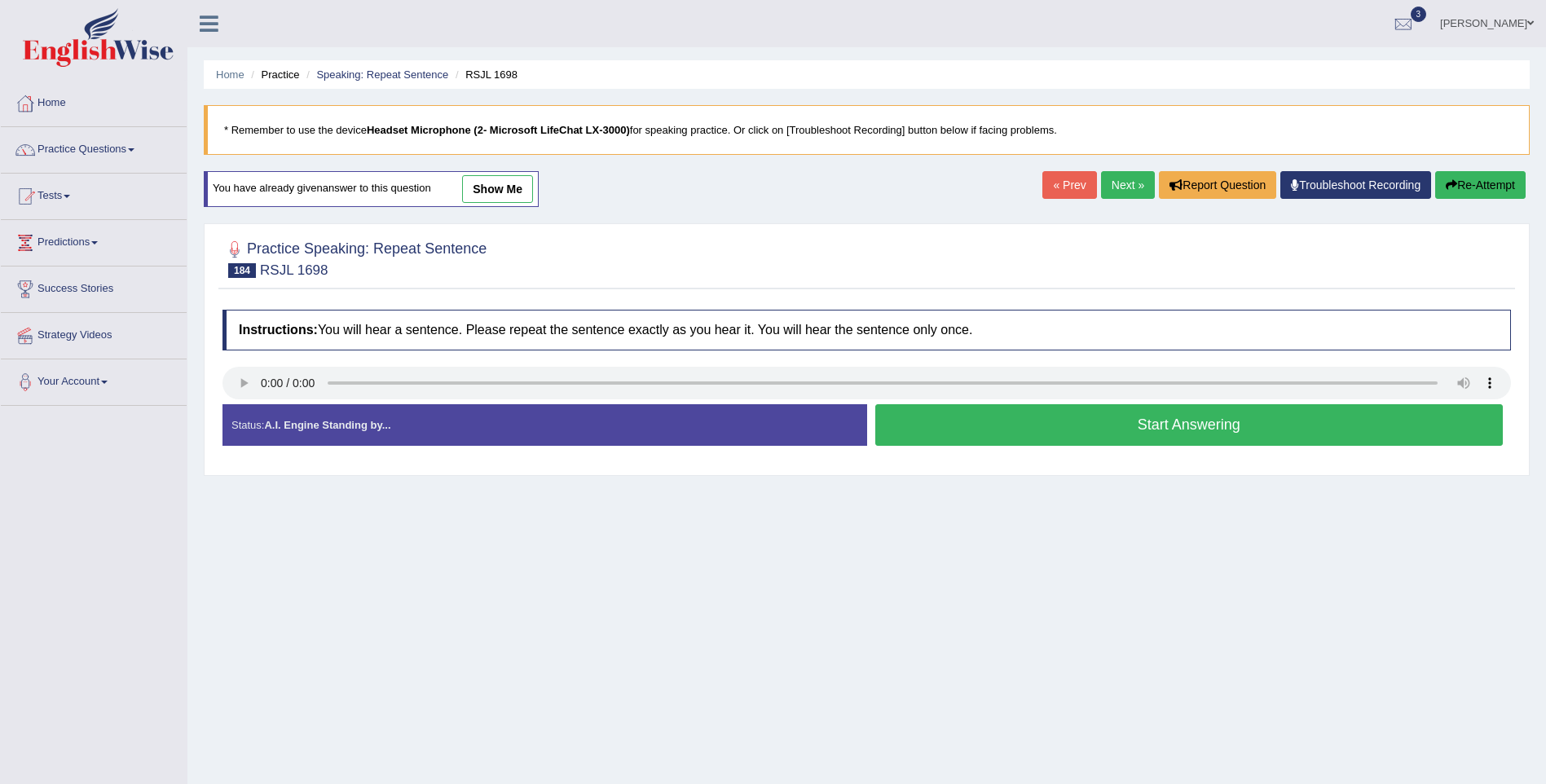
click at [1123, 428] on button "Start Answering" at bounding box center [1189, 424] width 628 height 41
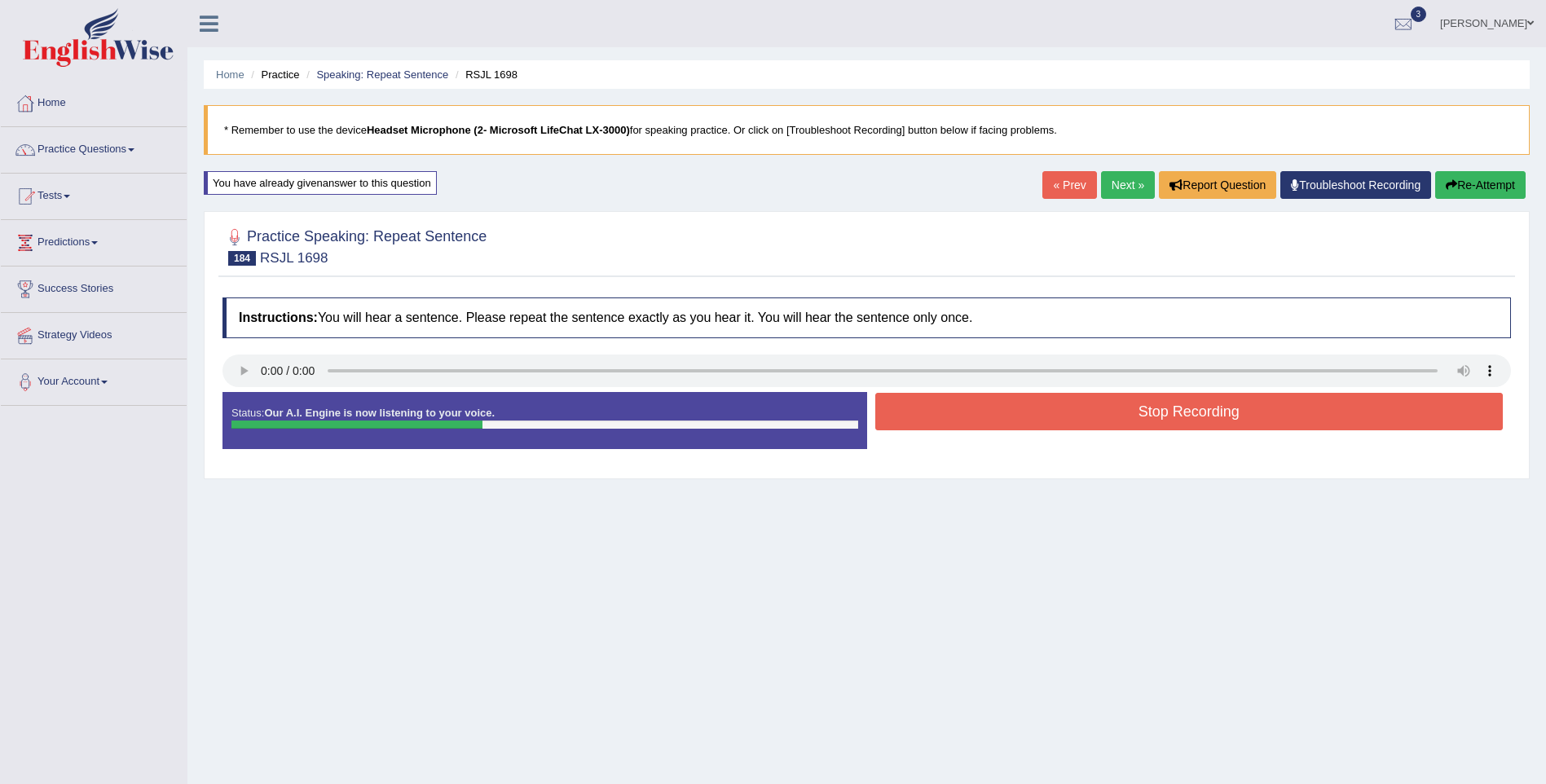
click at [1142, 414] on button "Stop Recording" at bounding box center [1189, 412] width 628 height 37
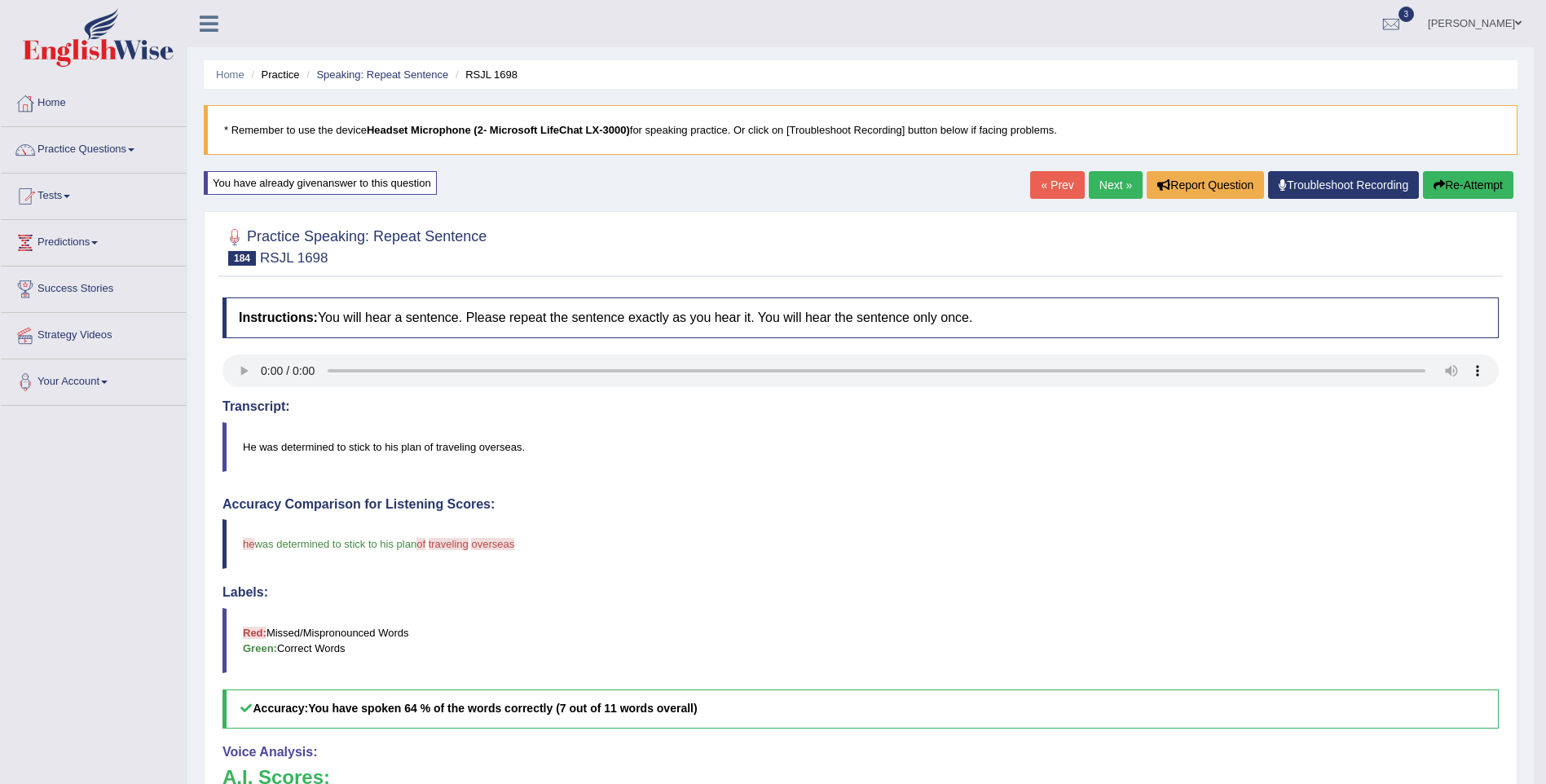
click at [1091, 178] on link "Next »" at bounding box center [1116, 185] width 54 height 27
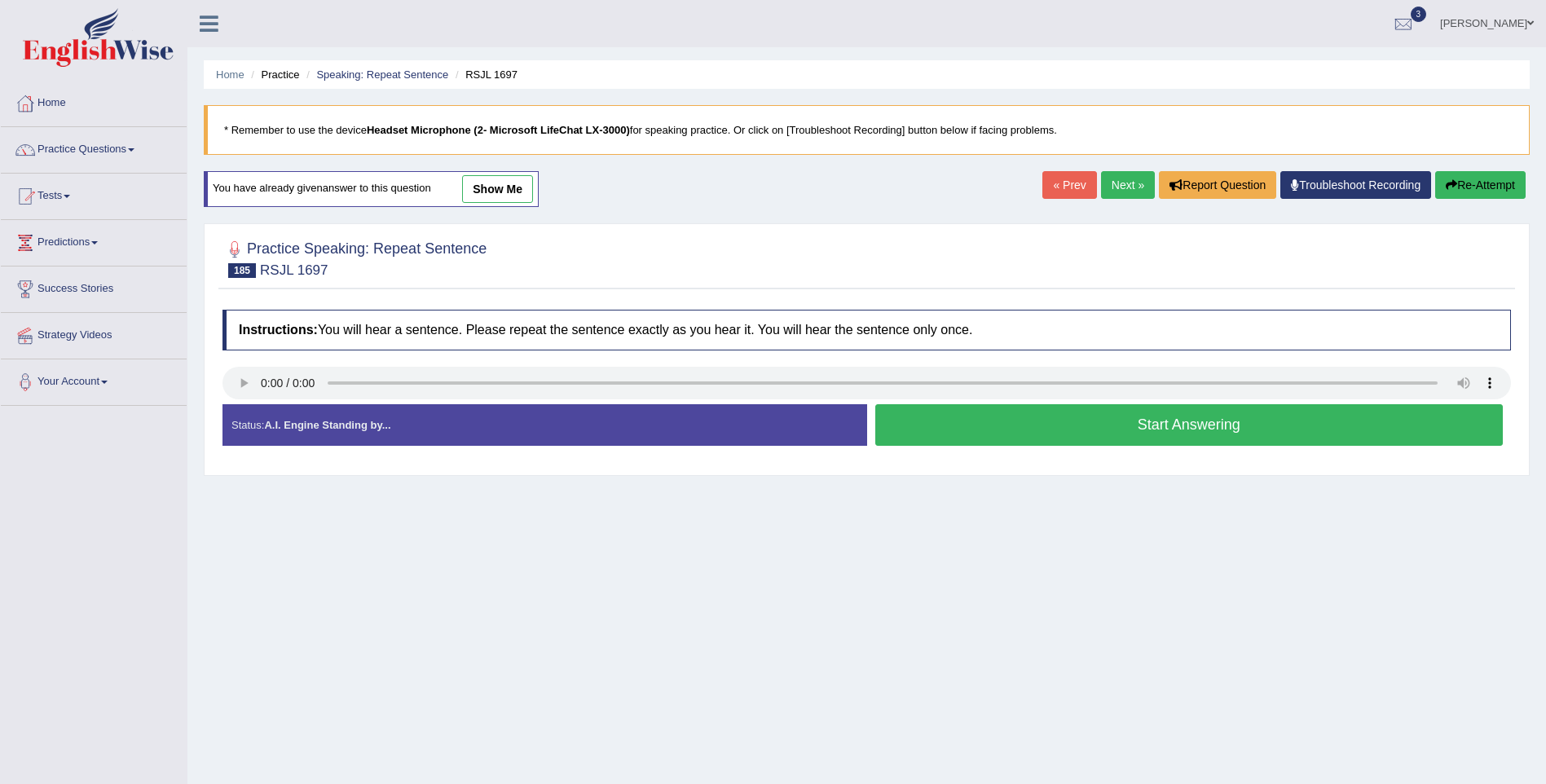
click at [1134, 430] on button "Start Answering" at bounding box center [1189, 424] width 628 height 41
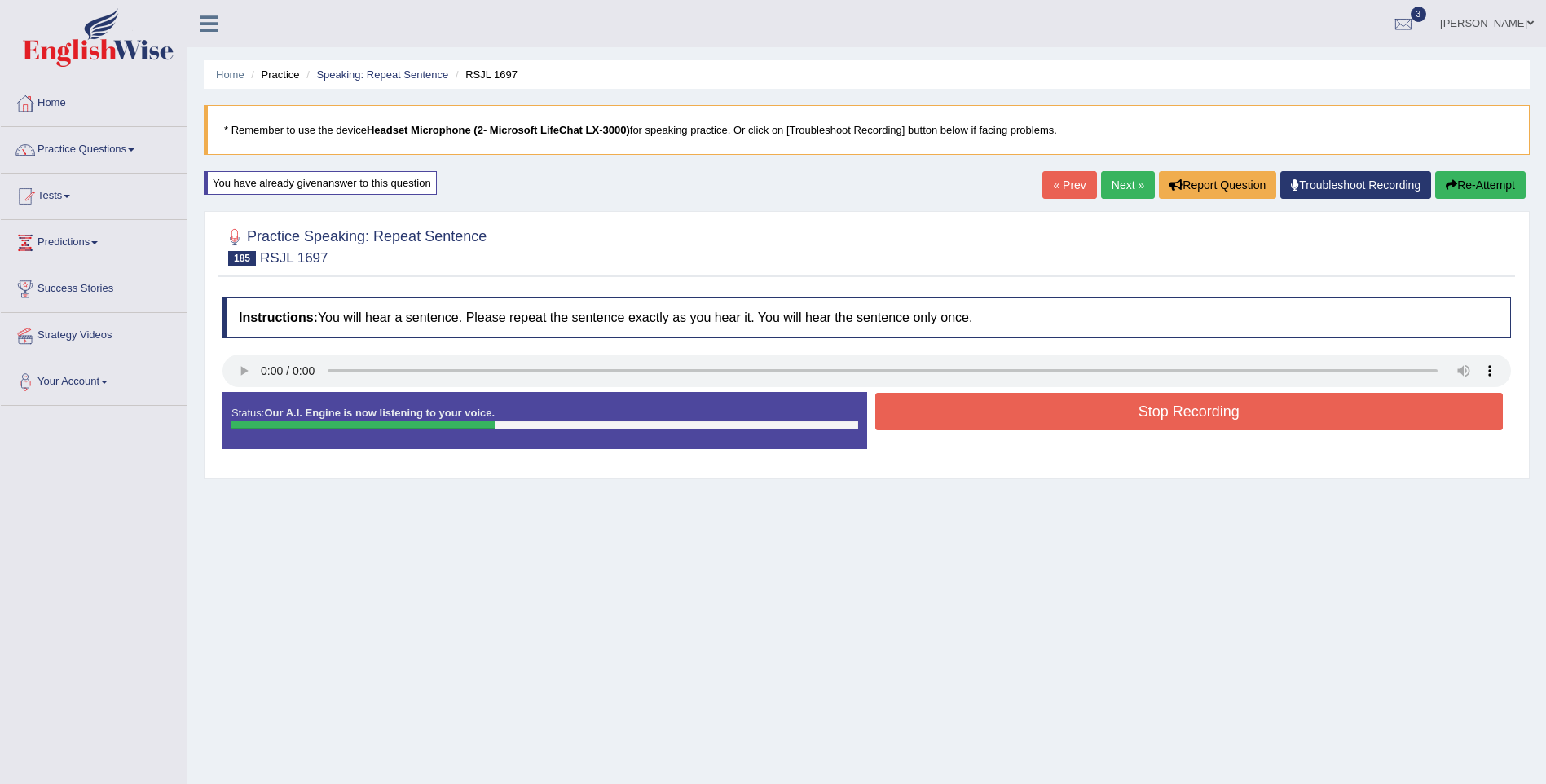
click at [1143, 416] on button "Stop Recording" at bounding box center [1189, 412] width 628 height 37
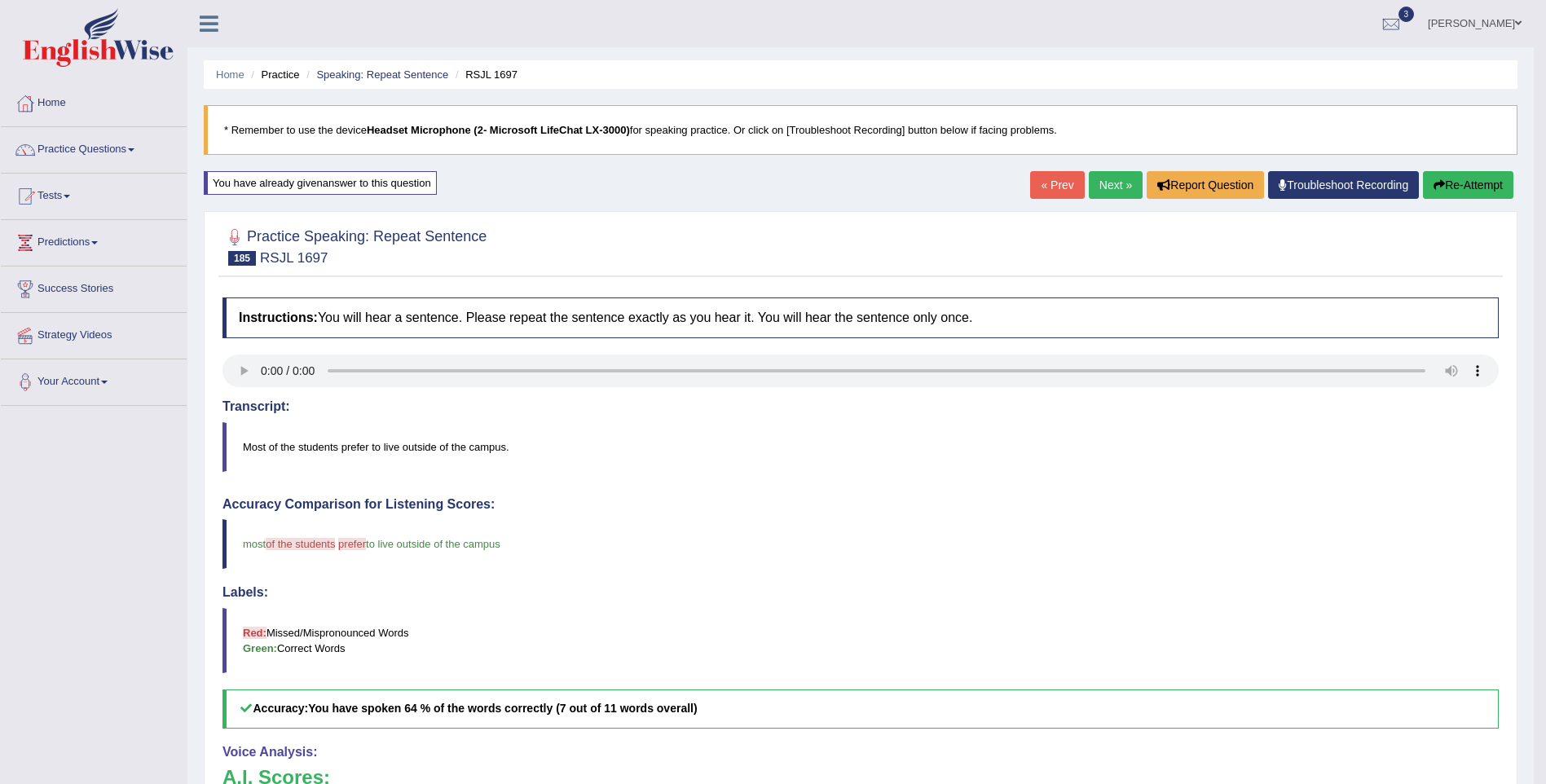
click at [1462, 181] on button "Re-Attempt" at bounding box center [1468, 185] width 90 height 27
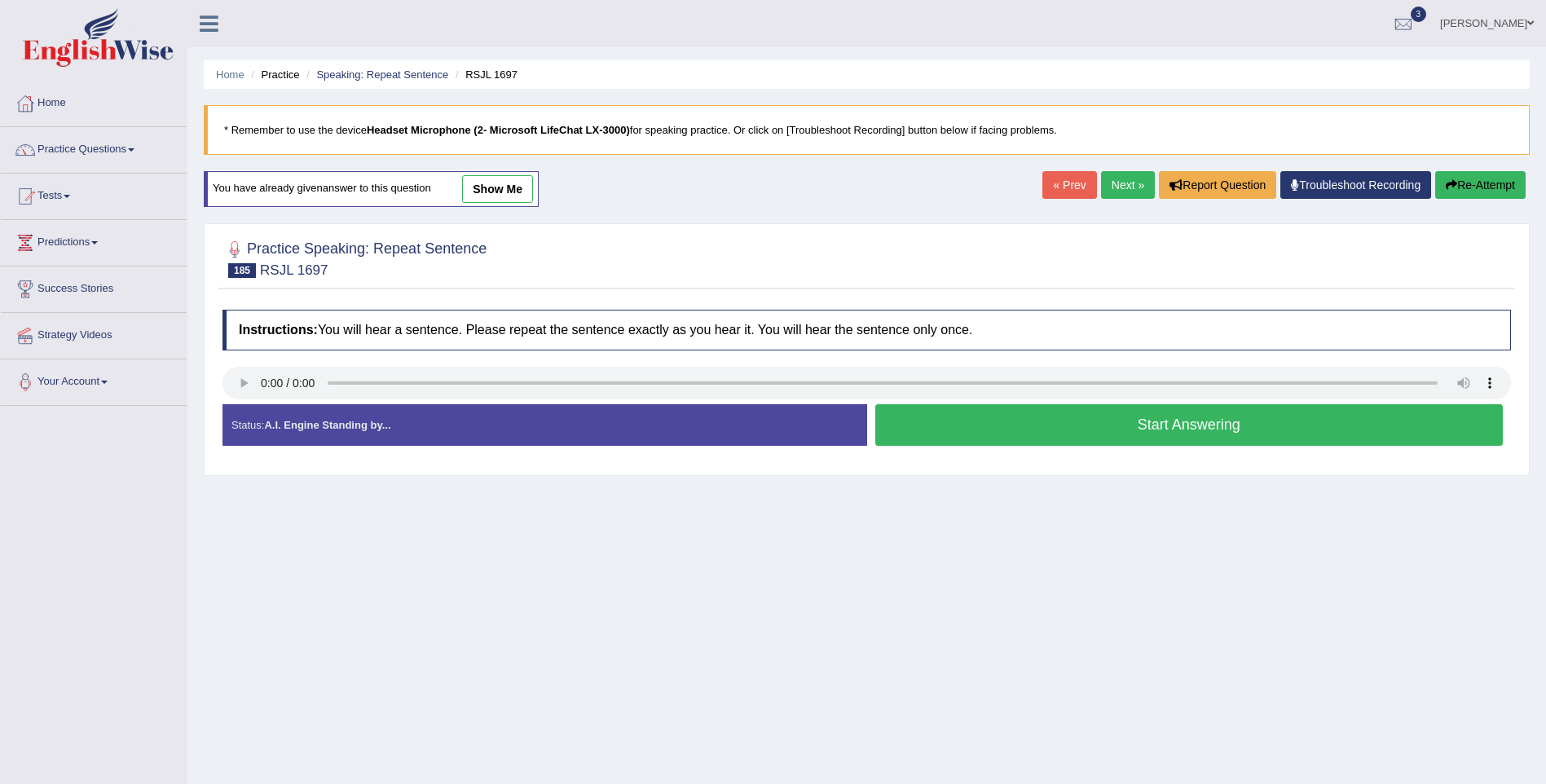
click at [1049, 433] on button "Start Answering" at bounding box center [1189, 424] width 628 height 41
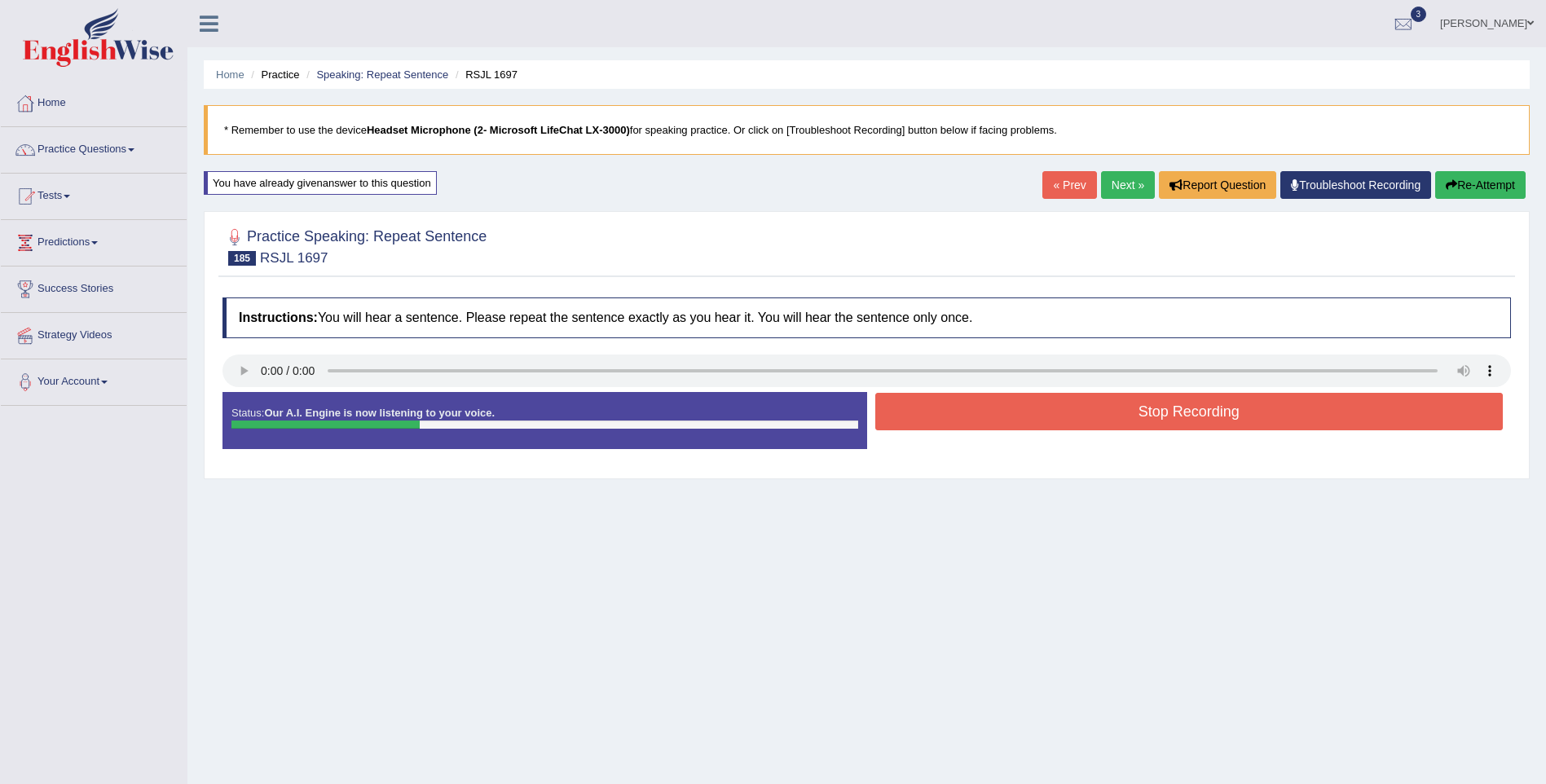
click at [1079, 421] on button "Stop Recording" at bounding box center [1189, 412] width 628 height 37
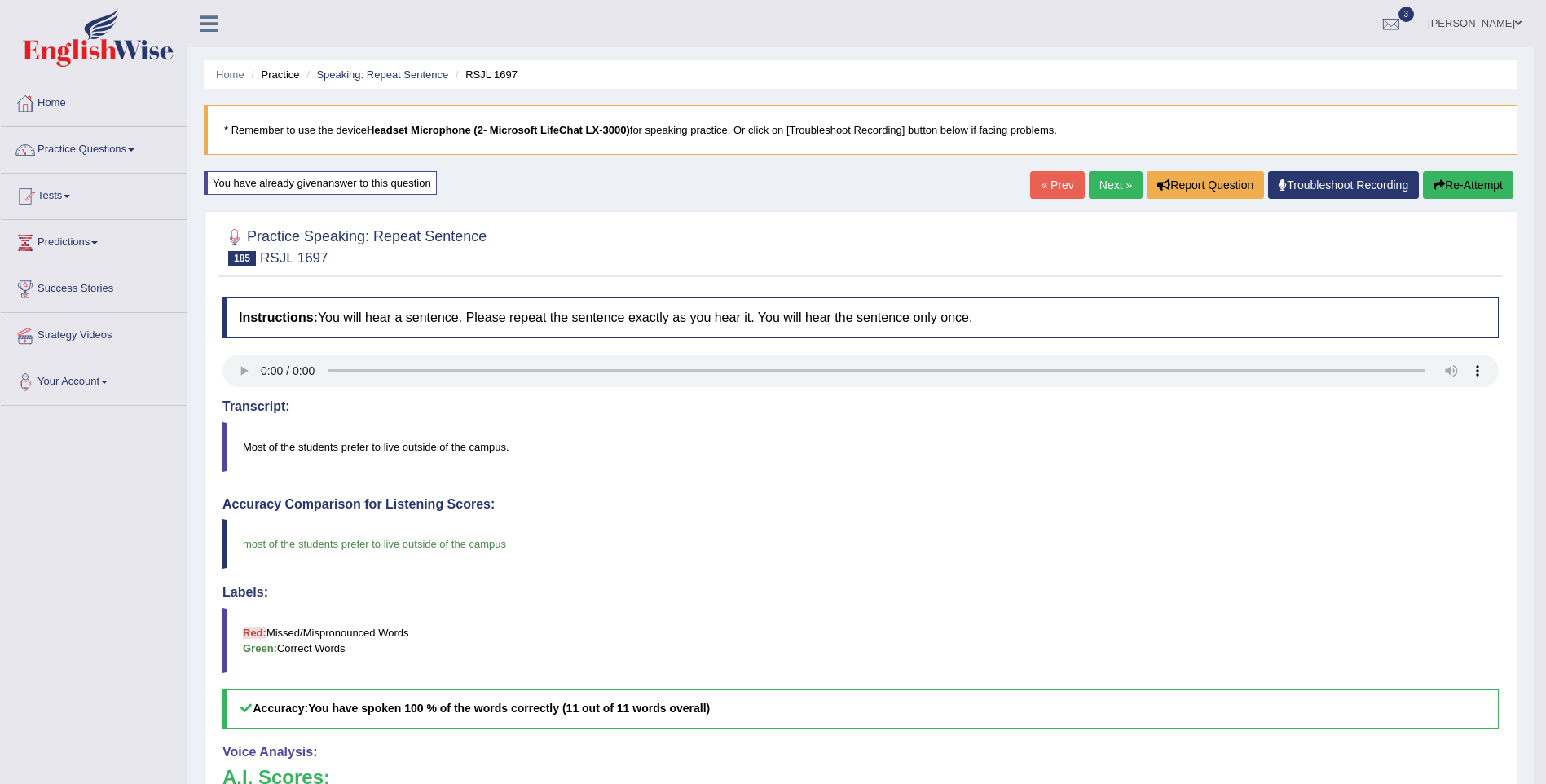
click at [1100, 180] on link "Next »" at bounding box center [1116, 185] width 54 height 27
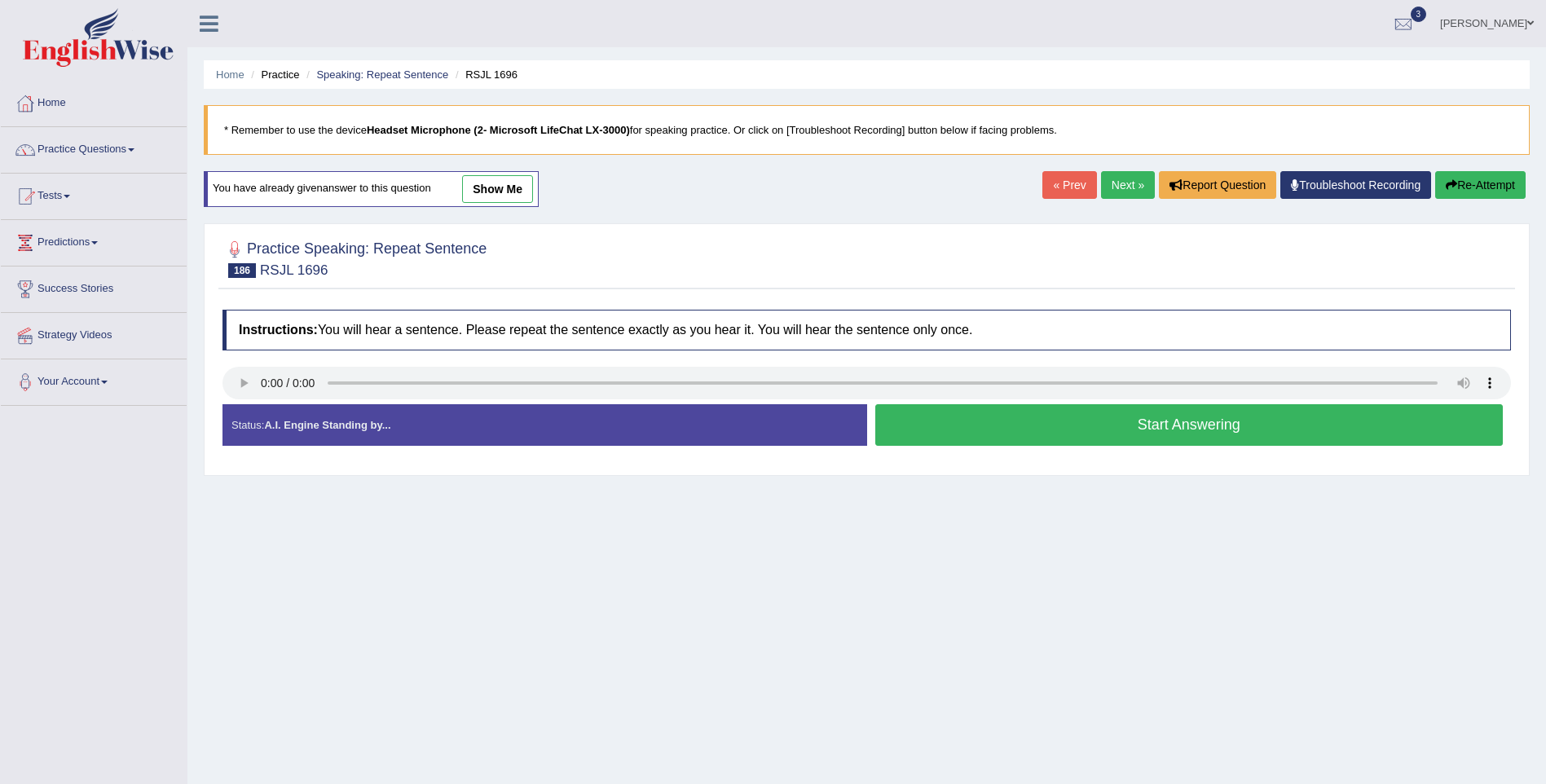
click at [1211, 432] on button "Start Answering" at bounding box center [1189, 424] width 628 height 41
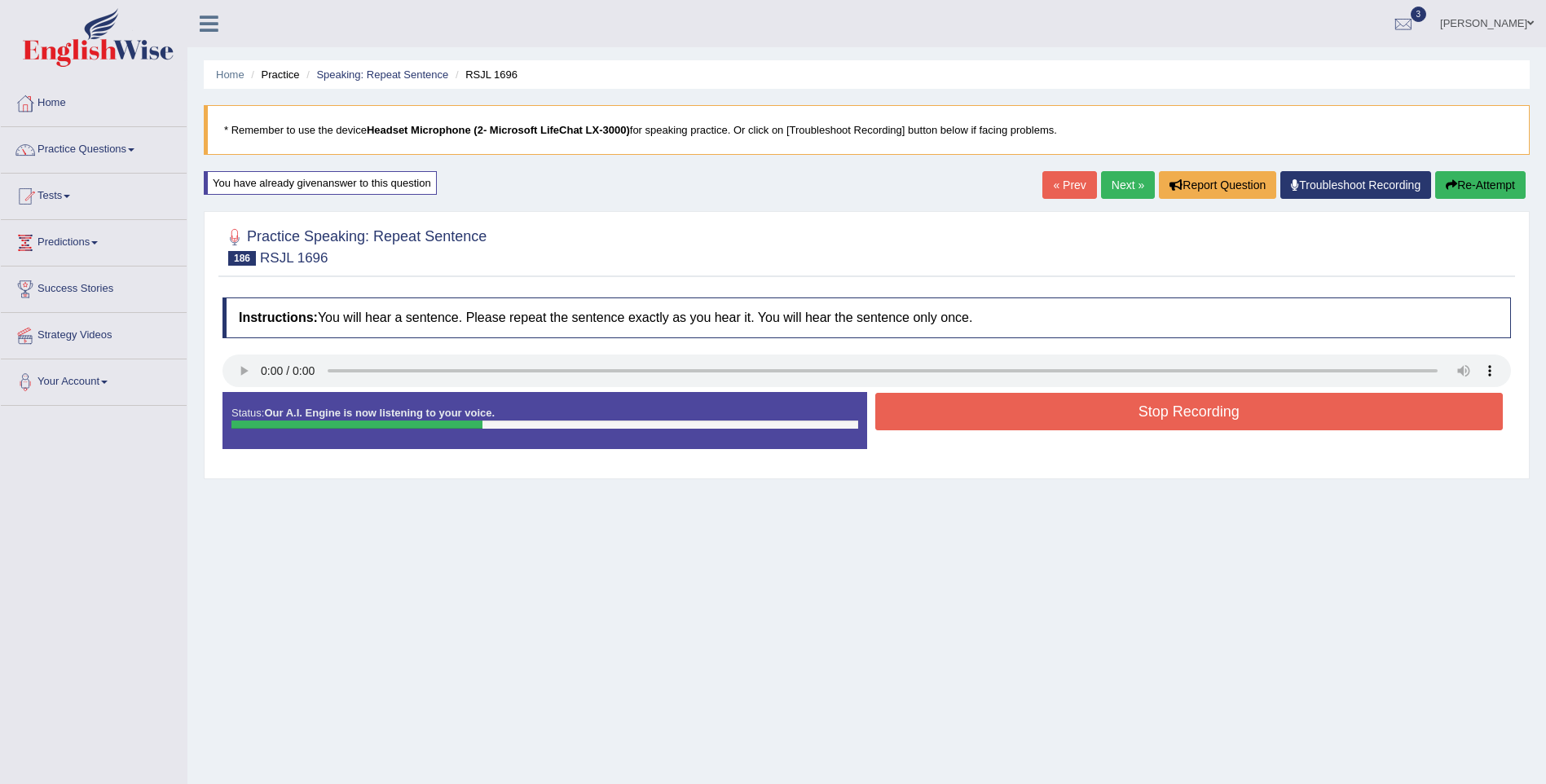
click at [1210, 413] on button "Stop Recording" at bounding box center [1189, 412] width 628 height 37
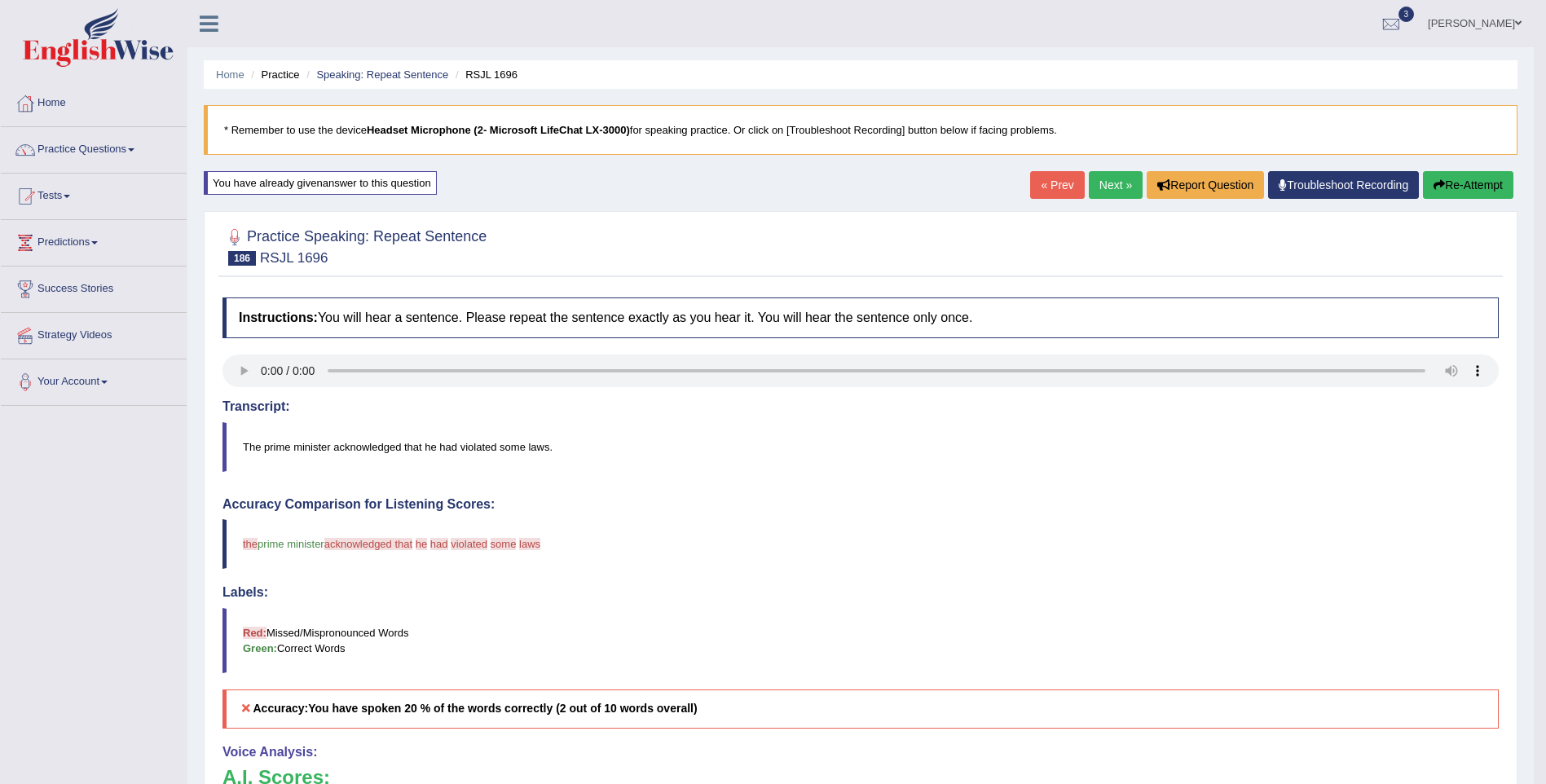
click at [1466, 180] on button "Re-Attempt" at bounding box center [1468, 185] width 90 height 27
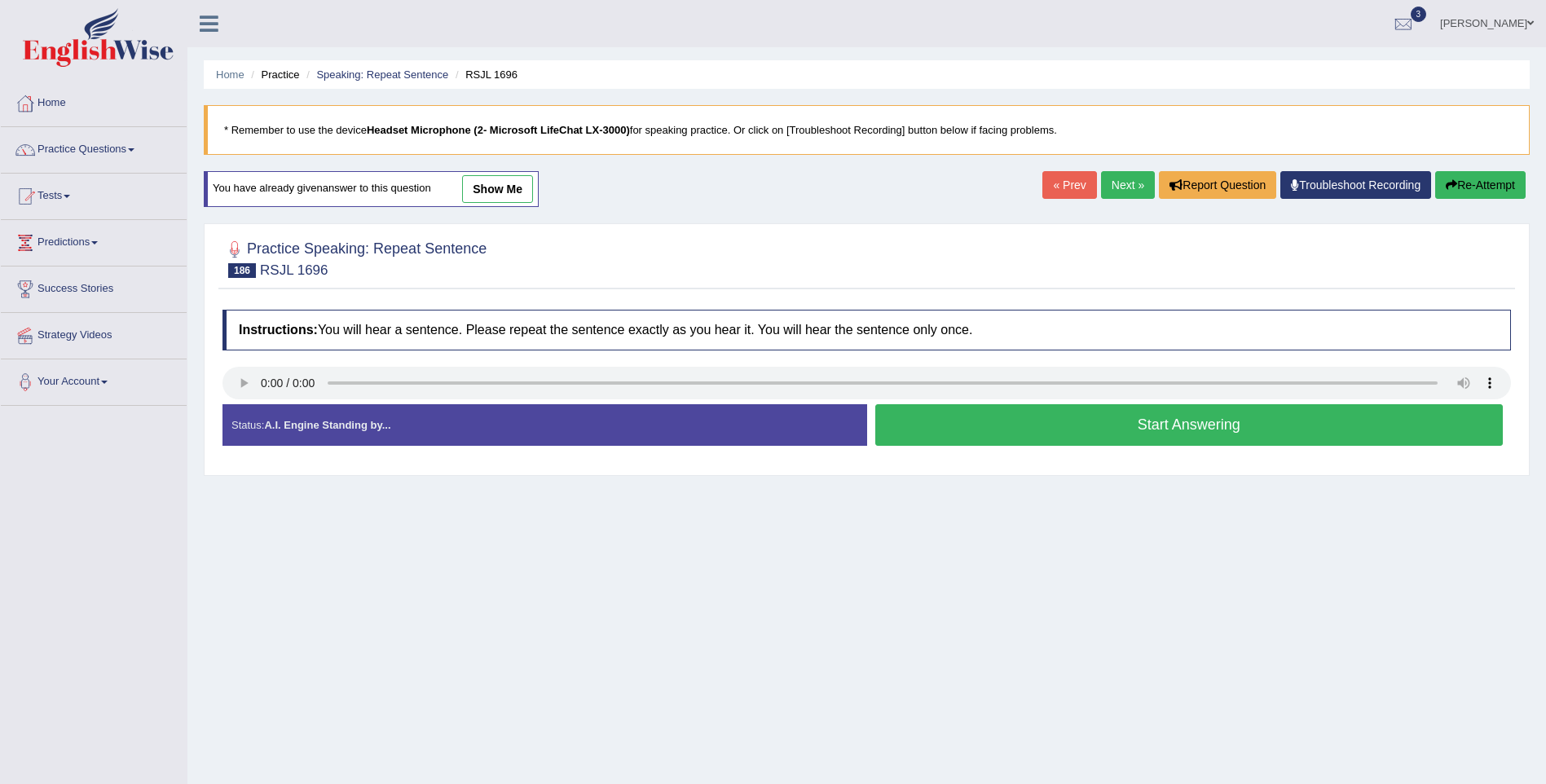
click at [1094, 417] on button "Start Answering" at bounding box center [1189, 424] width 628 height 41
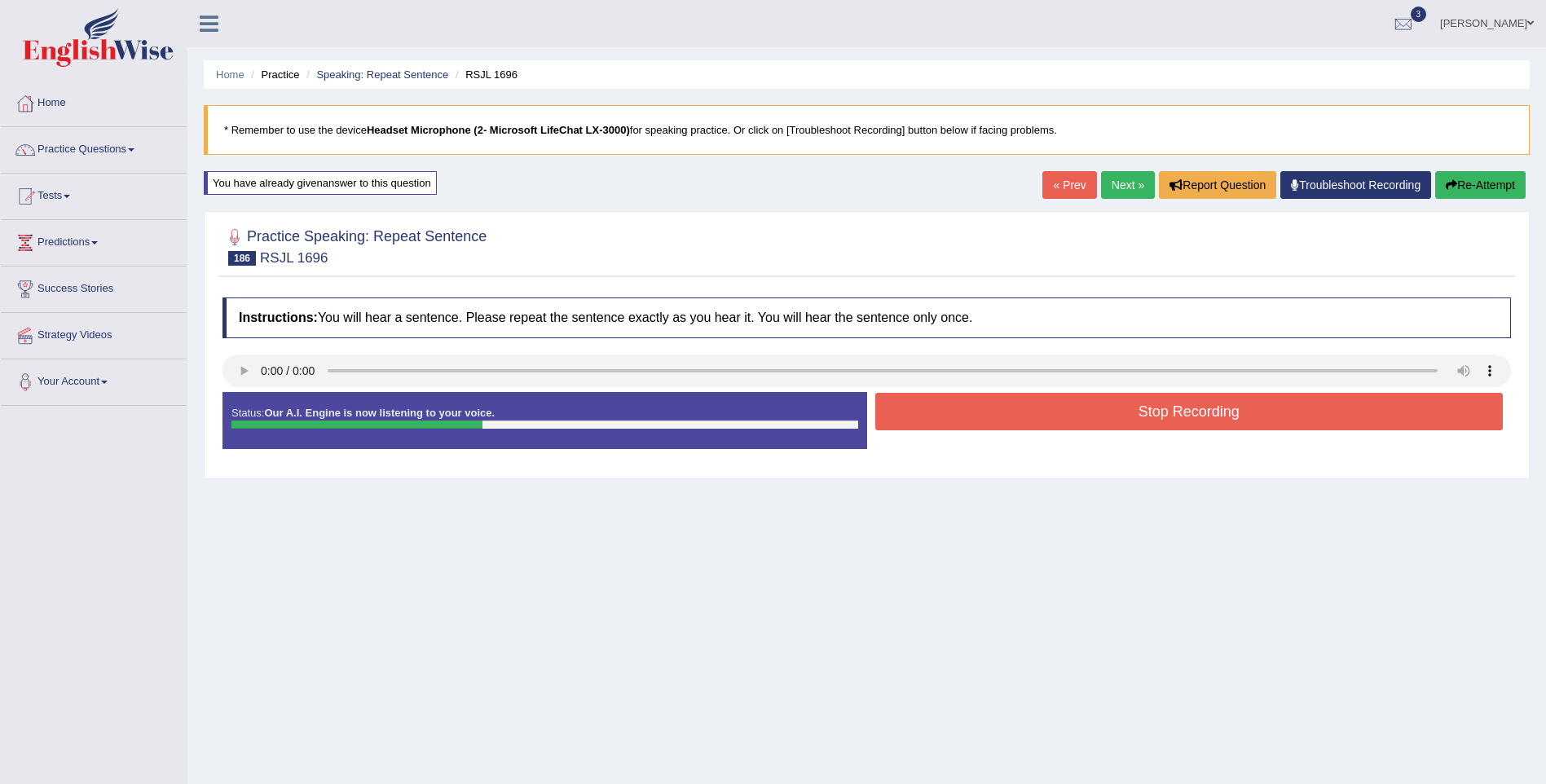
click at [1104, 417] on button "Stop Recording" at bounding box center [1189, 412] width 628 height 37
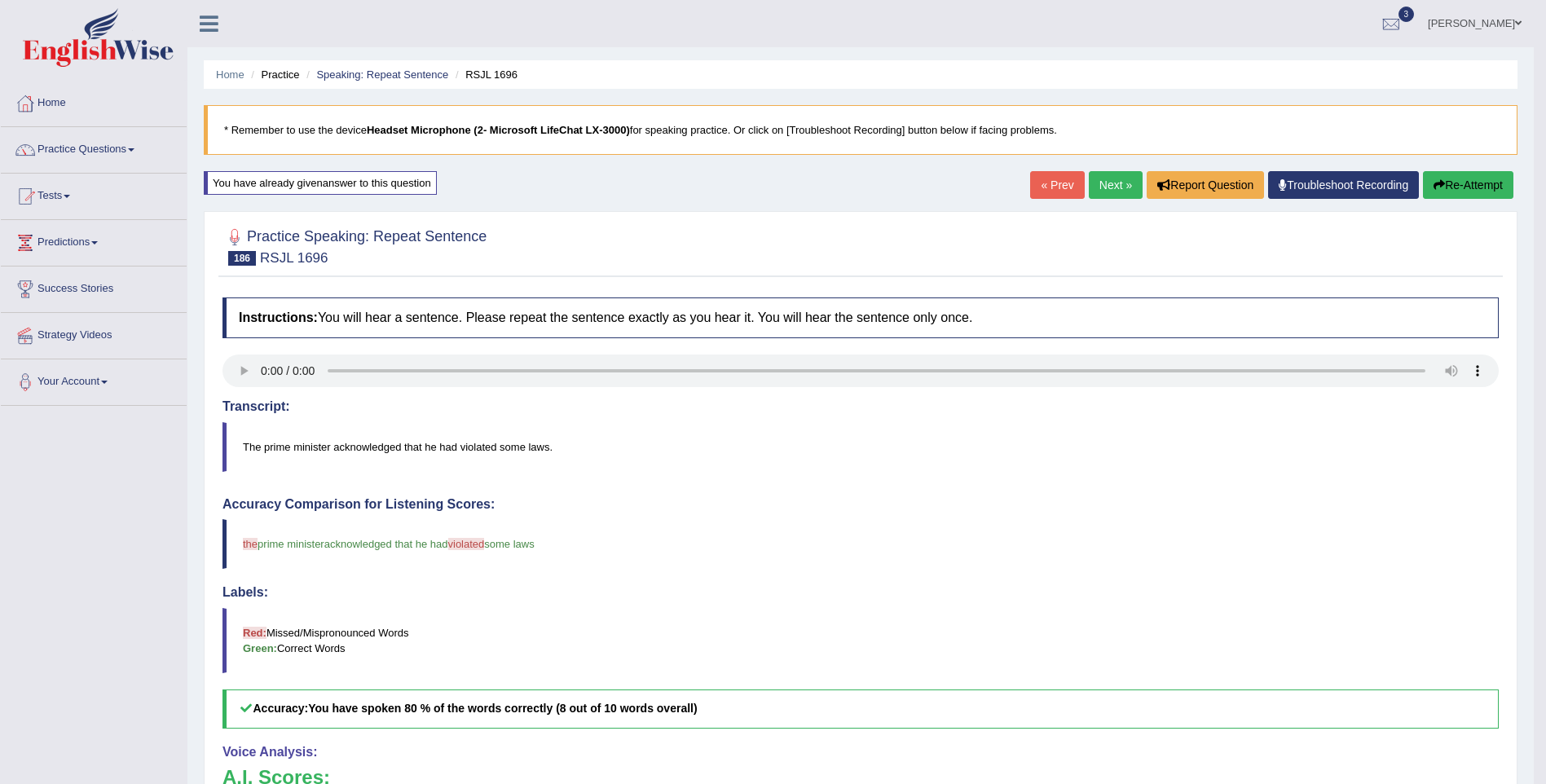
click at [1112, 184] on link "Next »" at bounding box center [1116, 185] width 54 height 27
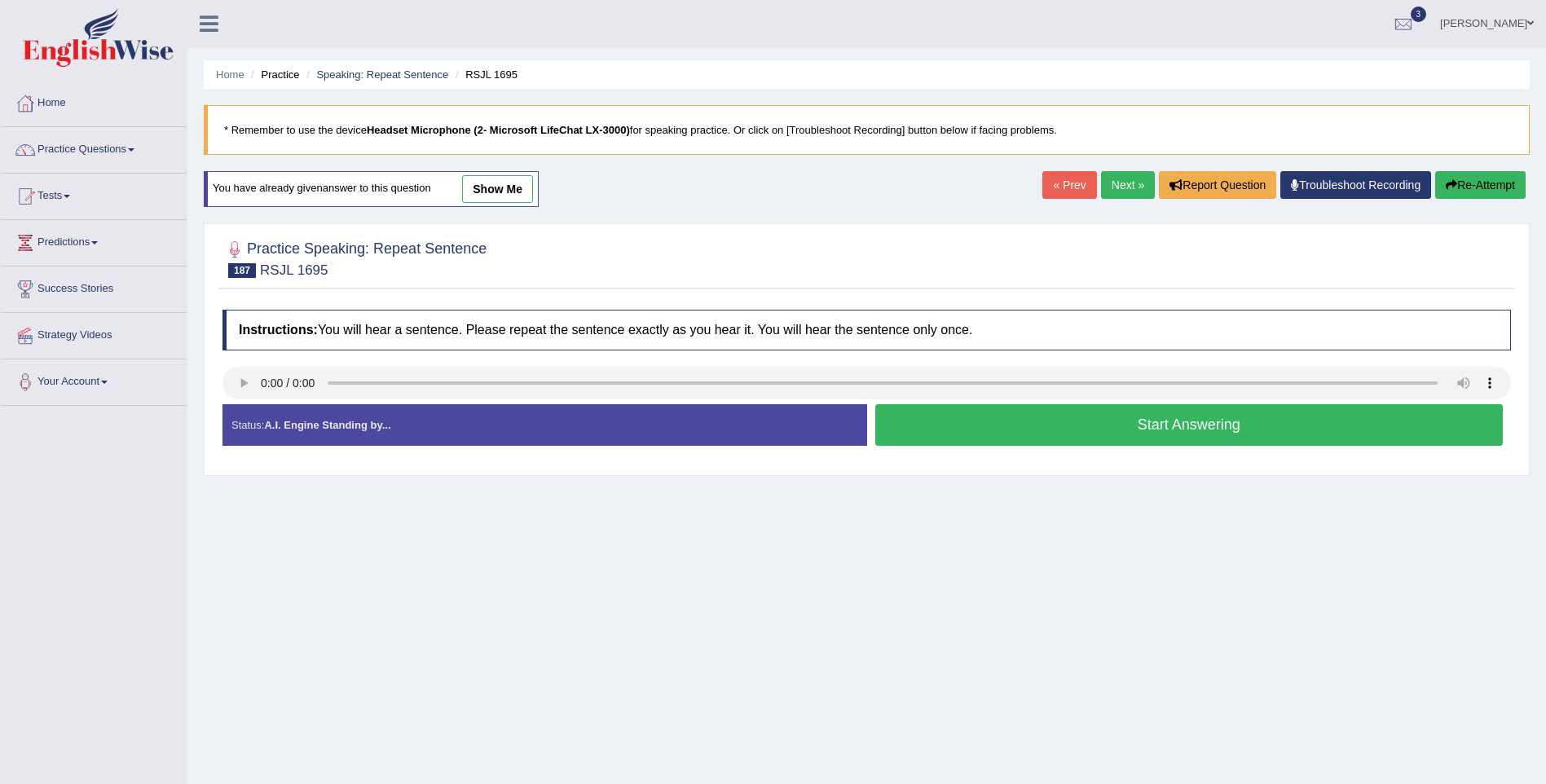
click at [1236, 437] on button "Start Answering" at bounding box center [1189, 424] width 628 height 41
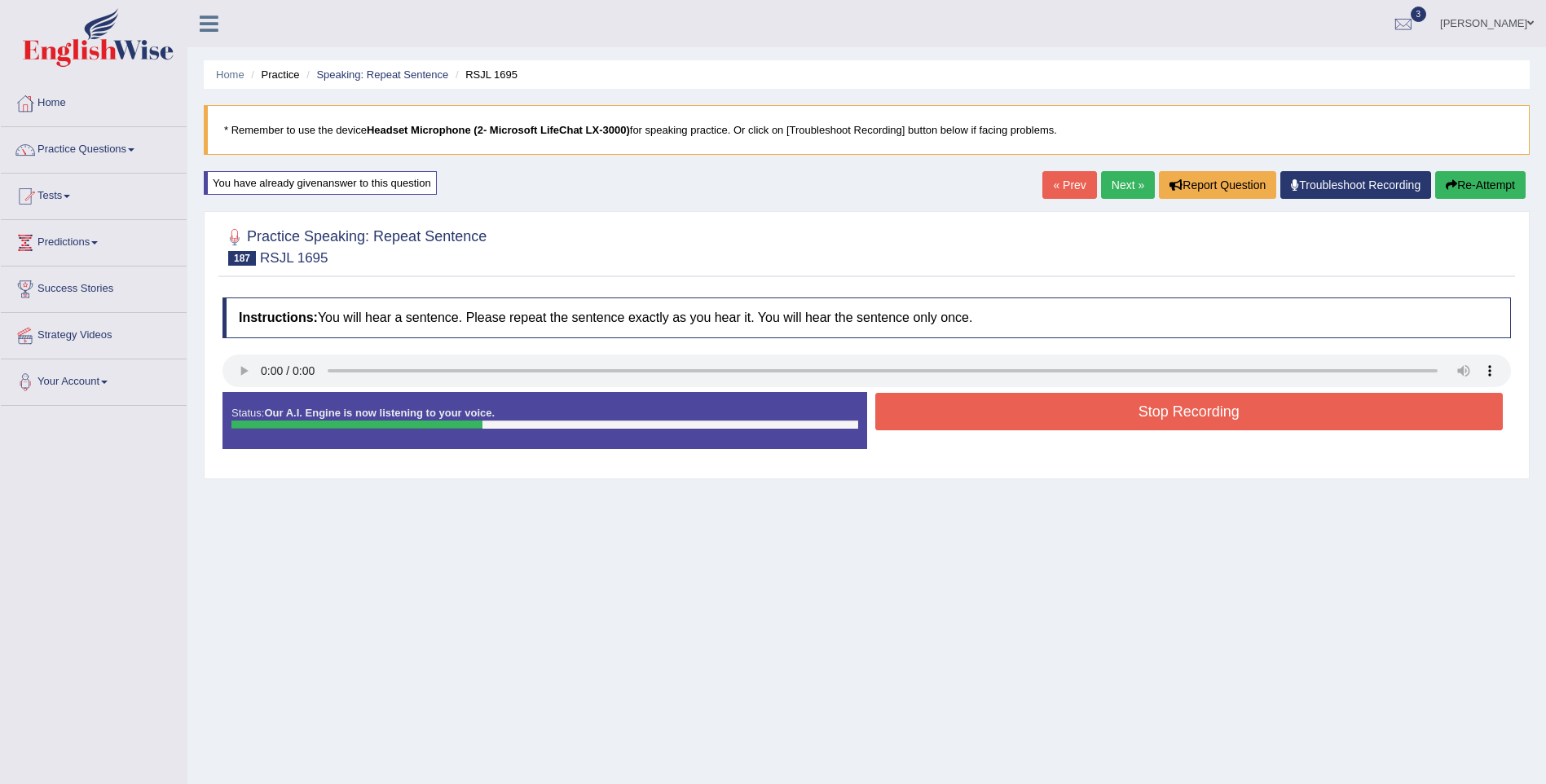
click at [1233, 417] on button "Stop Recording" at bounding box center [1189, 412] width 628 height 37
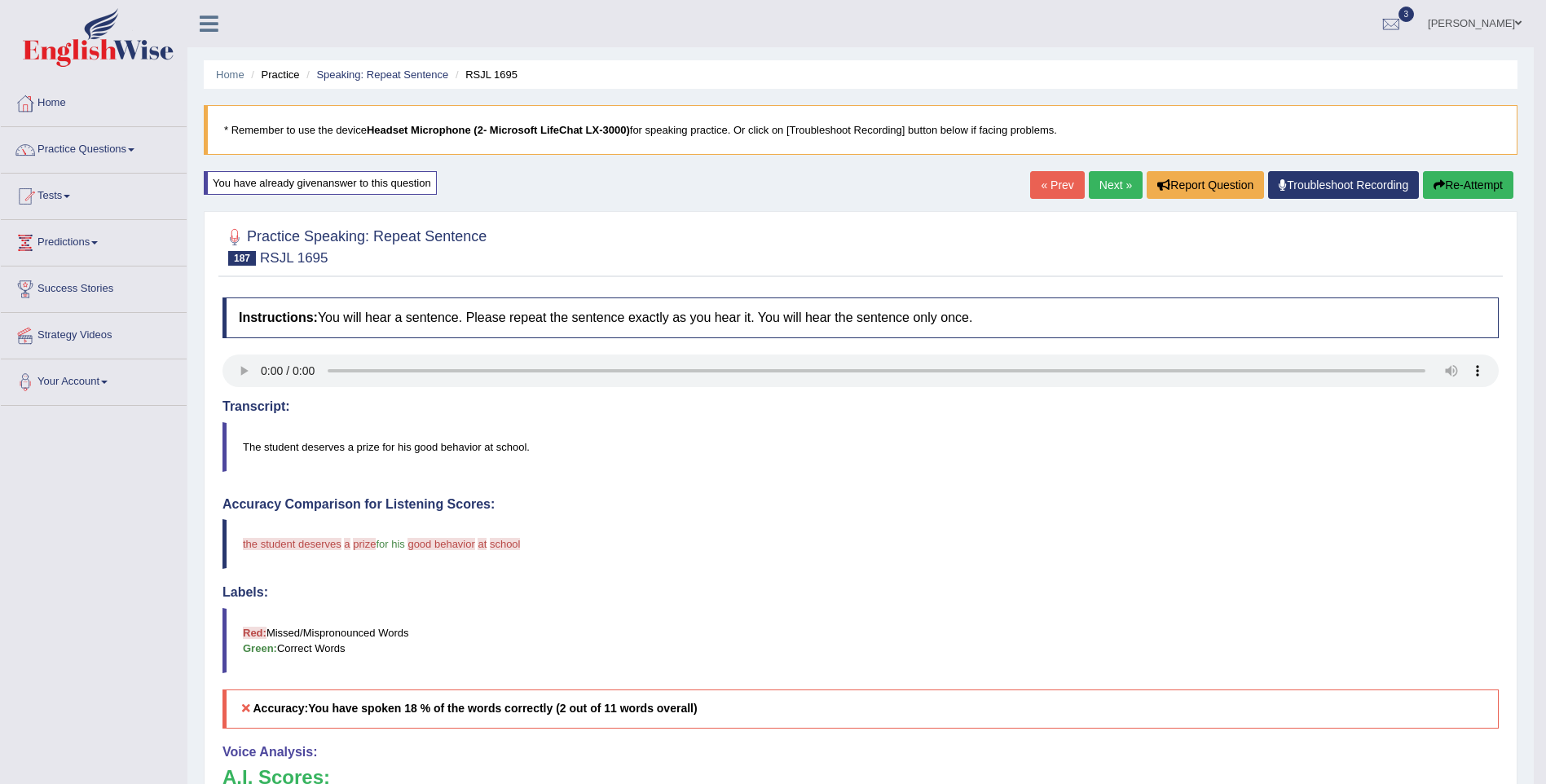
click at [1468, 182] on button "Re-Attempt" at bounding box center [1468, 185] width 90 height 27
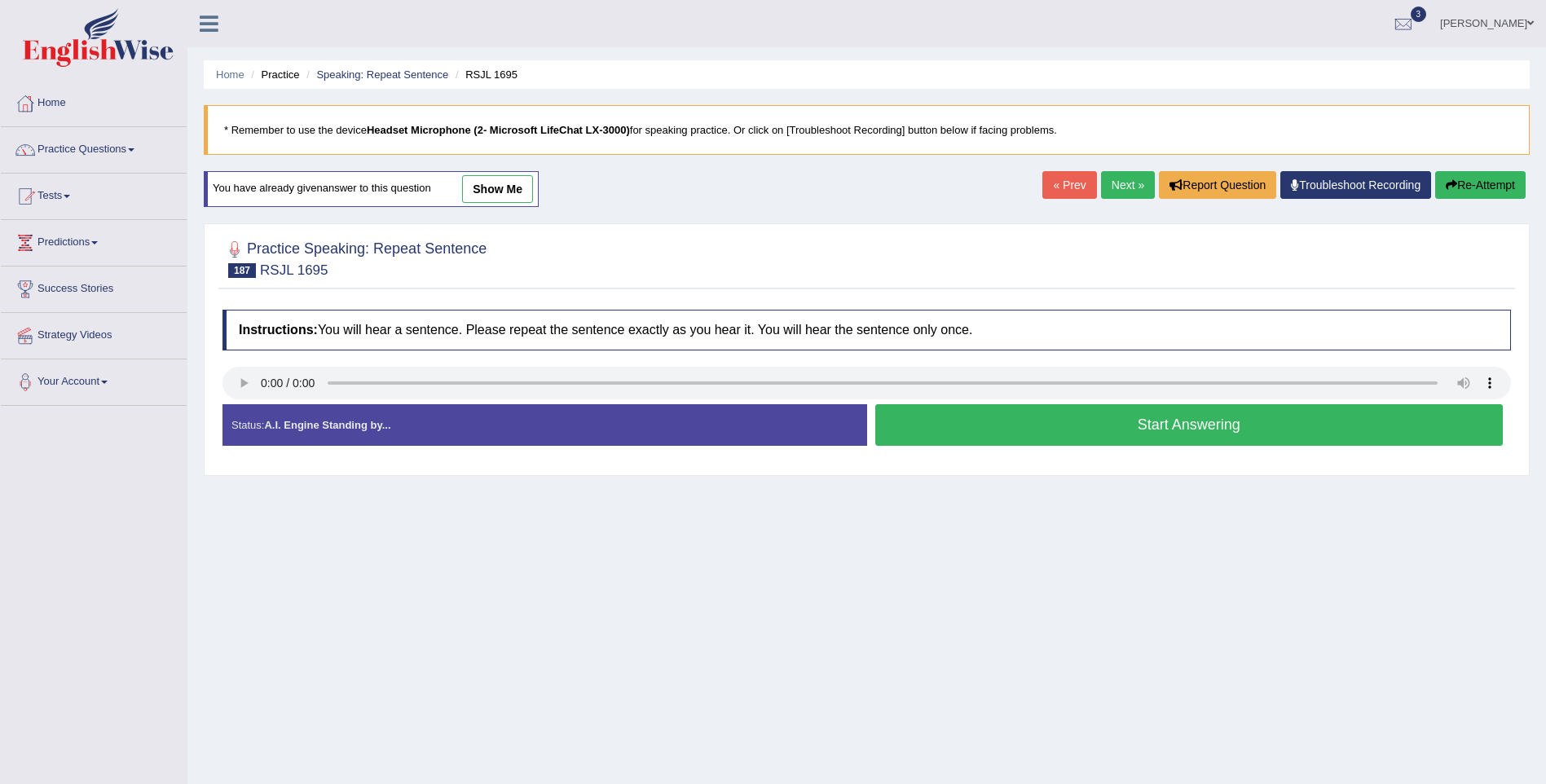
click at [1222, 428] on button "Start Answering" at bounding box center [1189, 424] width 628 height 41
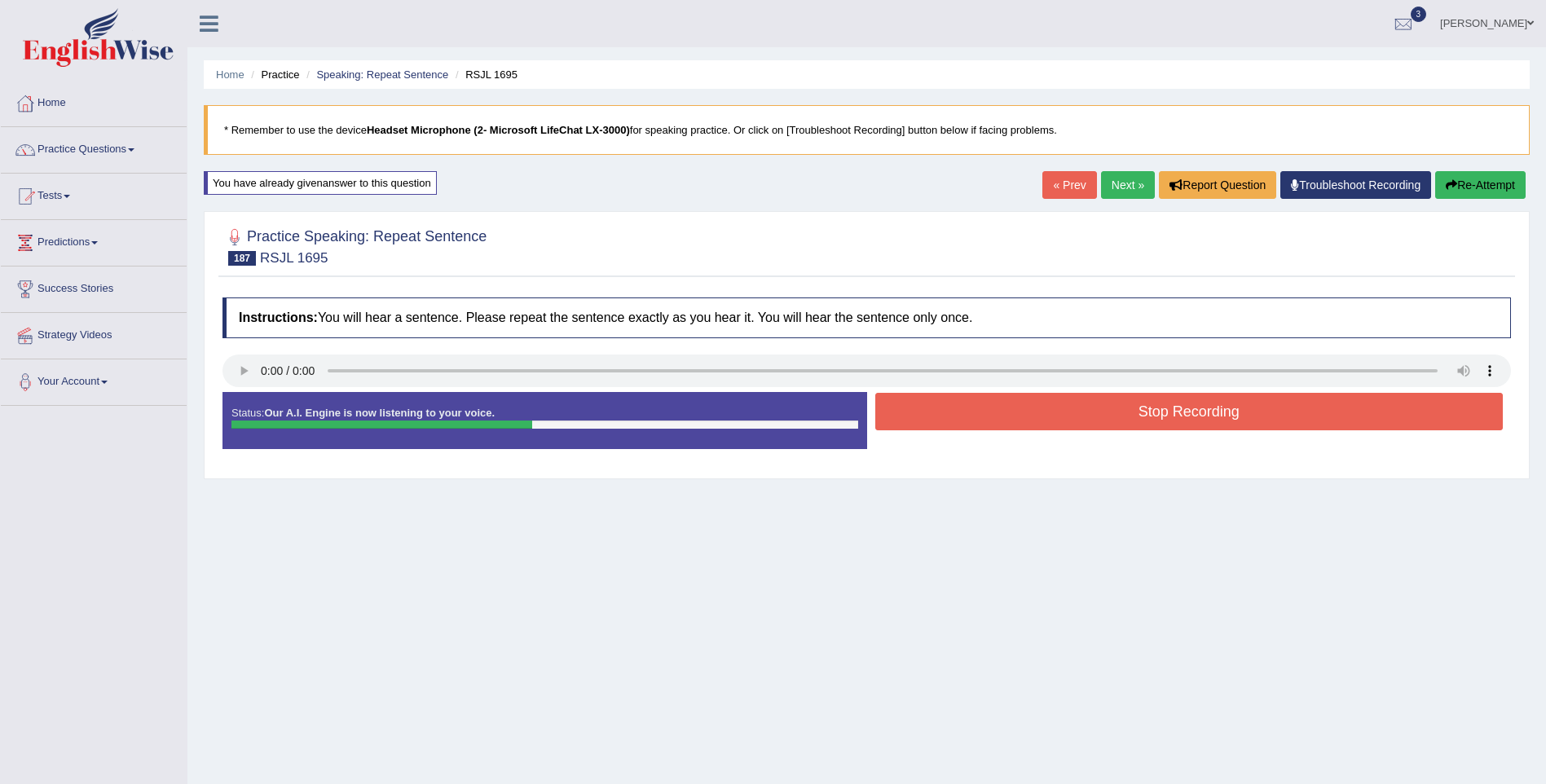
click at [1222, 410] on button "Stop Recording" at bounding box center [1189, 412] width 628 height 37
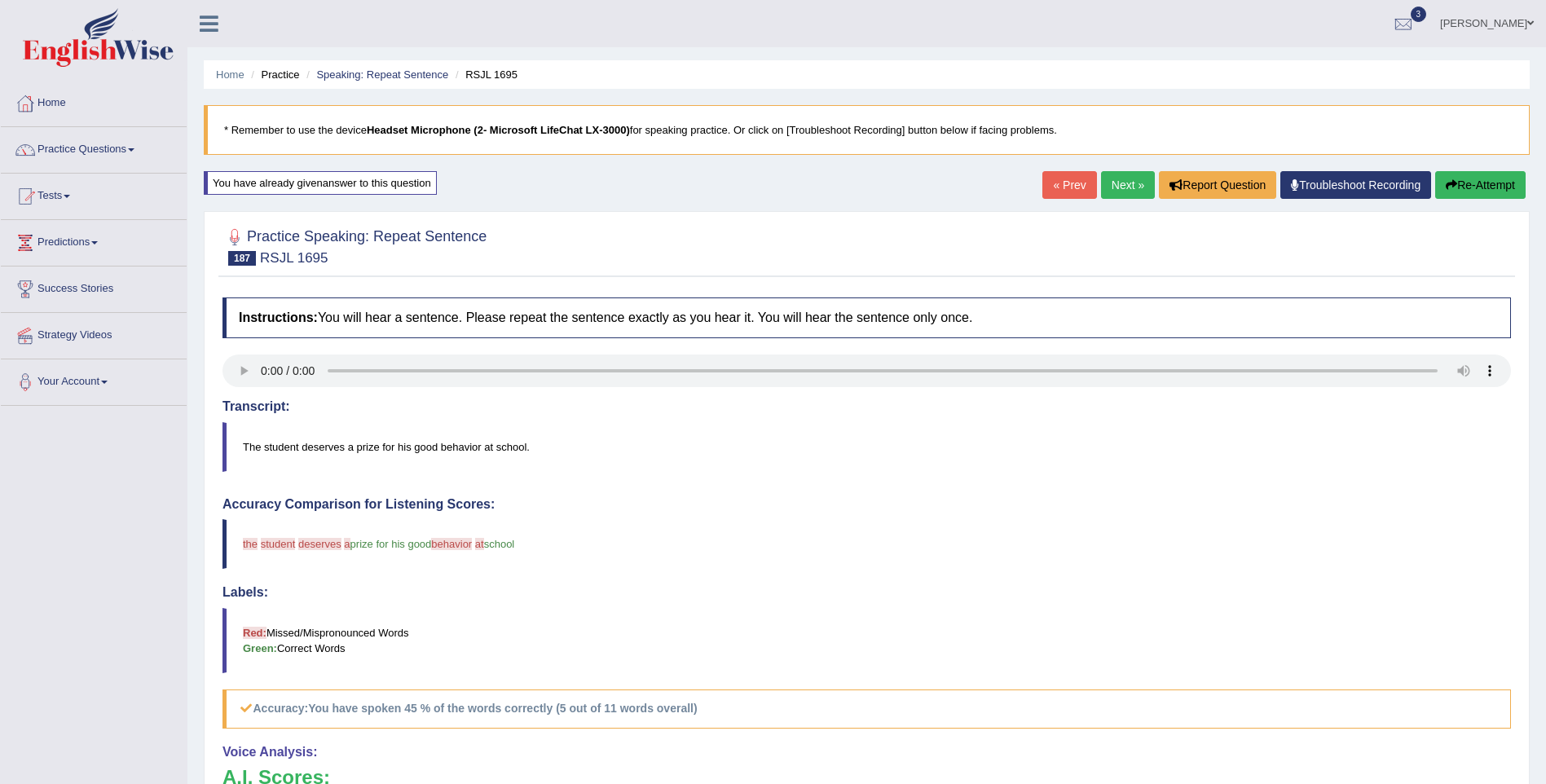
click at [1122, 179] on link "Next »" at bounding box center [1127, 185] width 54 height 27
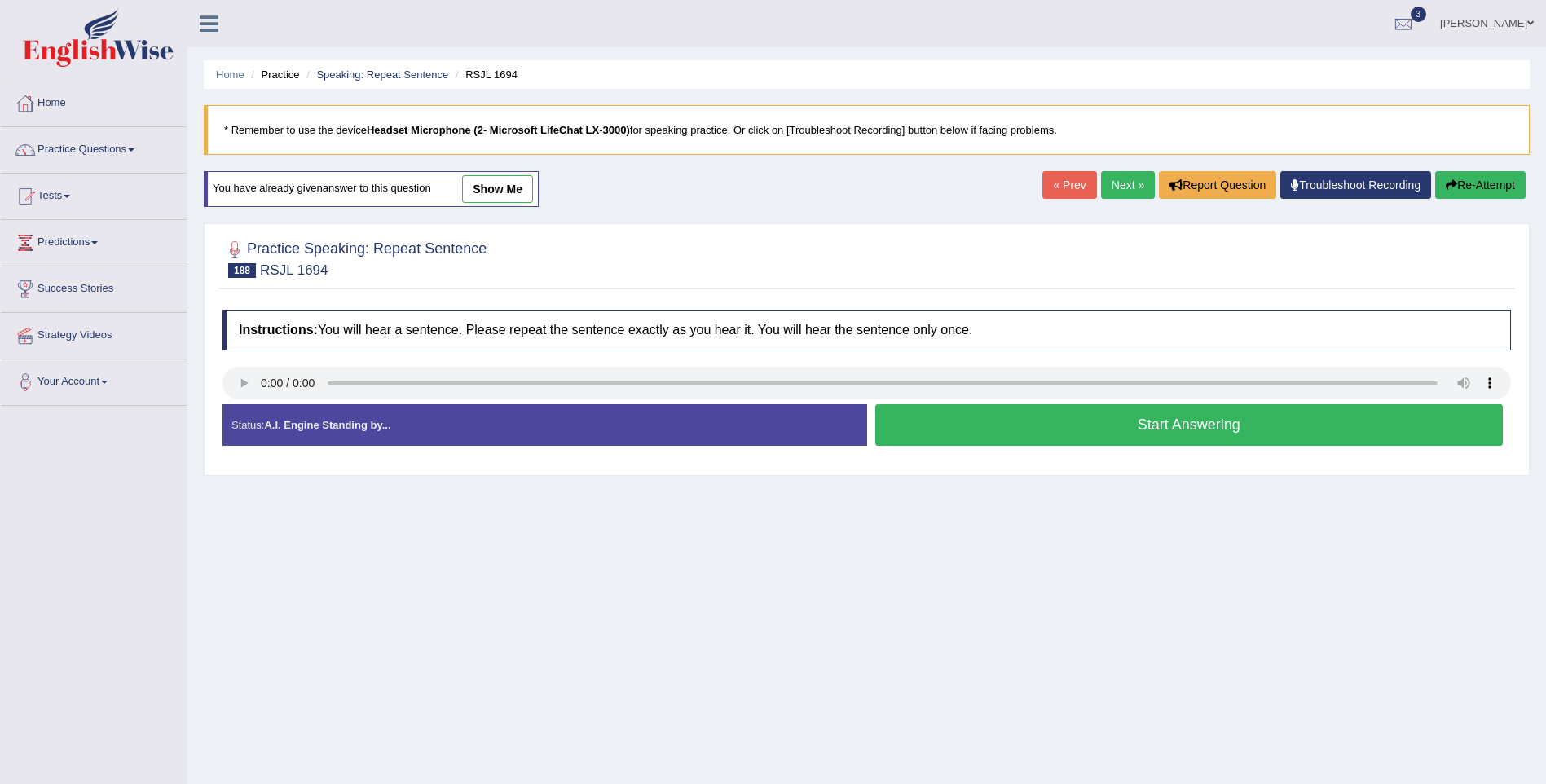
click at [1262, 426] on button "Start Answering" at bounding box center [1189, 424] width 628 height 41
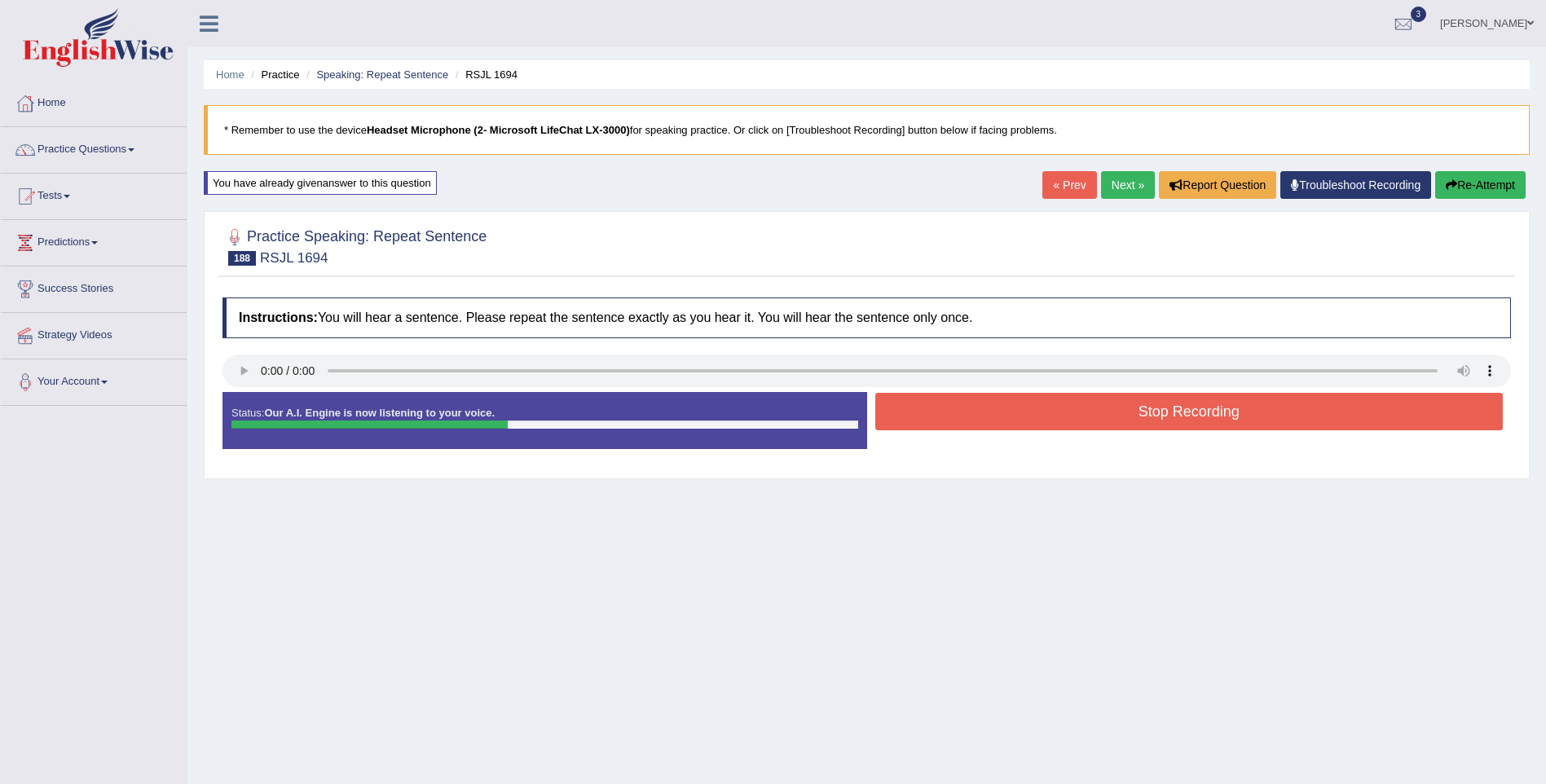
click at [1252, 428] on button "Stop Recording" at bounding box center [1189, 412] width 628 height 37
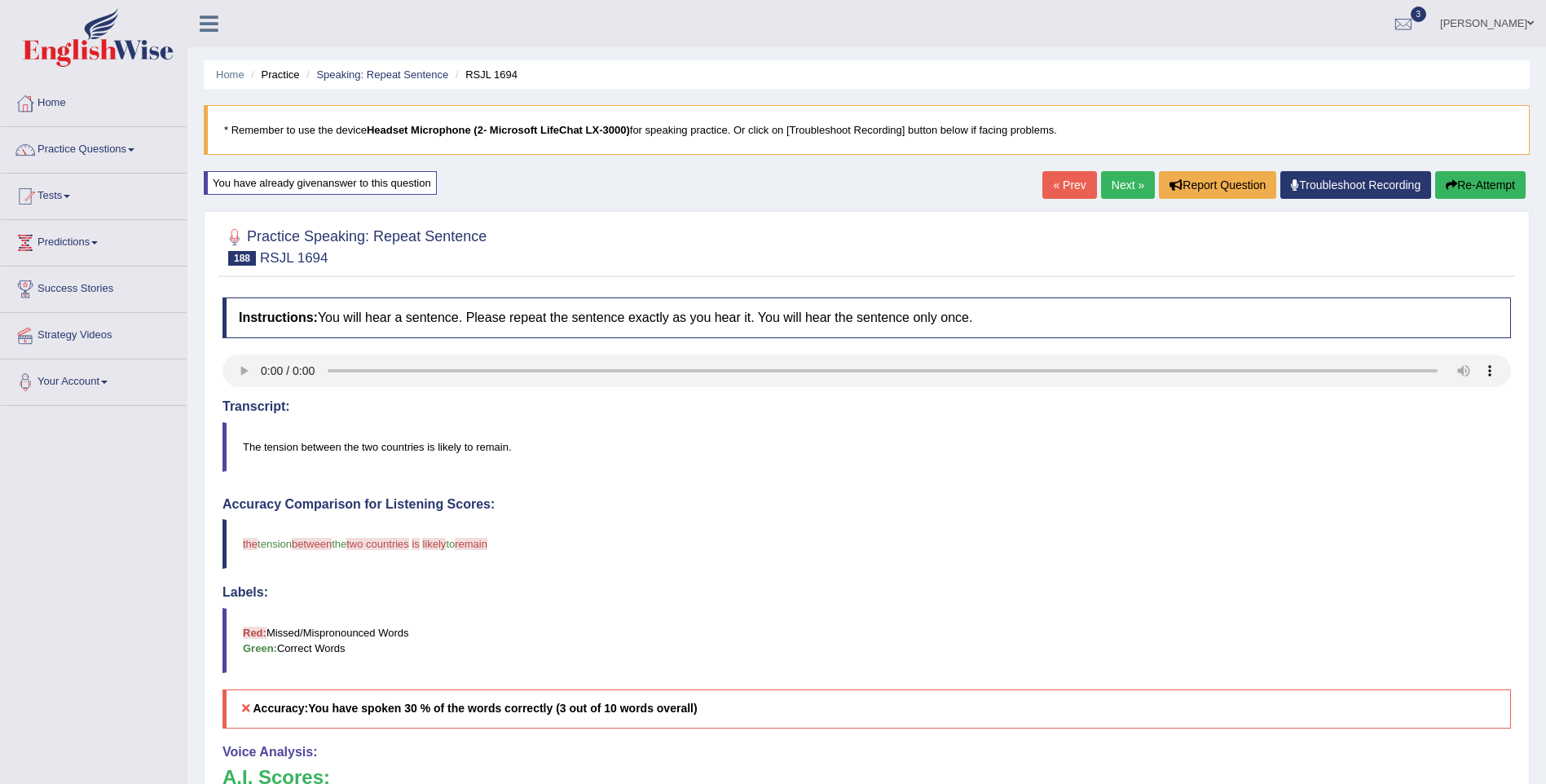
click at [1469, 182] on button "Re-Attempt" at bounding box center [1480, 185] width 90 height 27
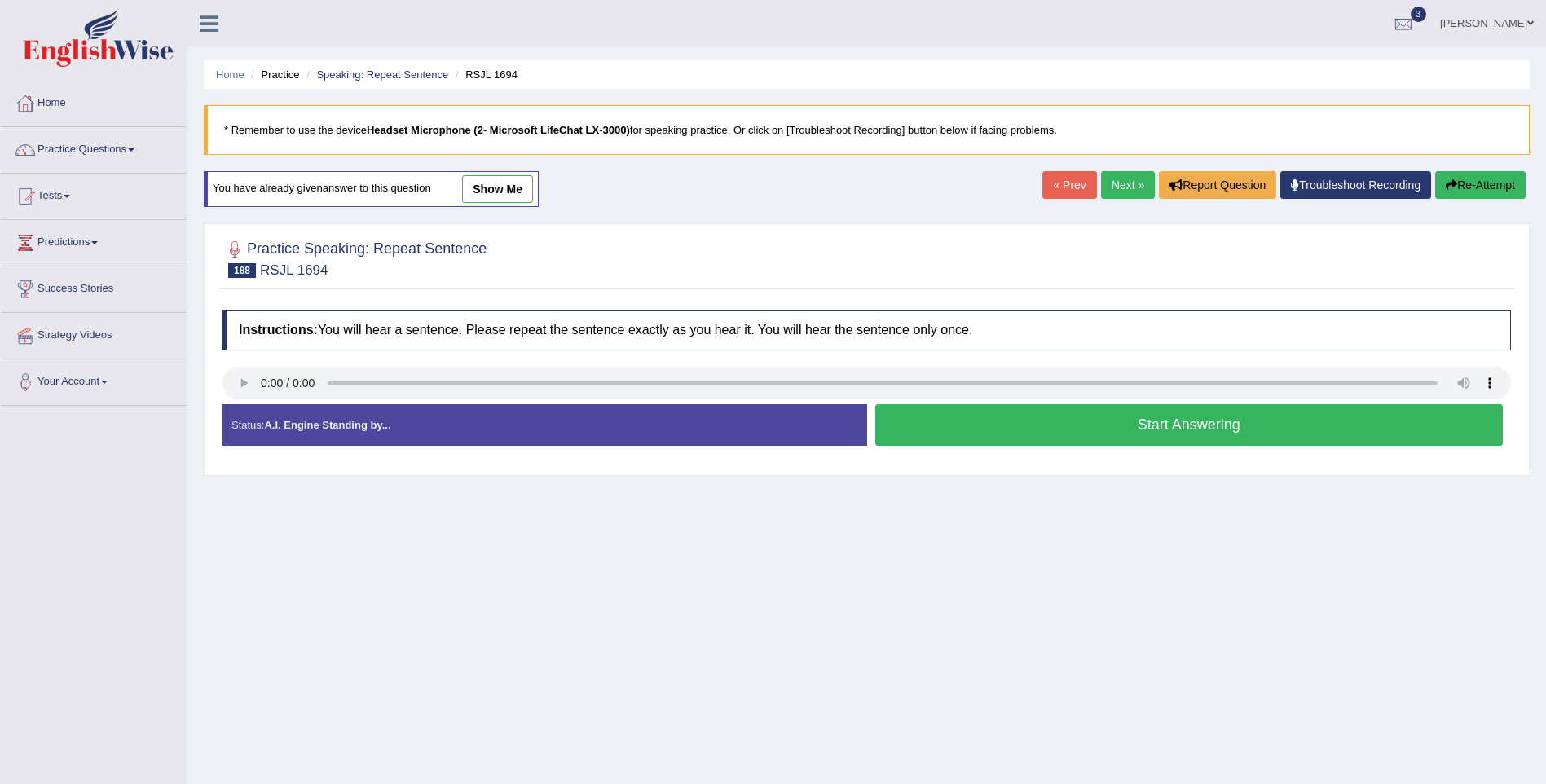
click at [1049, 429] on button "Start Answering" at bounding box center [1189, 424] width 628 height 41
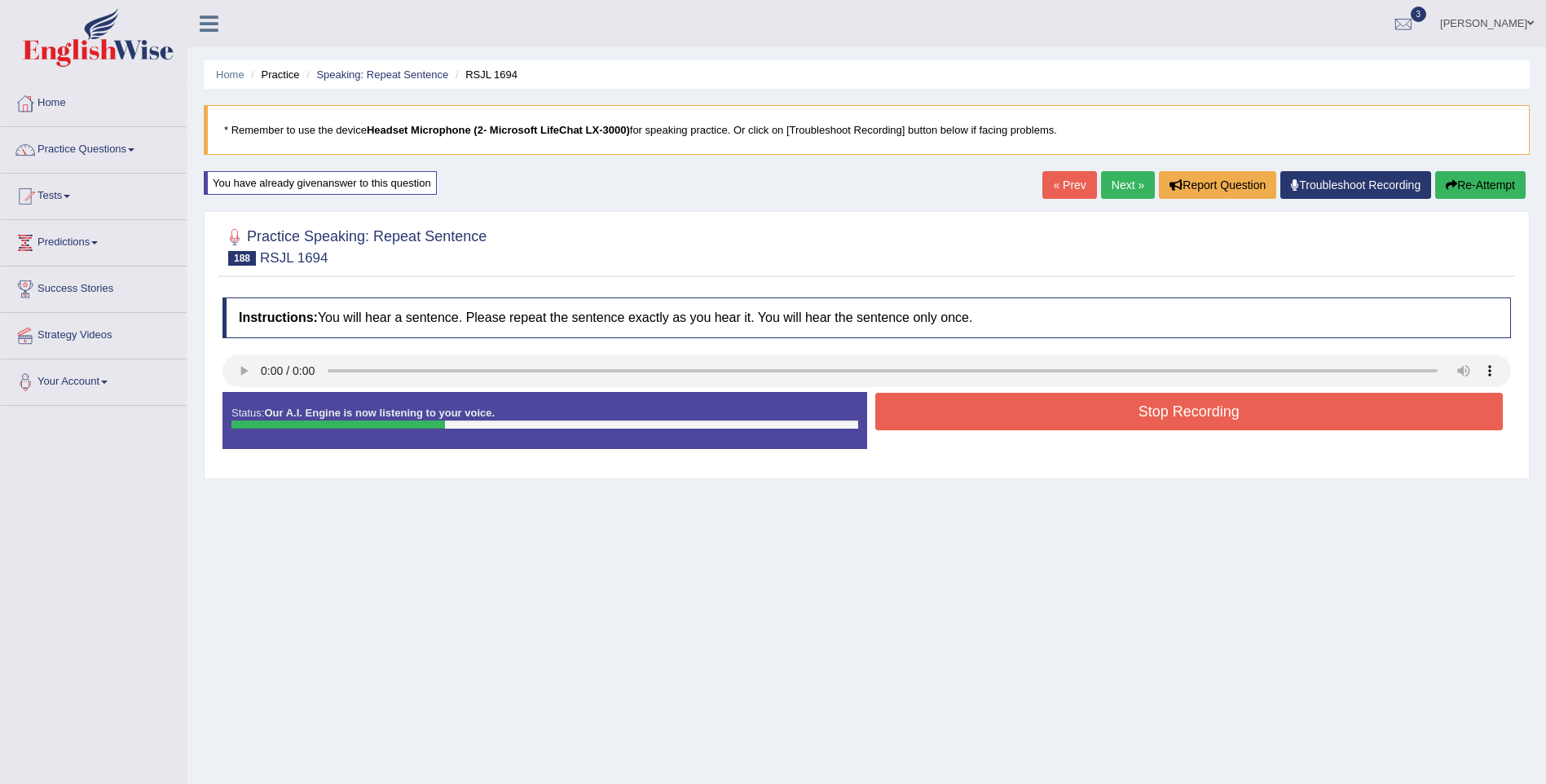
click at [1054, 413] on button "Stop Recording" at bounding box center [1189, 412] width 628 height 37
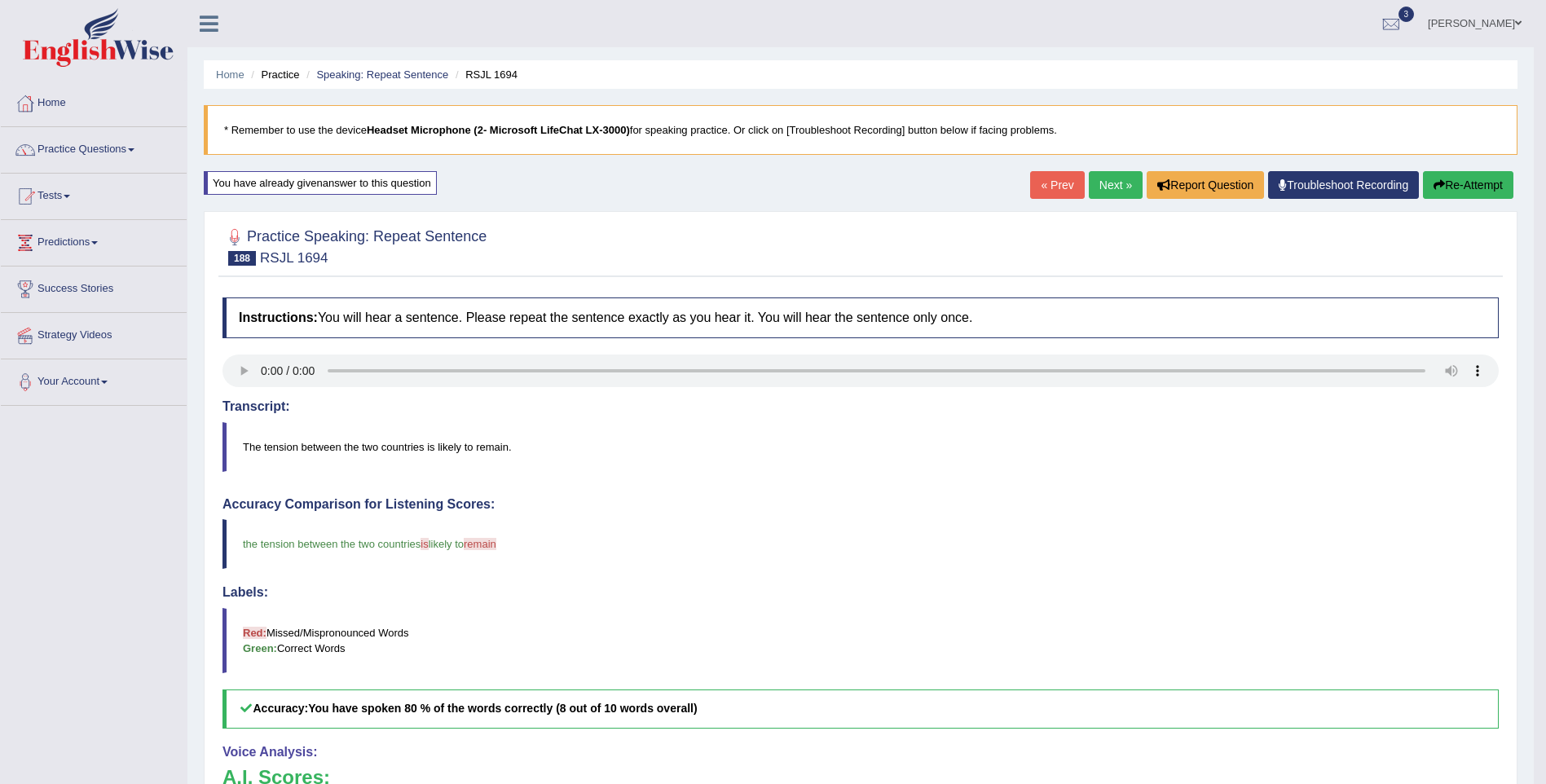
click at [1109, 185] on link "Next »" at bounding box center [1116, 185] width 54 height 27
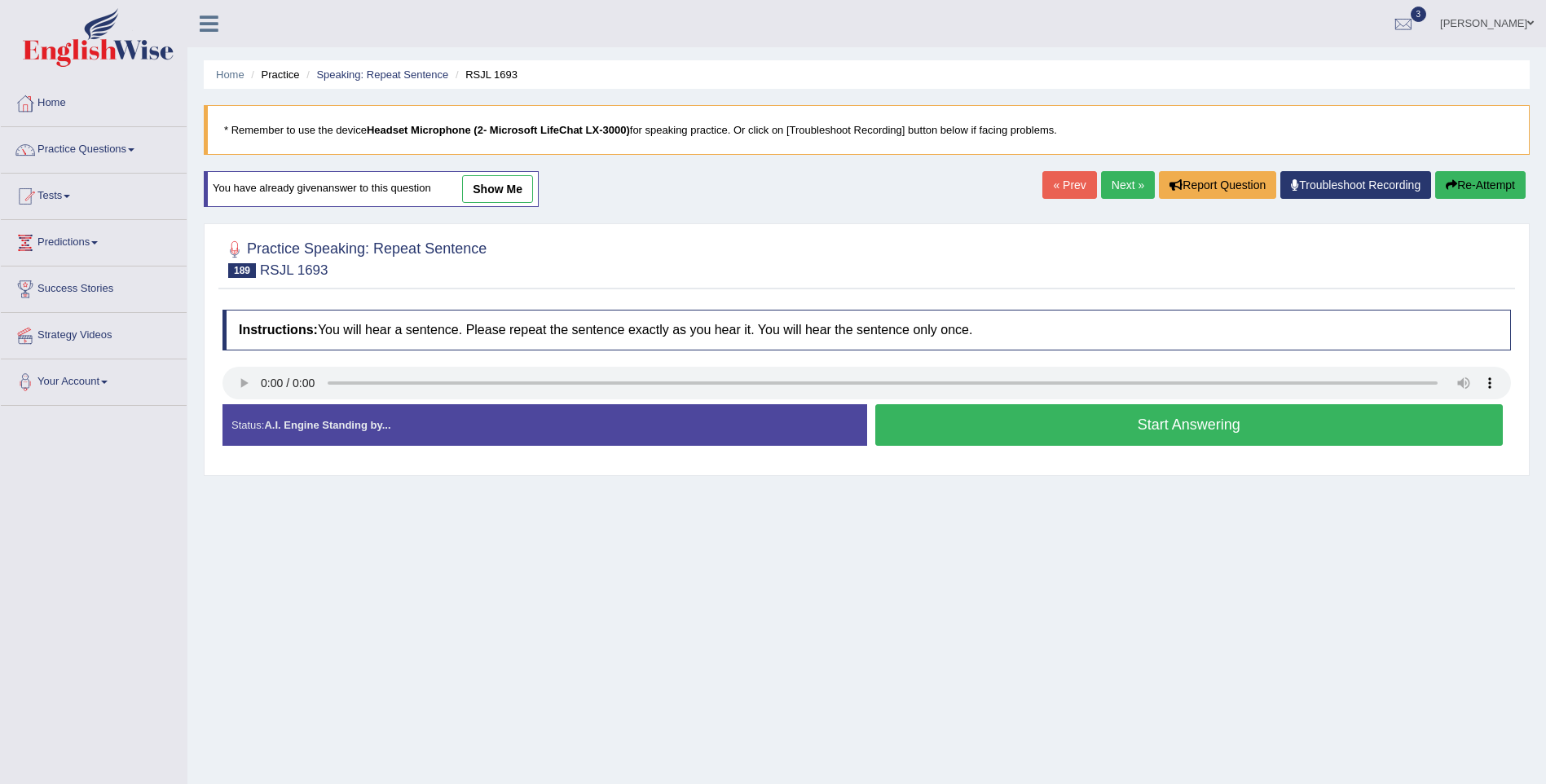
click at [1199, 432] on button "Start Answering" at bounding box center [1189, 424] width 628 height 41
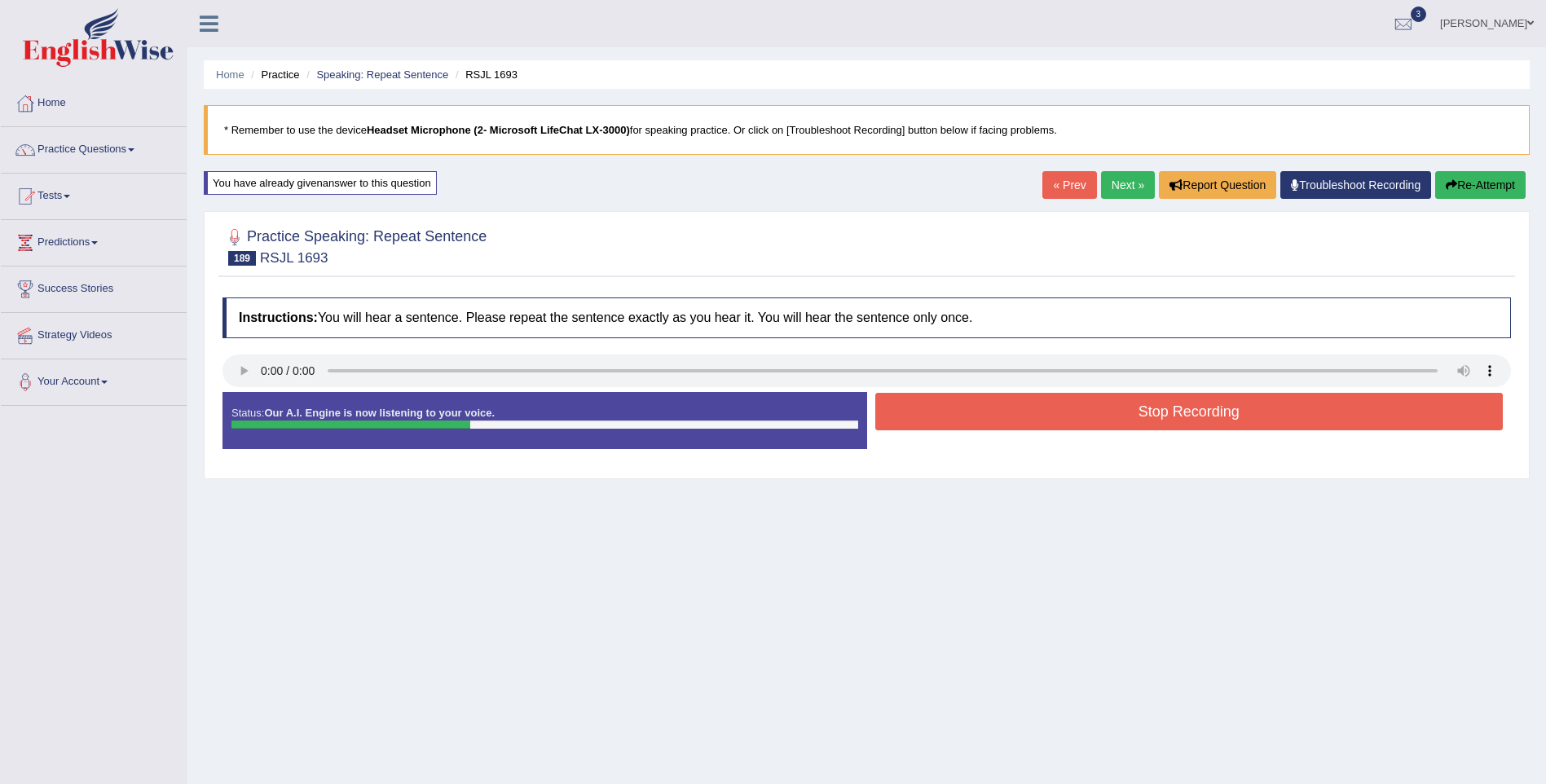
click at [1196, 413] on button "Stop Recording" at bounding box center [1189, 412] width 628 height 37
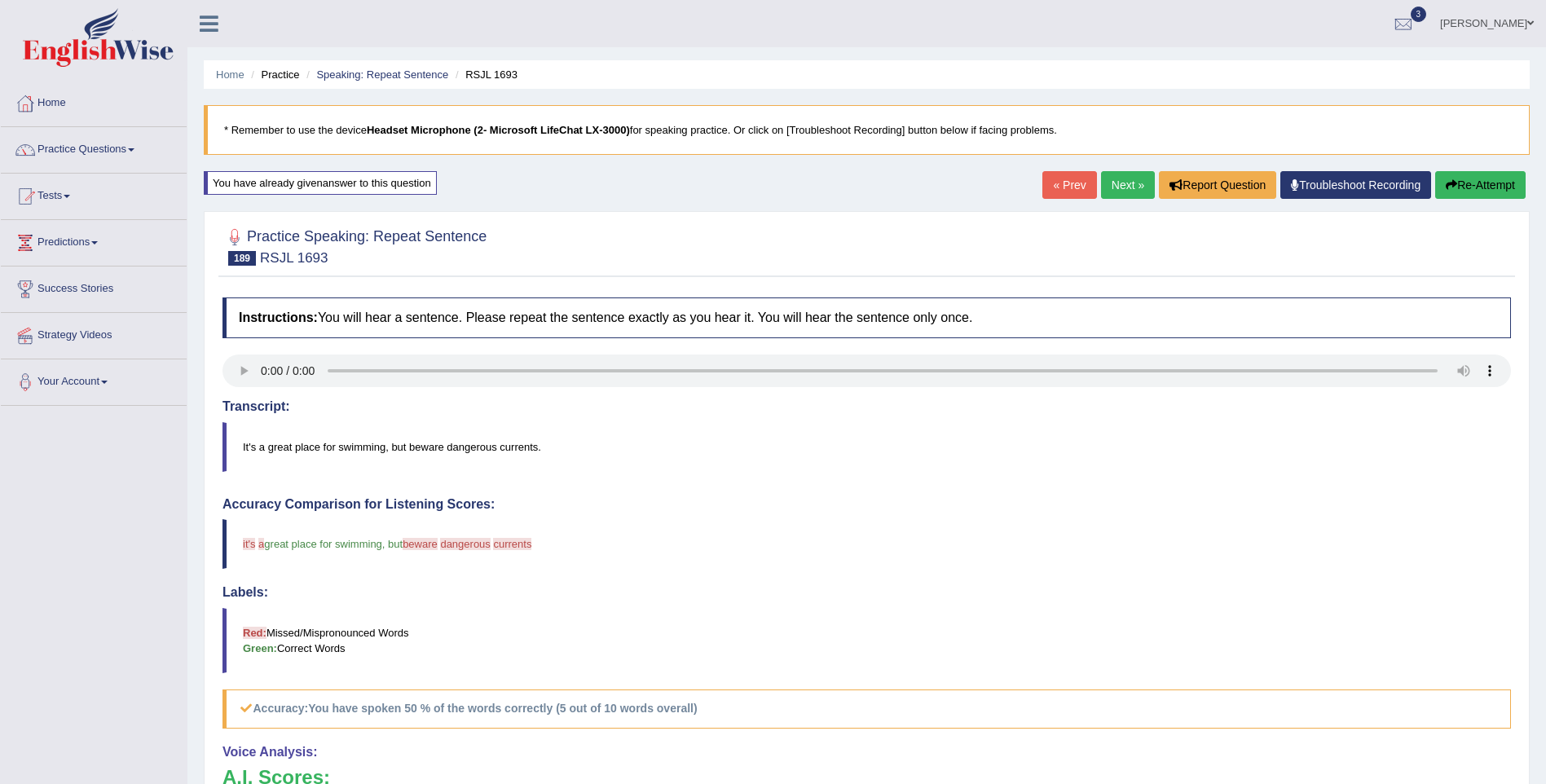
click at [1116, 183] on link "Next »" at bounding box center [1127, 185] width 54 height 27
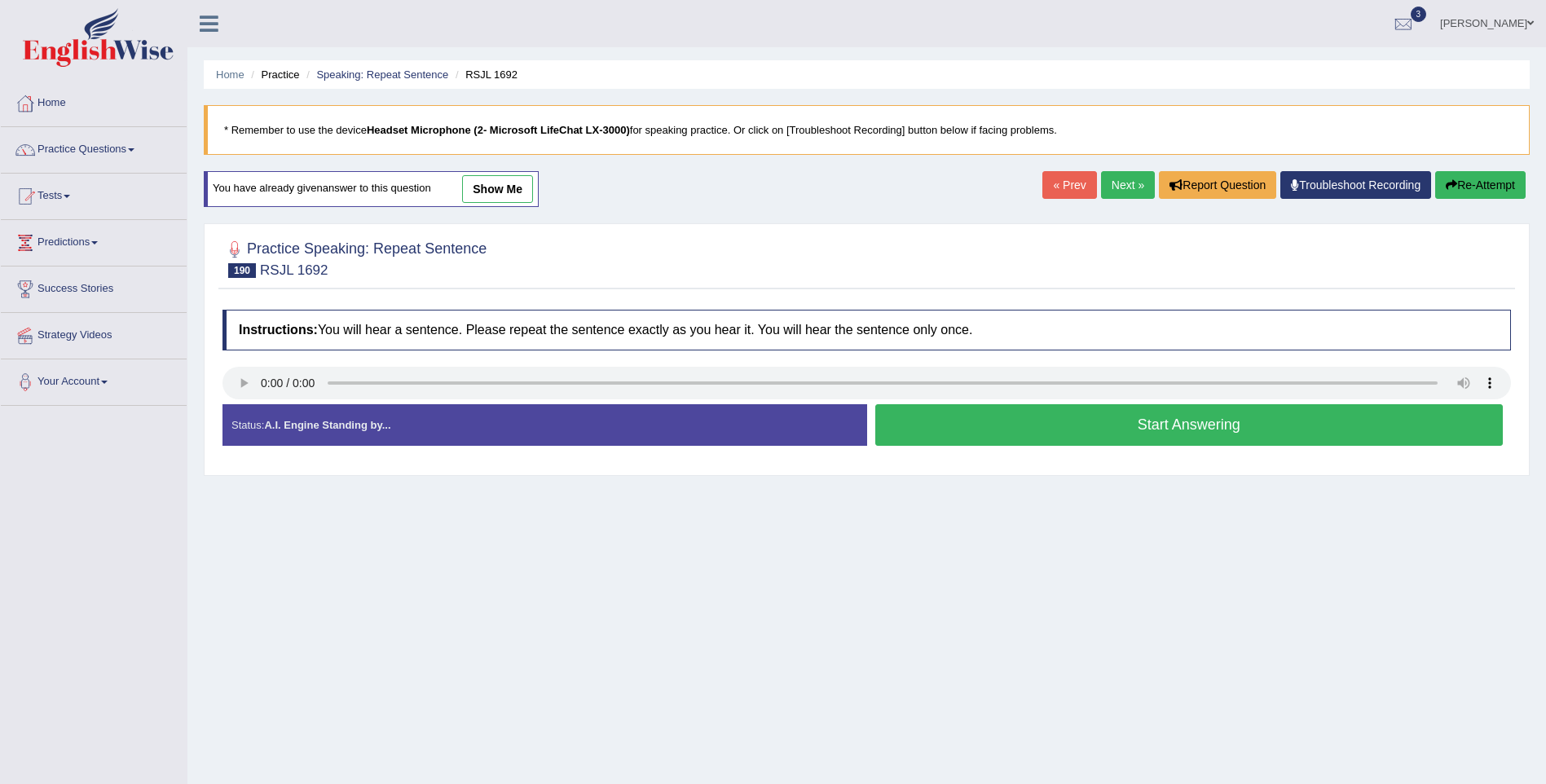
click at [1175, 426] on button "Start Answering" at bounding box center [1189, 424] width 628 height 41
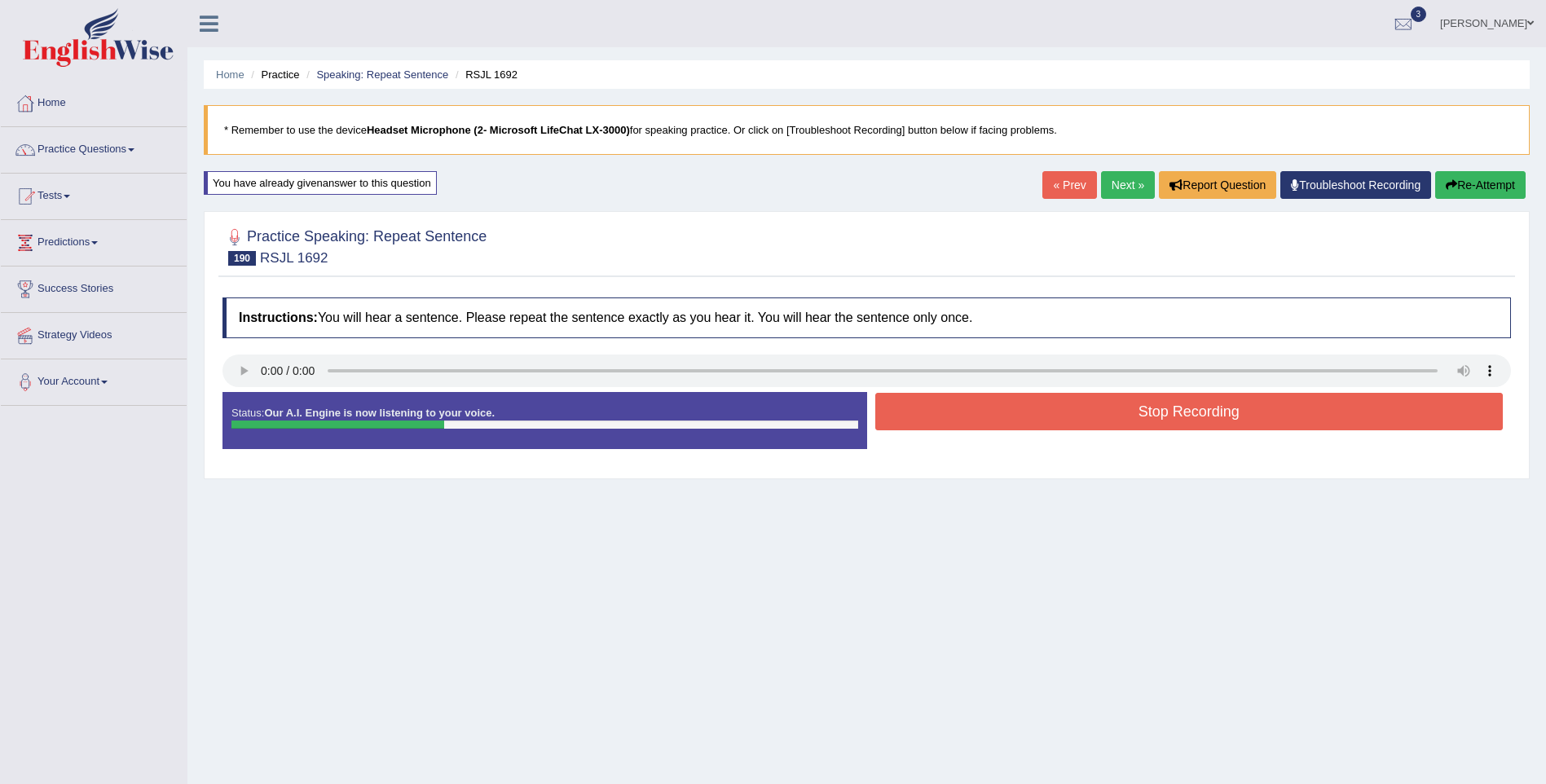
click at [1175, 408] on button "Stop Recording" at bounding box center [1189, 412] width 628 height 37
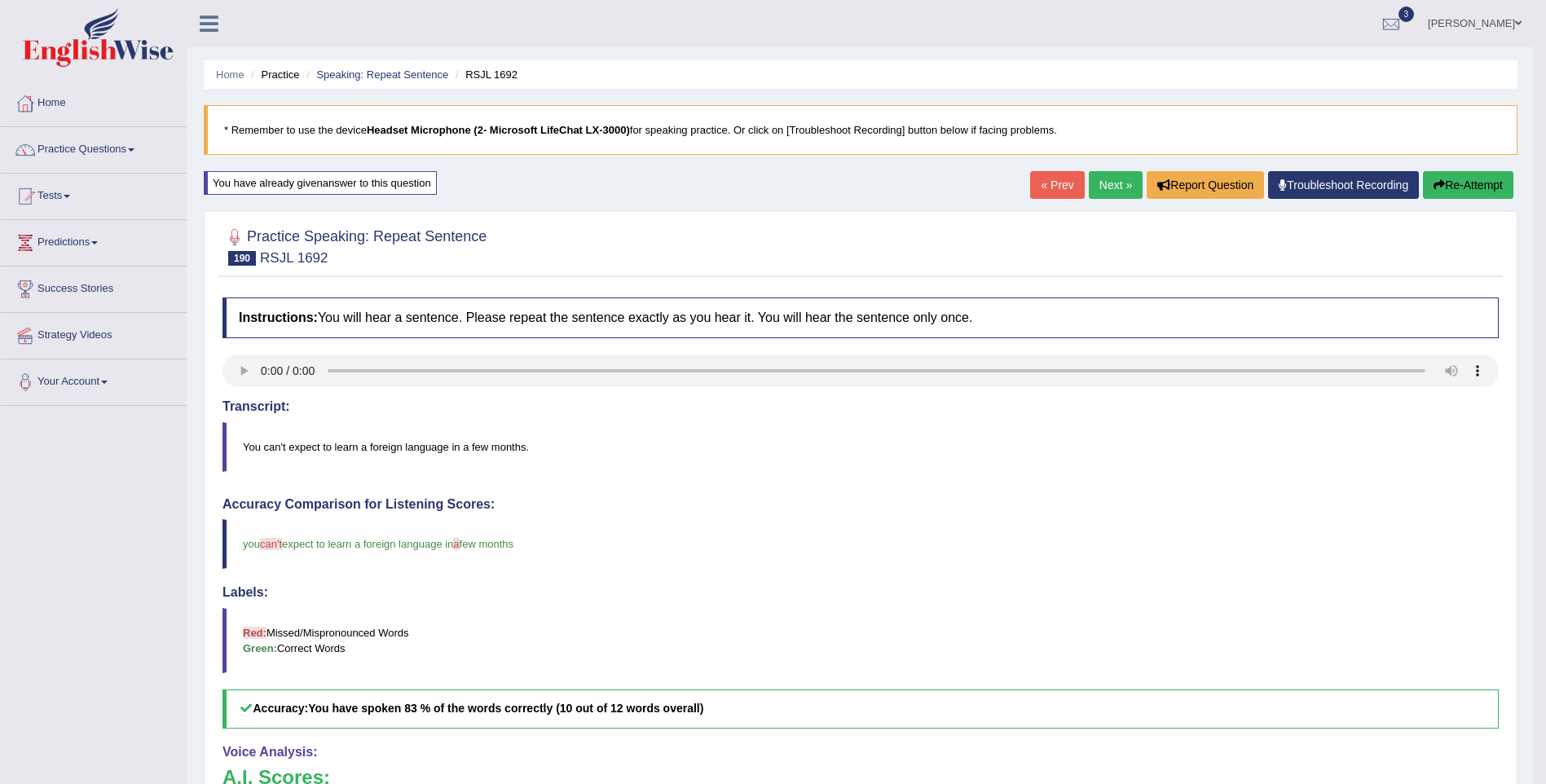
click at [1103, 194] on link "Next »" at bounding box center [1116, 185] width 54 height 27
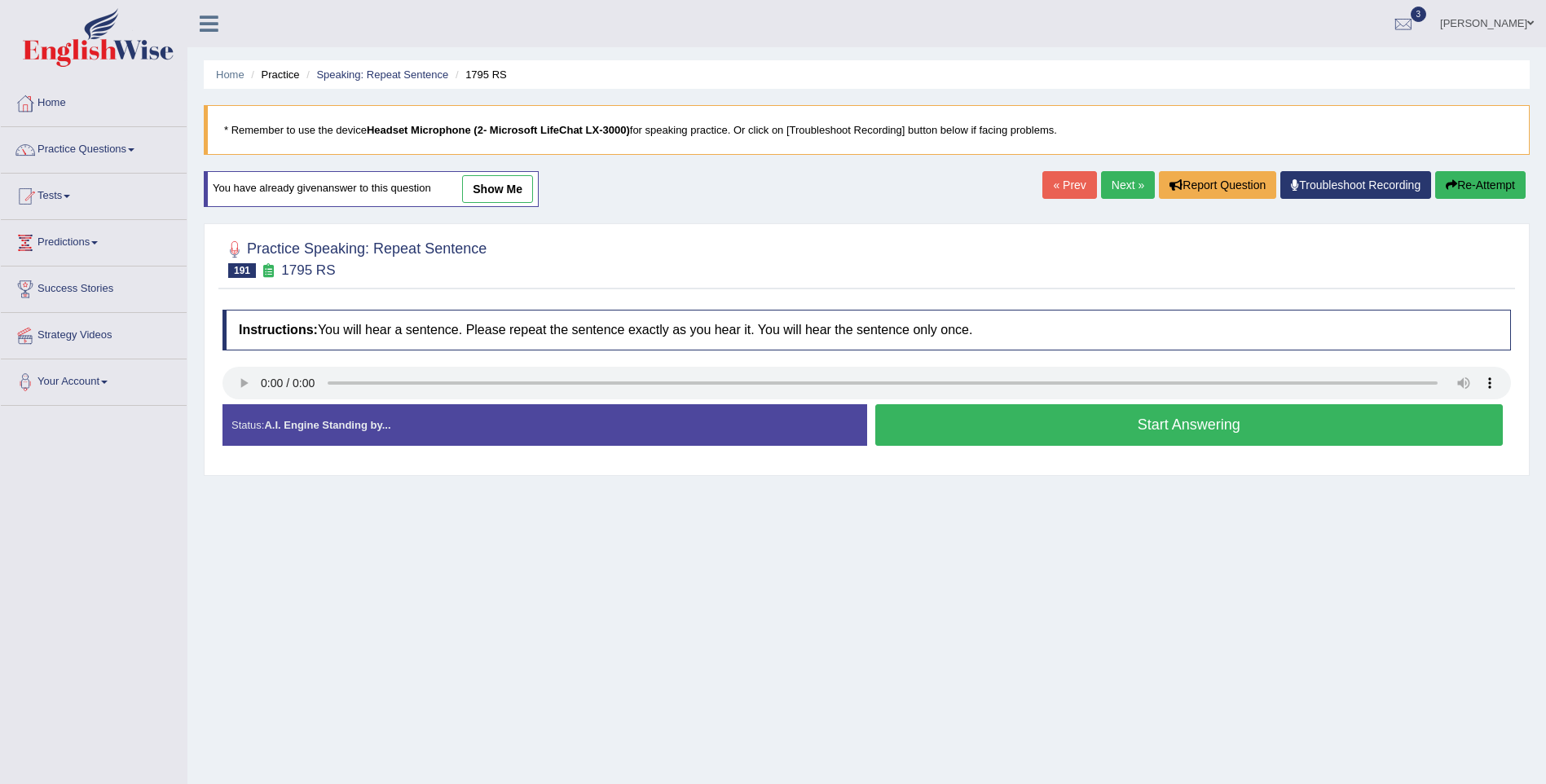
click at [1154, 420] on button "Start Answering" at bounding box center [1189, 424] width 628 height 41
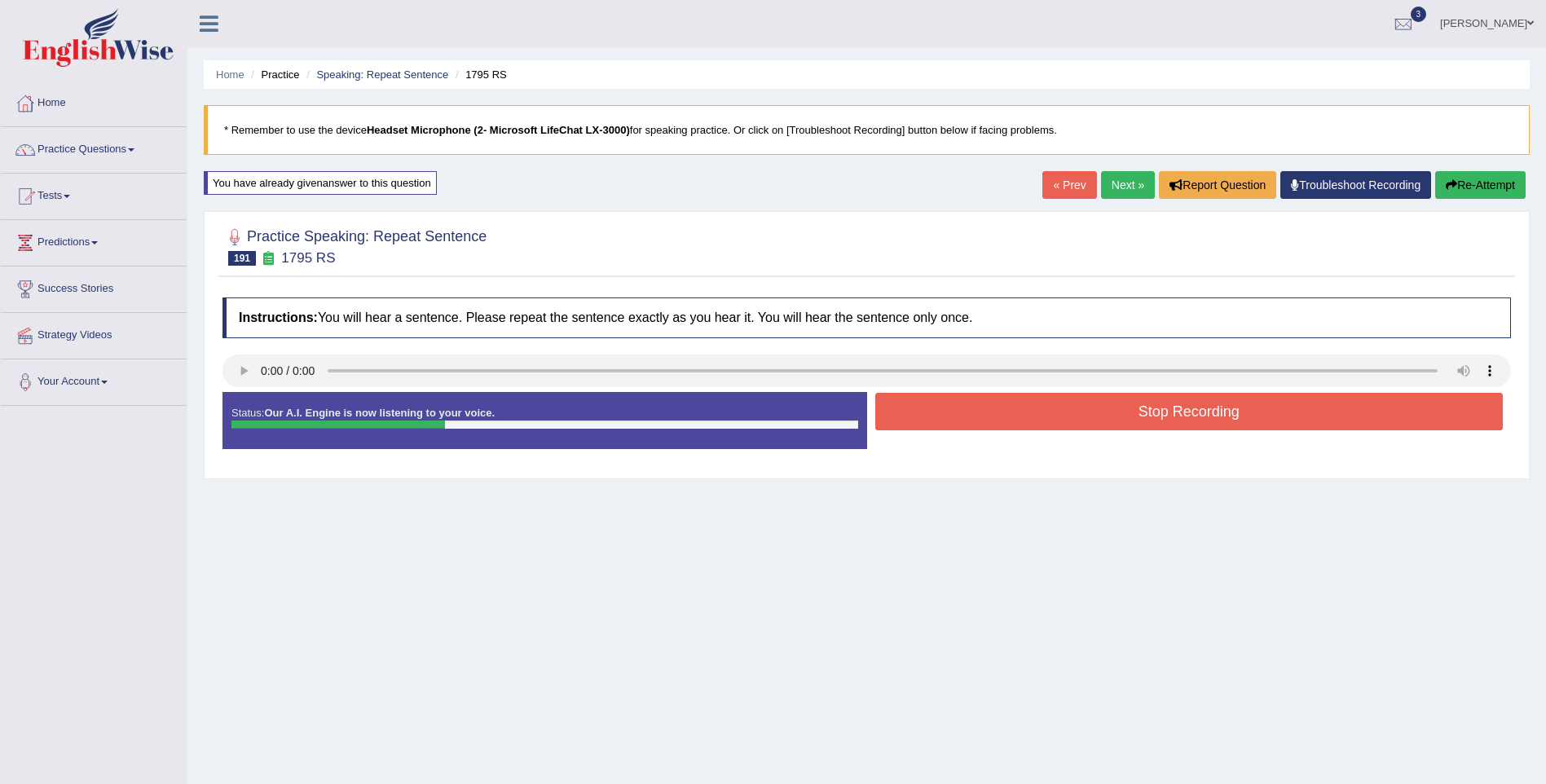
click at [1154, 415] on button "Stop Recording" at bounding box center [1189, 412] width 628 height 37
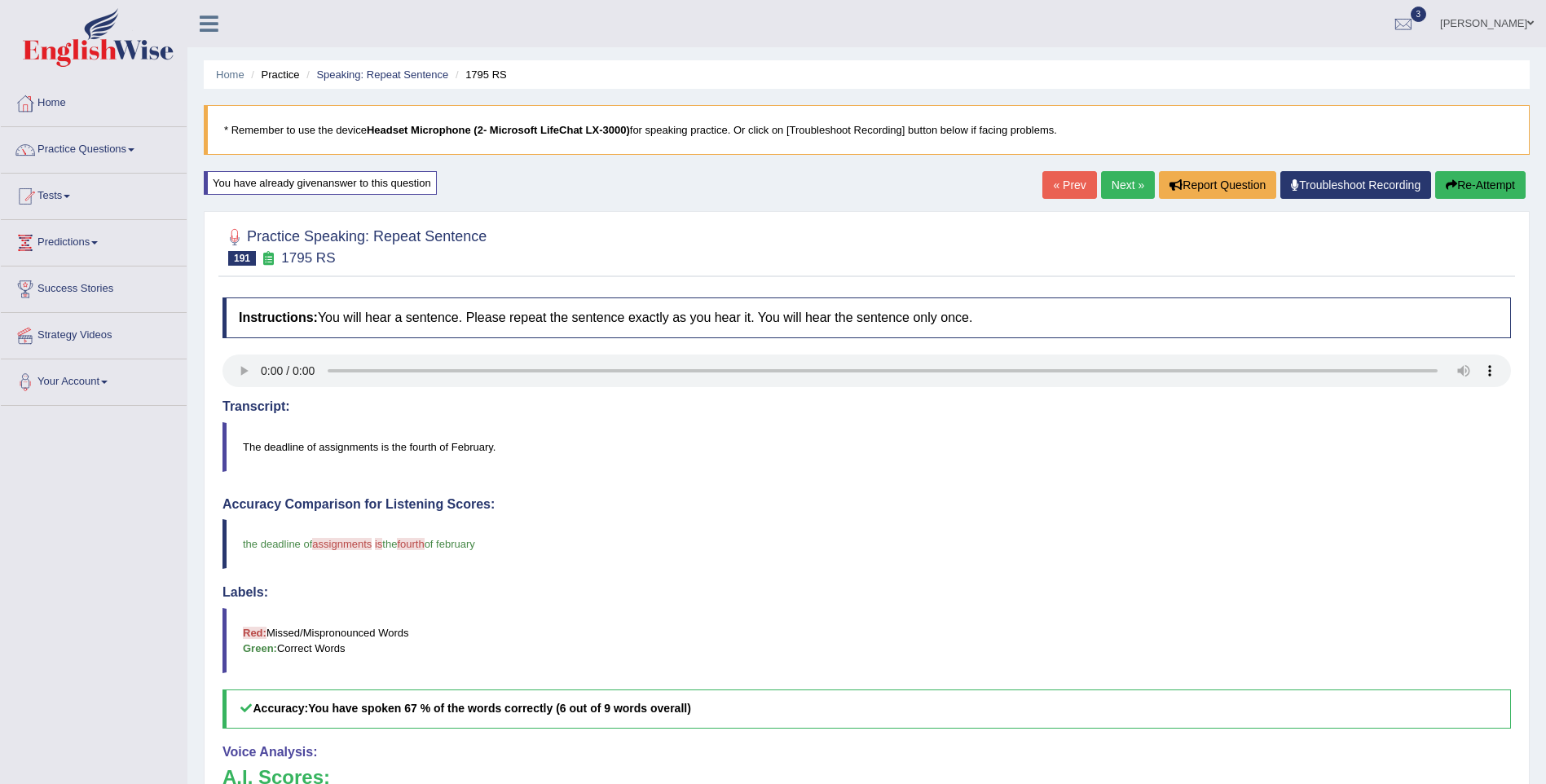
click at [1130, 176] on link "Next »" at bounding box center [1127, 185] width 54 height 27
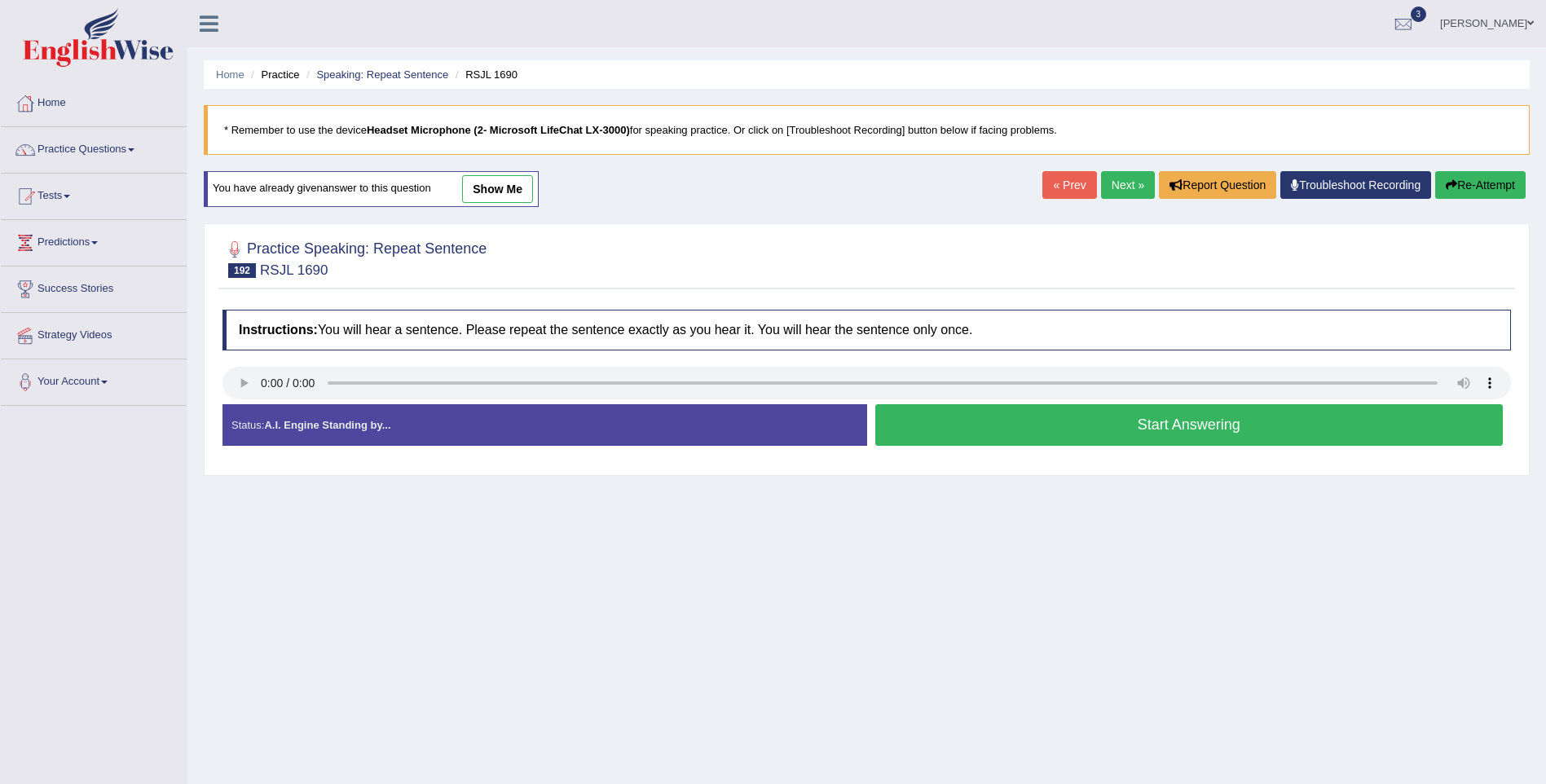
click at [1151, 432] on button "Start Answering" at bounding box center [1189, 424] width 628 height 41
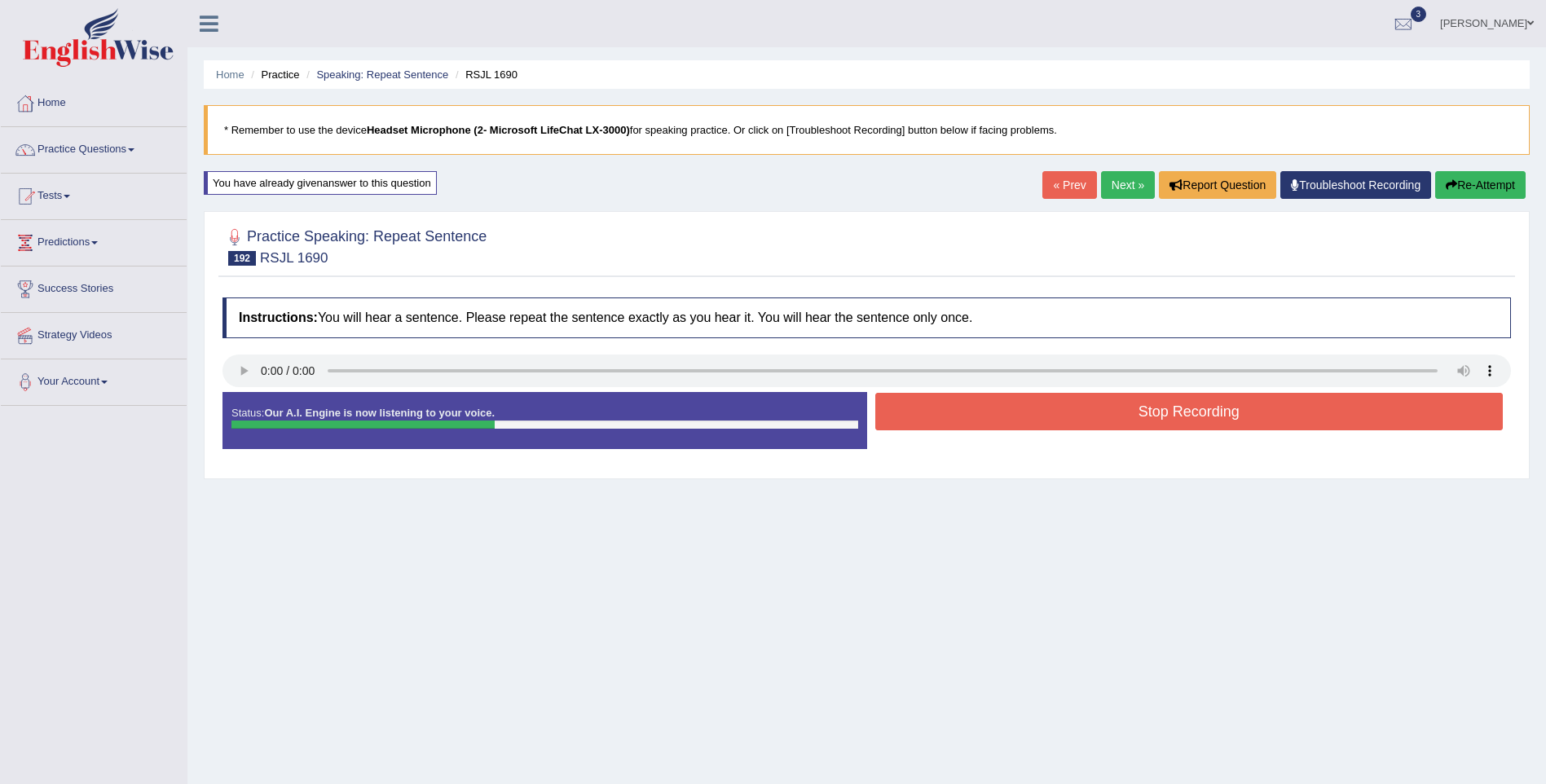
click at [1127, 409] on button "Stop Recording" at bounding box center [1189, 412] width 628 height 37
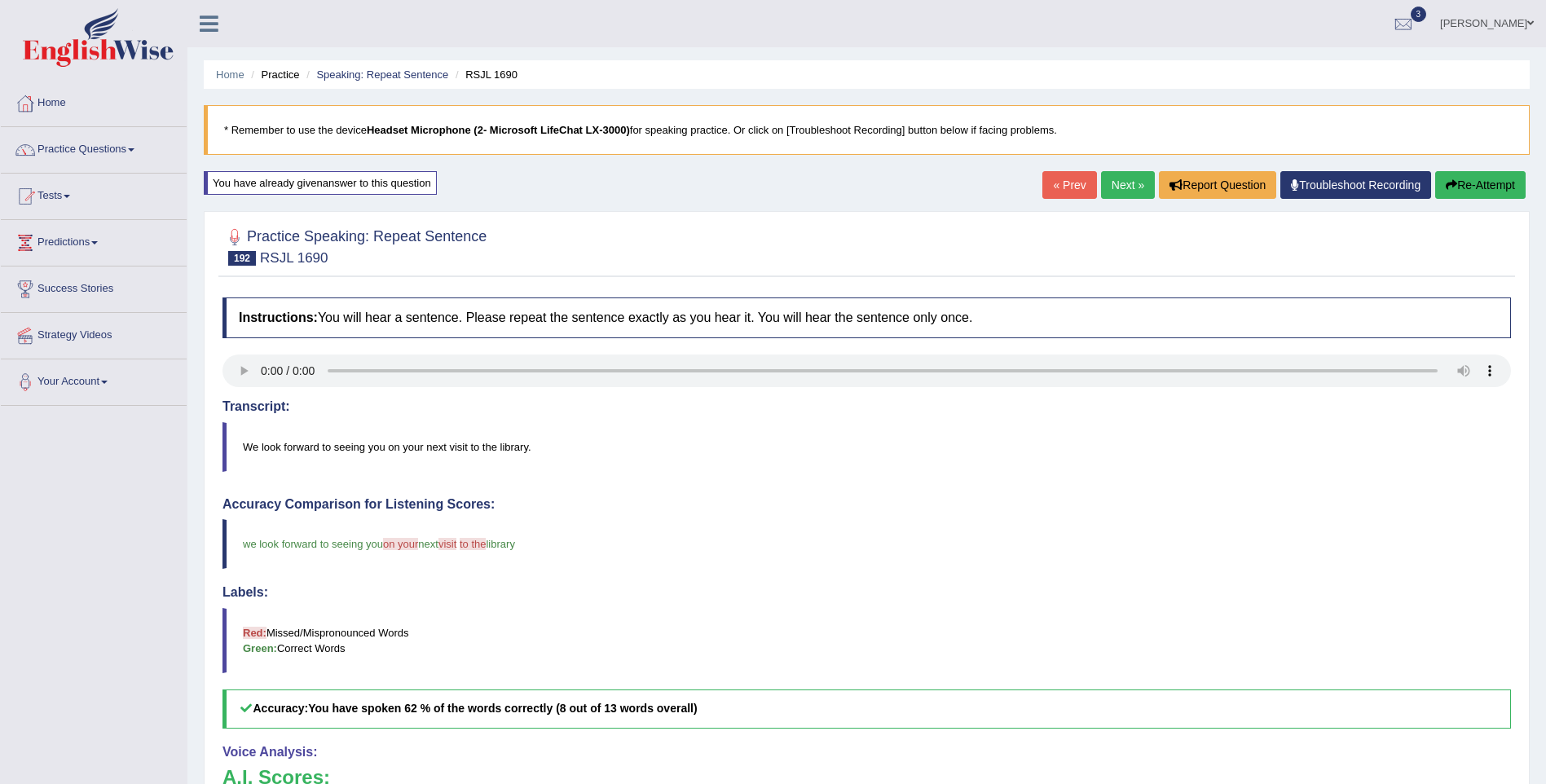
click at [1106, 178] on link "Next »" at bounding box center [1127, 185] width 54 height 27
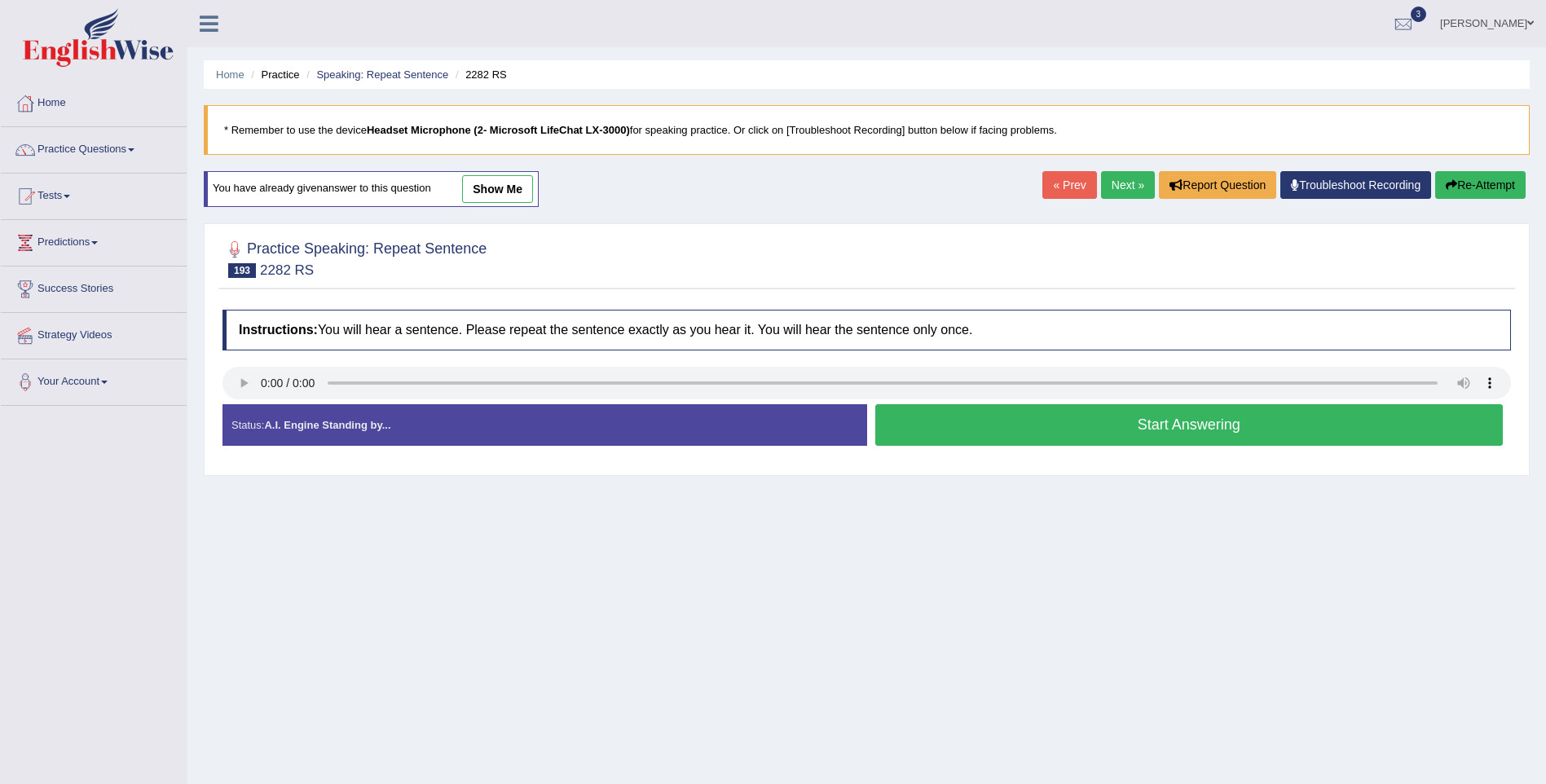
click at [1231, 430] on button "Start Answering" at bounding box center [1189, 424] width 628 height 41
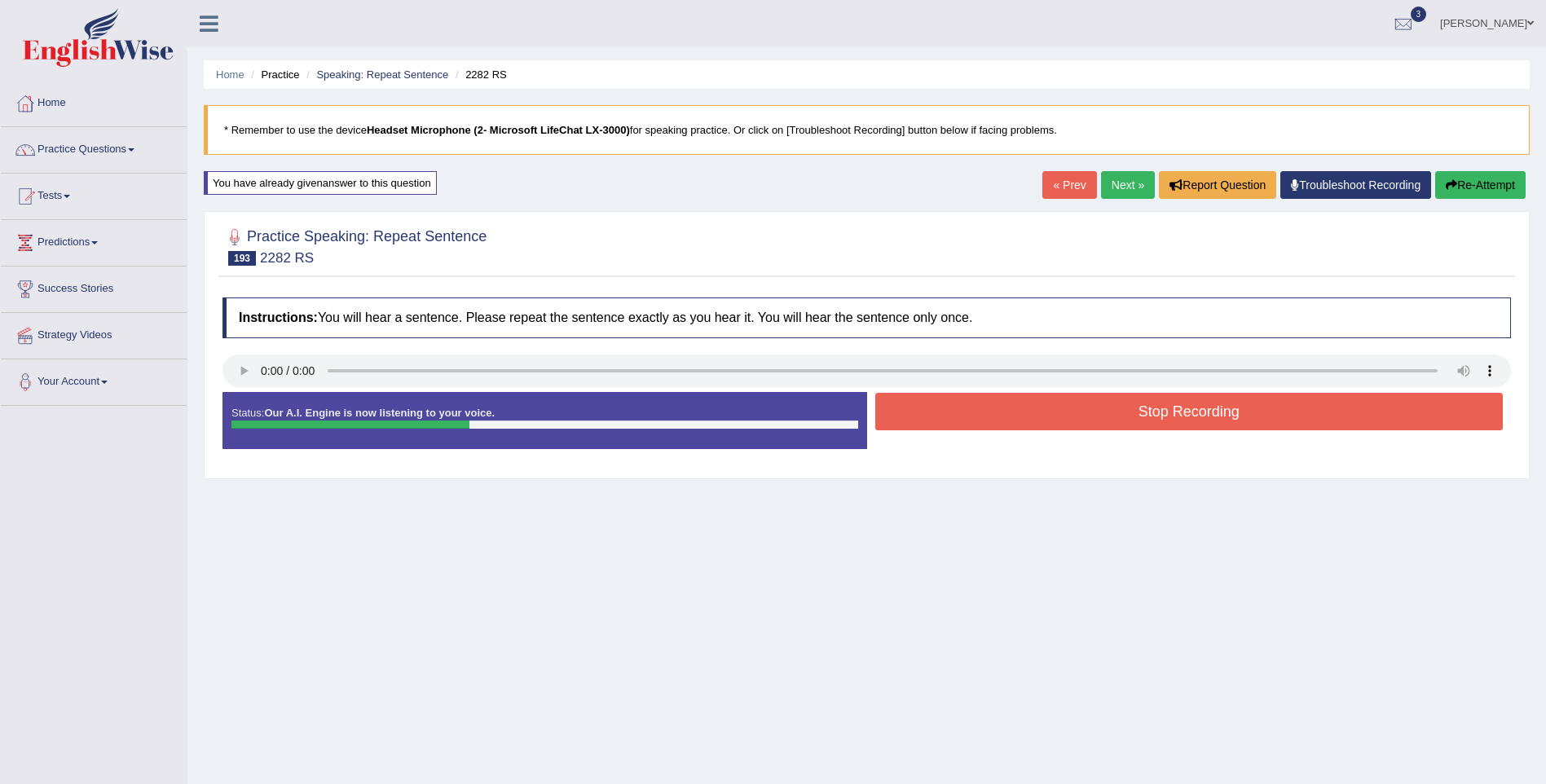
click at [1225, 409] on button "Stop Recording" at bounding box center [1189, 412] width 628 height 37
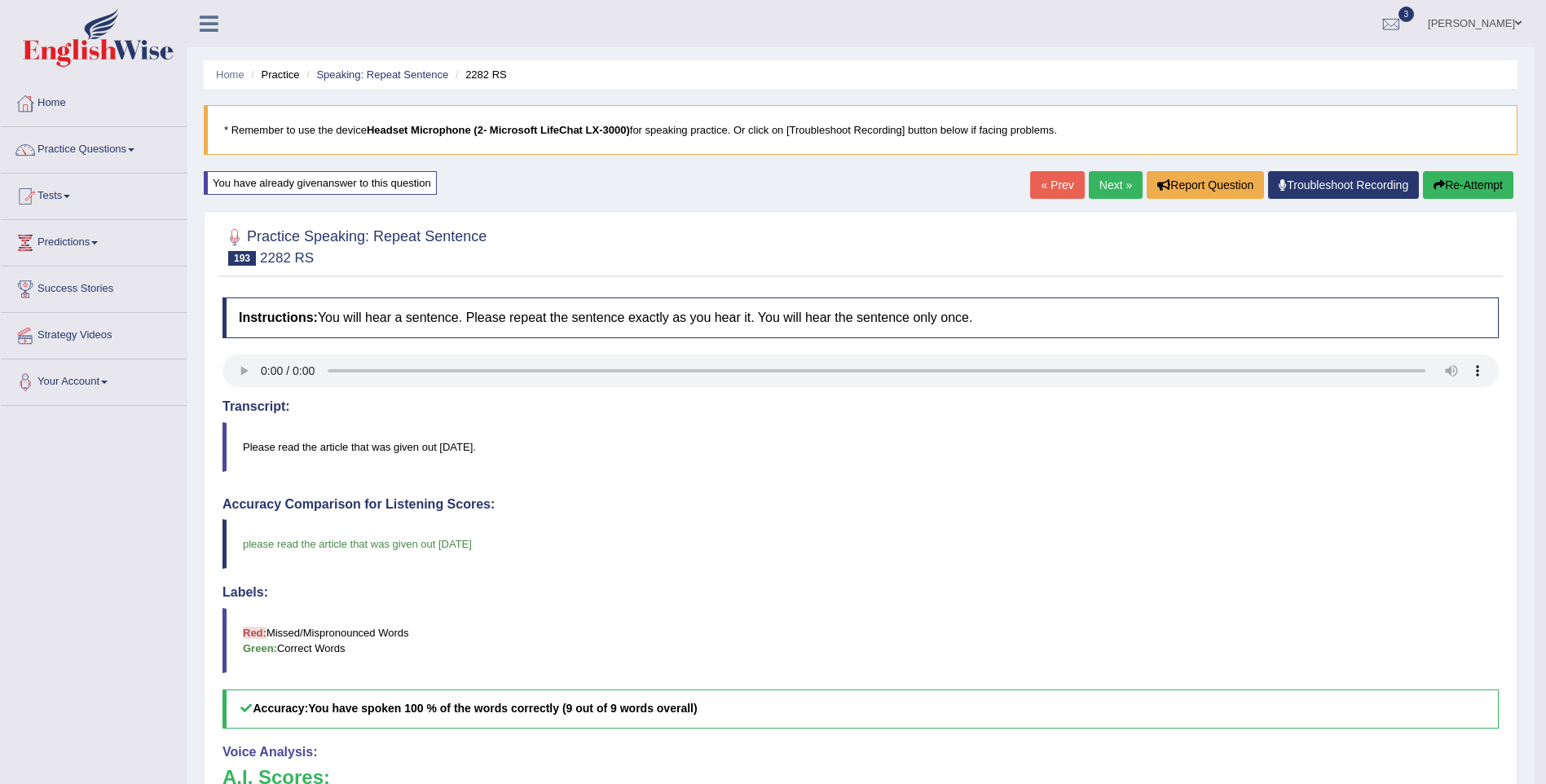
click at [1109, 180] on link "Next »" at bounding box center [1116, 185] width 54 height 27
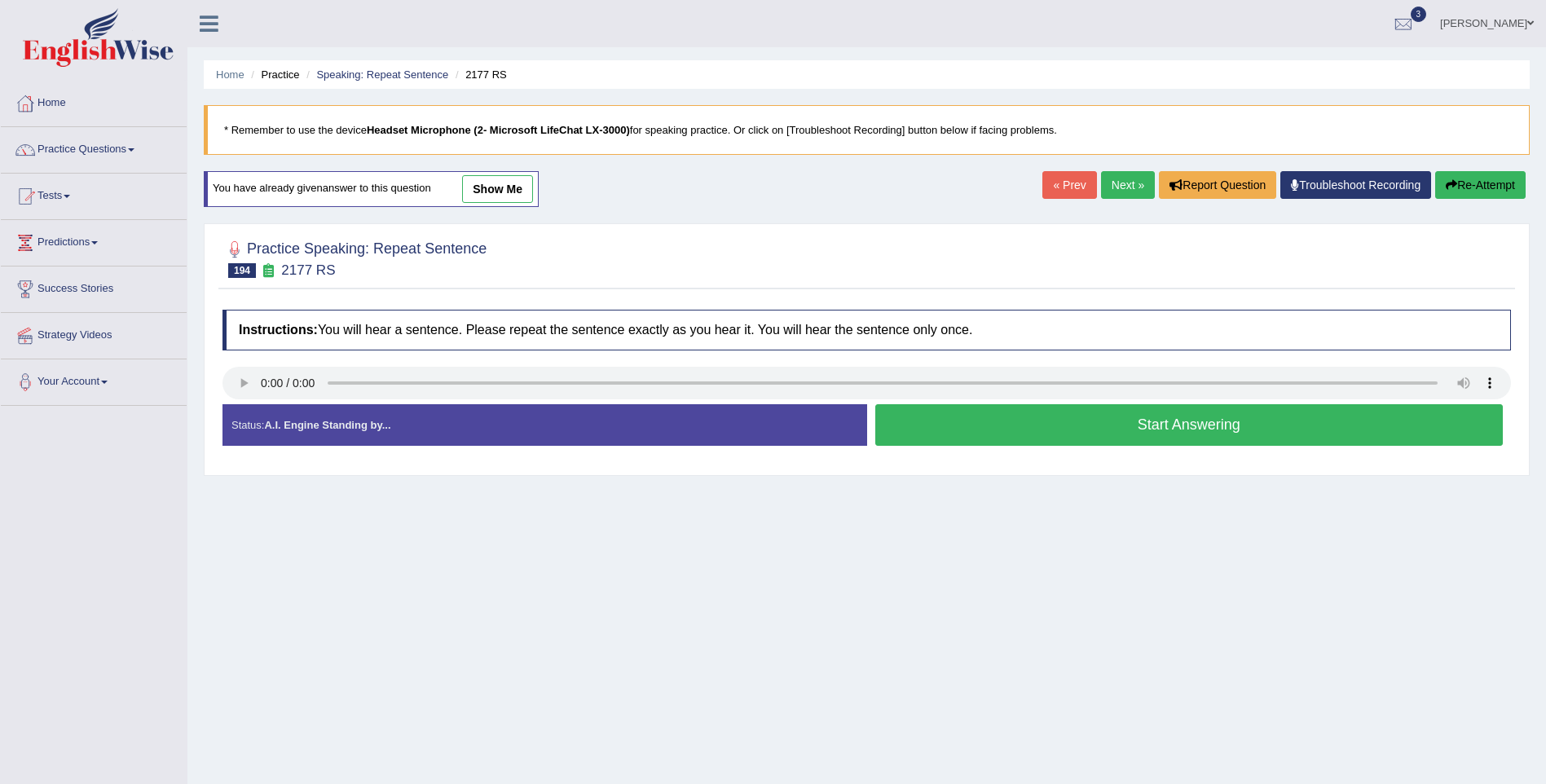
click at [1158, 425] on button "Start Answering" at bounding box center [1189, 424] width 628 height 41
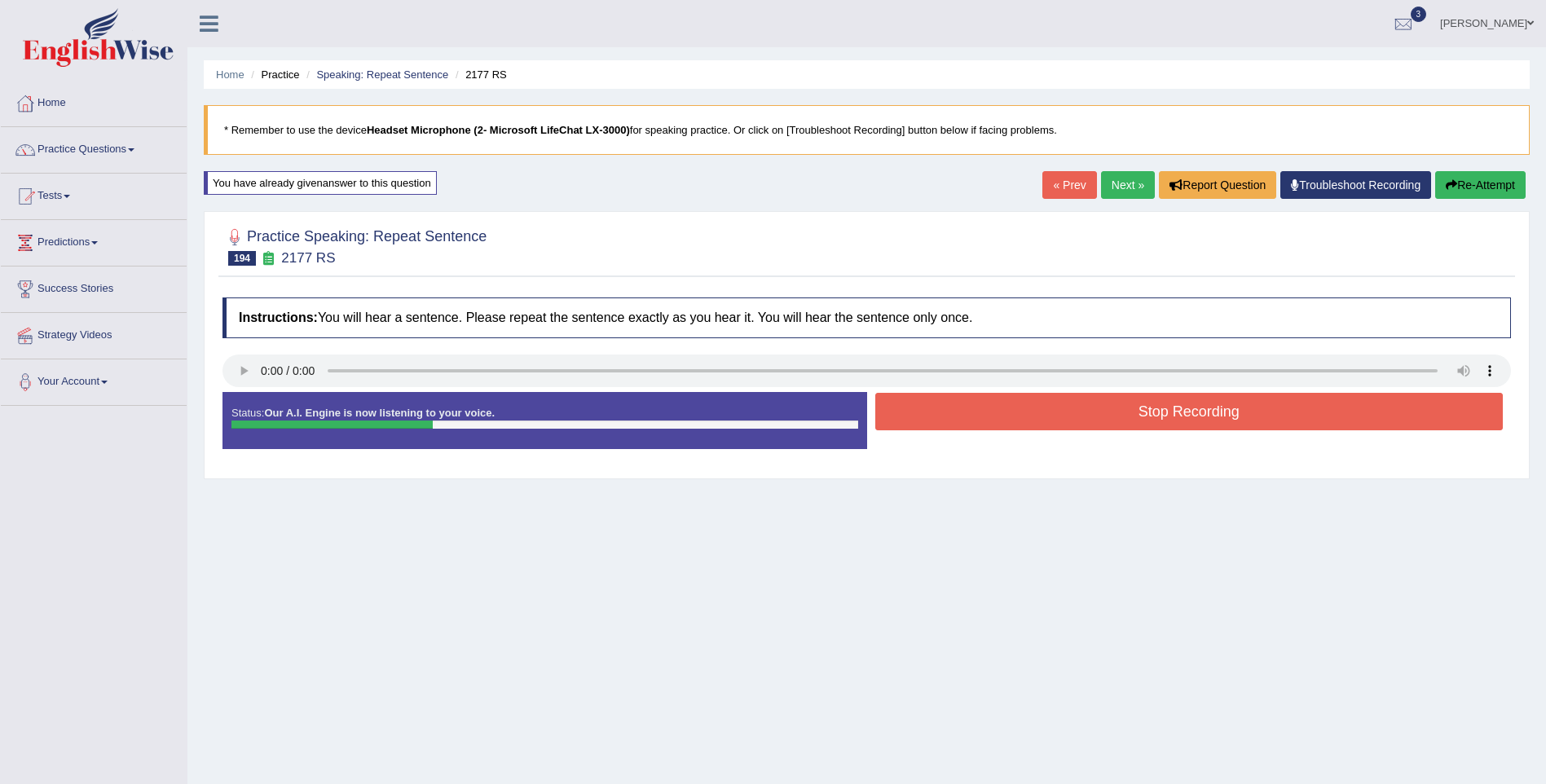
click at [1156, 415] on button "Stop Recording" at bounding box center [1189, 412] width 628 height 37
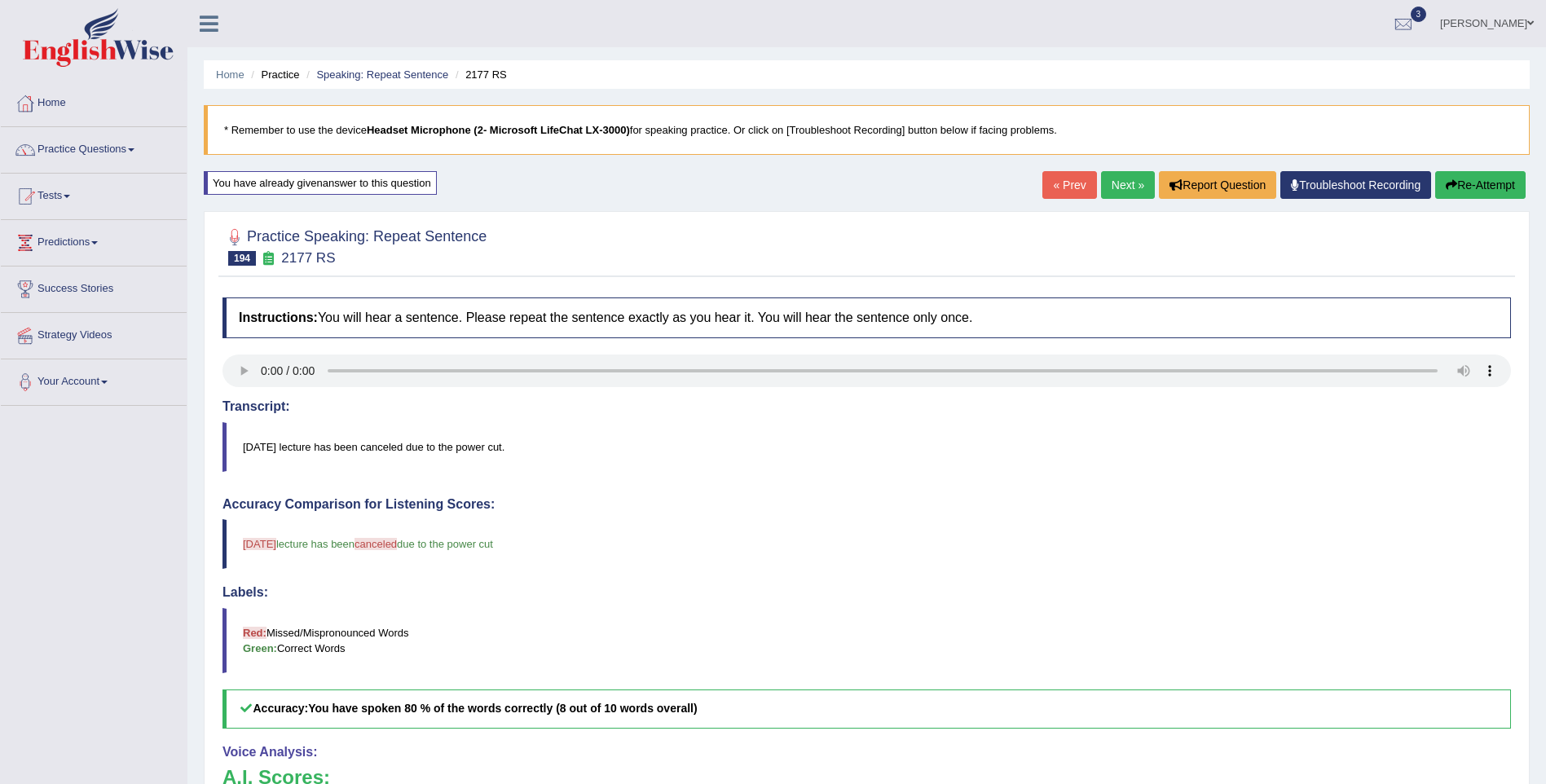
click at [1119, 176] on link "Next »" at bounding box center [1127, 185] width 54 height 27
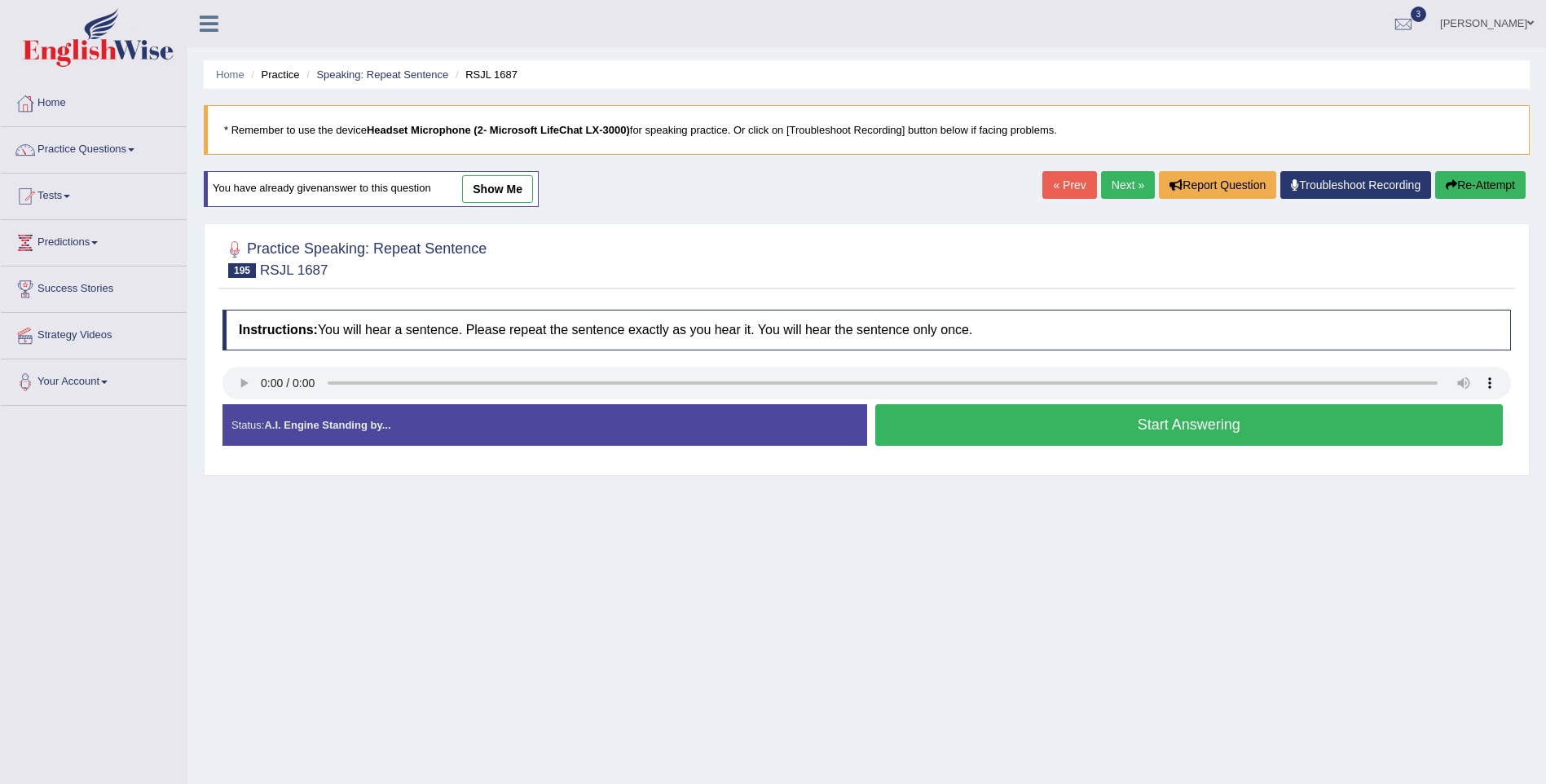
click at [1218, 423] on button "Start Answering" at bounding box center [1189, 424] width 628 height 41
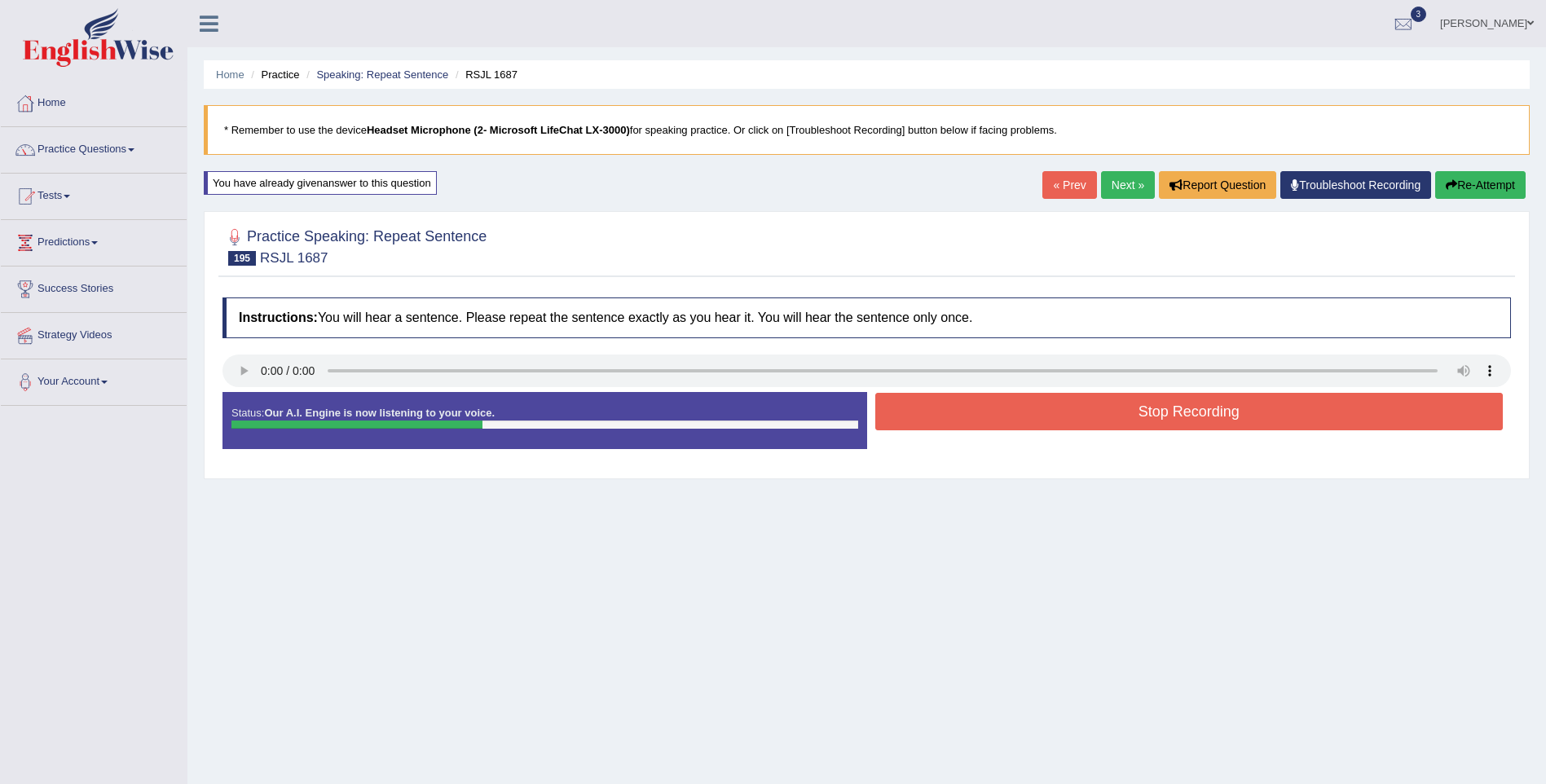
click at [1220, 415] on button "Stop Recording" at bounding box center [1189, 412] width 628 height 37
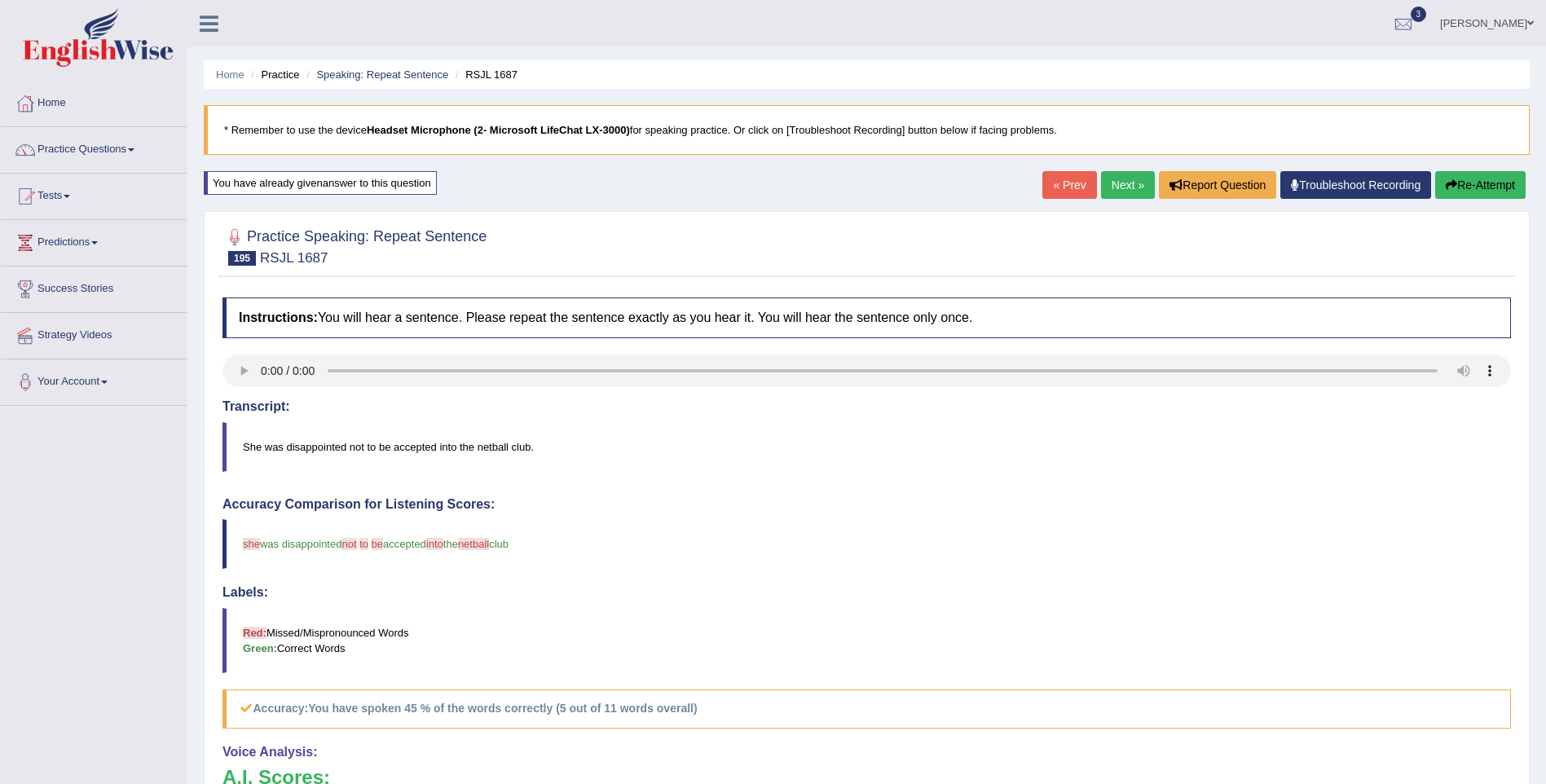
click at [1134, 188] on link "Next »" at bounding box center [1127, 185] width 54 height 27
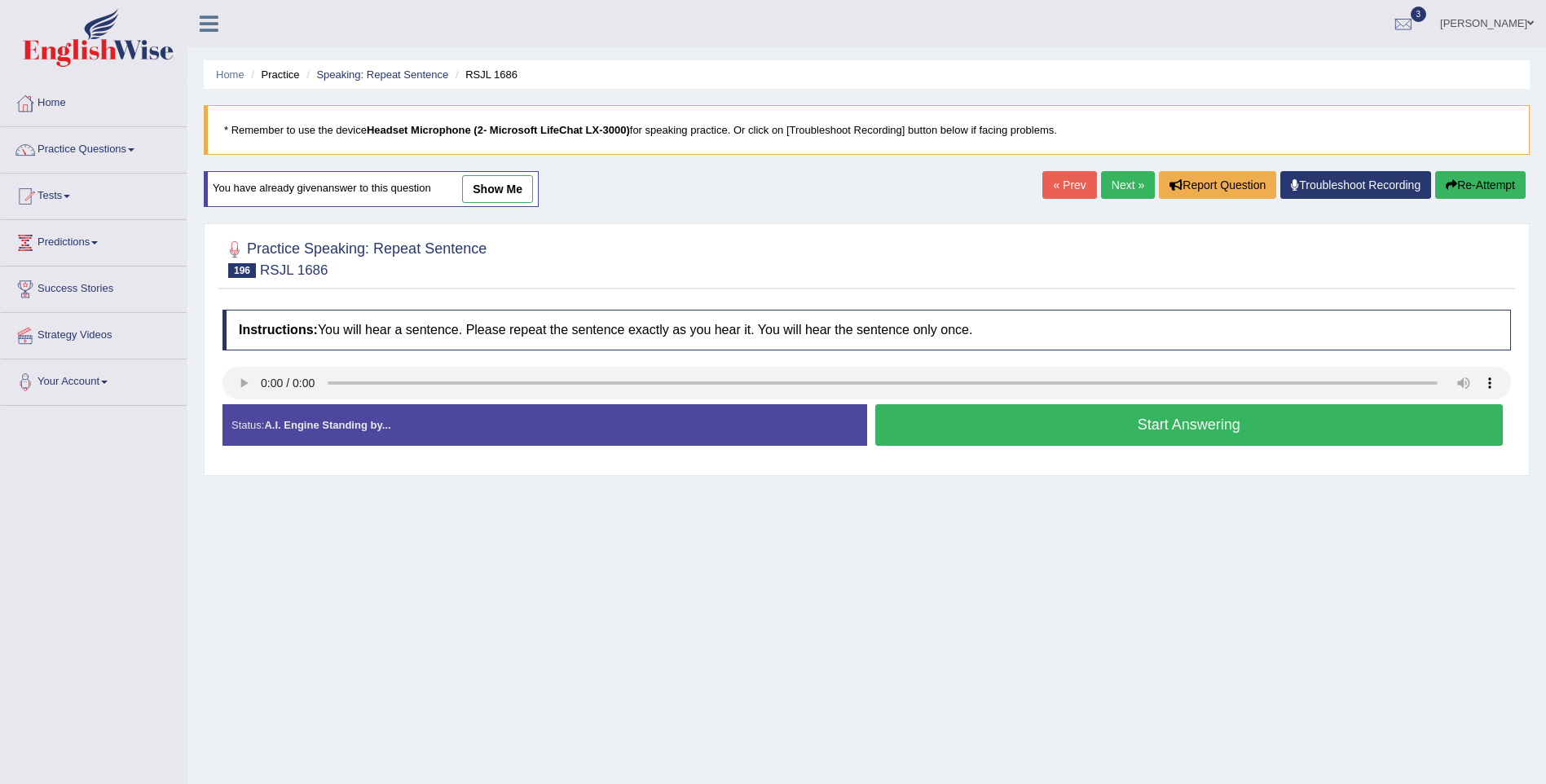
click at [1140, 431] on button "Start Answering" at bounding box center [1189, 424] width 628 height 41
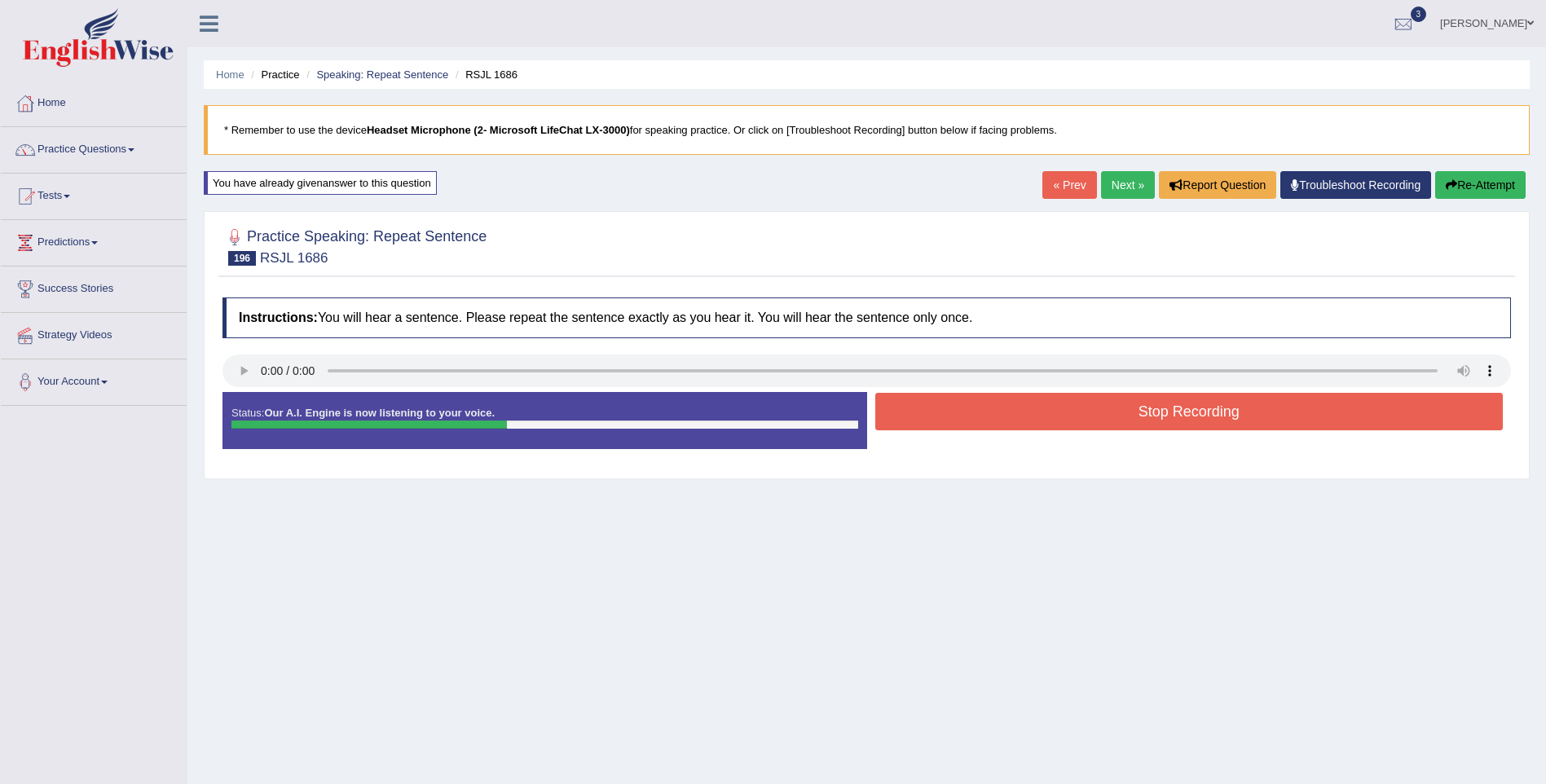
click at [1131, 409] on button "Stop Recording" at bounding box center [1189, 412] width 628 height 37
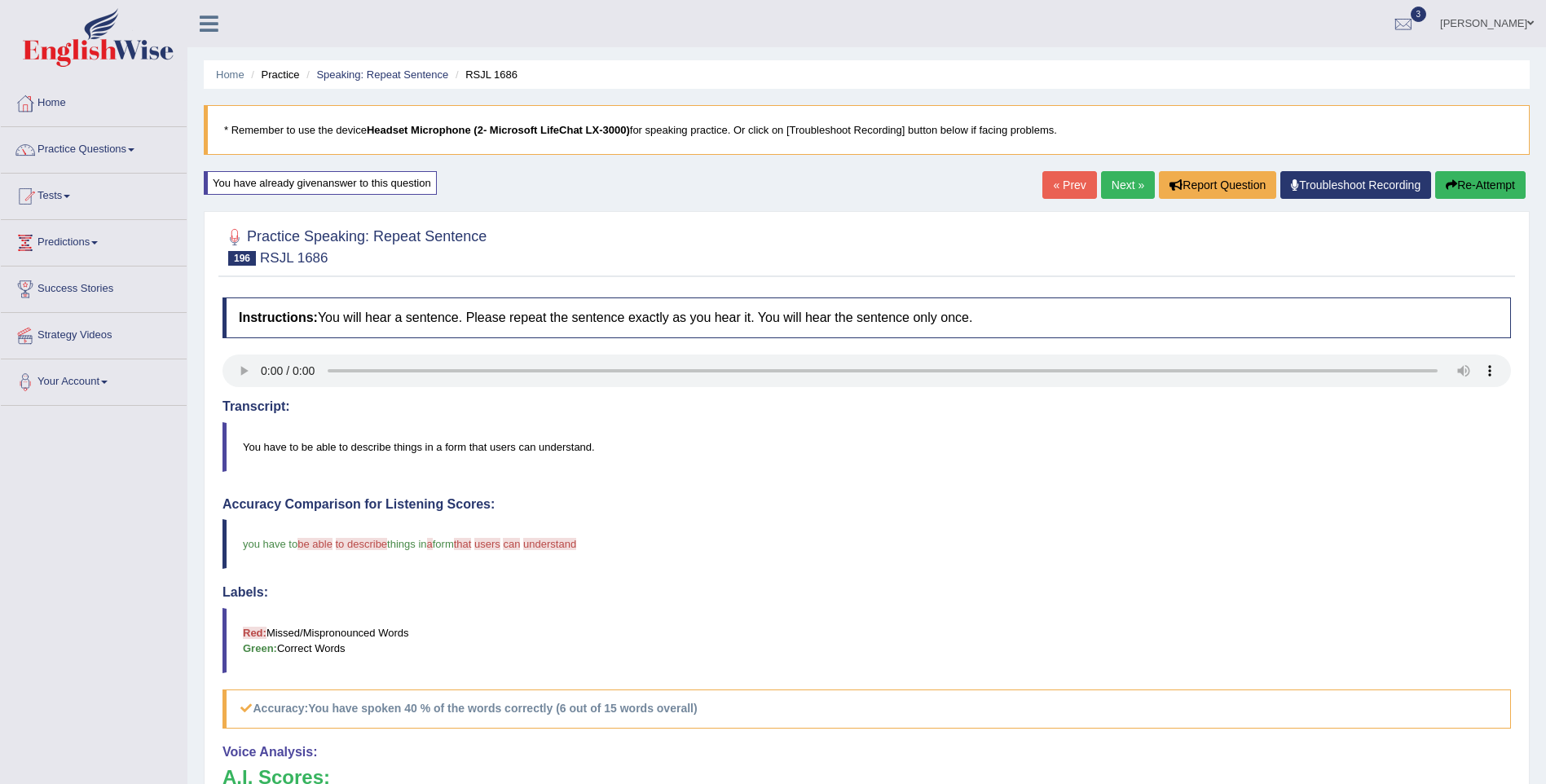
click at [1128, 185] on link "Next »" at bounding box center [1127, 185] width 54 height 27
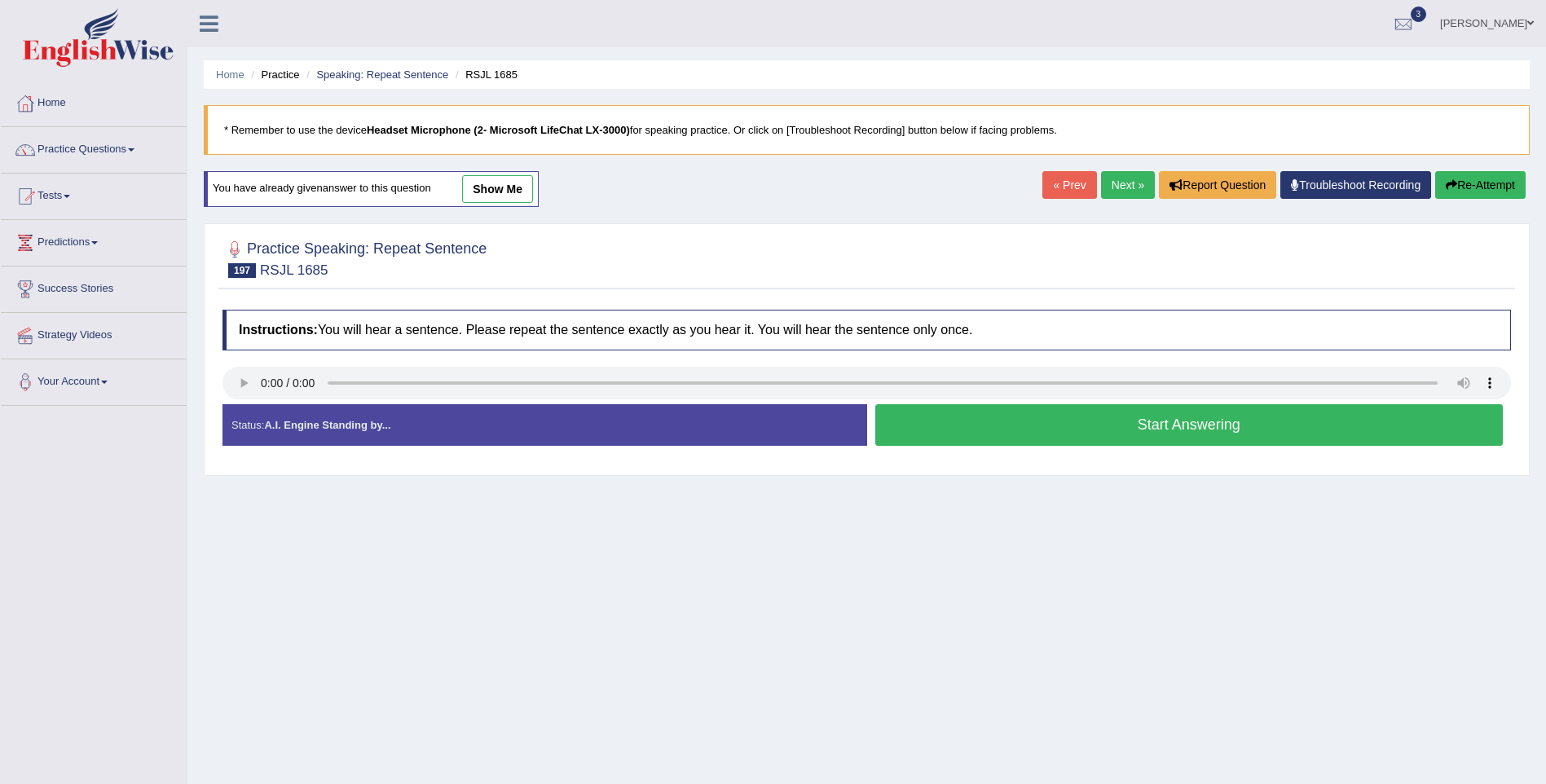
click at [1139, 429] on button "Start Answering" at bounding box center [1189, 424] width 628 height 41
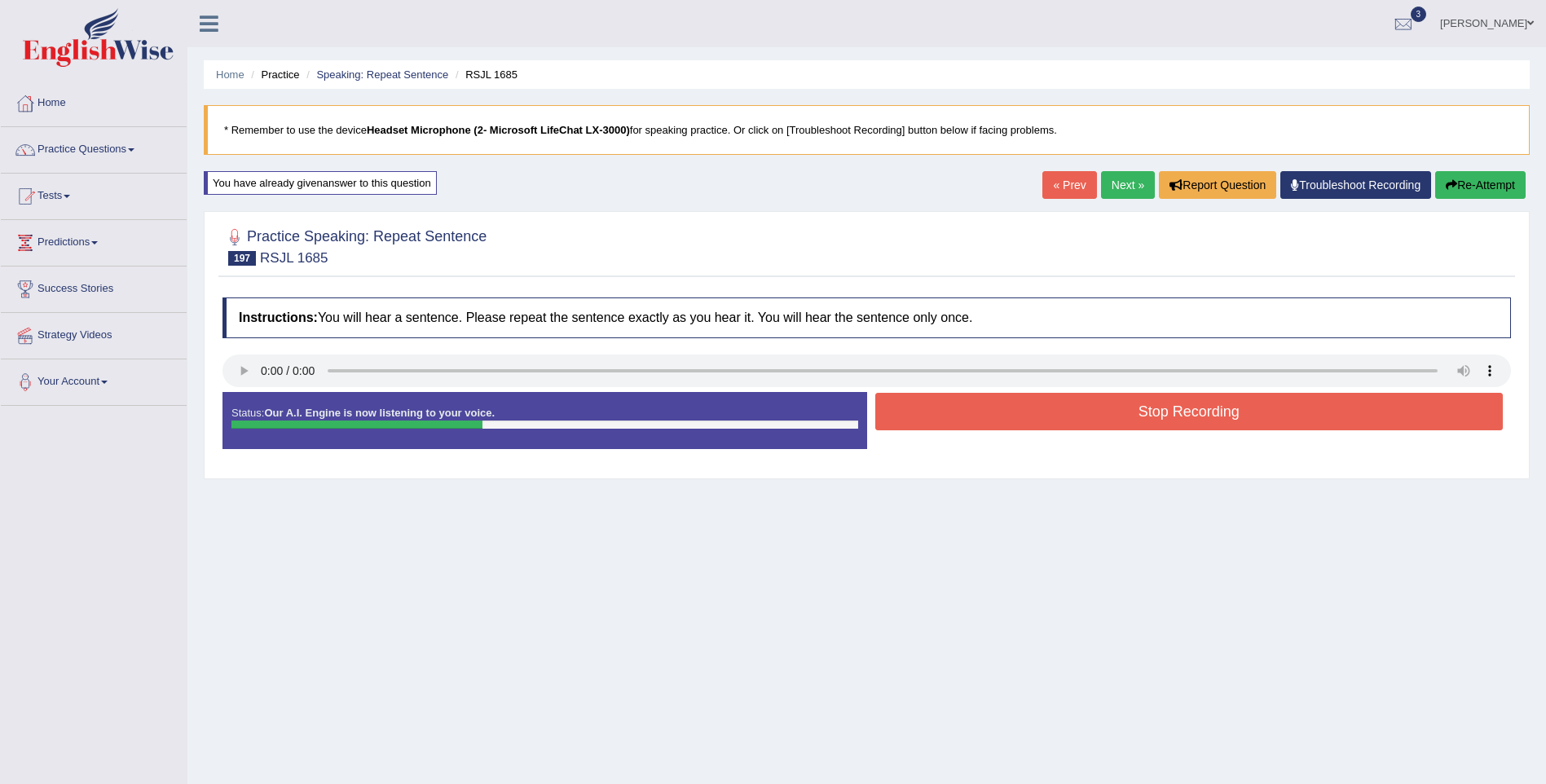
click at [1133, 406] on button "Stop Recording" at bounding box center [1189, 412] width 628 height 37
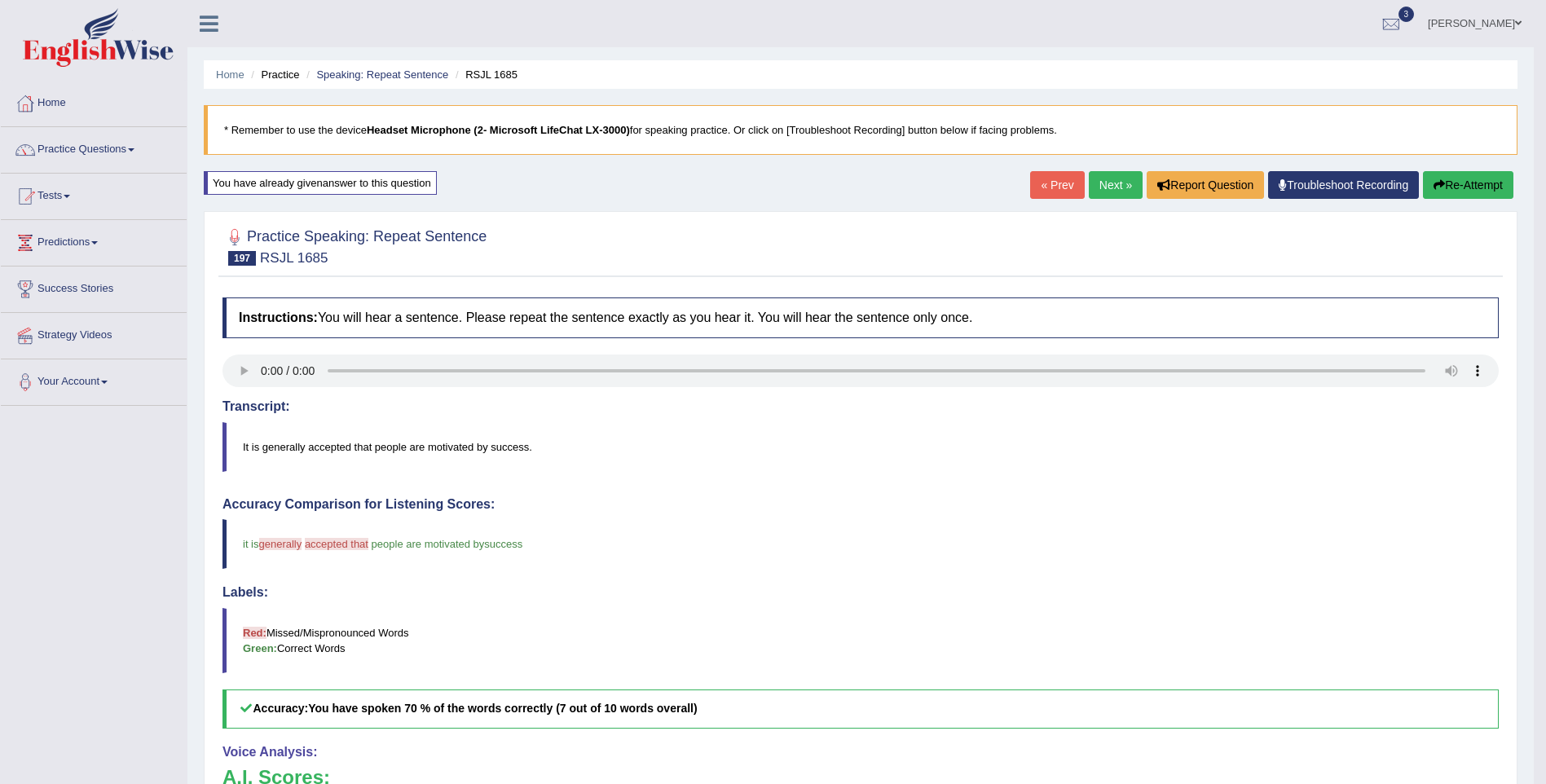
click at [1107, 186] on link "Next »" at bounding box center [1116, 185] width 54 height 27
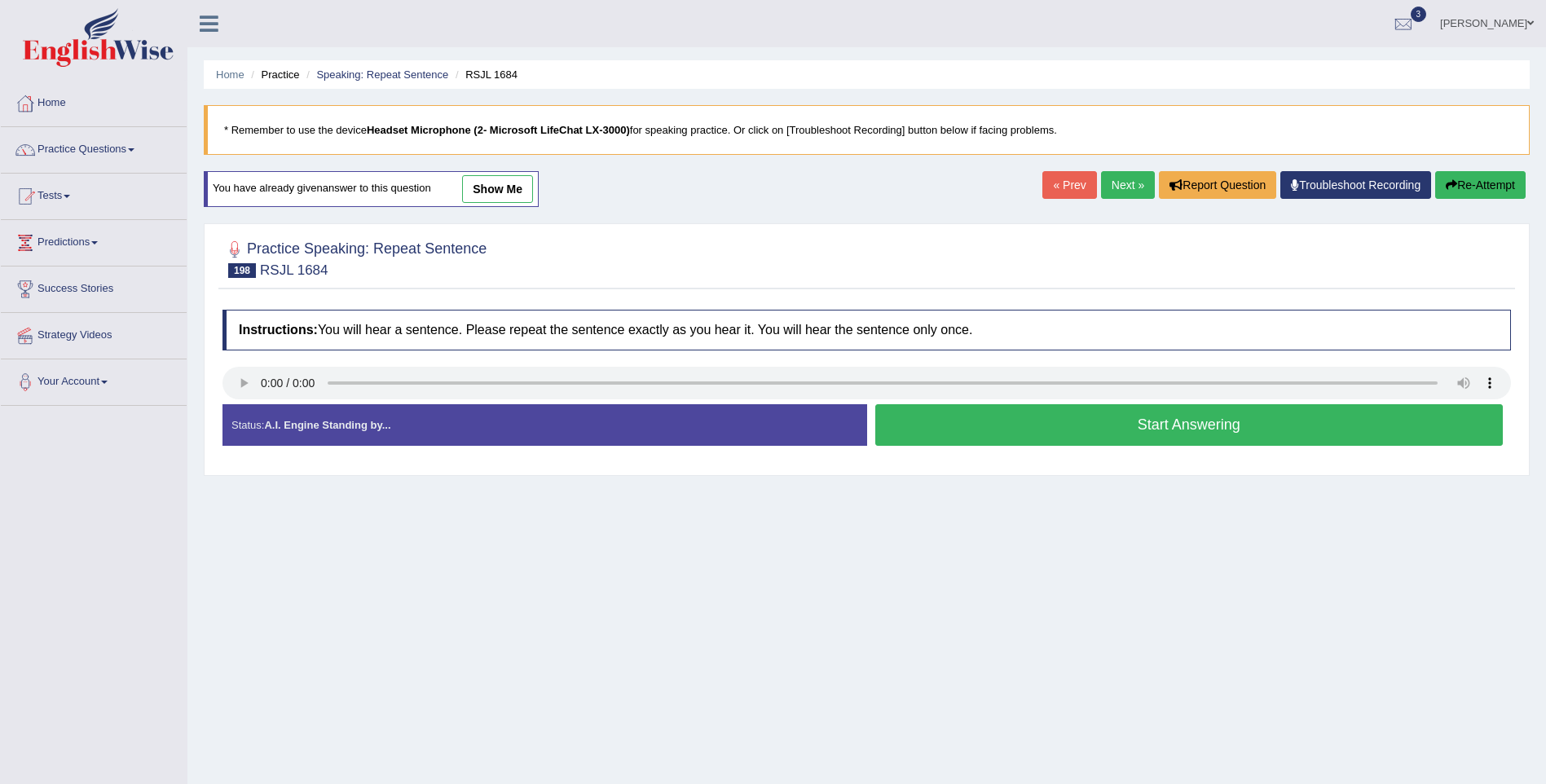
click at [1220, 425] on button "Start Answering" at bounding box center [1189, 424] width 628 height 41
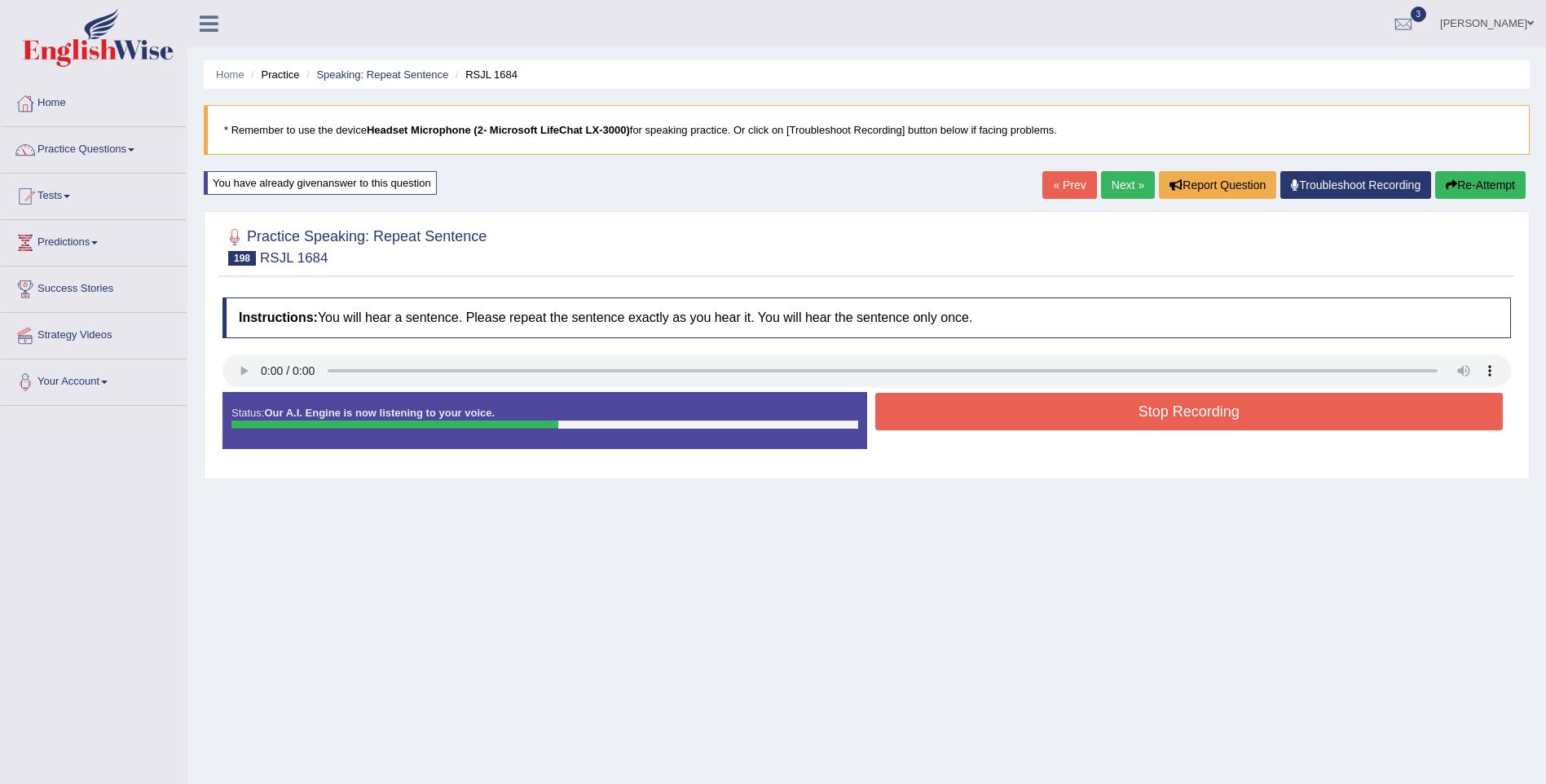
click at [1220, 425] on button "Stop Recording" at bounding box center [1189, 412] width 628 height 37
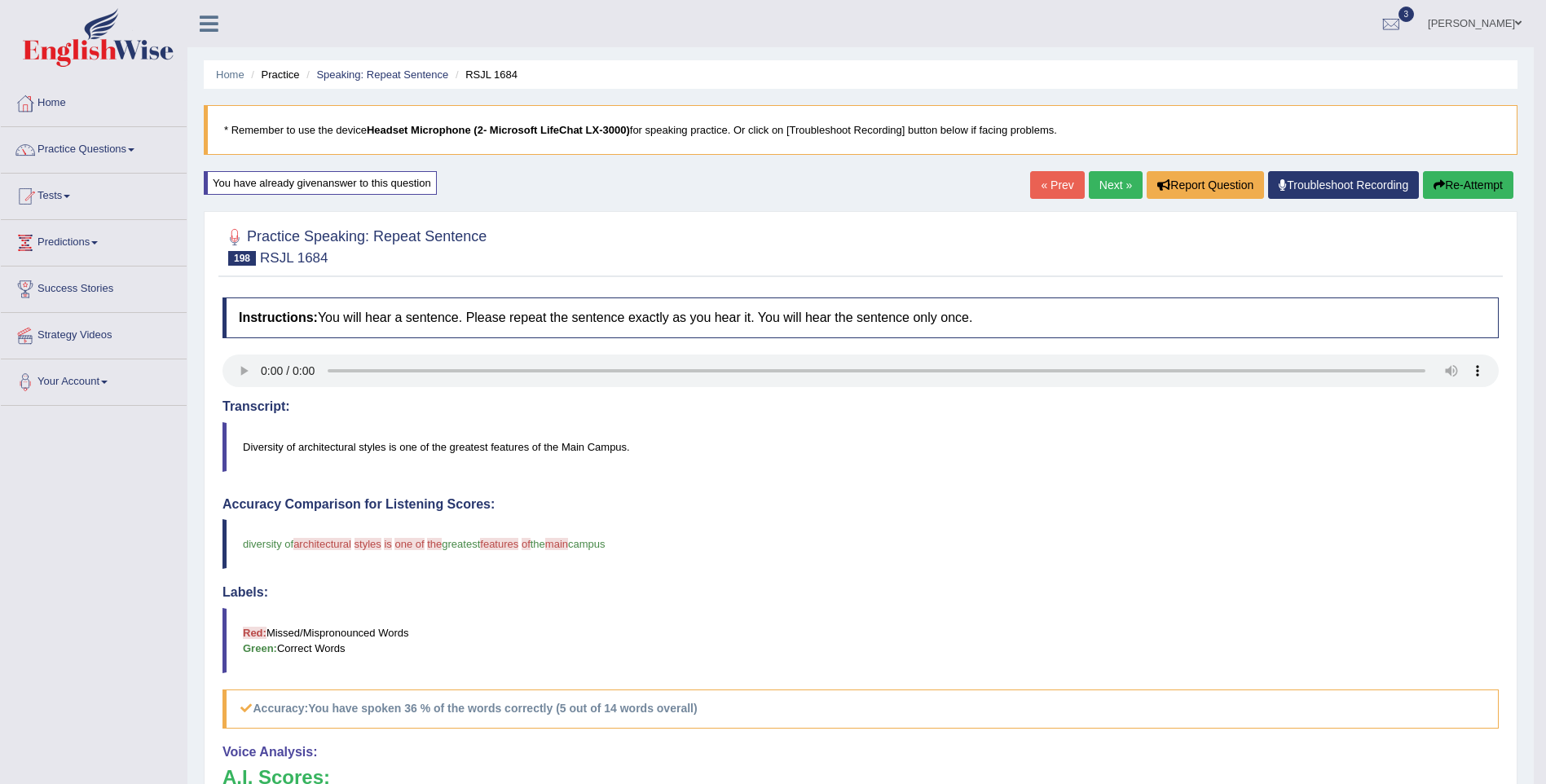
click at [1107, 178] on link "Next »" at bounding box center [1116, 185] width 54 height 27
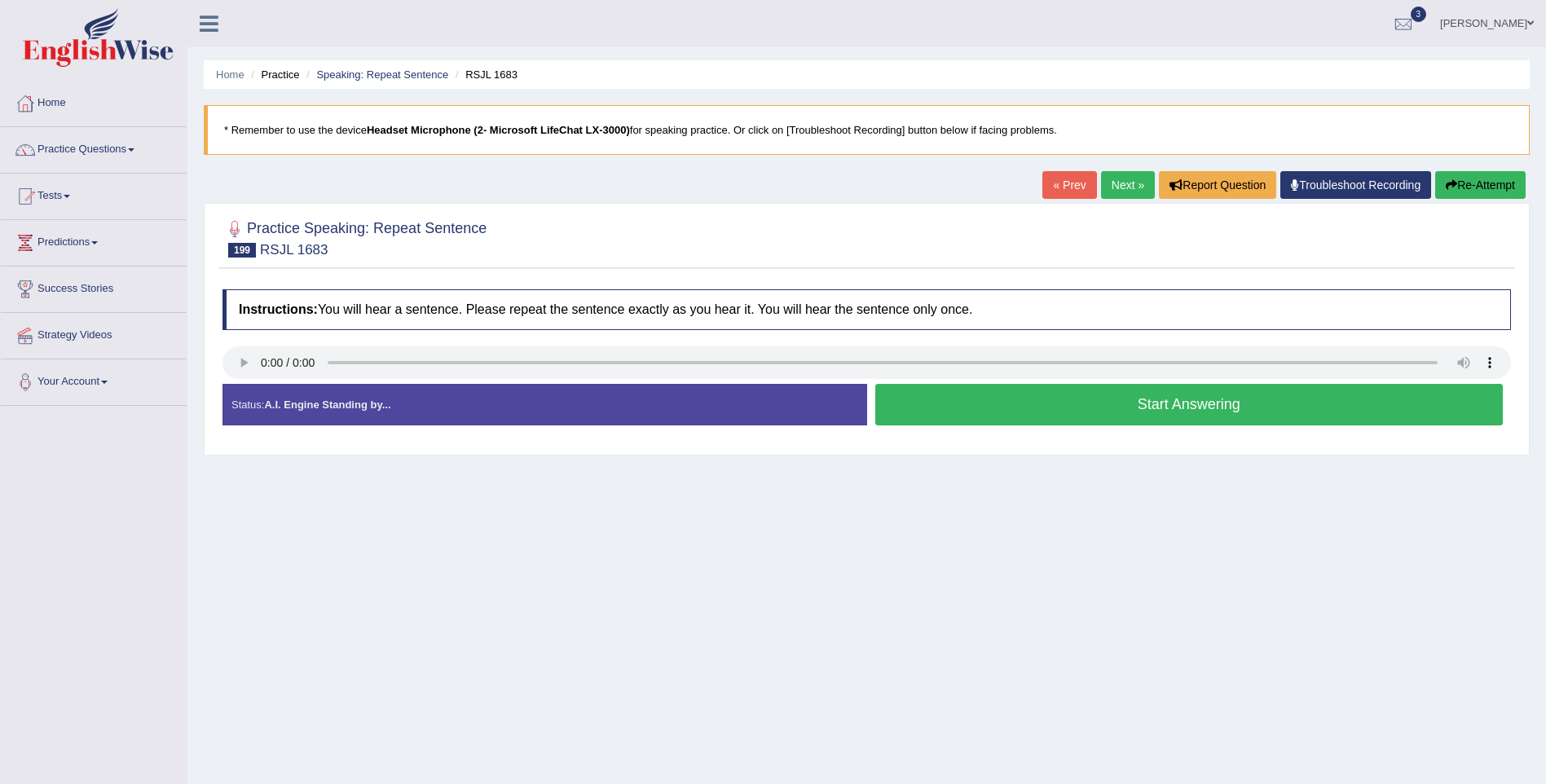
click at [1209, 409] on button "Start Answering" at bounding box center [1189, 405] width 628 height 41
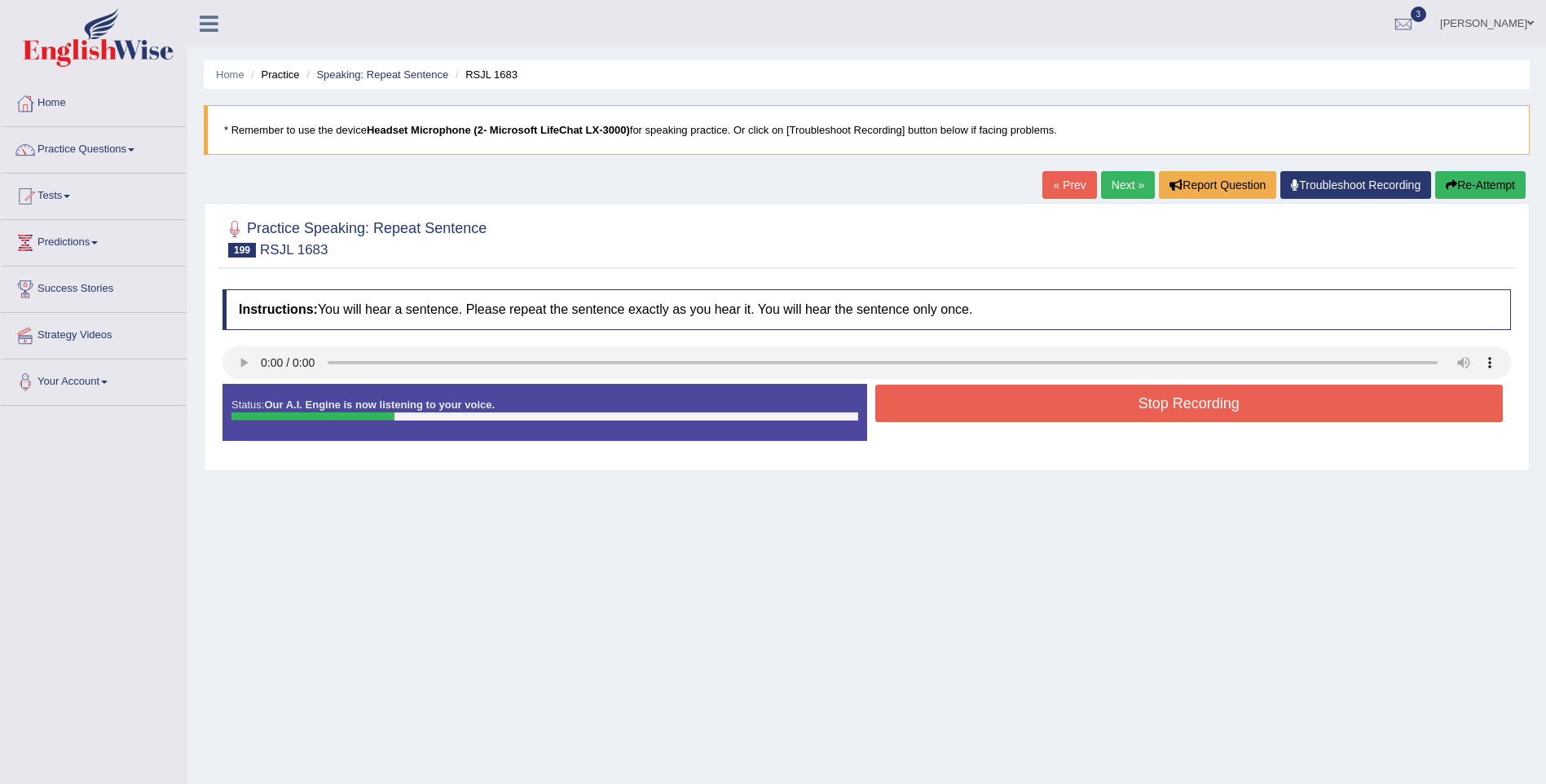
click at [1209, 409] on button "Stop Recording" at bounding box center [1189, 403] width 628 height 37
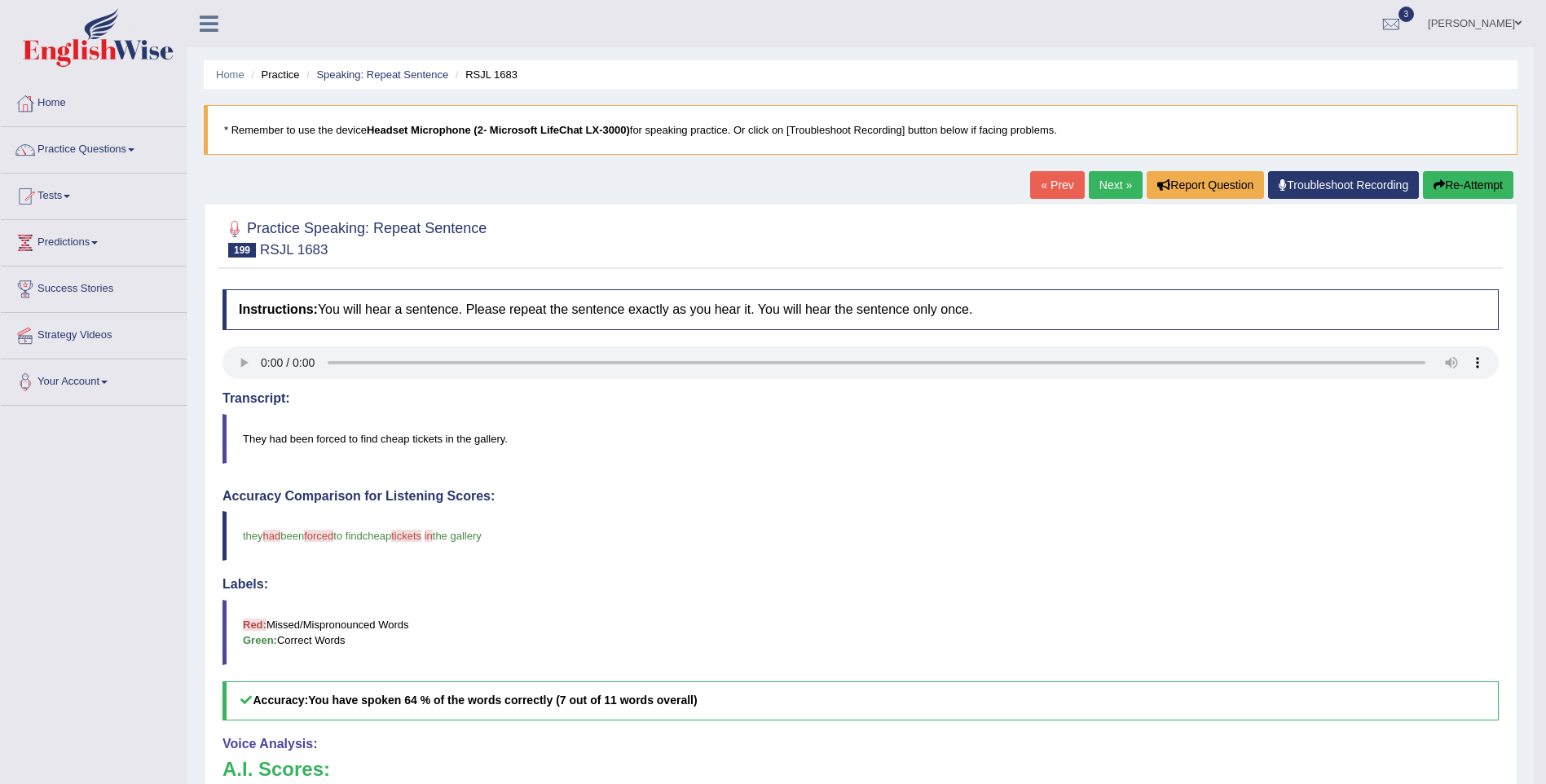
click at [1118, 187] on link "Next »" at bounding box center [1116, 185] width 54 height 27
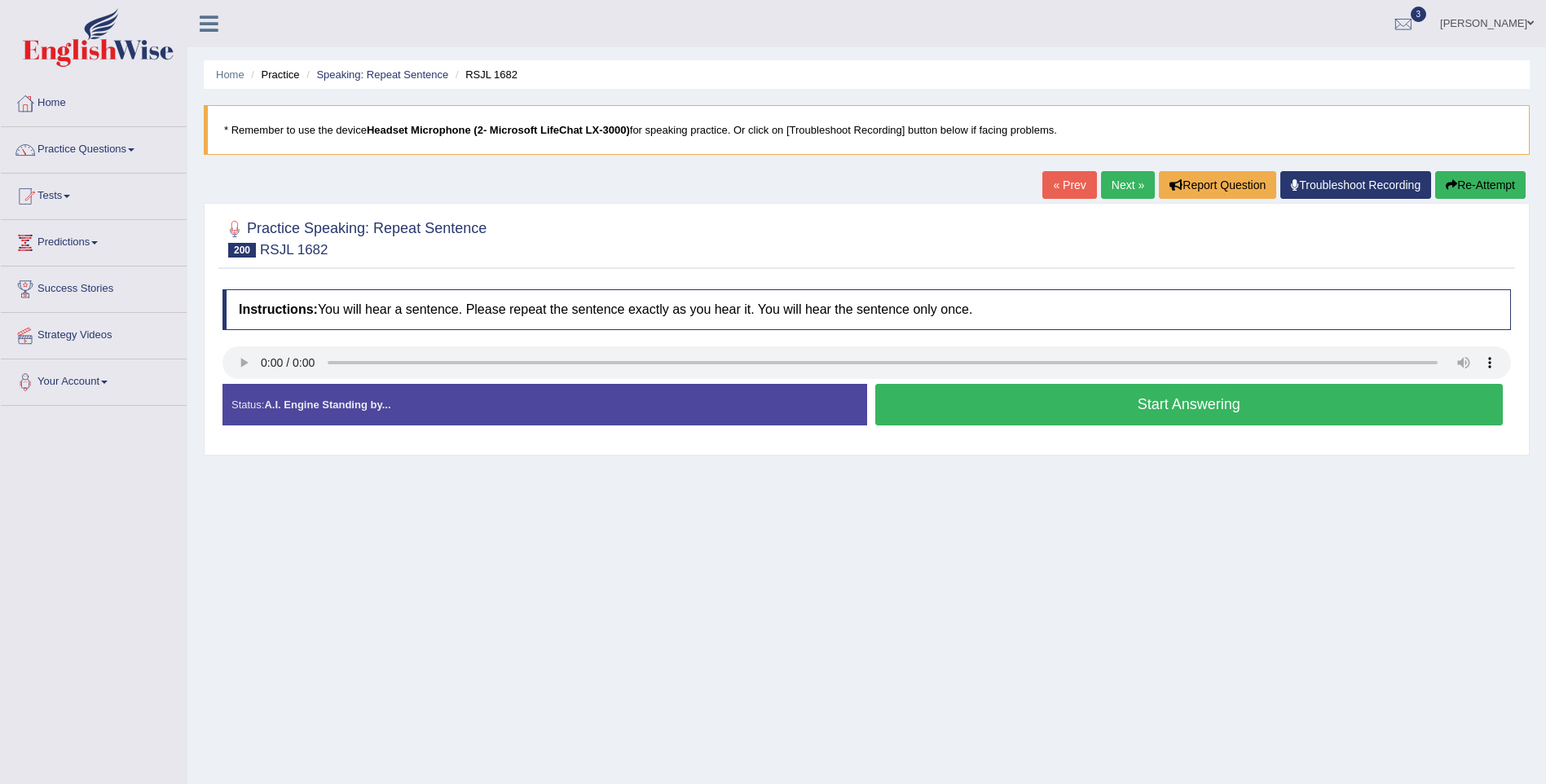
click at [1153, 410] on button "Start Answering" at bounding box center [1189, 405] width 628 height 41
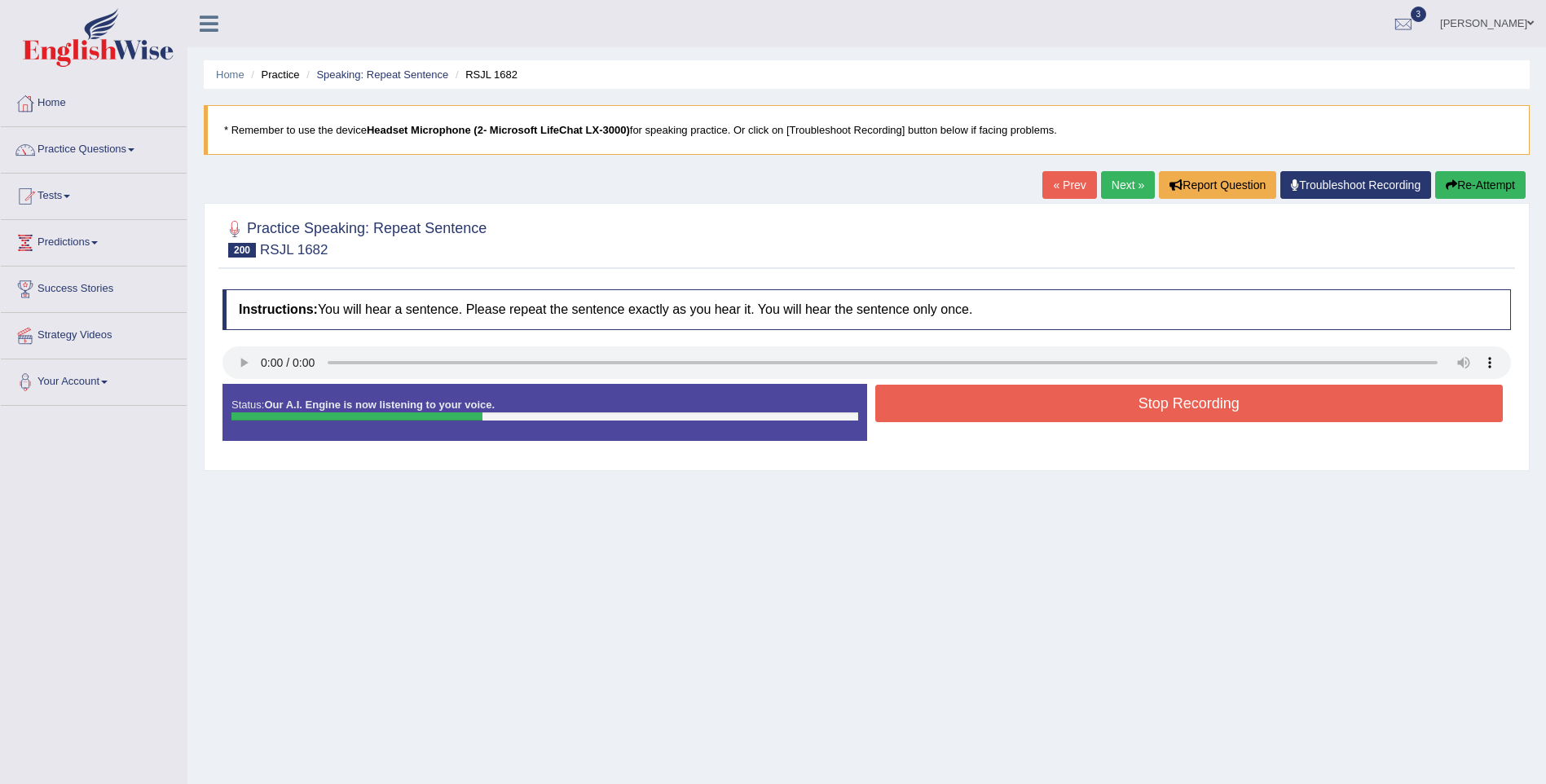
click at [1153, 411] on button "Stop Recording" at bounding box center [1189, 403] width 628 height 37
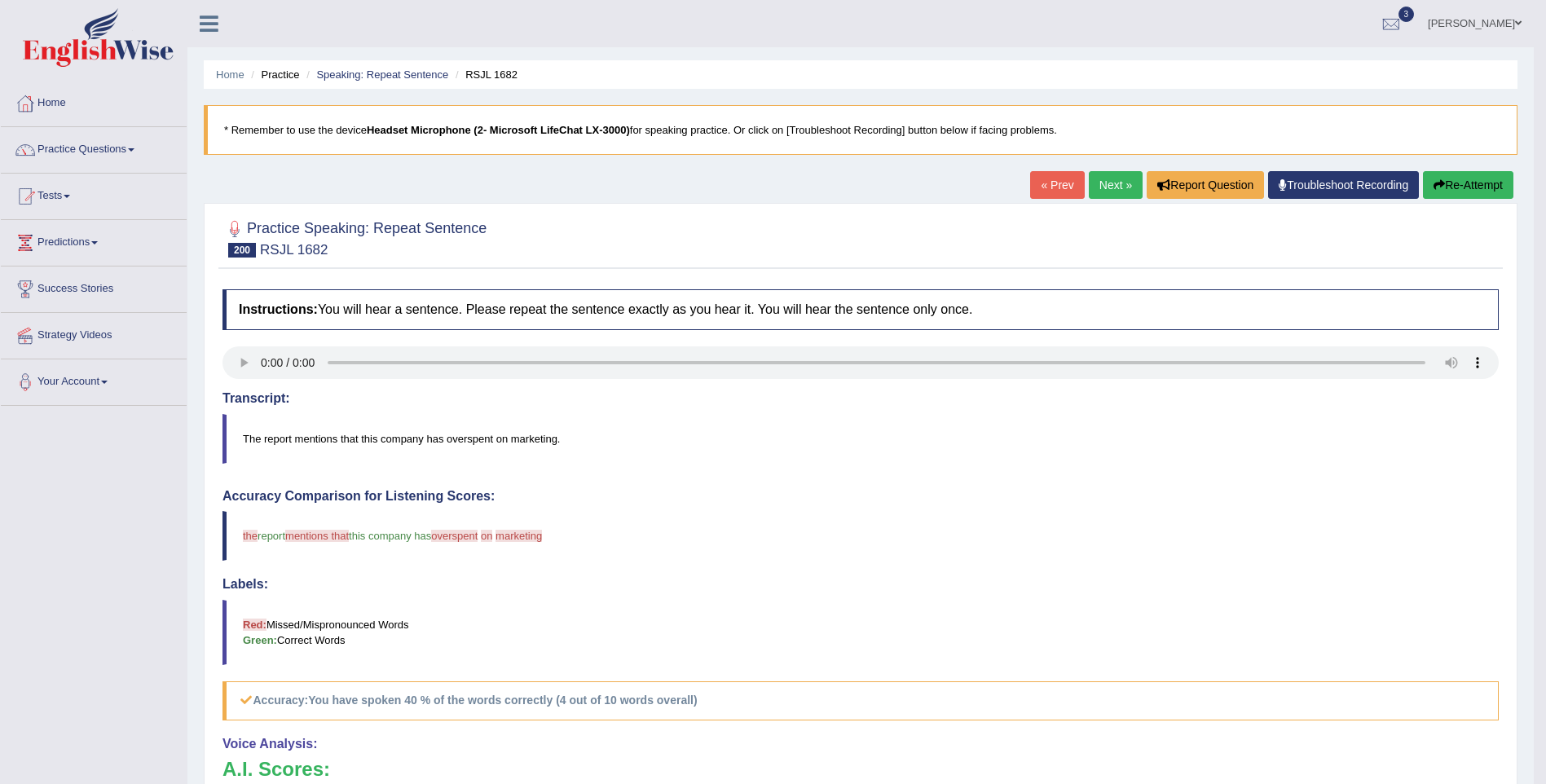
click at [1116, 179] on link "Next »" at bounding box center [1116, 185] width 54 height 27
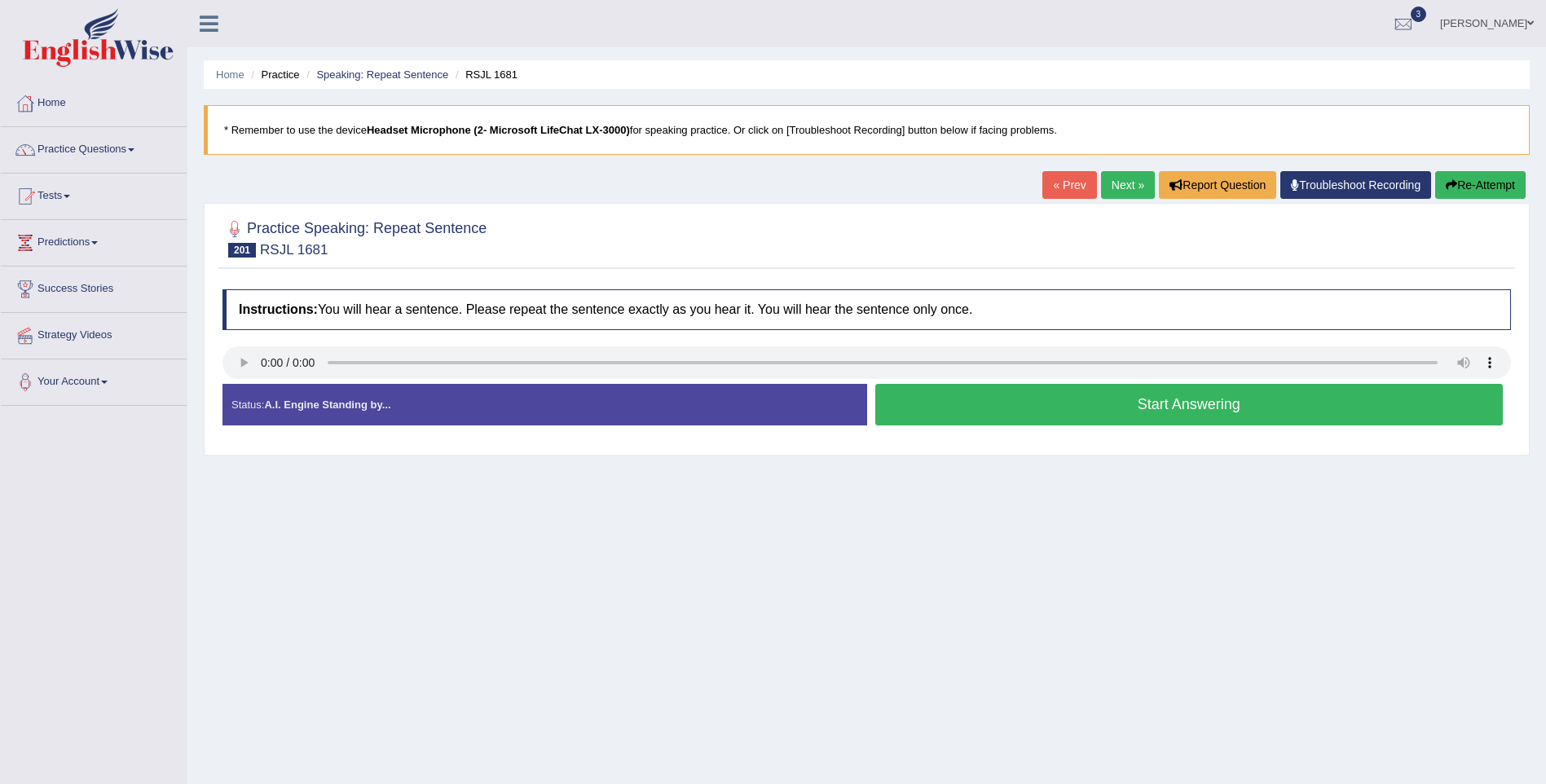
click at [1137, 408] on button "Start Answering" at bounding box center [1189, 405] width 628 height 41
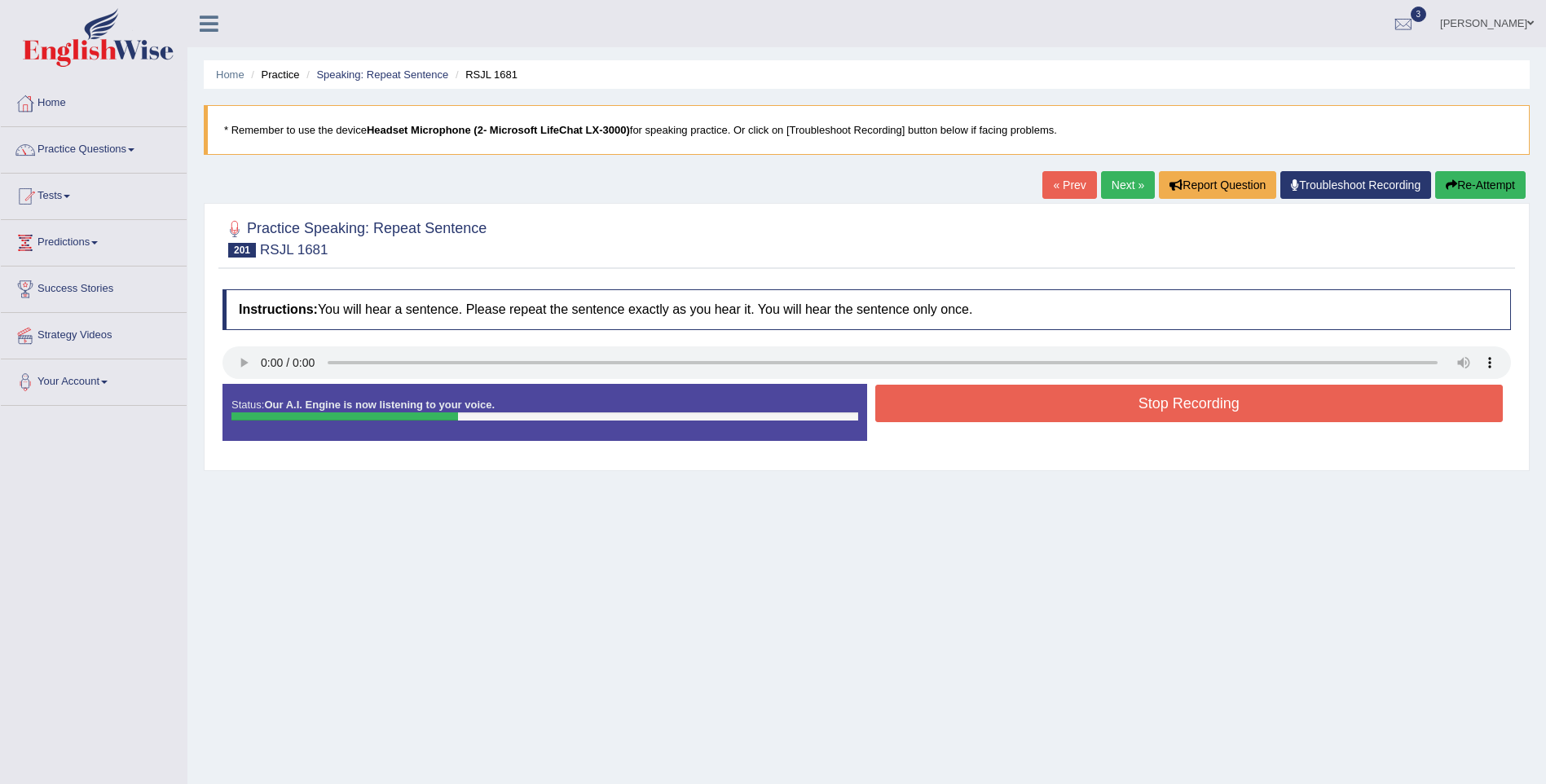
click at [1137, 408] on button "Stop Recording" at bounding box center [1189, 403] width 628 height 37
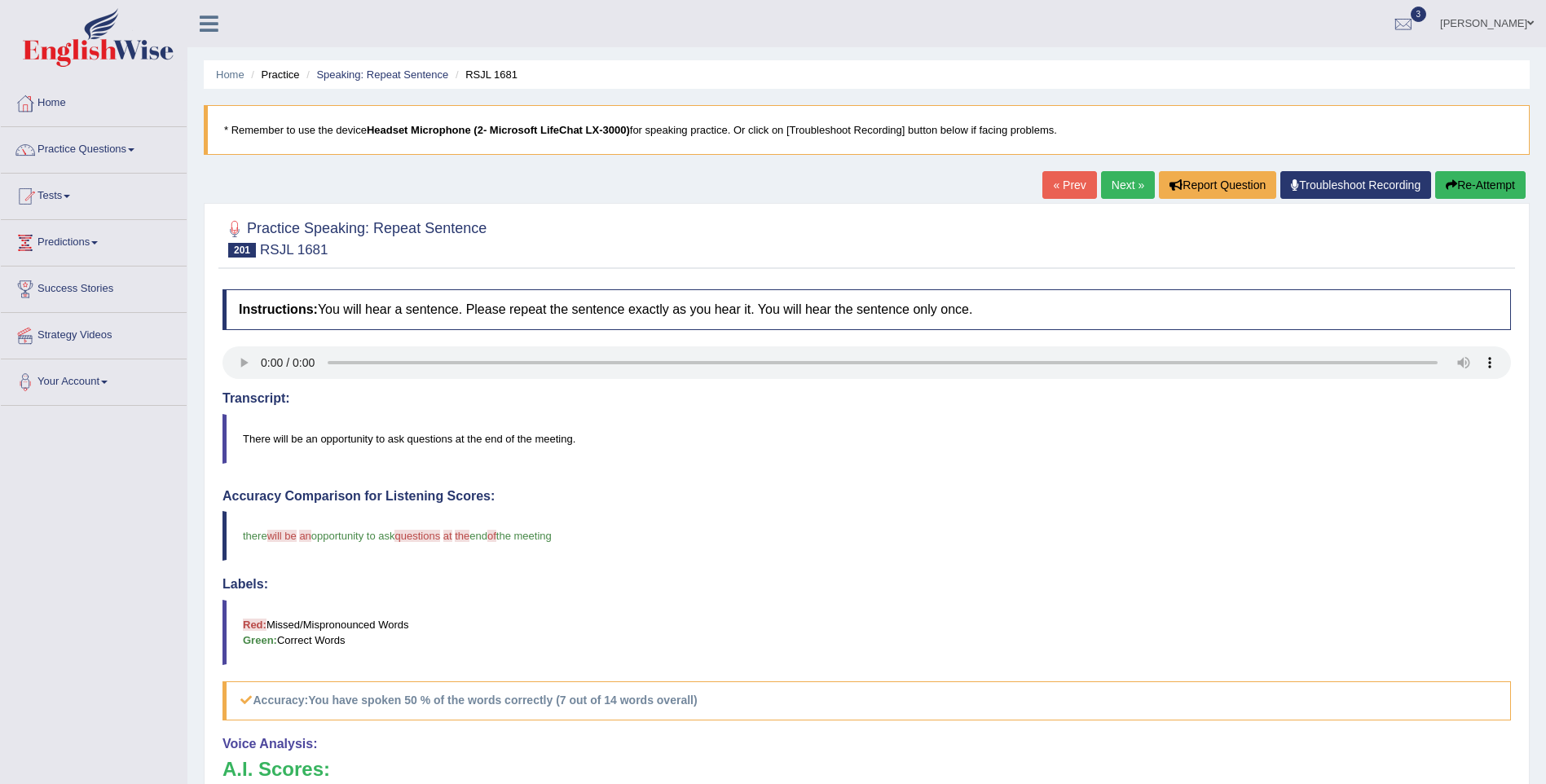
click at [1123, 180] on link "Next »" at bounding box center [1127, 185] width 54 height 27
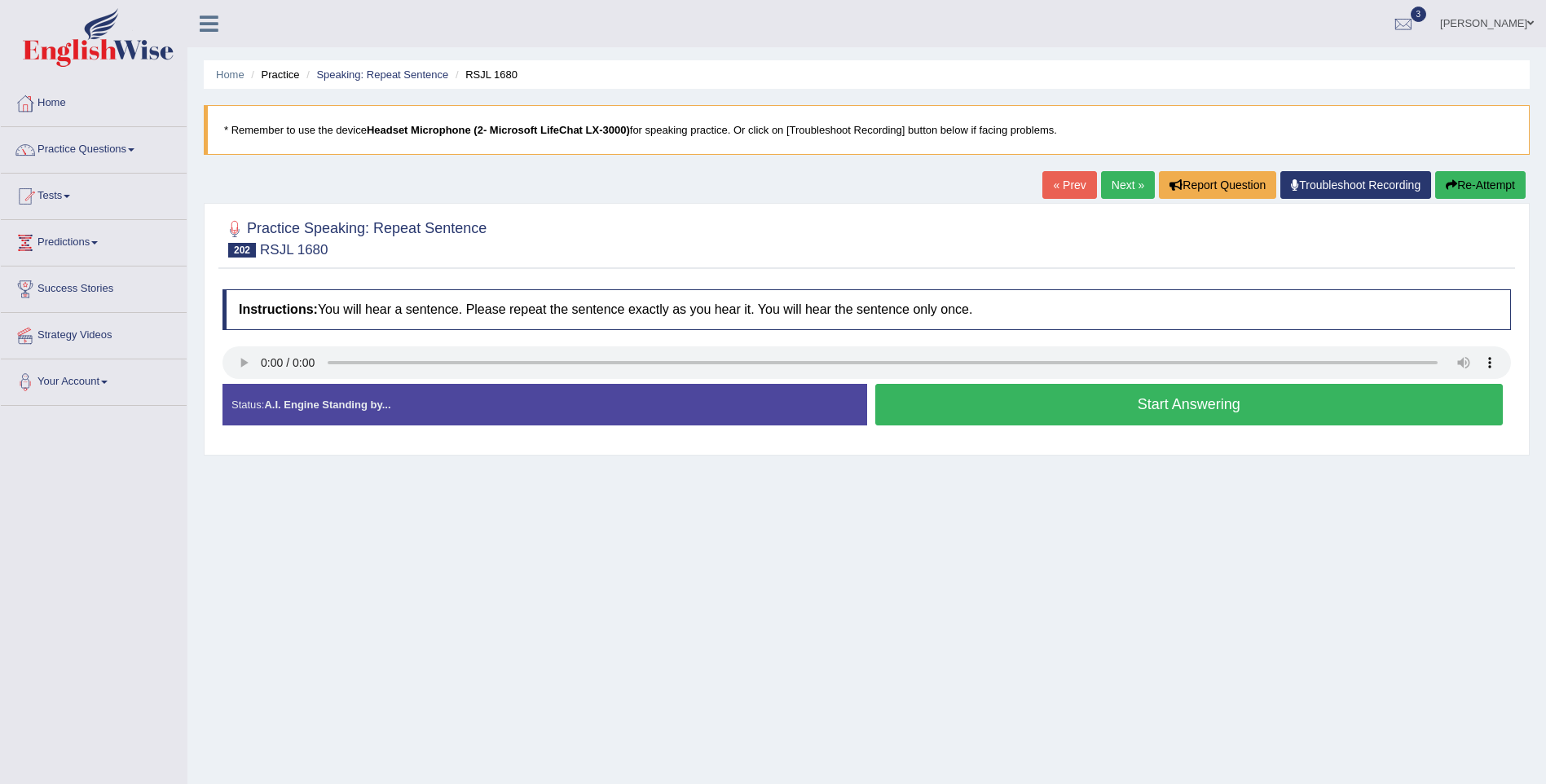
click at [1200, 414] on button "Start Answering" at bounding box center [1189, 405] width 628 height 41
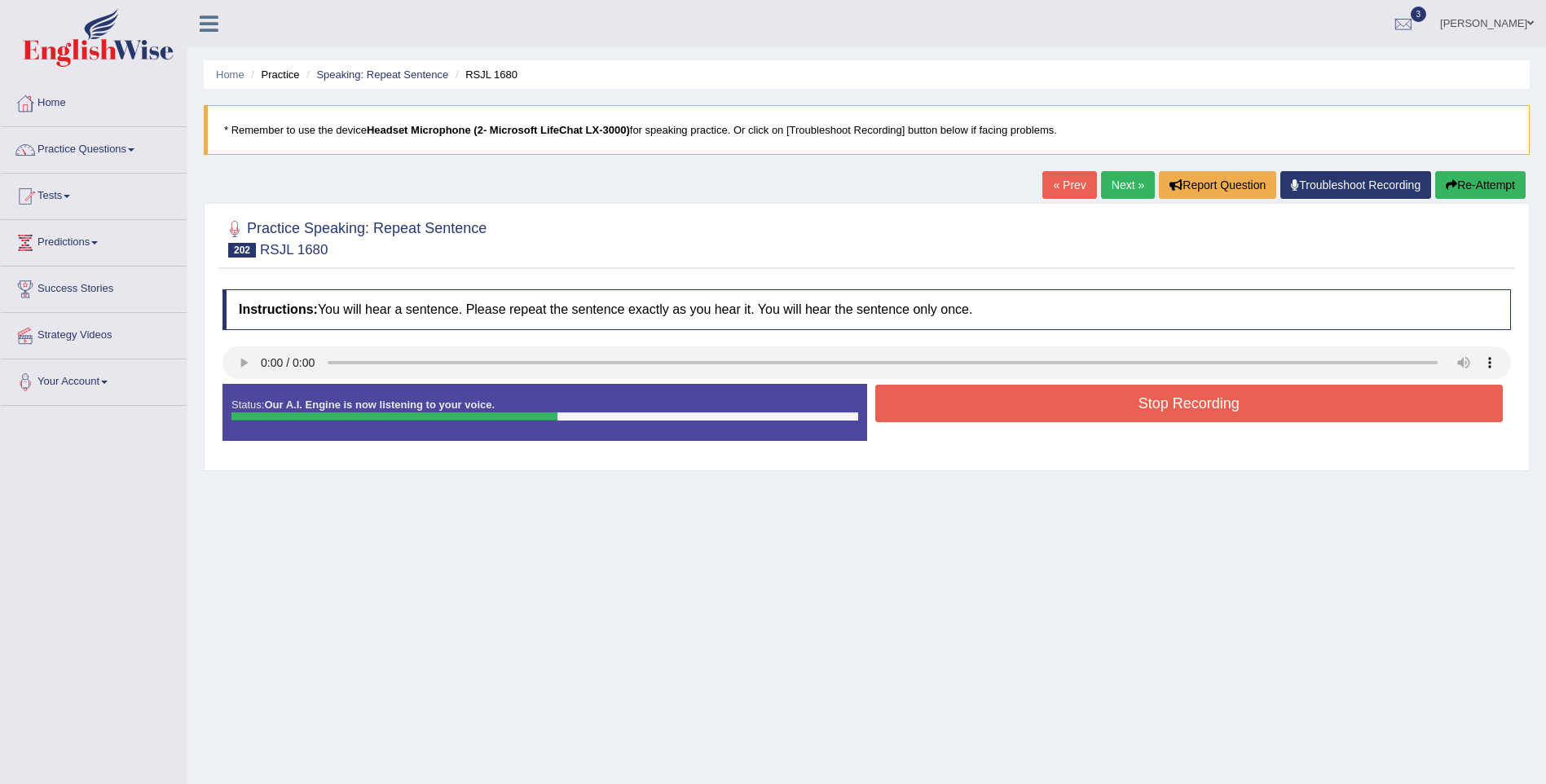
click at [1204, 406] on button "Stop Recording" at bounding box center [1189, 403] width 628 height 37
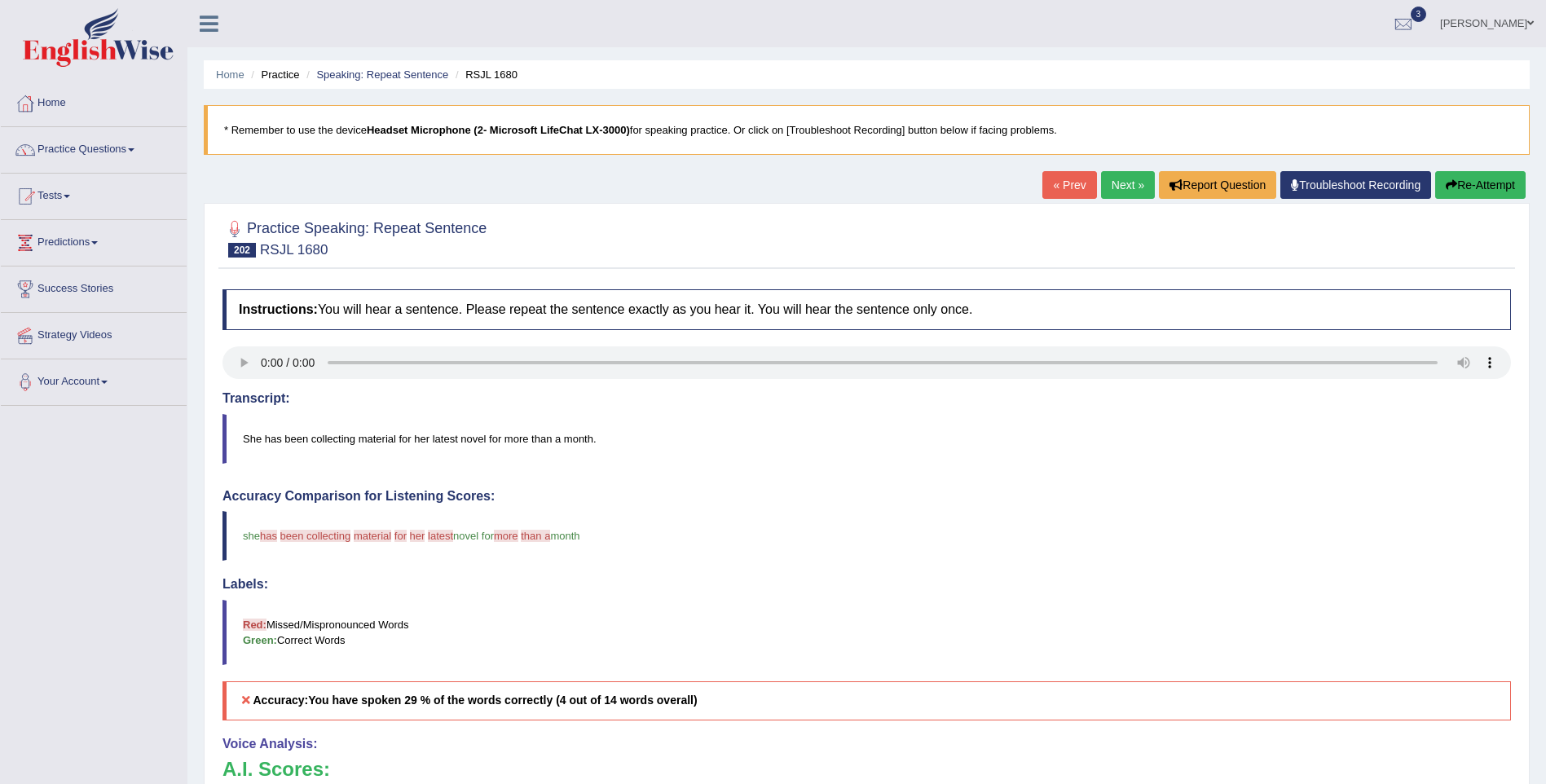
click at [1129, 182] on link "Next »" at bounding box center [1127, 185] width 54 height 27
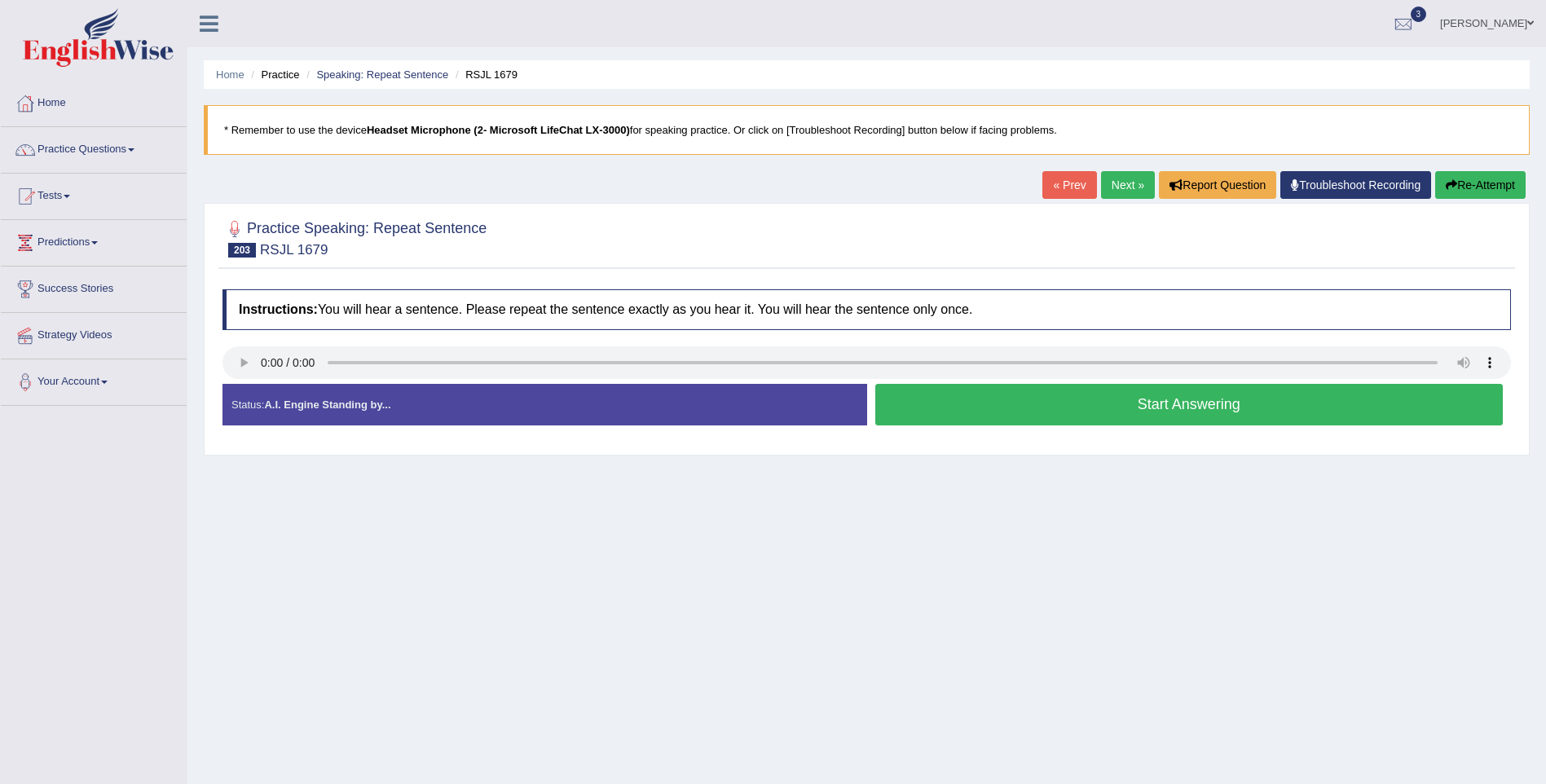
click at [1159, 409] on button "Start Answering" at bounding box center [1189, 405] width 628 height 41
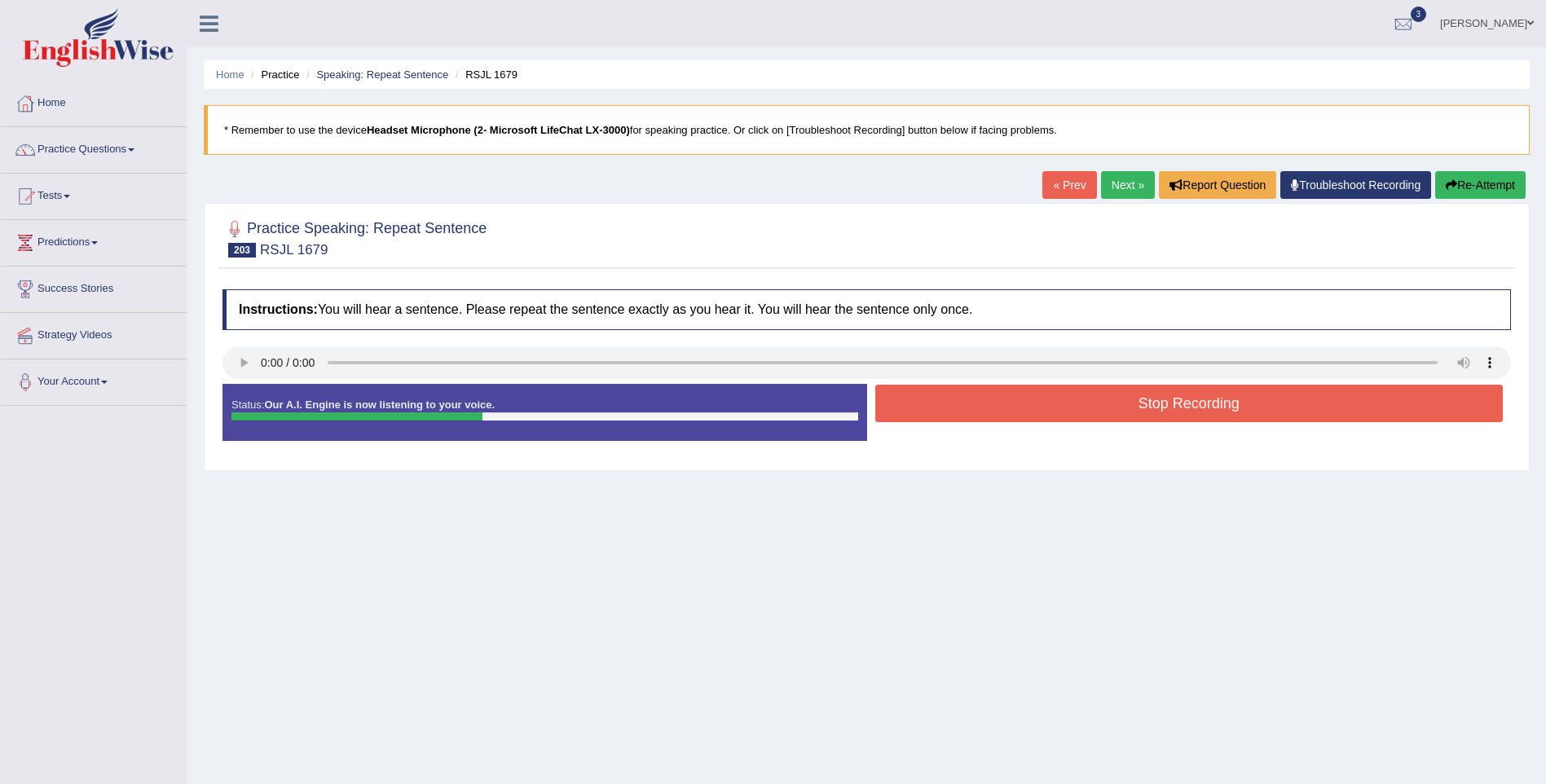
click at [1159, 409] on button "Stop Recording" at bounding box center [1189, 403] width 628 height 37
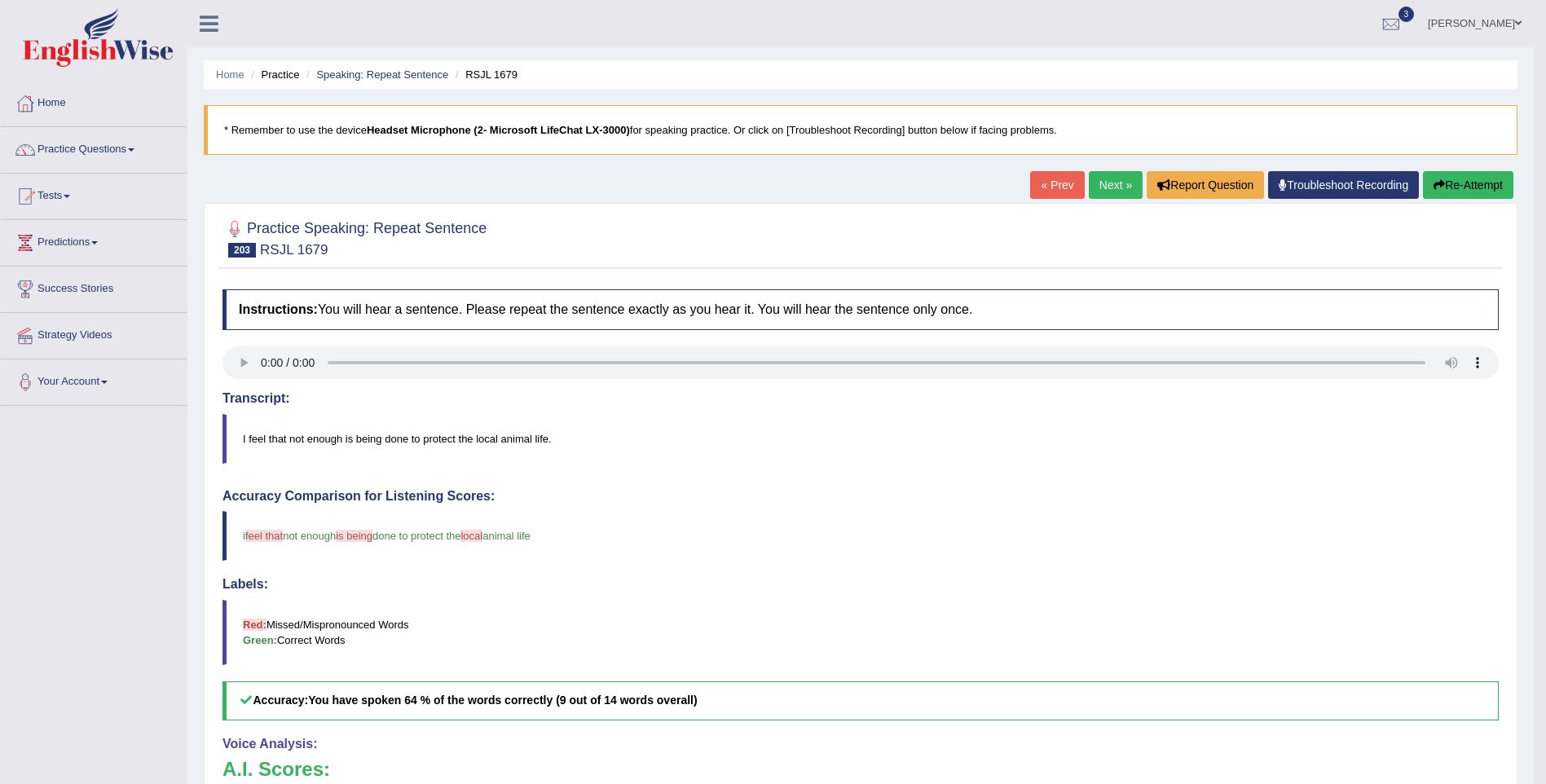
click at [1115, 188] on link "Next »" at bounding box center [1116, 185] width 54 height 27
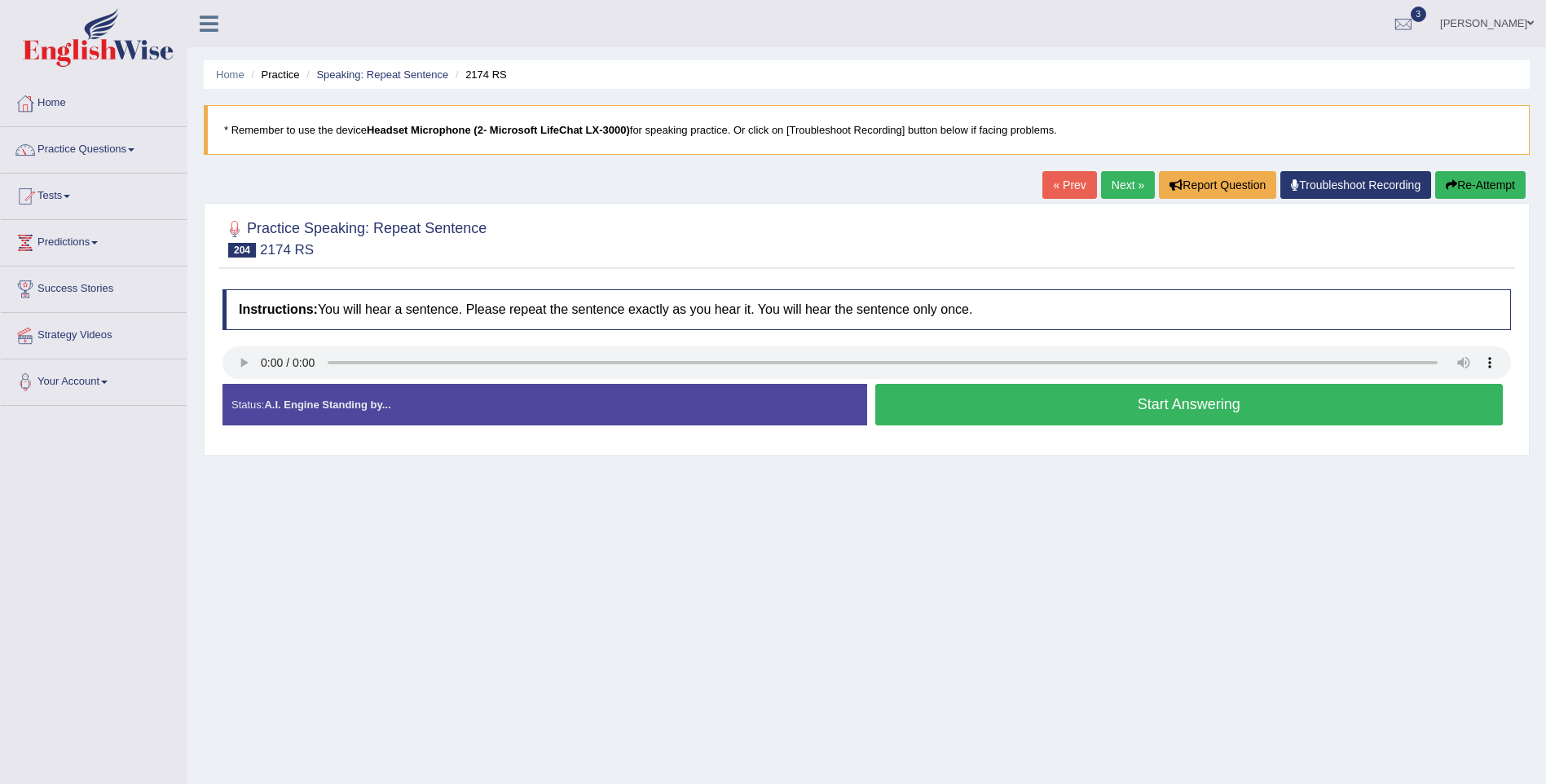
click at [1188, 413] on button "Start Answering" at bounding box center [1189, 405] width 628 height 41
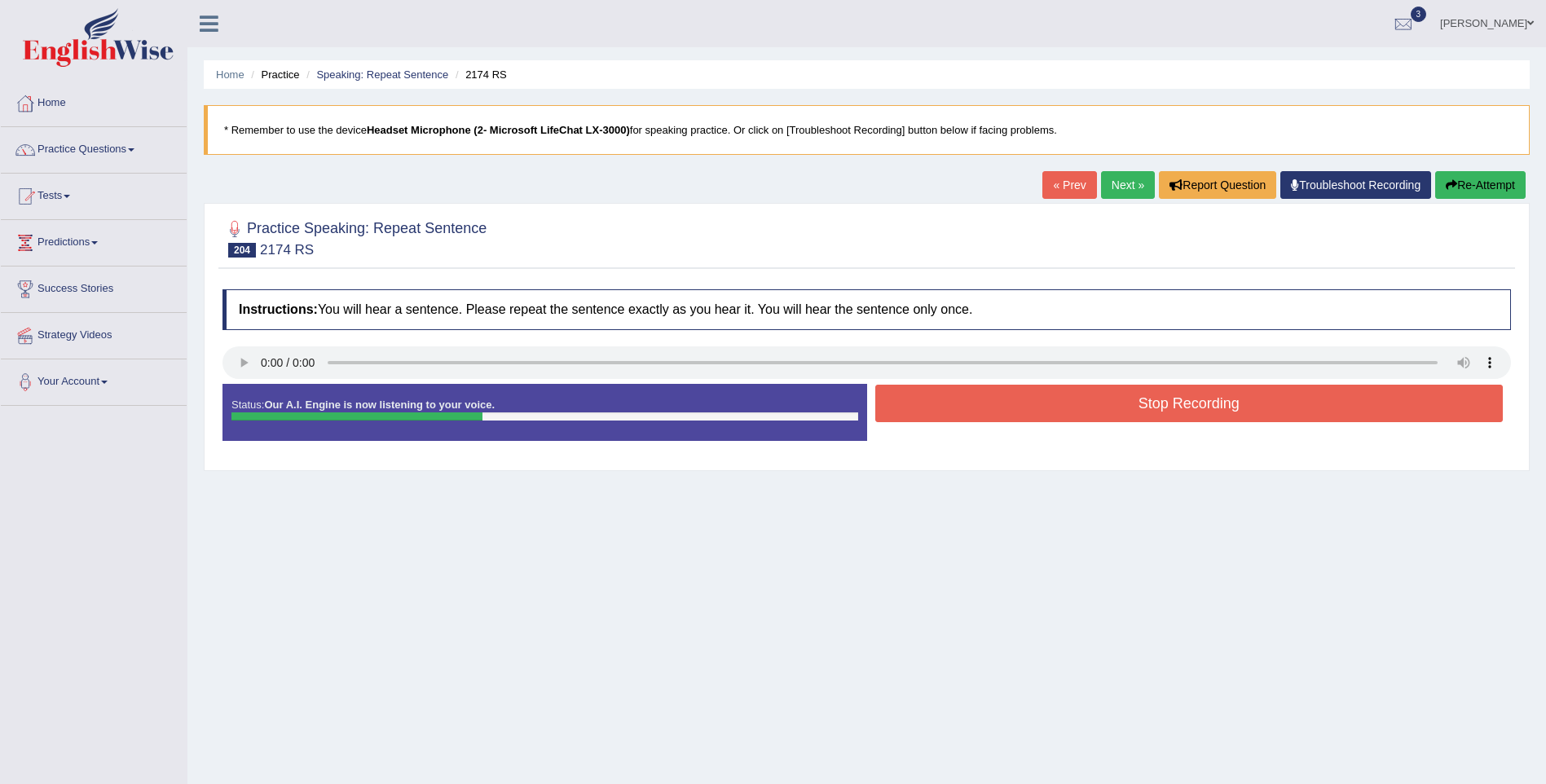
click at [1188, 411] on button "Stop Recording" at bounding box center [1189, 403] width 628 height 37
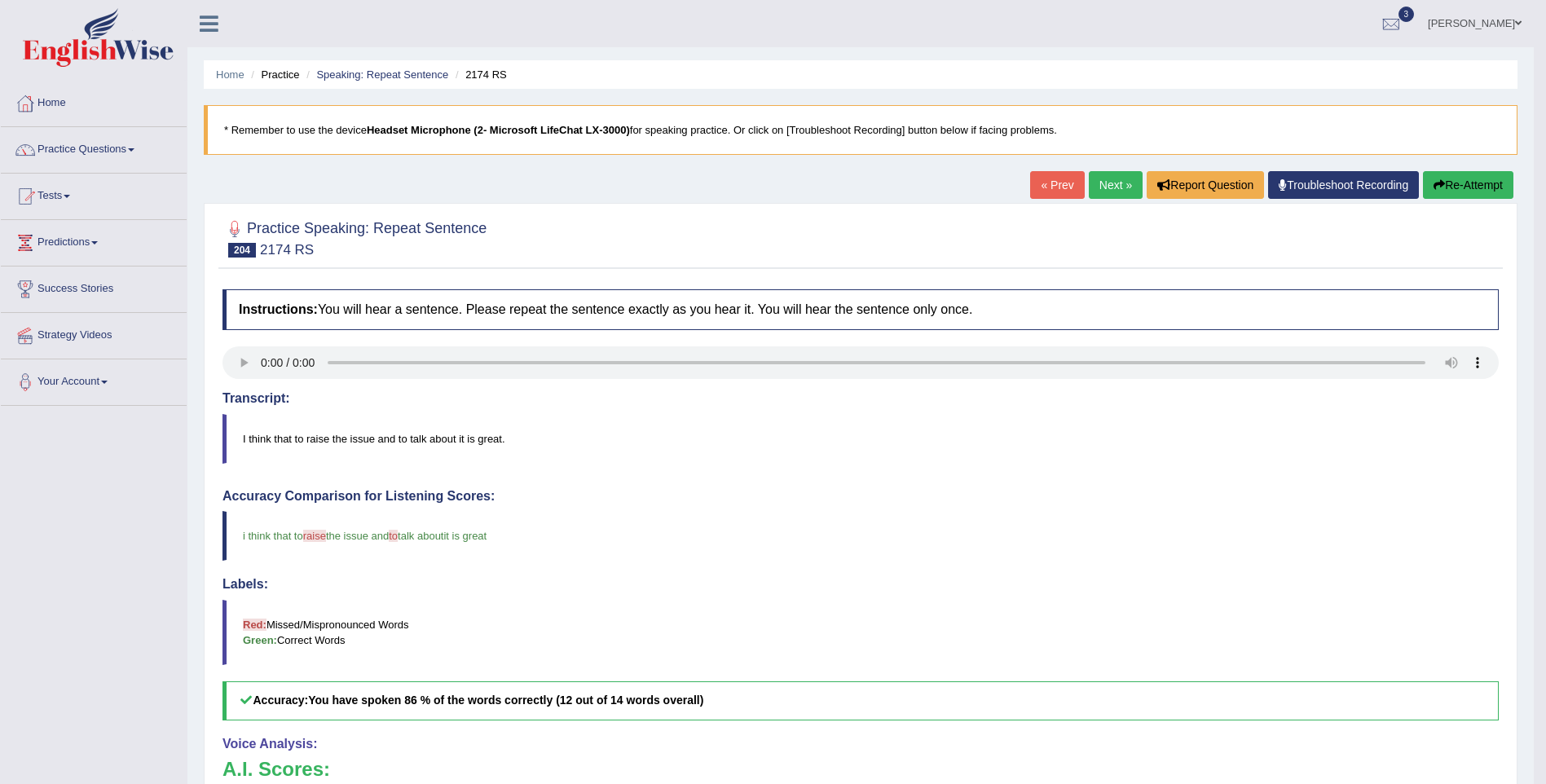
click at [1107, 186] on link "Next »" at bounding box center [1116, 185] width 54 height 27
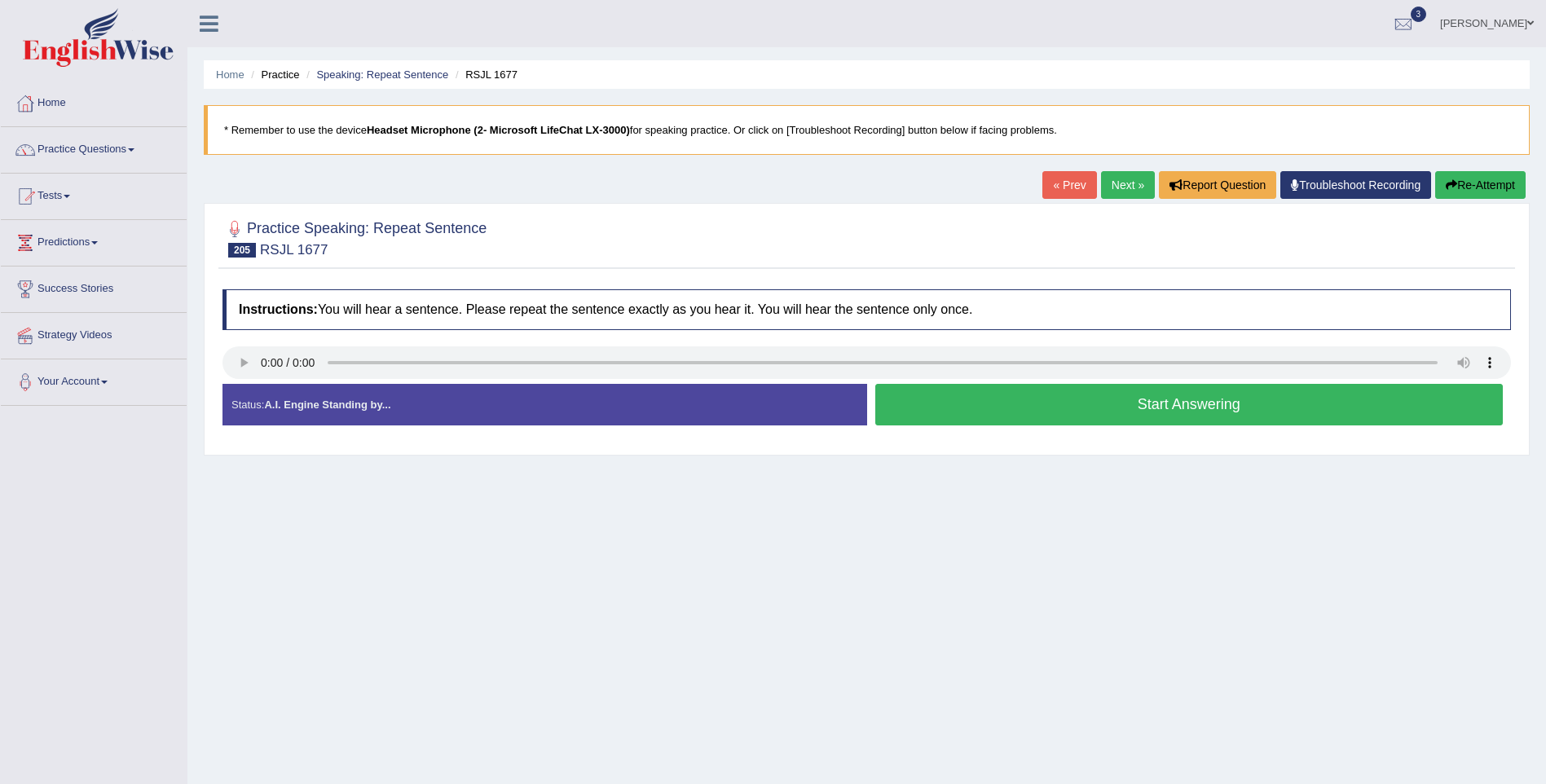
click at [1213, 410] on button "Start Answering" at bounding box center [1189, 405] width 628 height 41
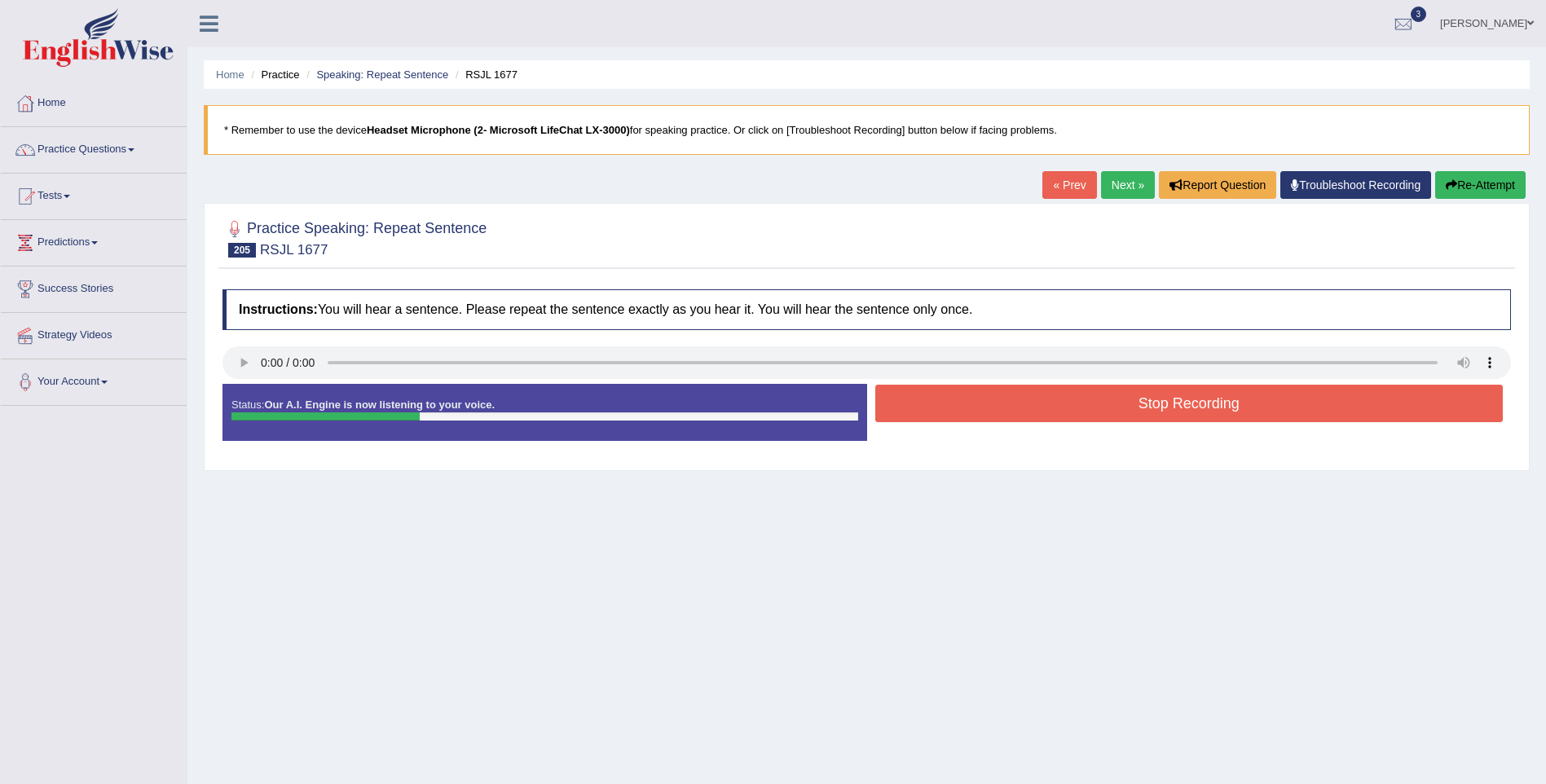
click at [1213, 410] on button "Stop Recording" at bounding box center [1189, 403] width 628 height 37
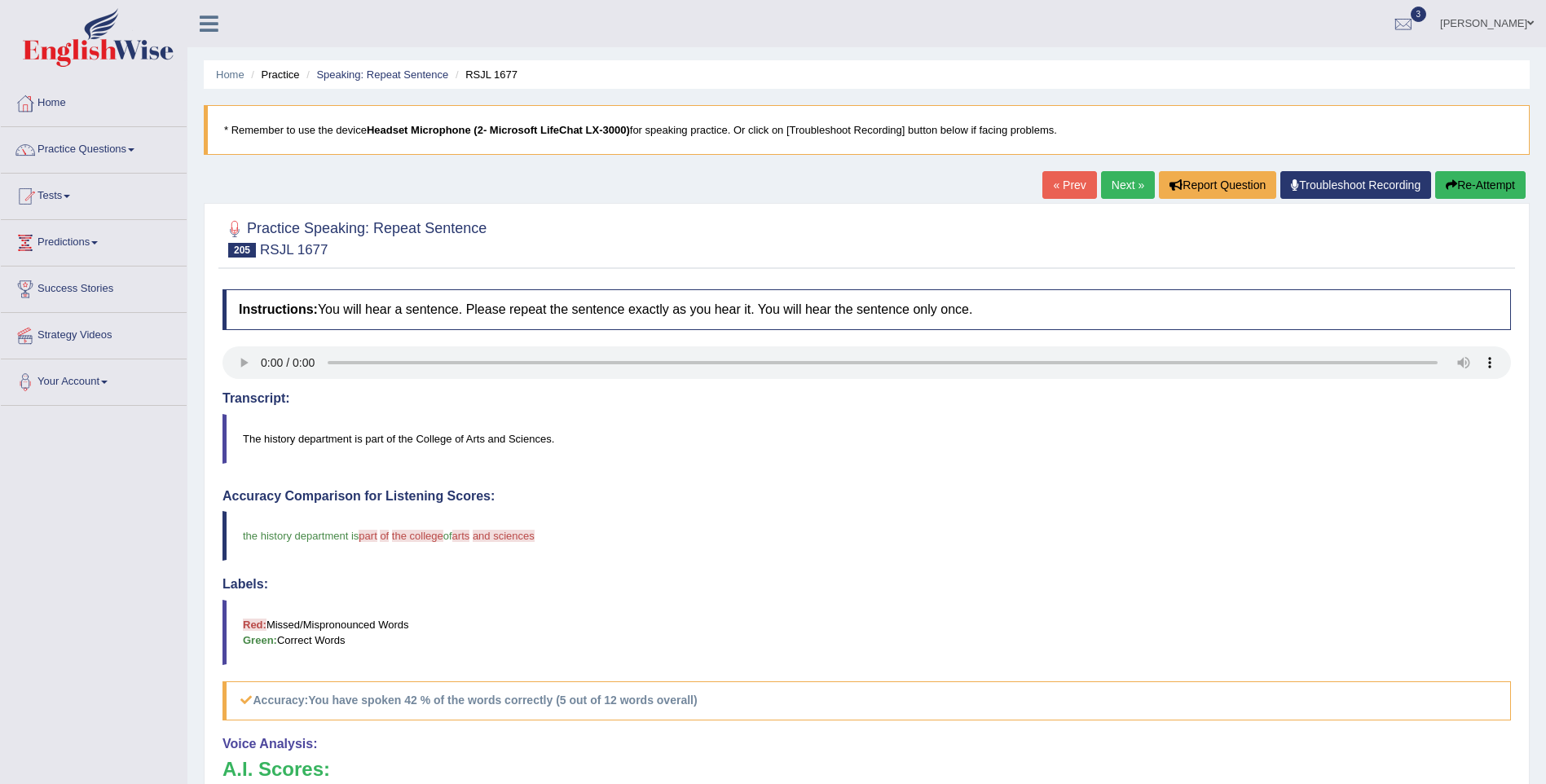
click at [1118, 178] on link "Next »" at bounding box center [1127, 185] width 54 height 27
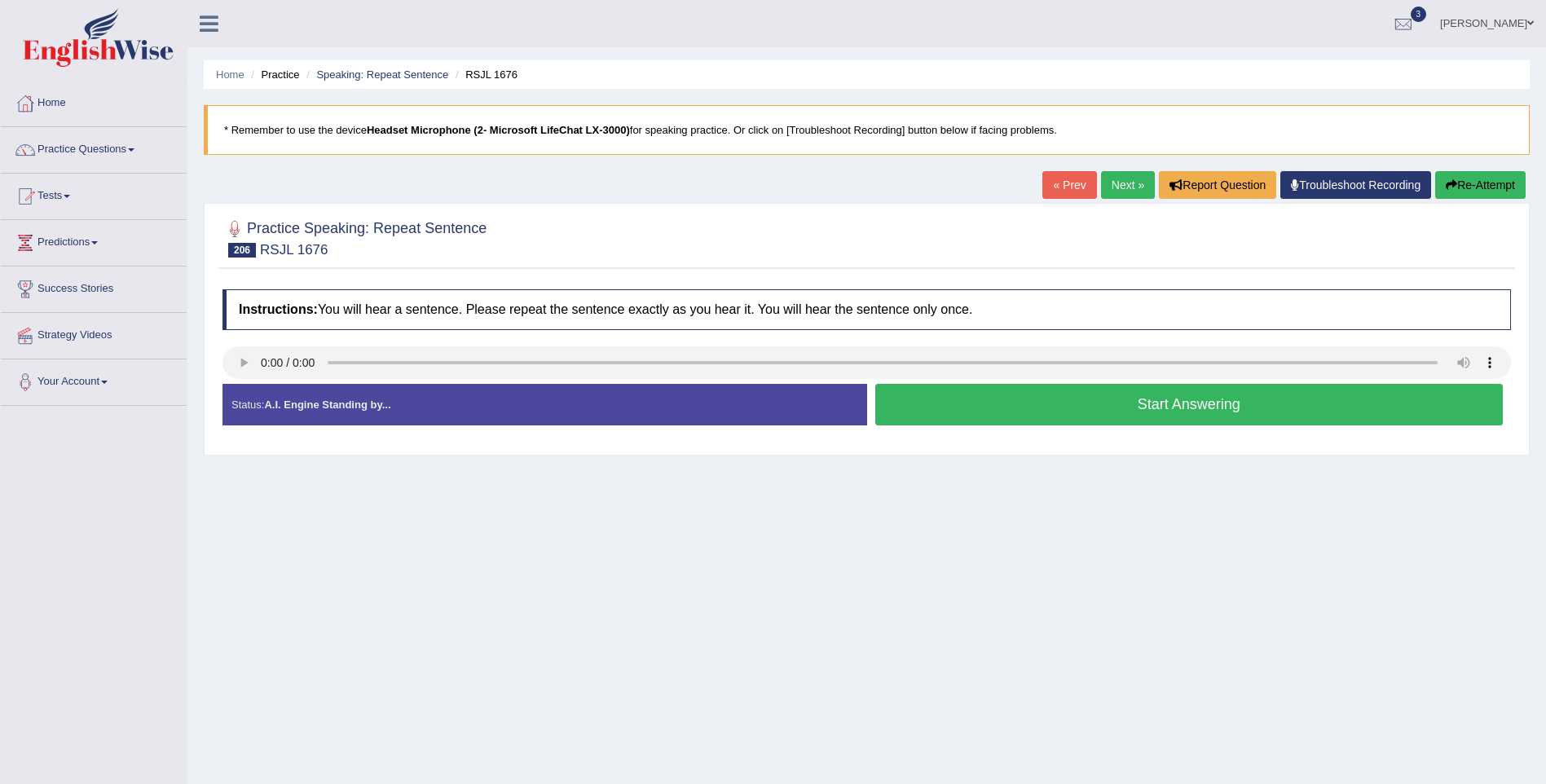
click at [1196, 413] on button "Start Answering" at bounding box center [1189, 405] width 628 height 41
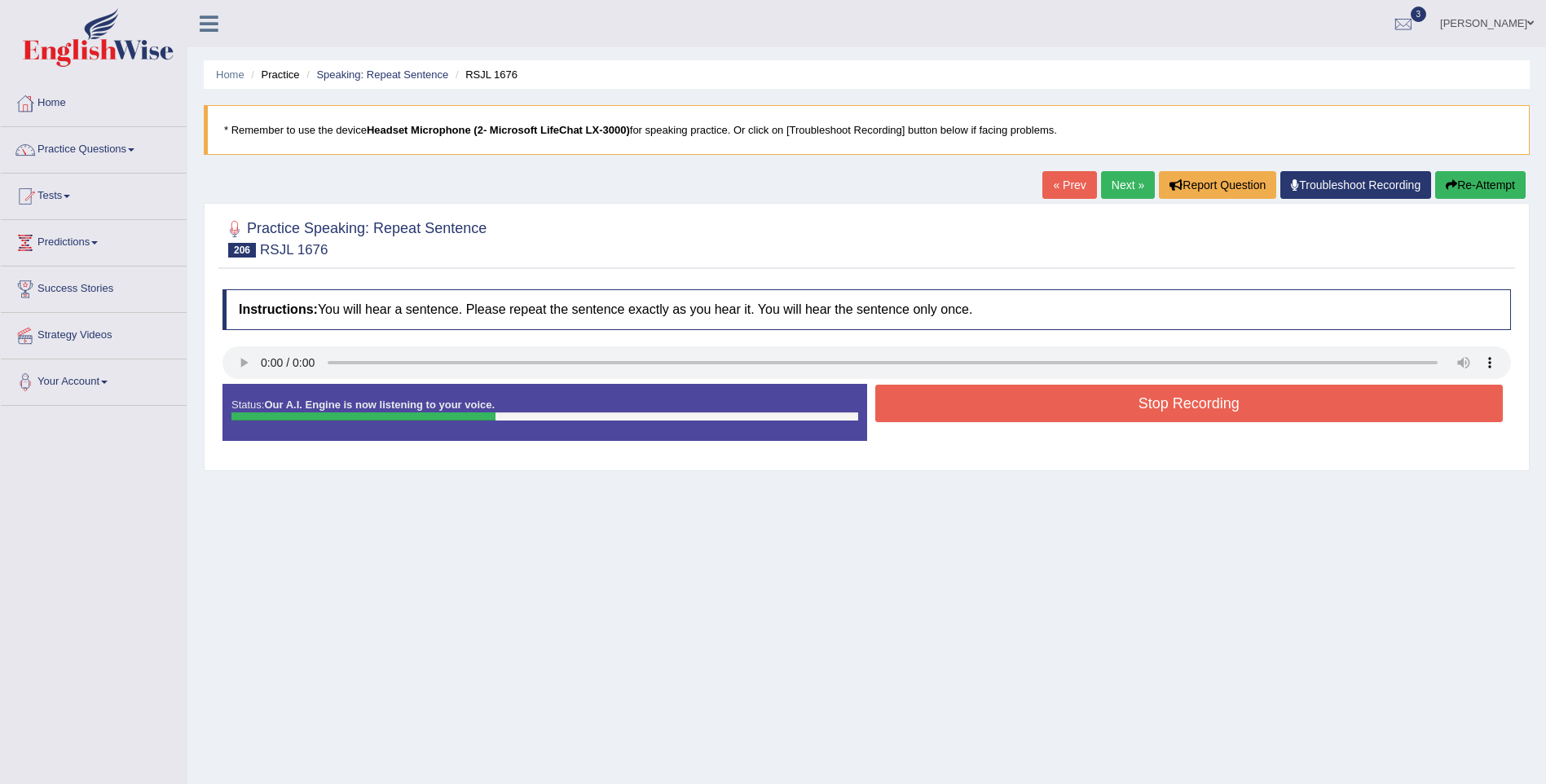
click at [1189, 400] on button "Stop Recording" at bounding box center [1189, 403] width 628 height 37
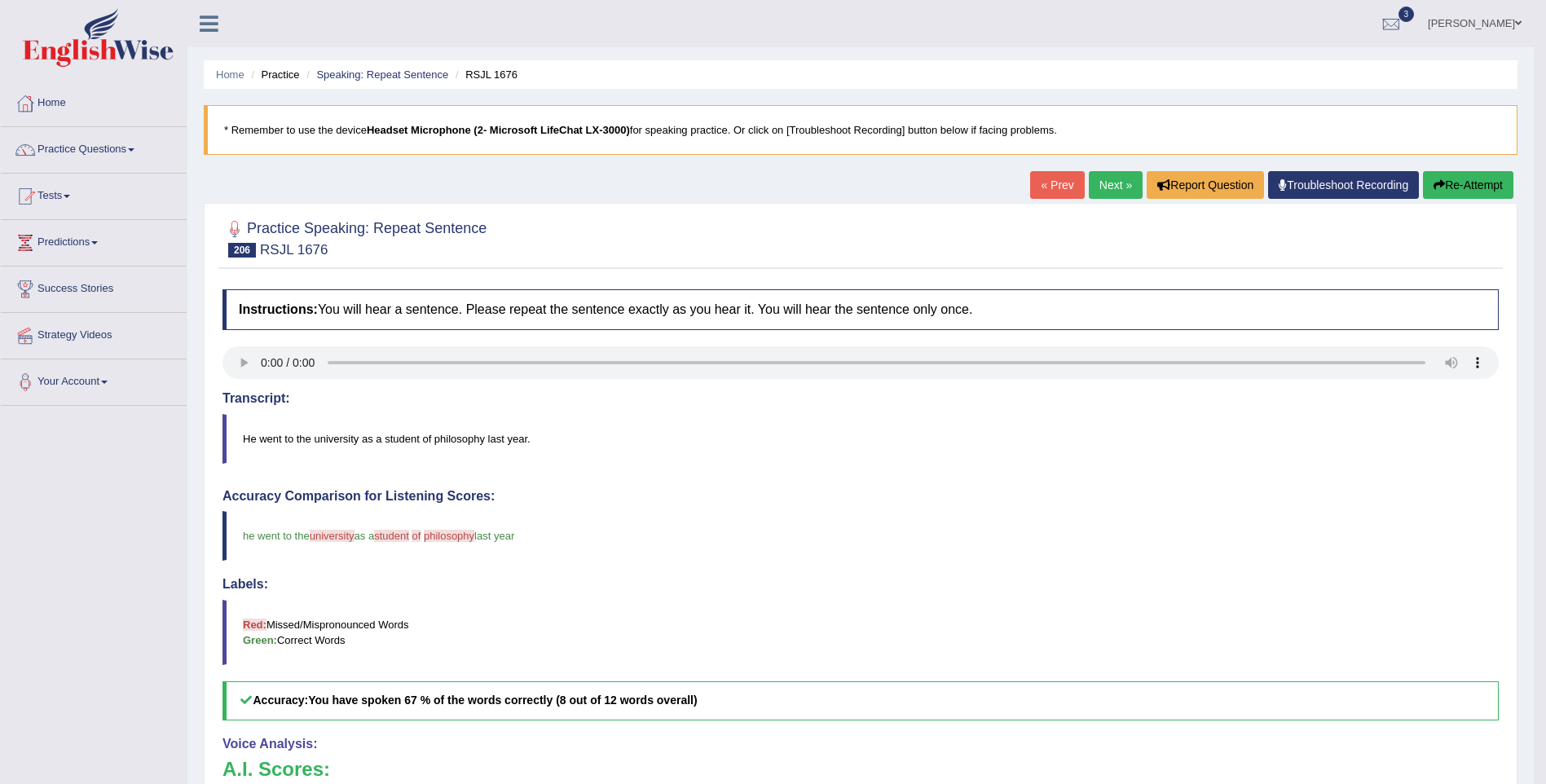
click at [1110, 194] on link "Next »" at bounding box center [1116, 185] width 54 height 27
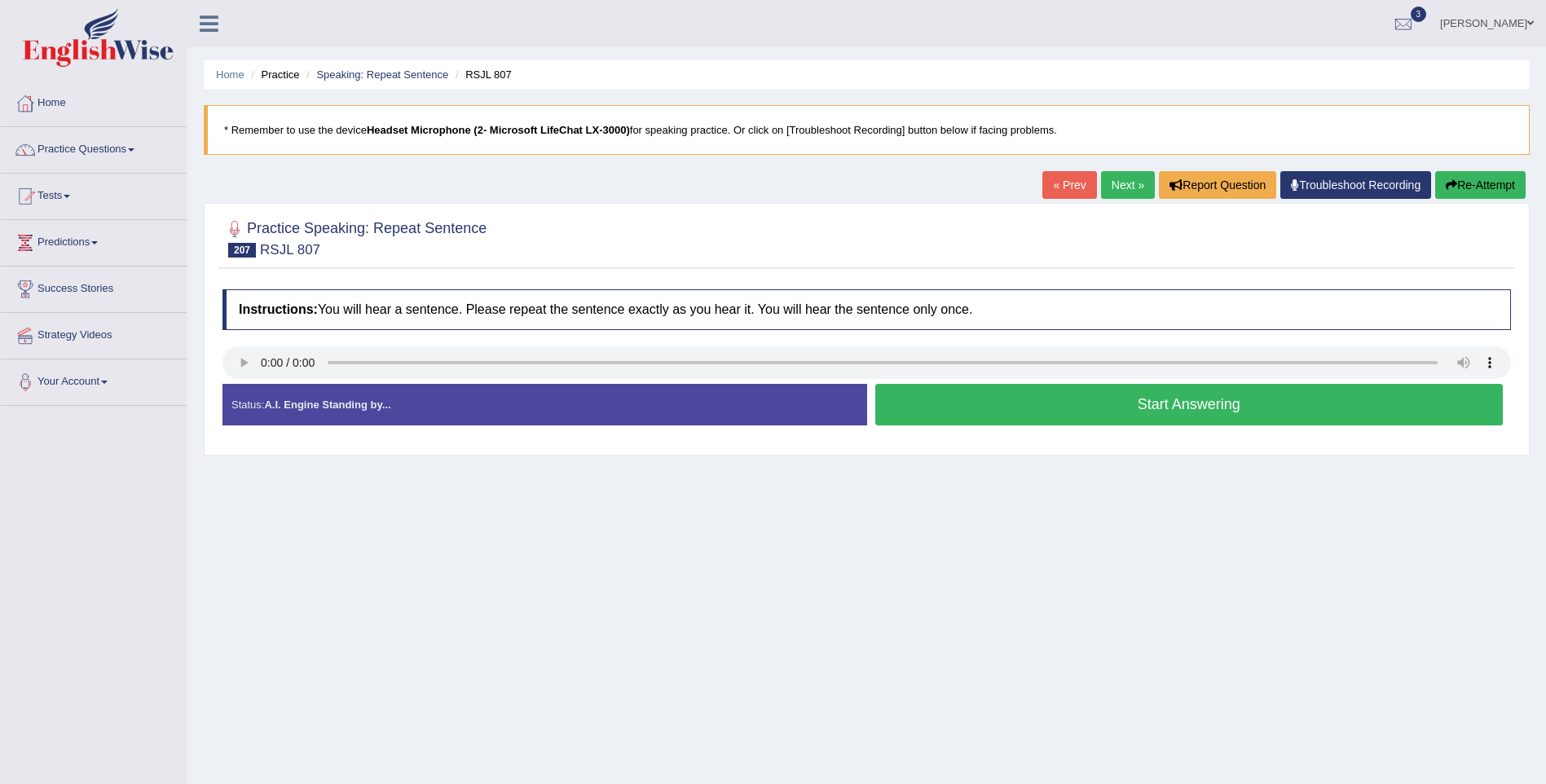
click at [1150, 408] on button "Start Answering" at bounding box center [1189, 405] width 628 height 41
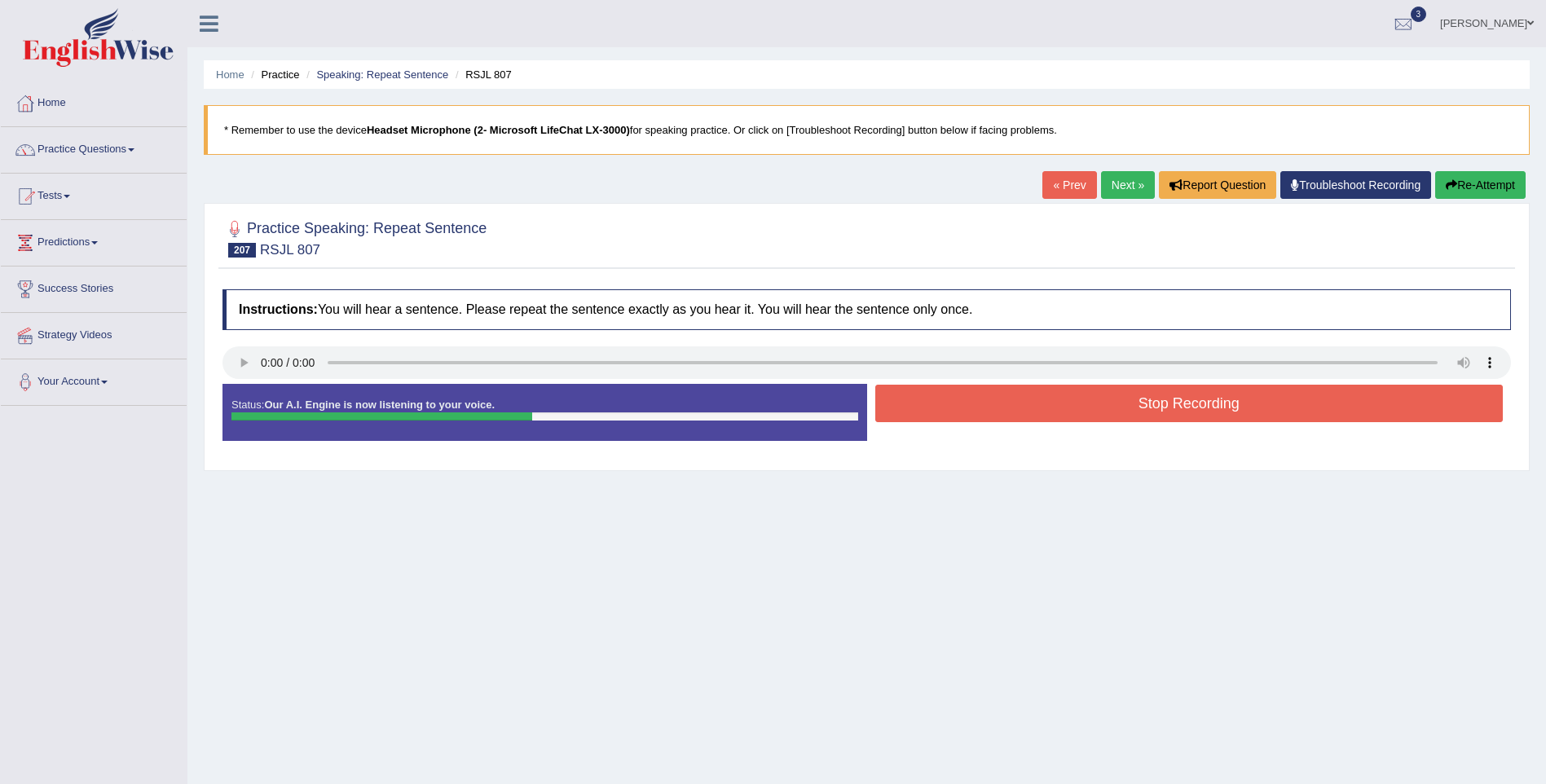
click at [1150, 408] on button "Stop Recording" at bounding box center [1189, 403] width 628 height 37
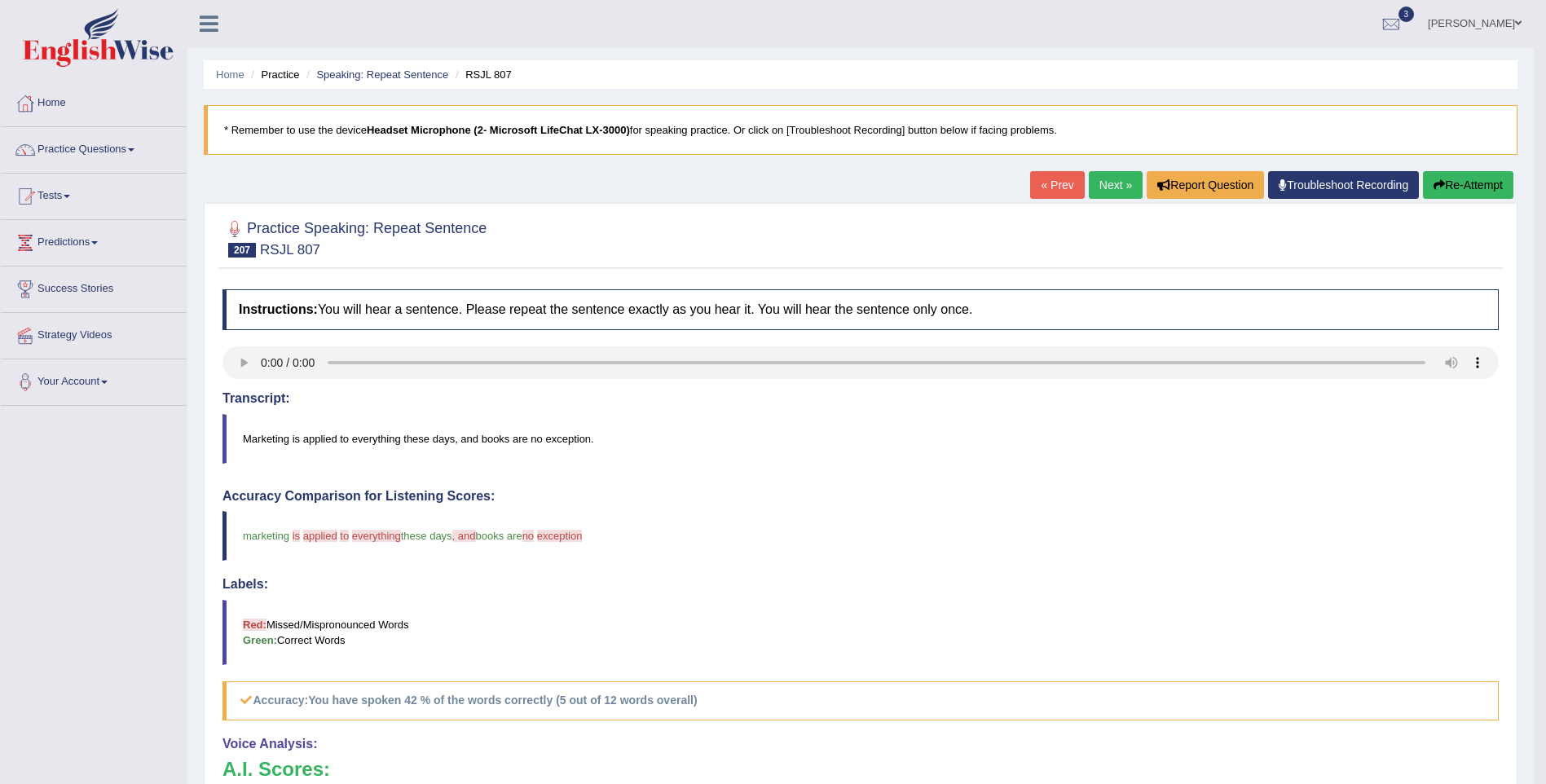
click at [1114, 179] on link "Next »" at bounding box center [1116, 185] width 54 height 27
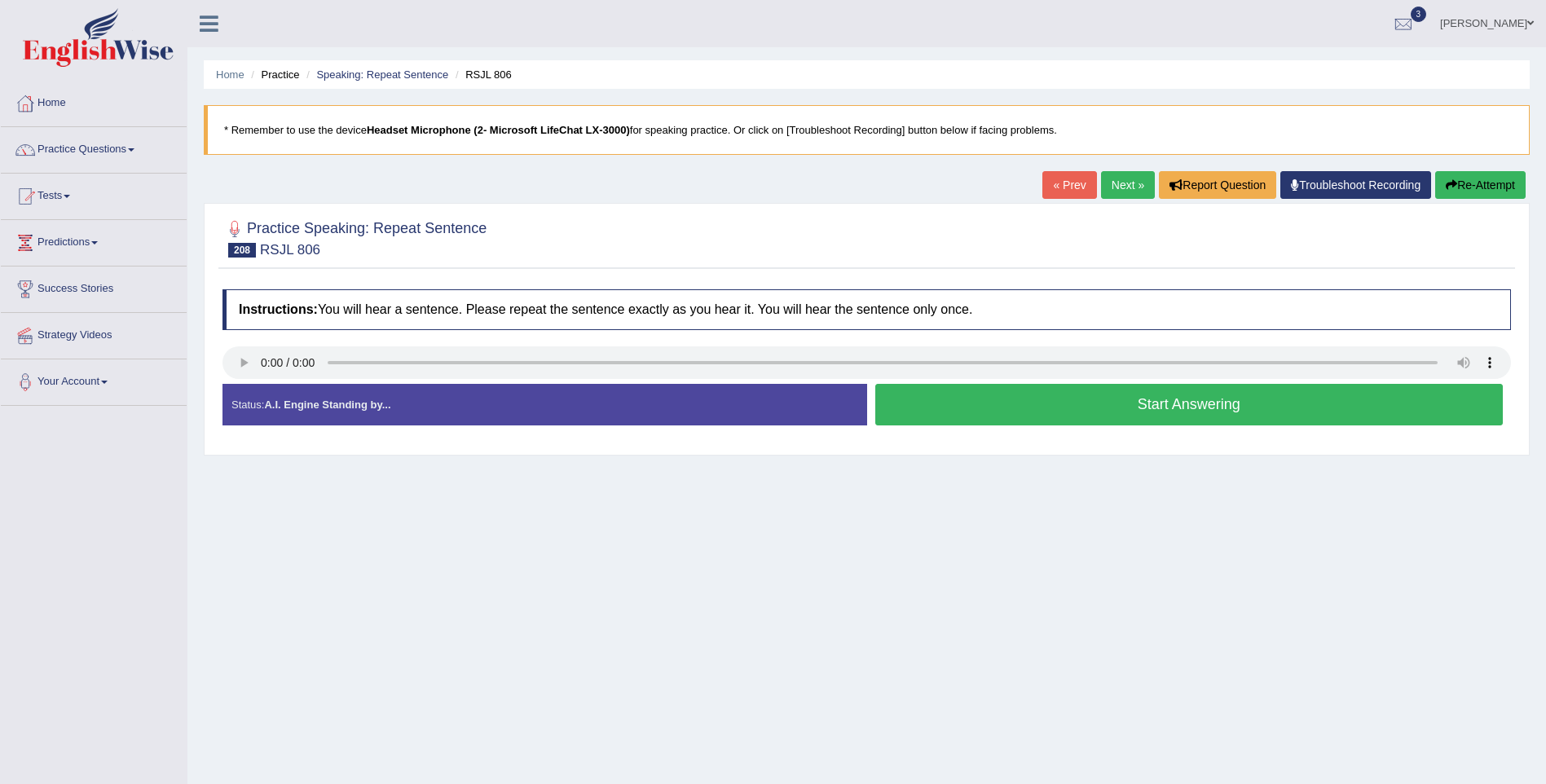
click at [1212, 404] on button "Start Answering" at bounding box center [1189, 405] width 628 height 41
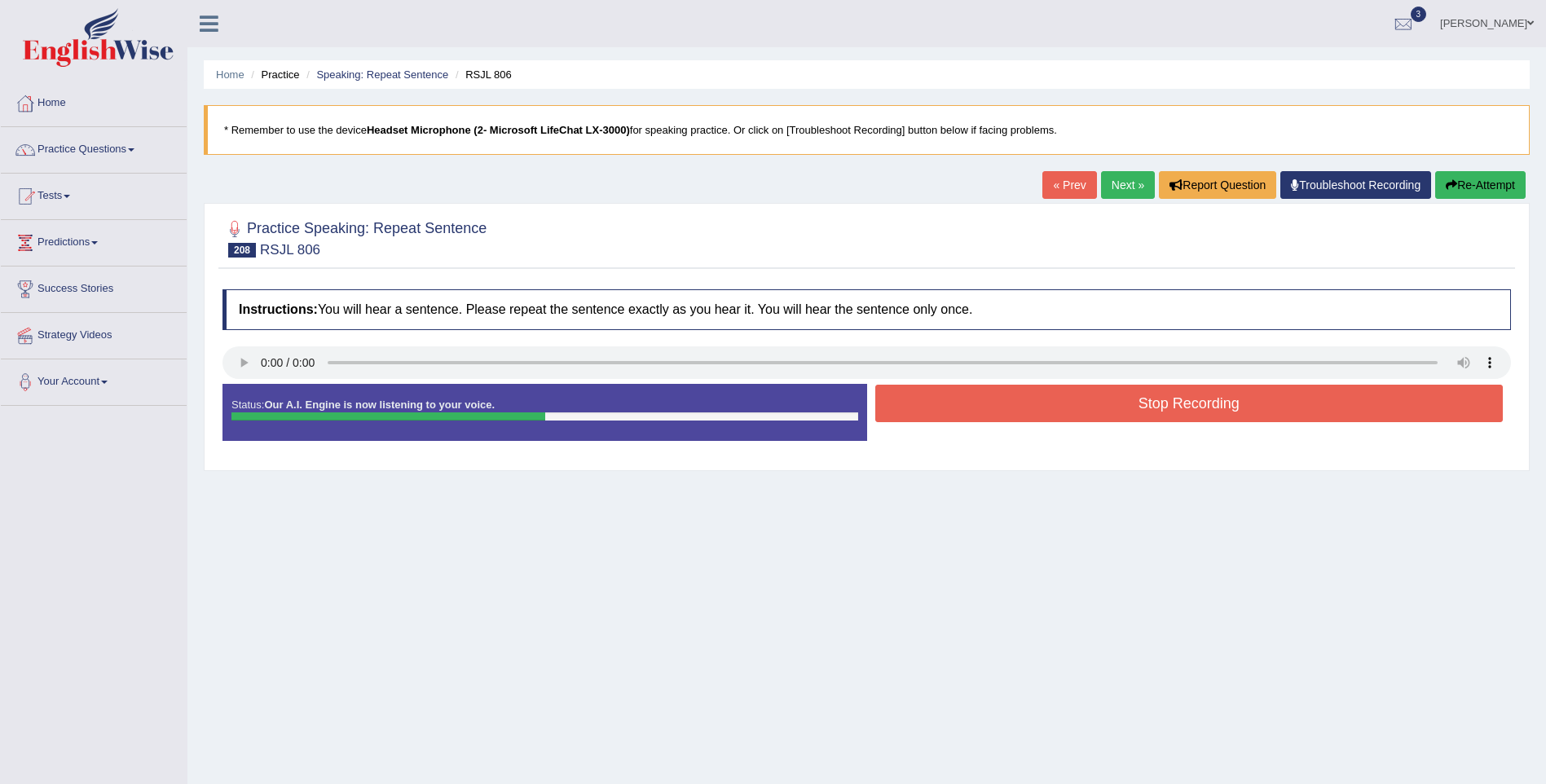
click at [1212, 404] on button "Stop Recording" at bounding box center [1189, 403] width 628 height 37
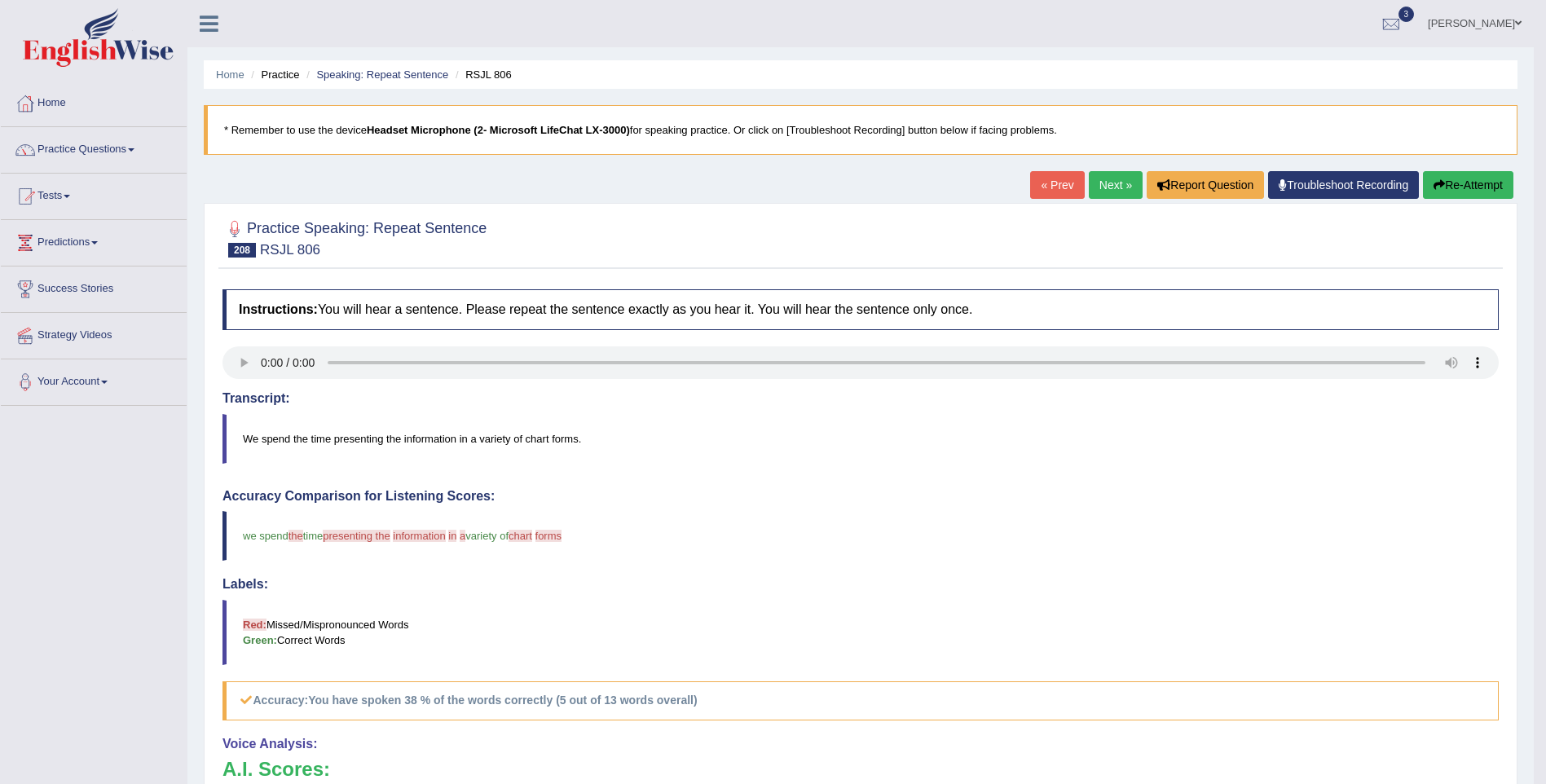
click at [1119, 185] on link "Next »" at bounding box center [1116, 185] width 54 height 27
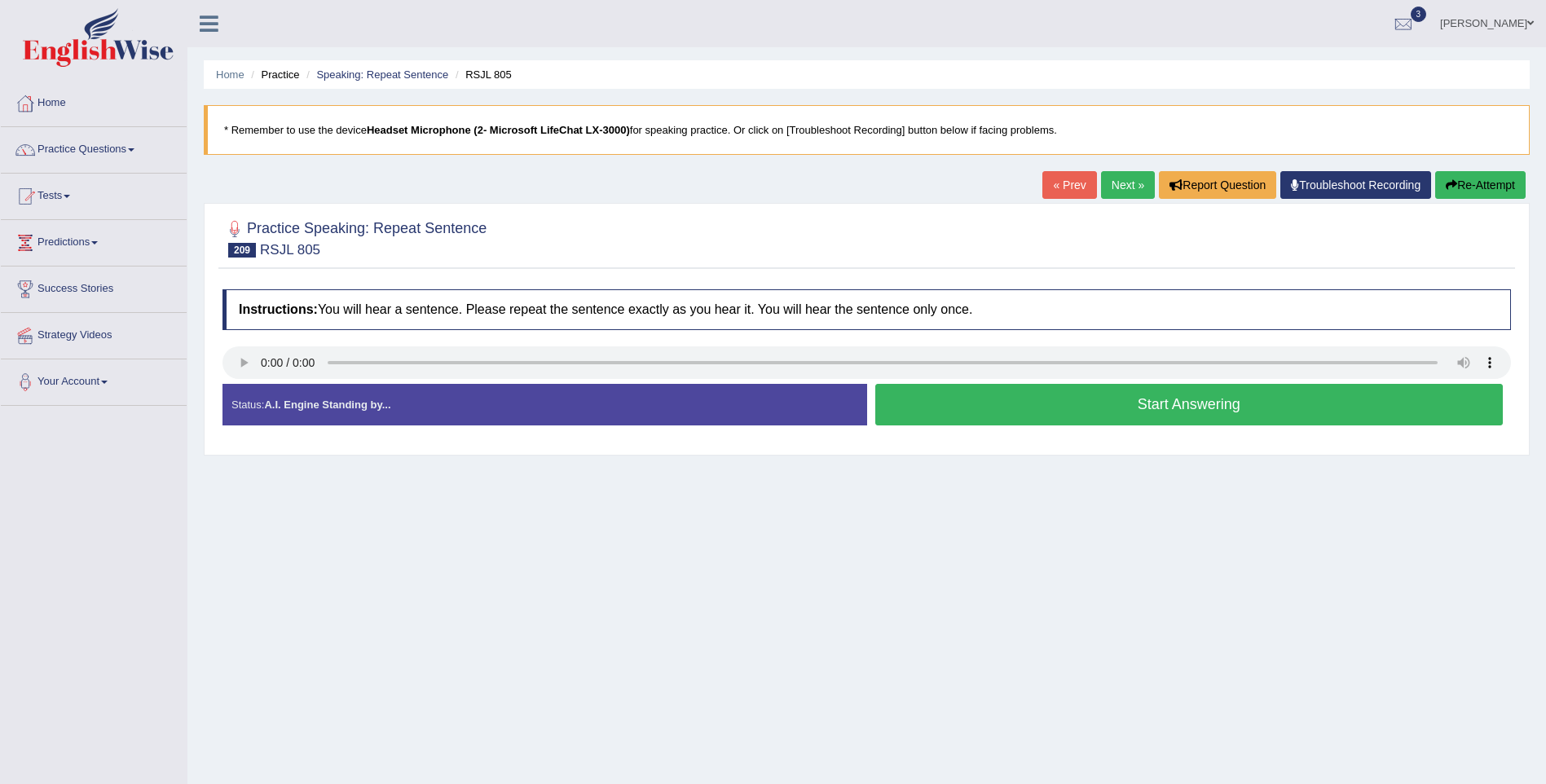
click at [1176, 413] on button "Start Answering" at bounding box center [1189, 405] width 628 height 41
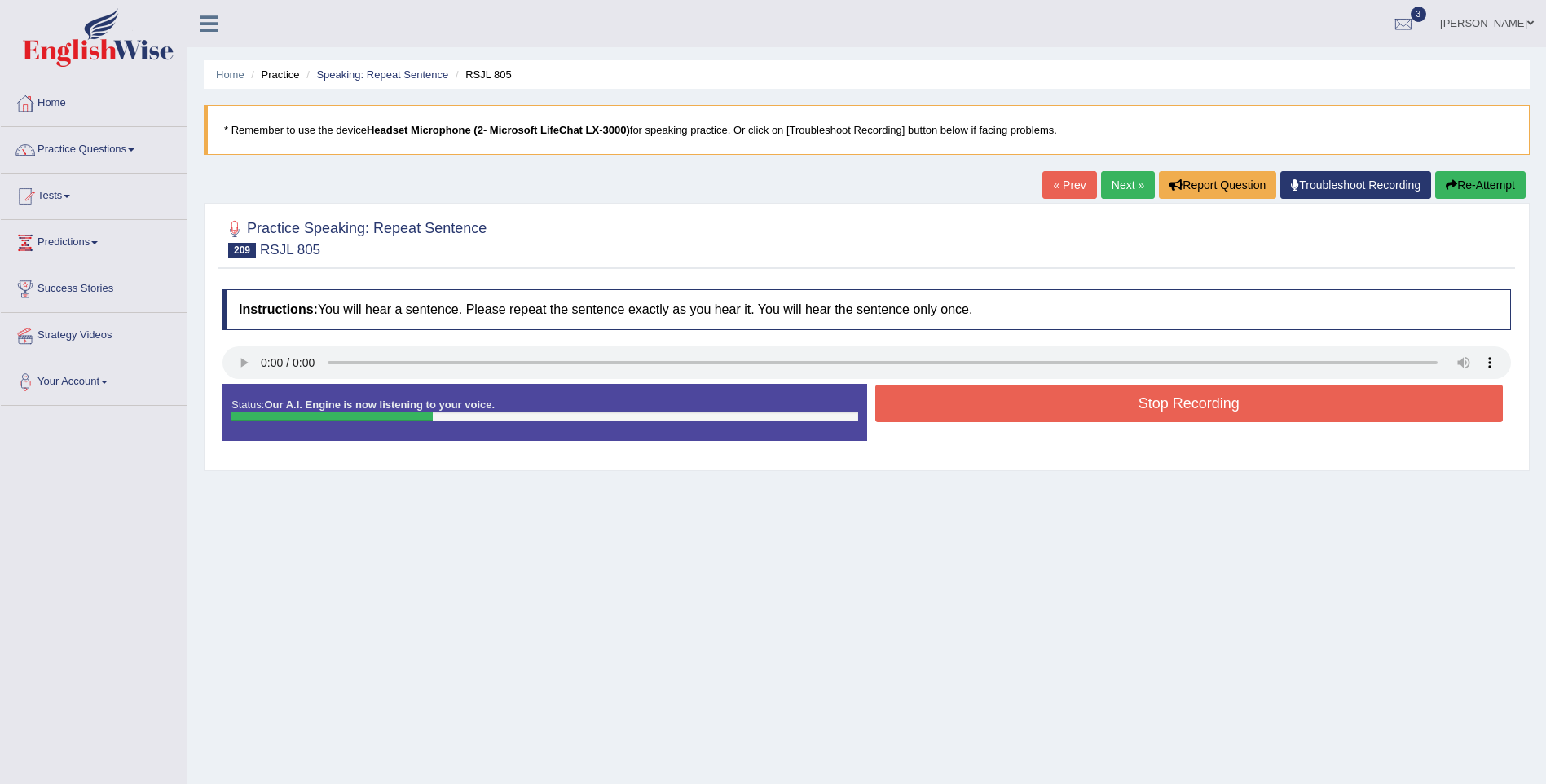
click at [1176, 413] on button "Stop Recording" at bounding box center [1189, 403] width 628 height 37
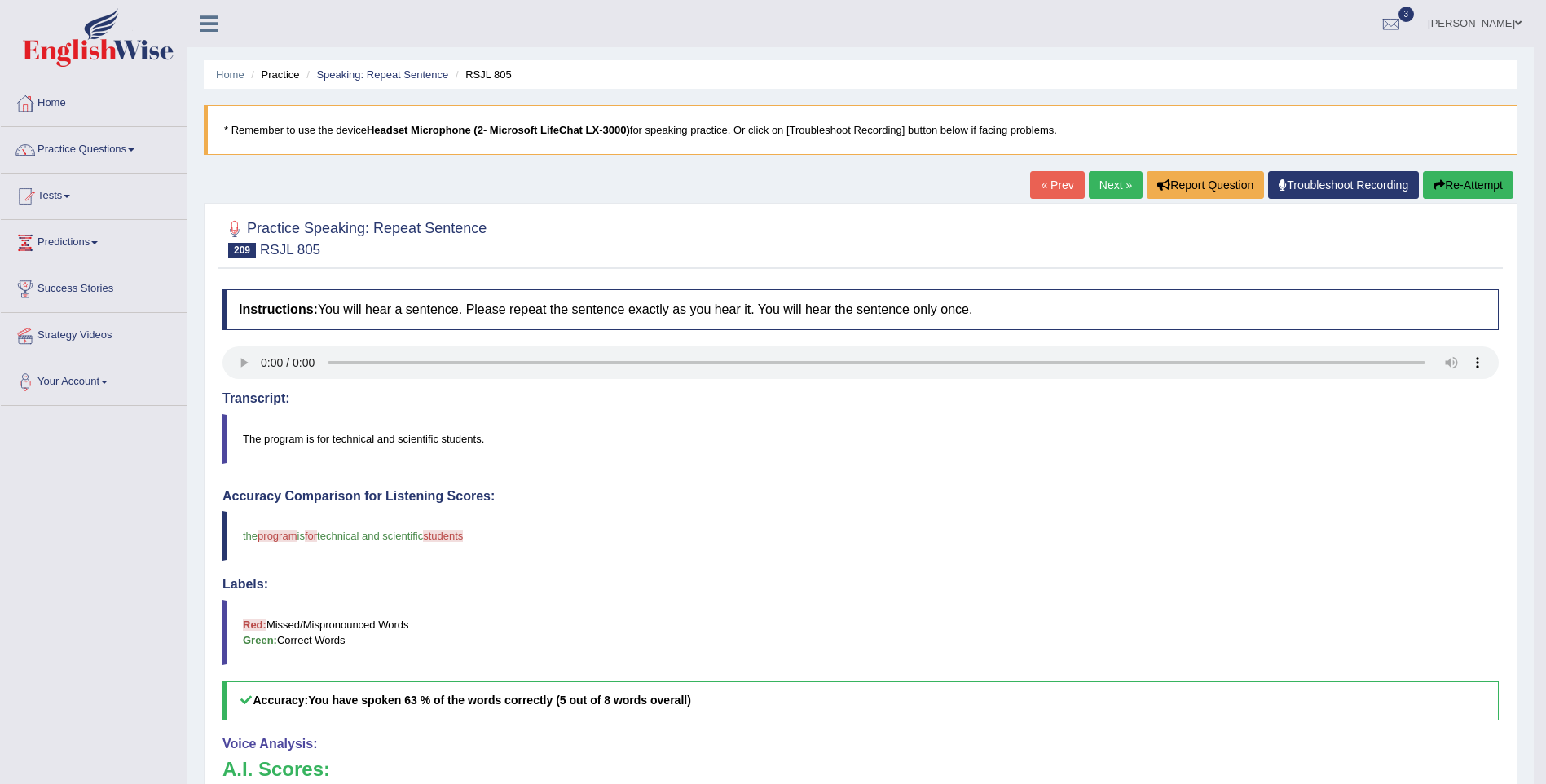
click at [1105, 178] on link "Next »" at bounding box center [1116, 185] width 54 height 27
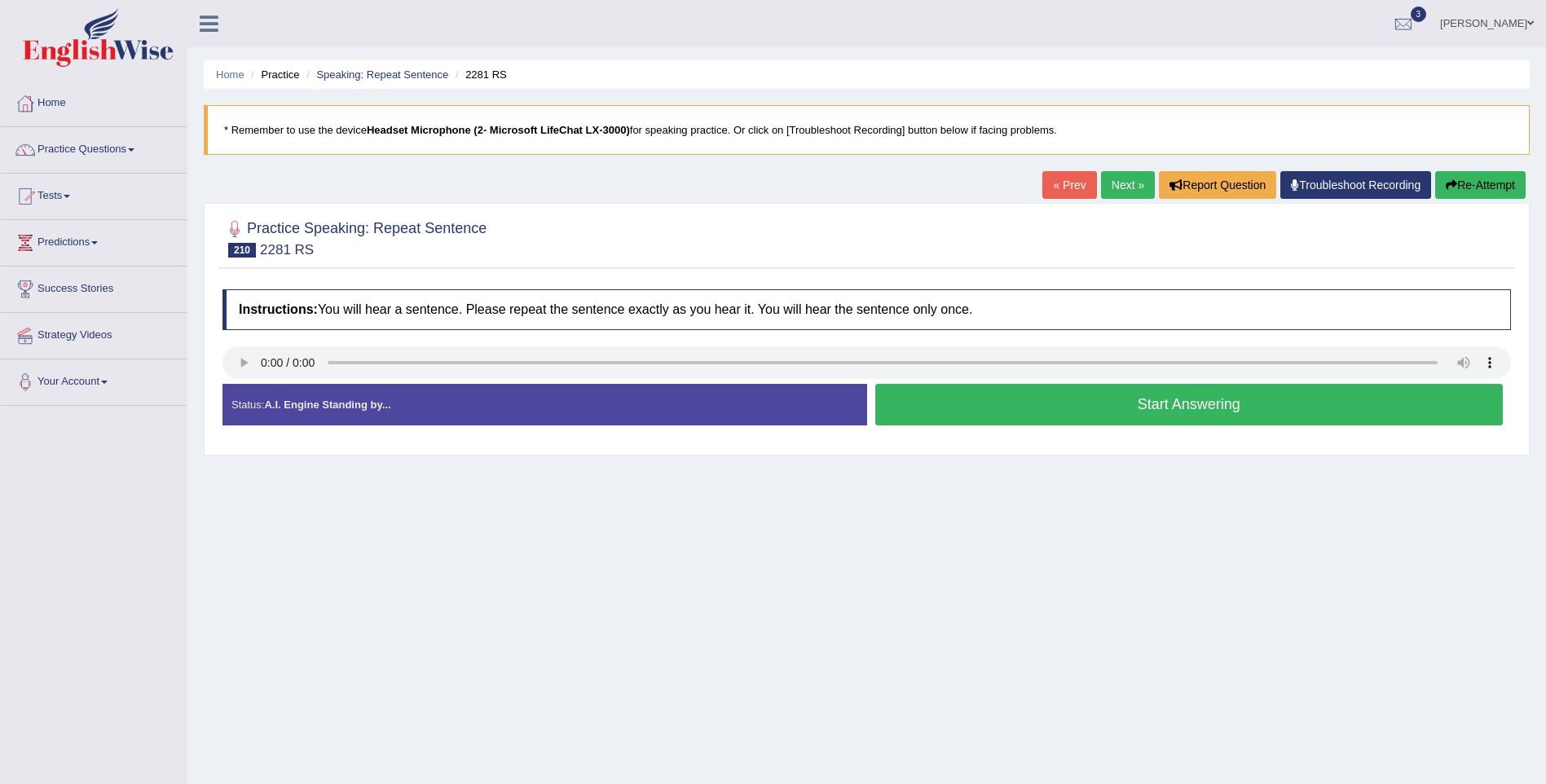
click at [1158, 409] on button "Start Answering" at bounding box center [1189, 405] width 628 height 41
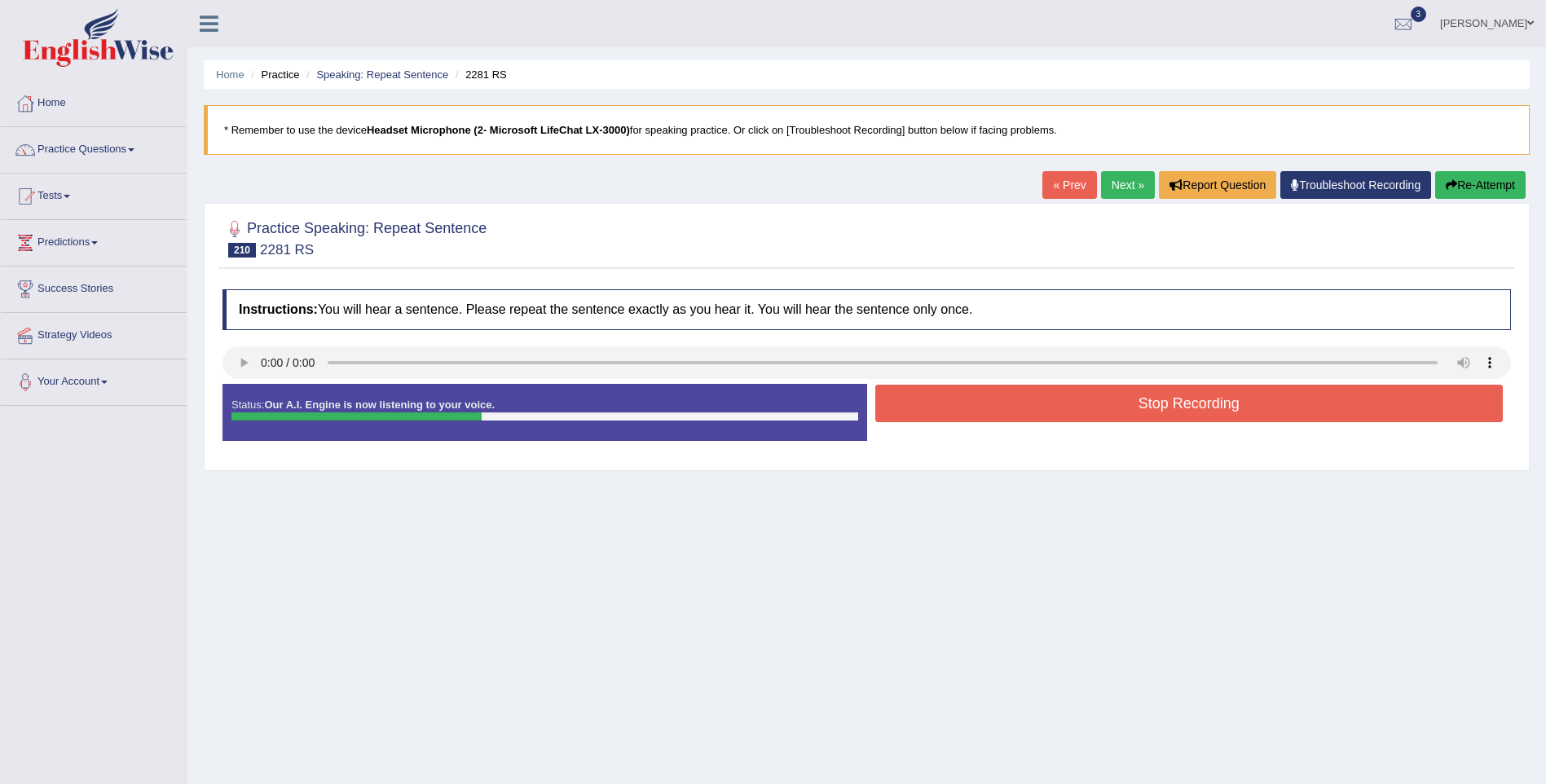
click at [1158, 408] on button "Stop Recording" at bounding box center [1189, 403] width 628 height 37
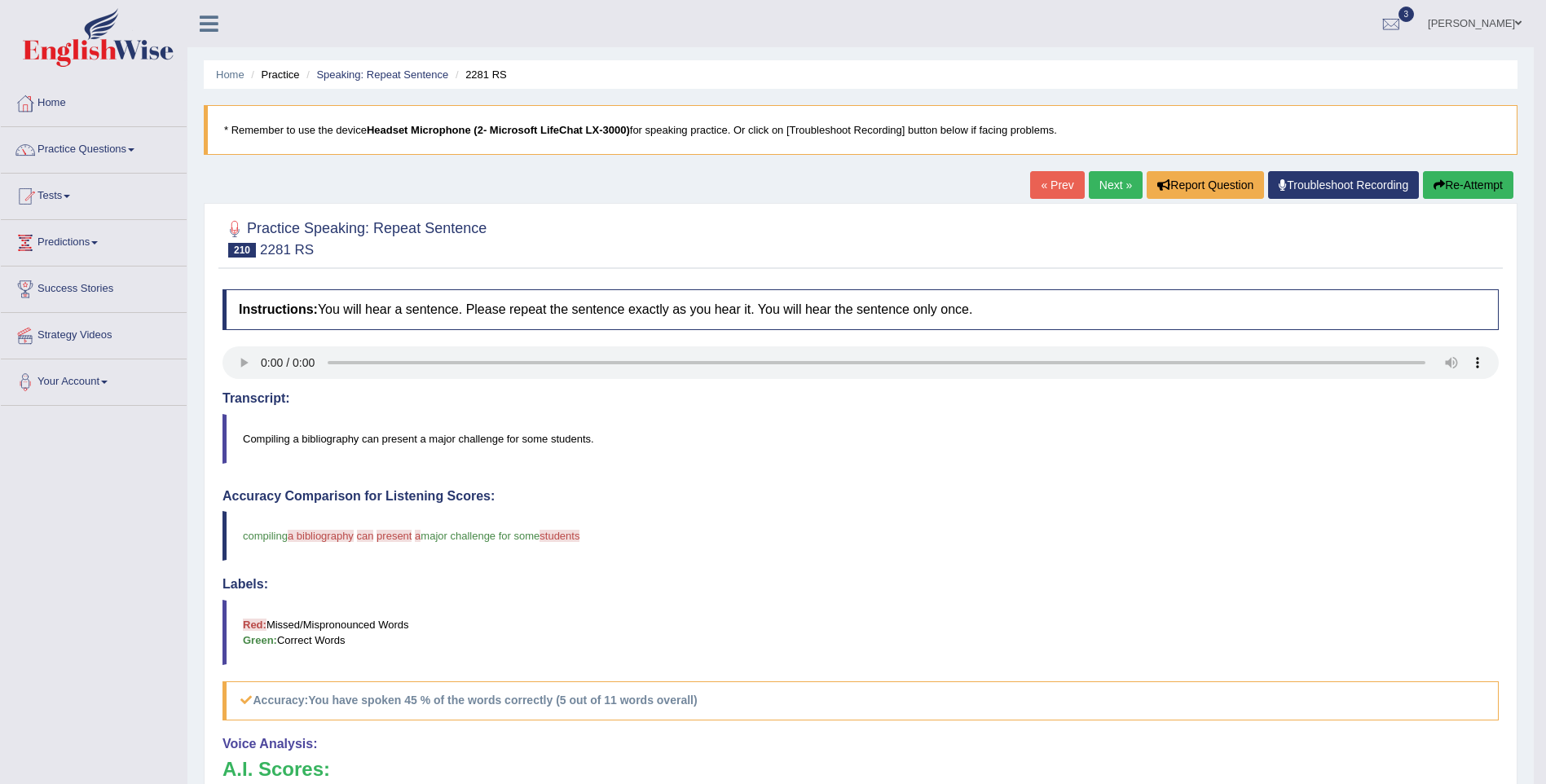
click at [1107, 183] on link "Next »" at bounding box center [1116, 185] width 54 height 27
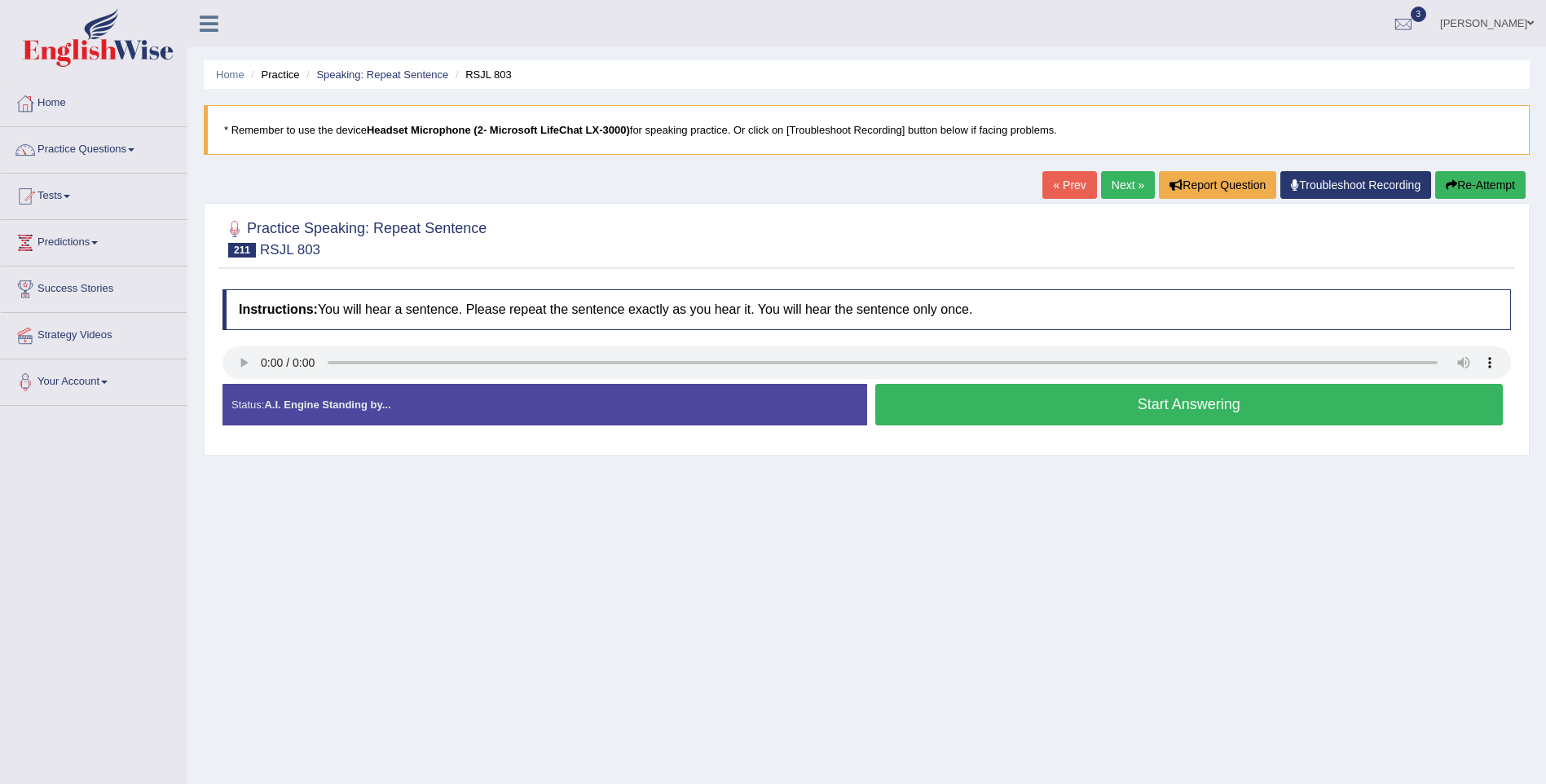
click at [1256, 416] on button "Start Answering" at bounding box center [1189, 405] width 628 height 41
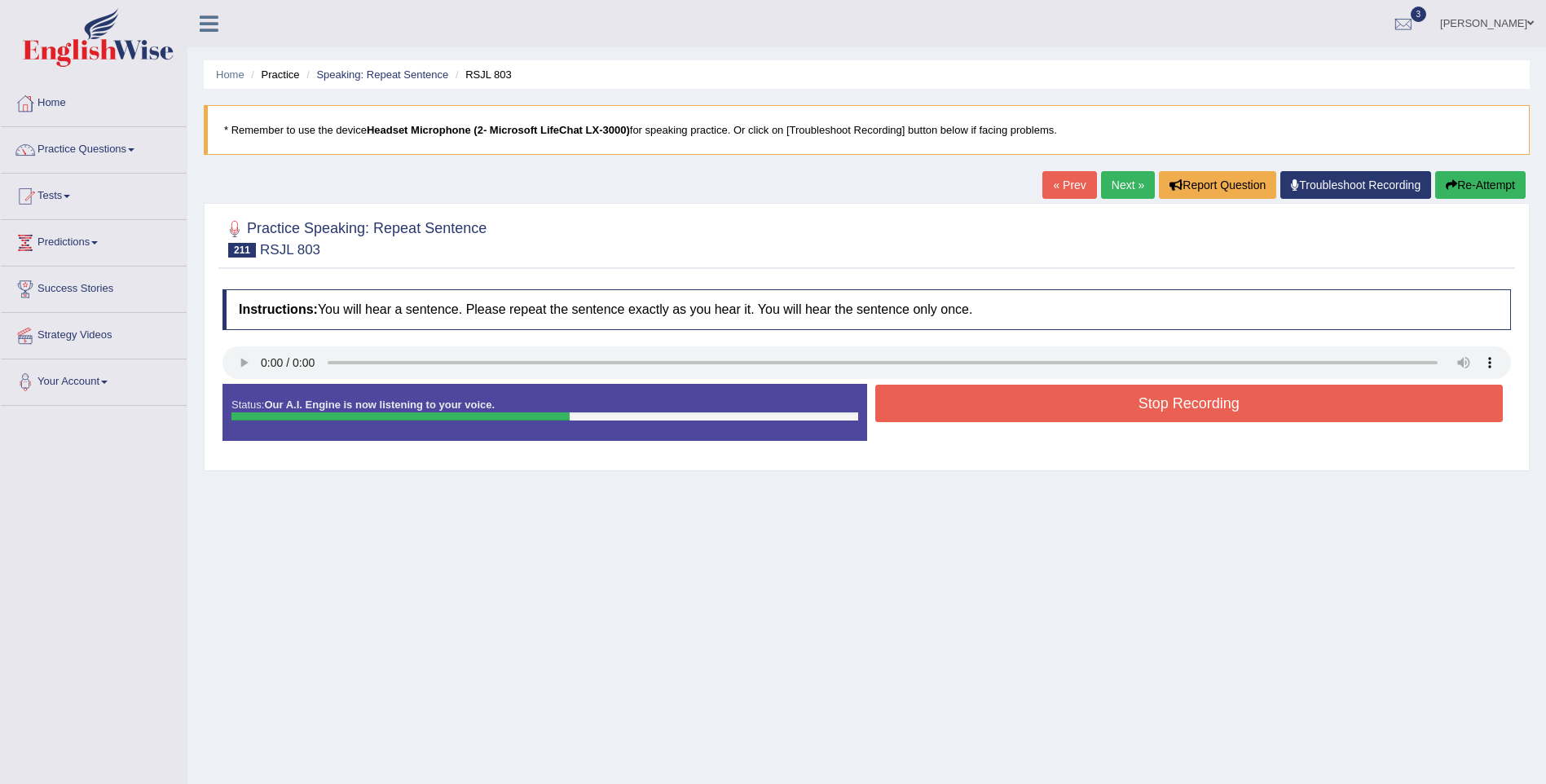
click at [1256, 410] on button "Stop Recording" at bounding box center [1189, 403] width 628 height 37
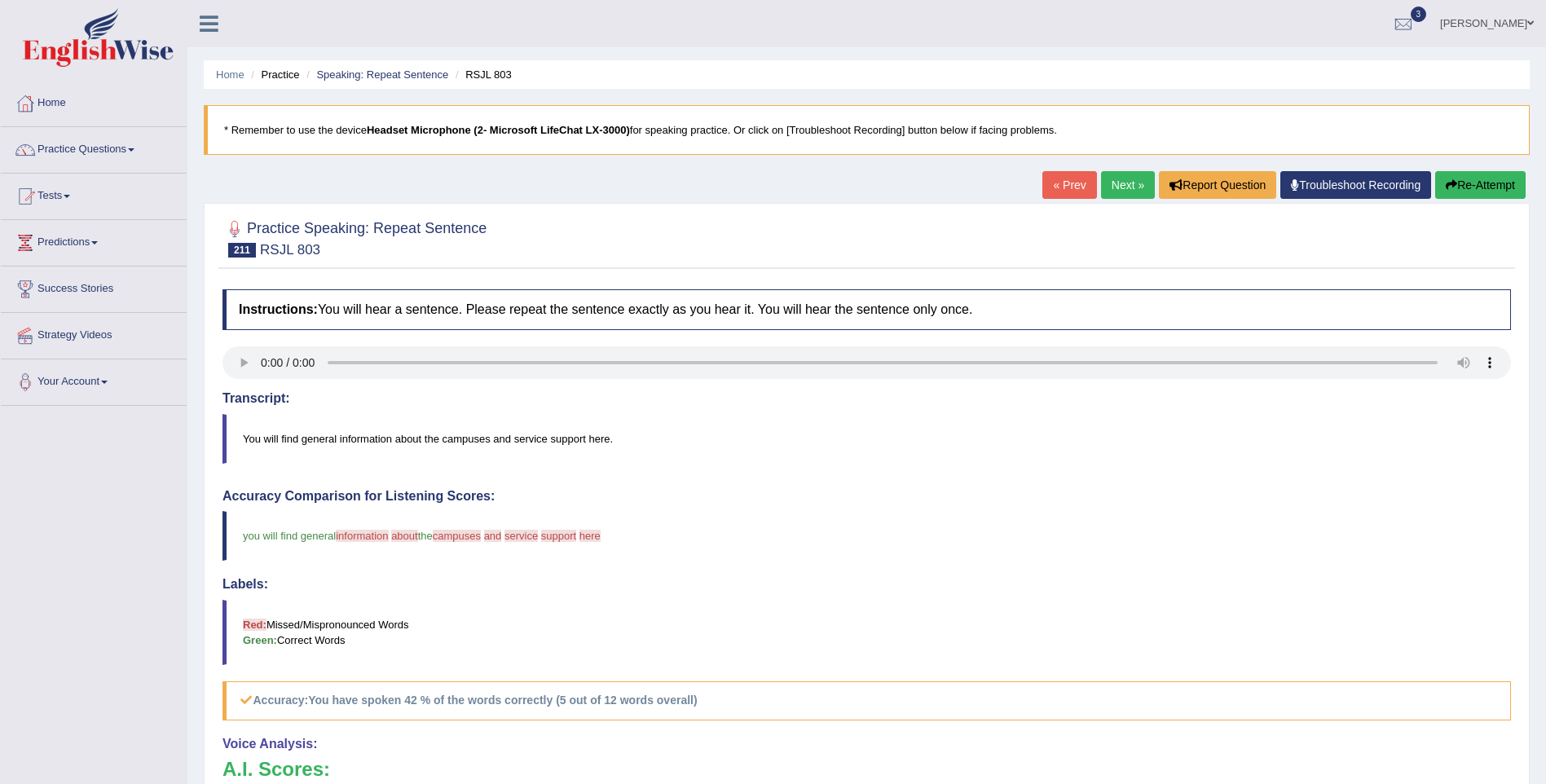
click at [1111, 186] on link "Next »" at bounding box center [1127, 185] width 54 height 27
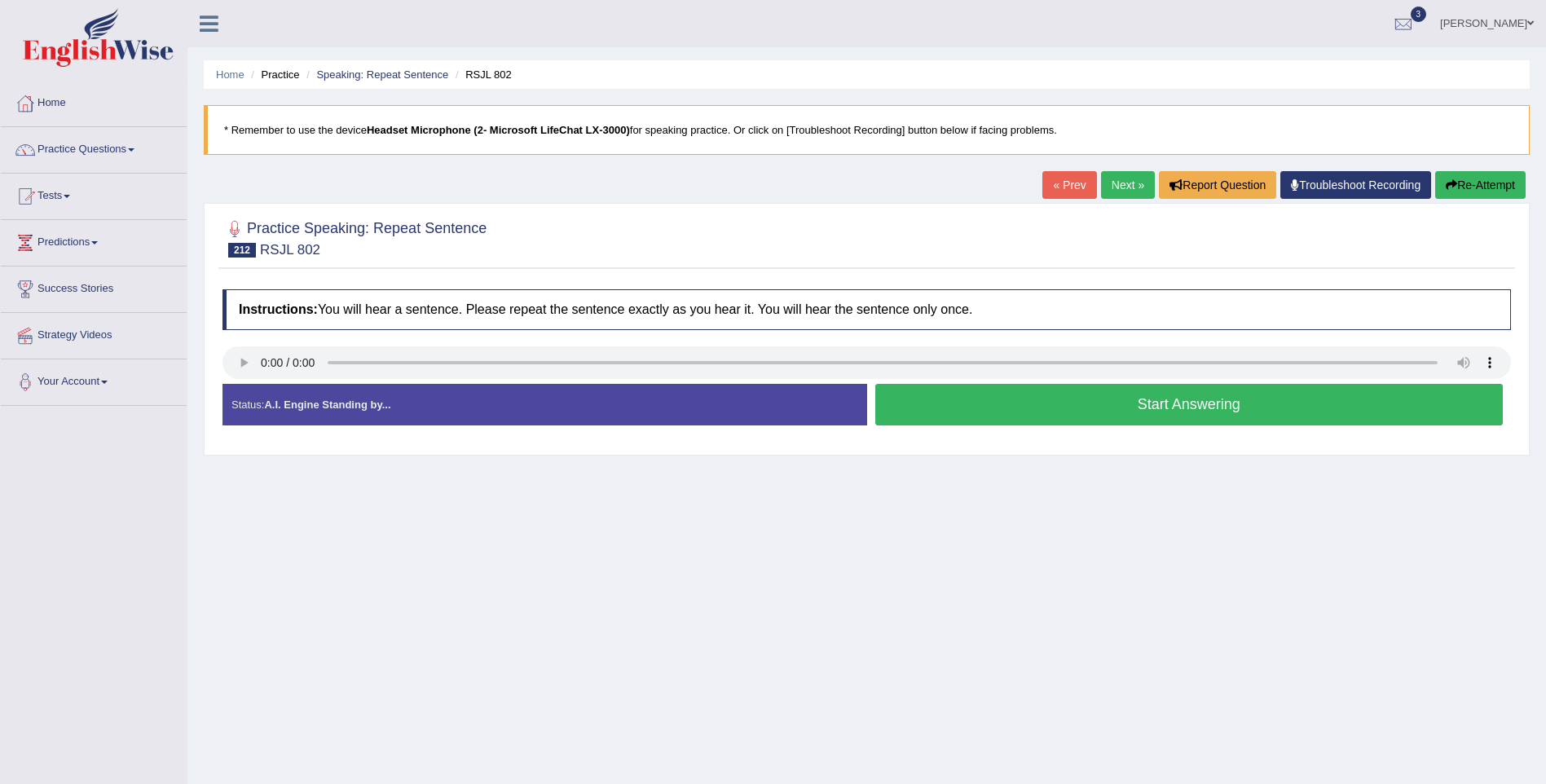
click at [1243, 407] on button "Start Answering" at bounding box center [1189, 405] width 628 height 41
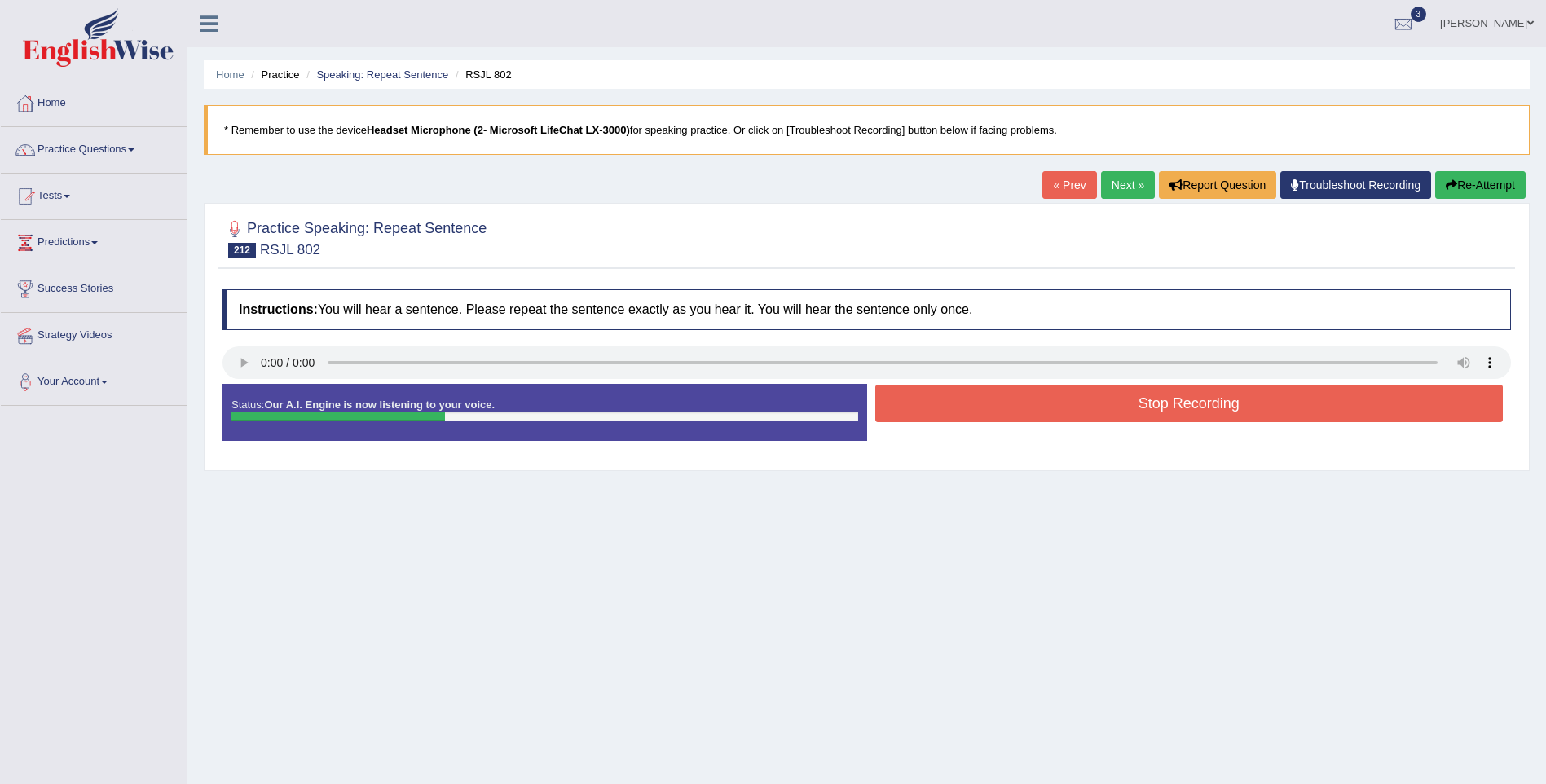
click at [1215, 396] on button "Stop Recording" at bounding box center [1189, 403] width 628 height 37
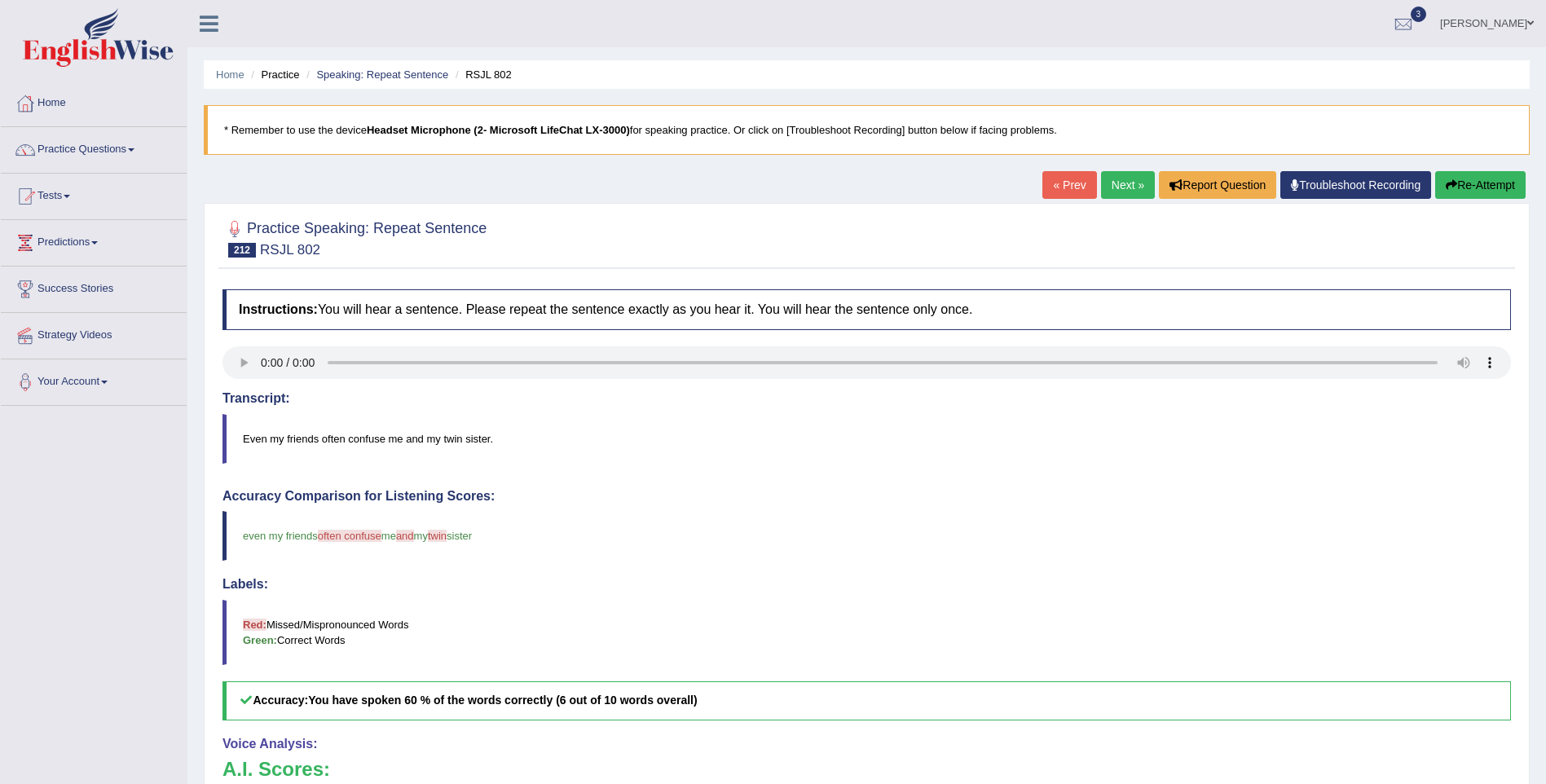
click at [1119, 181] on link "Next »" at bounding box center [1127, 185] width 54 height 27
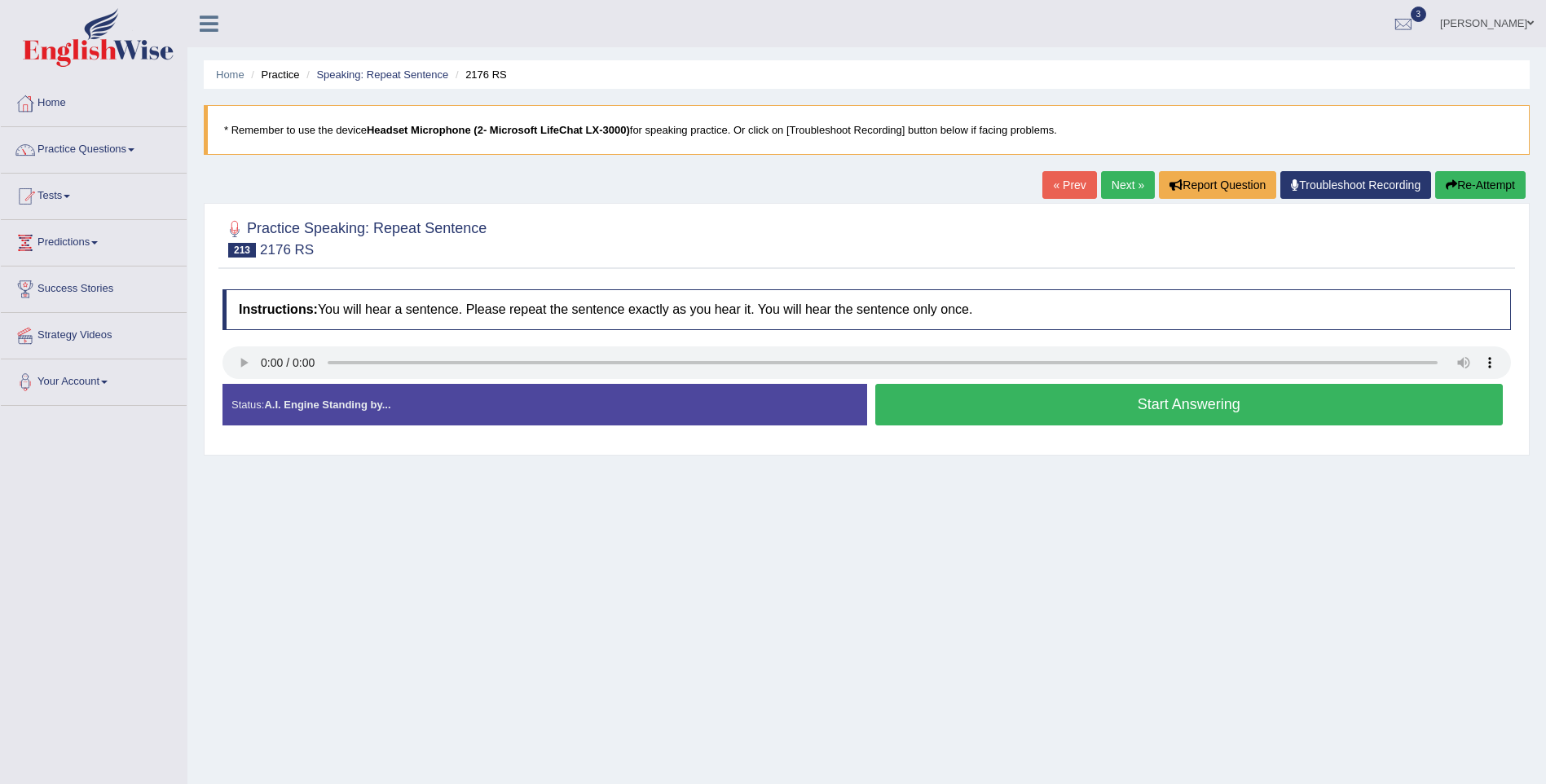
click at [1207, 408] on button "Start Answering" at bounding box center [1189, 405] width 628 height 41
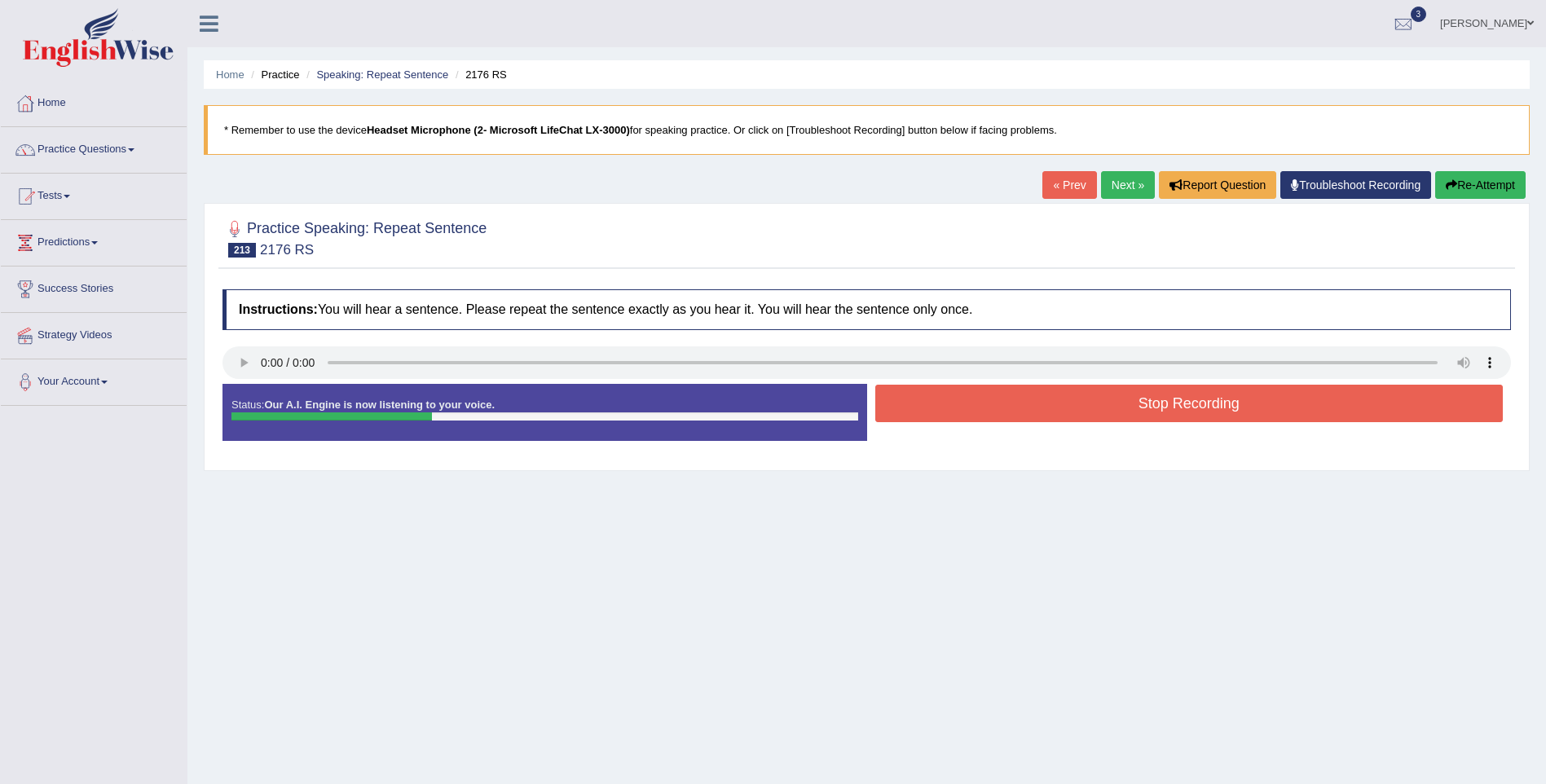
click at [1206, 408] on button "Stop Recording" at bounding box center [1189, 403] width 628 height 37
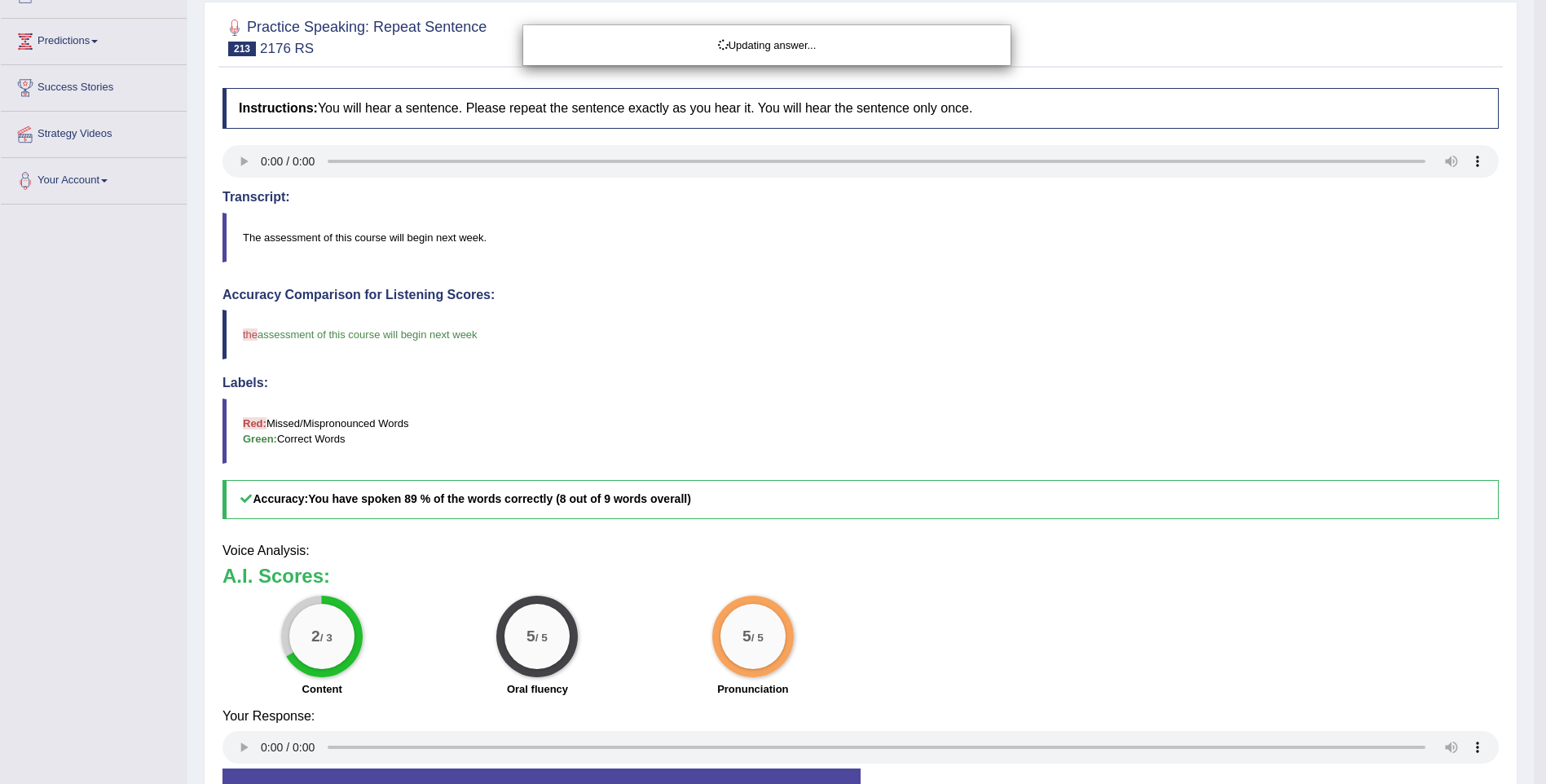
scroll to position [318, 0]
